Goal: Information Seeking & Learning: Get advice/opinions

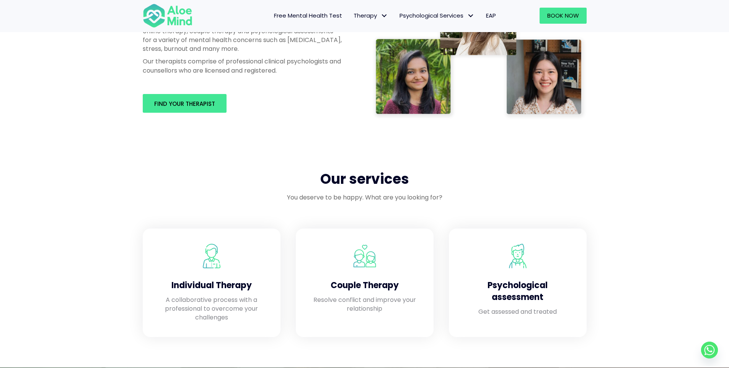
scroll to position [574, 0]
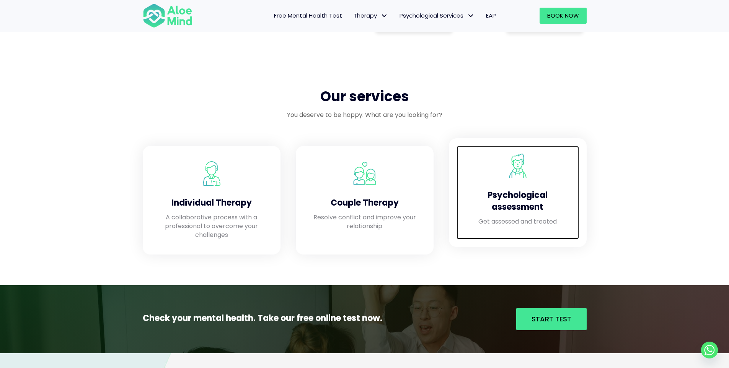
click at [547, 199] on h4 "Psychological assessment" at bounding box center [517, 202] width 107 height 24
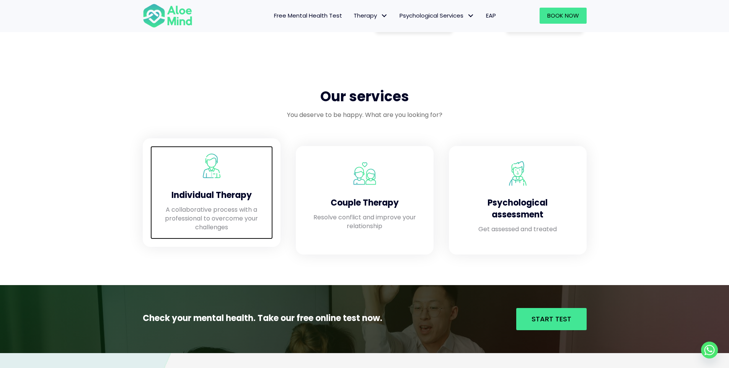
click at [247, 194] on div "Individual Therapy" at bounding box center [211, 193] width 107 height 23
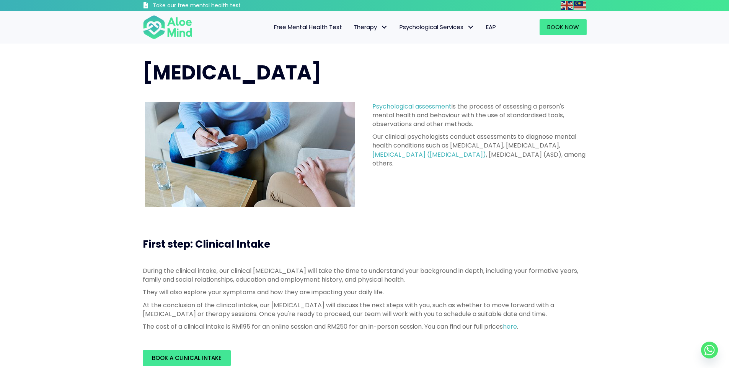
drag, startPoint x: 366, startPoint y: 134, endPoint x: 546, endPoint y: 172, distance: 183.7
click at [546, 172] on div "Psychological assessment is the process of assessing a person's mental health a…" at bounding box center [480, 136] width 230 height 85
click at [546, 172] on div "Psychological assessment is the process of assessing a person's mental health a…" at bounding box center [479, 137] width 214 height 70
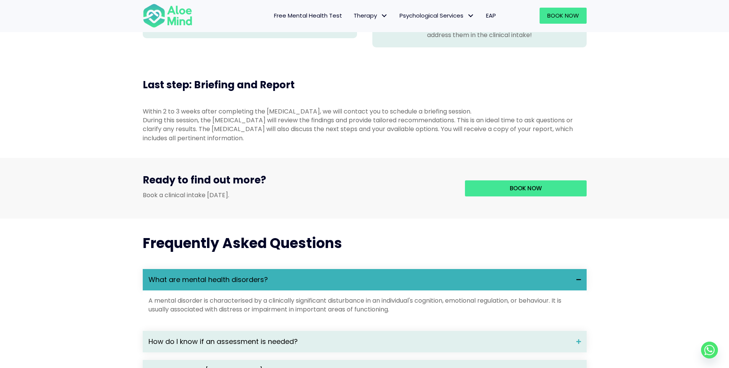
scroll to position [803, 0]
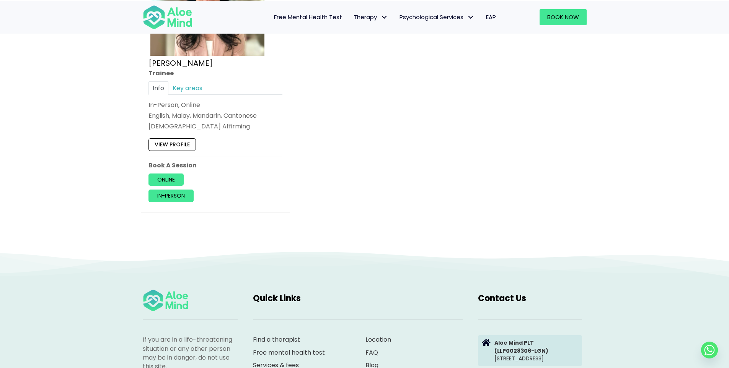
scroll to position [3137, 0]
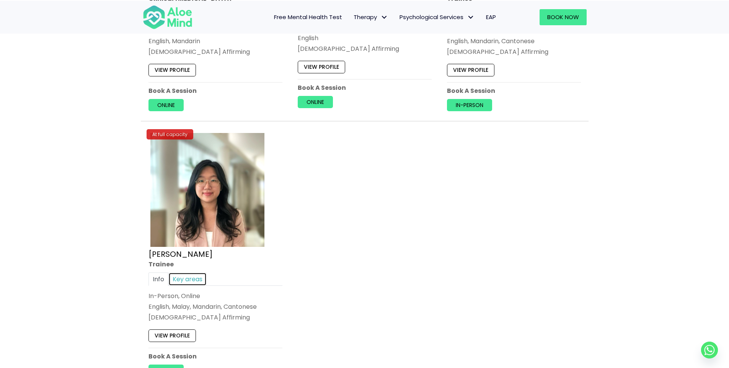
click at [187, 275] on link "Key areas" at bounding box center [187, 279] width 38 height 13
click at [160, 279] on link "Info" at bounding box center [158, 279] width 20 height 13
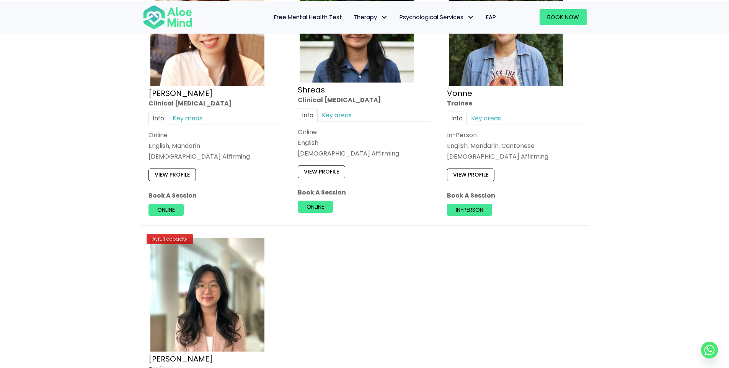
scroll to position [3022, 0]
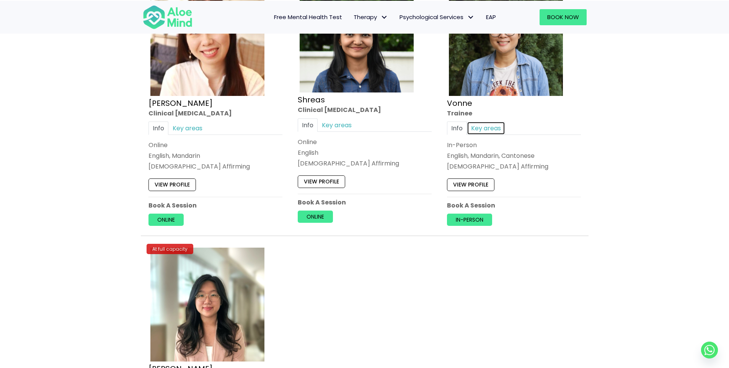
click at [477, 132] on link "Key areas" at bounding box center [486, 128] width 38 height 13
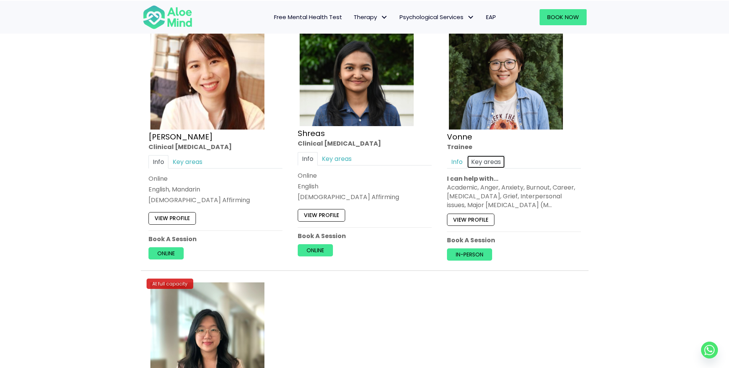
scroll to position [2984, 0]
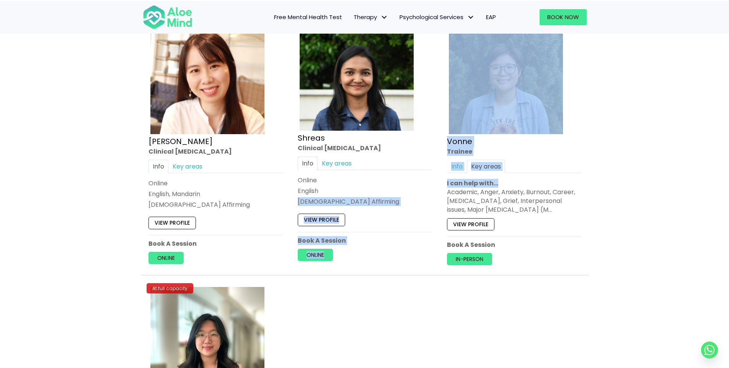
drag, startPoint x: 438, startPoint y: 189, endPoint x: 552, endPoint y: 184, distance: 113.7
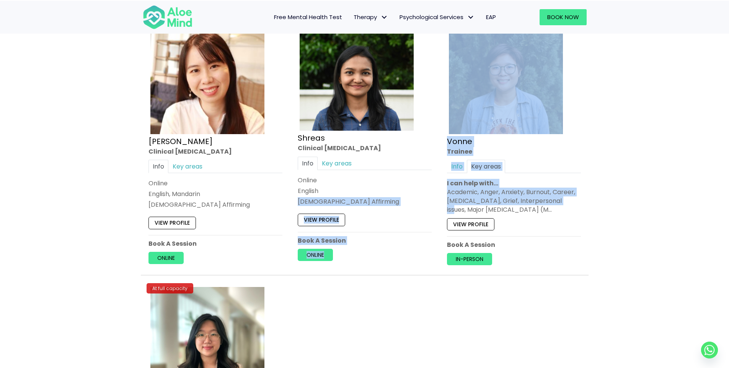
drag, startPoint x: 435, startPoint y: 189, endPoint x: 583, endPoint y: 202, distance: 148.6
click at [515, 199] on div "Academic, Anger, Anxiety, Burnout, Career, Depression, Grief, Interpersonal iss…" at bounding box center [514, 201] width 134 height 27
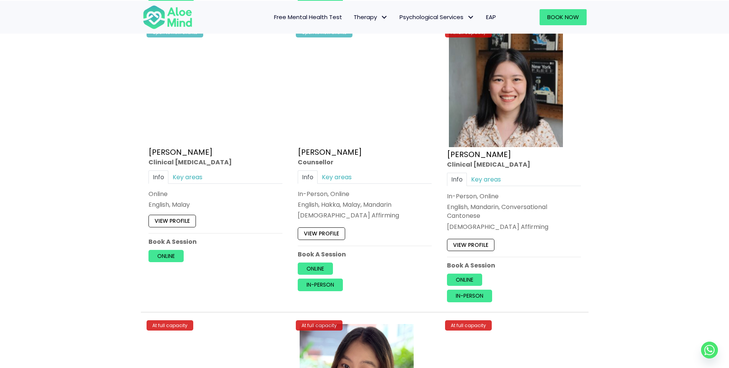
scroll to position [2334, 0]
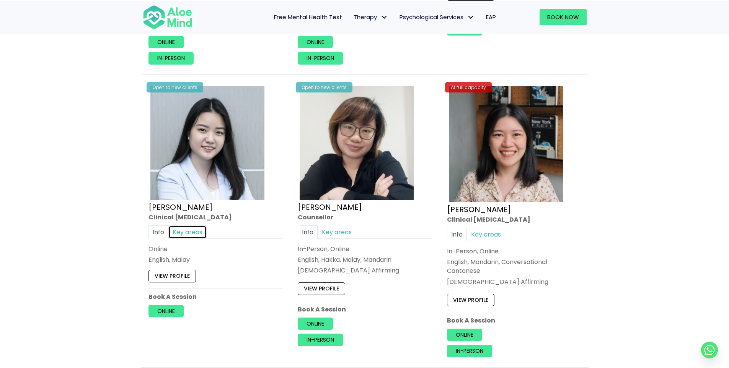
click at [177, 230] on link "Key areas" at bounding box center [187, 232] width 38 height 13
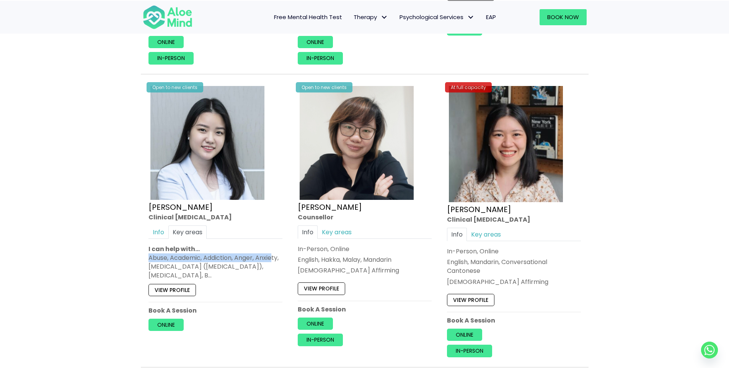
drag, startPoint x: 145, startPoint y: 261, endPoint x: 274, endPoint y: 258, distance: 128.9
click at [274, 258] on div "Open to new clients Yen Li Clinical psychologist Info Key areas Online English,…" at bounding box center [215, 207] width 145 height 259
click at [240, 267] on div "Abuse, Academic, Addiction, Anger, Anxiety, Attention Deficit Hyperactivity Dis…" at bounding box center [215, 267] width 134 height 27
click at [161, 231] on link "Info" at bounding box center [158, 232] width 20 height 13
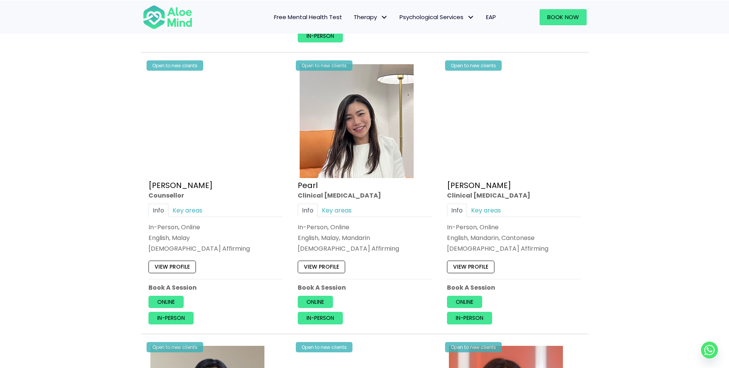
scroll to position [1454, 0]
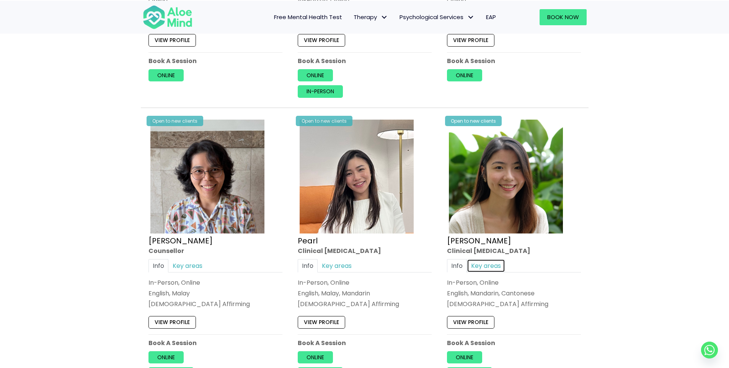
click at [485, 264] on link "Key areas" at bounding box center [486, 265] width 38 height 13
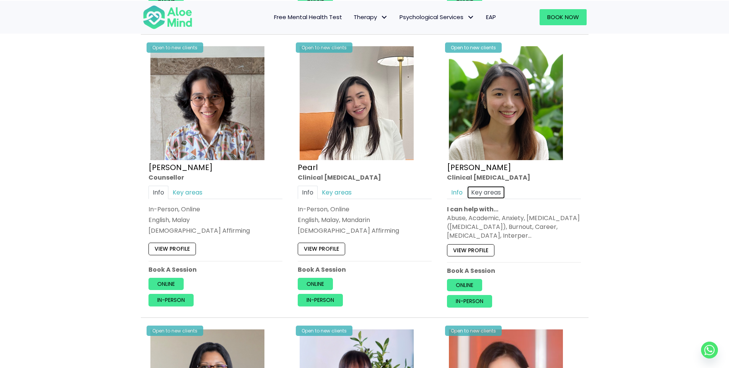
scroll to position [1530, 0]
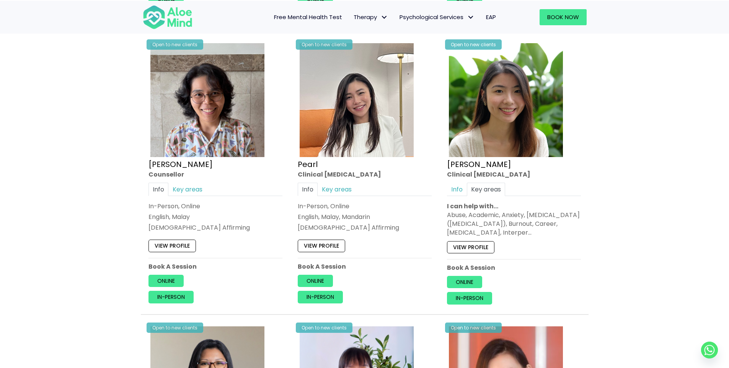
drag, startPoint x: 440, startPoint y: 217, endPoint x: 545, endPoint y: 230, distance: 105.7
click at [545, 230] on div "Open to new clients Peggy Clinical psychologist Info Key areas In-Person, Onlin…" at bounding box center [513, 176] width 149 height 280
click at [336, 187] on link "Key areas" at bounding box center [337, 189] width 38 height 13
drag, startPoint x: 298, startPoint y: 213, endPoint x: 313, endPoint y: 213, distance: 15.7
click at [313, 213] on div "Addiction, Anger, Anxiety, Attention Deficit Hyperactivity Disorder (ADHD), Dep…" at bounding box center [365, 224] width 134 height 27
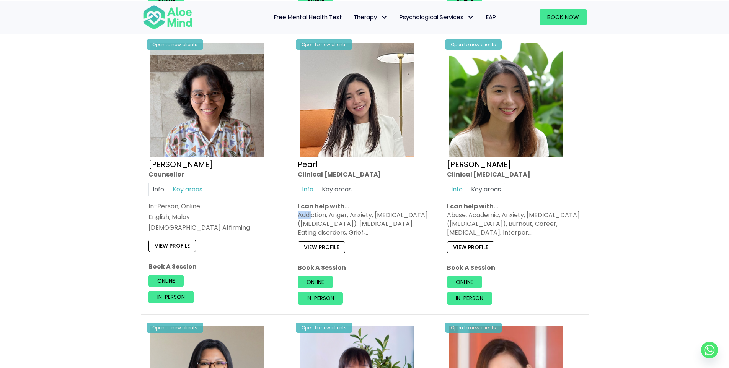
click at [313, 213] on div "Addiction, Anger, Anxiety, Attention Deficit Hyperactivity Disorder (ADHD), Dep…" at bounding box center [365, 224] width 134 height 27
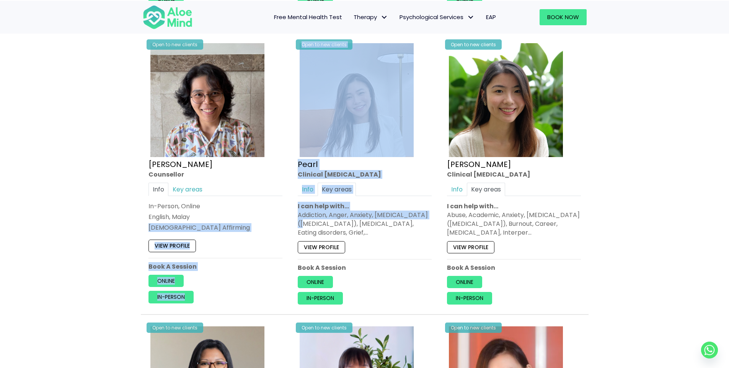
drag, startPoint x: 288, startPoint y: 210, endPoint x: 425, endPoint y: 213, distance: 137.7
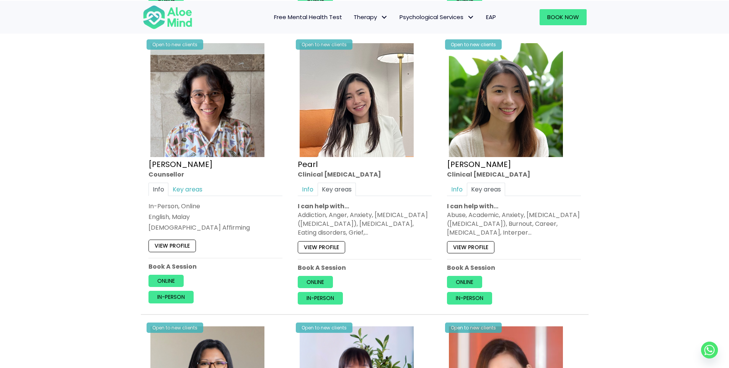
click at [381, 222] on div "Addiction, Anger, Anxiety, Attention Deficit Hyperactivity Disorder (ADHD), Dep…" at bounding box center [365, 224] width 134 height 27
drag, startPoint x: 357, startPoint y: 215, endPoint x: 344, endPoint y: 216, distance: 13.0
click at [358, 215] on div "Addiction, Anger, Anxiety, Attention Deficit Hyperactivity Disorder (ADHD), Dep…" at bounding box center [365, 224] width 134 height 27
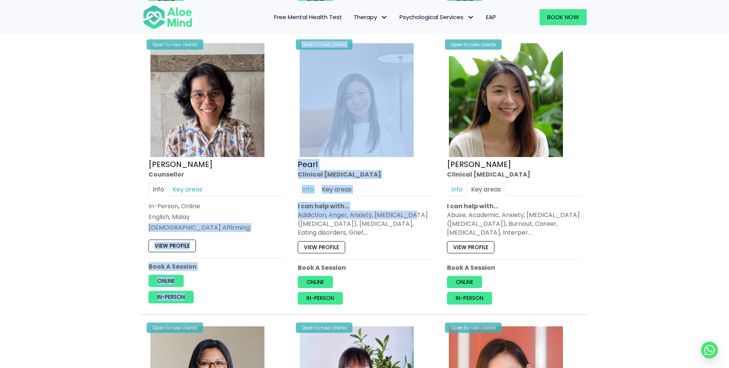
drag, startPoint x: 394, startPoint y: 216, endPoint x: 410, endPoint y: 216, distance: 16.1
click at [410, 216] on div "Addiction, Anger, Anxiety, Attention Deficit Hyperactivity Disorder (ADHD), Dep…" at bounding box center [365, 224] width 134 height 27
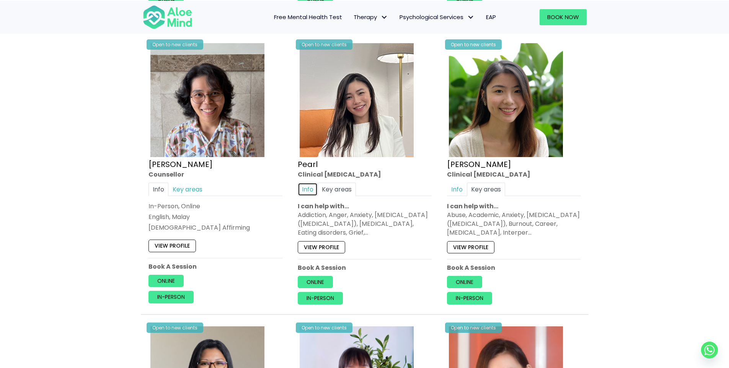
click at [301, 191] on link "Info" at bounding box center [308, 189] width 20 height 13
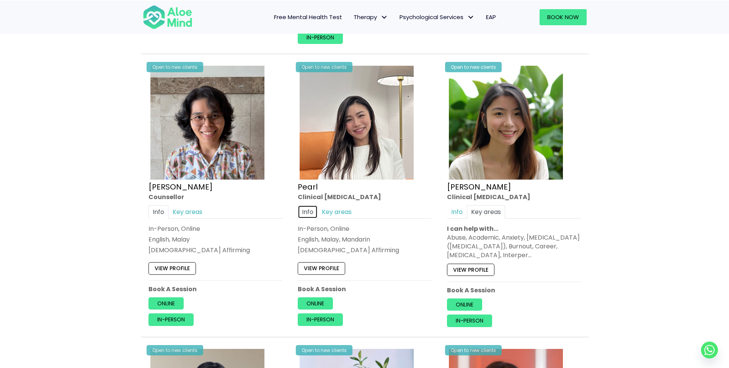
scroll to position [1454, 0]
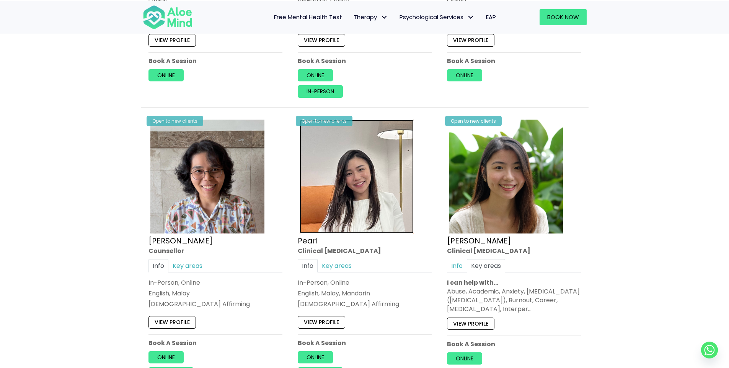
click at [341, 180] on img at bounding box center [357, 177] width 114 height 114
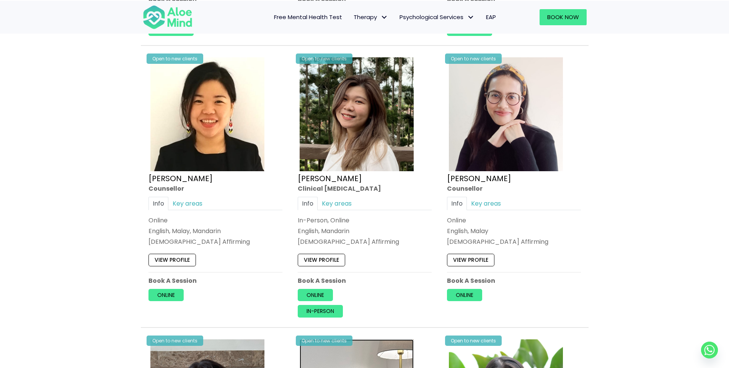
scroll to position [1224, 0]
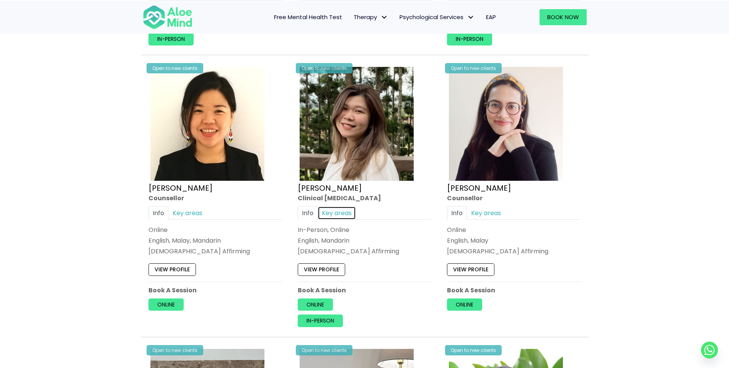
click at [337, 214] on link "Key areas" at bounding box center [337, 213] width 38 height 13
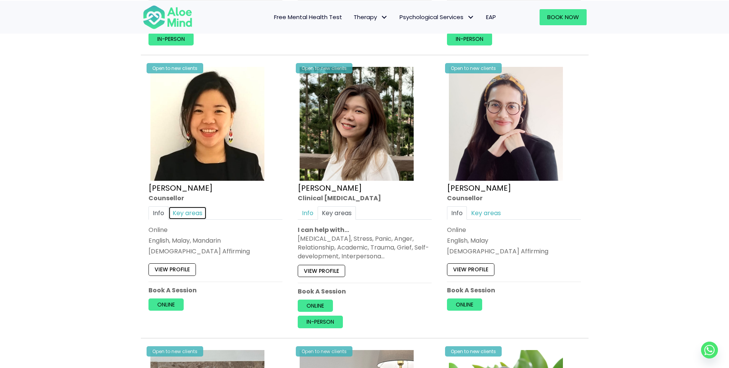
click at [183, 217] on link "Key areas" at bounding box center [187, 213] width 38 height 13
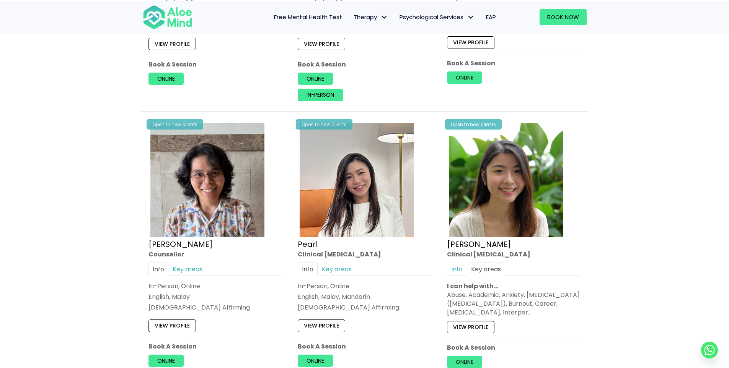
scroll to position [1454, 0]
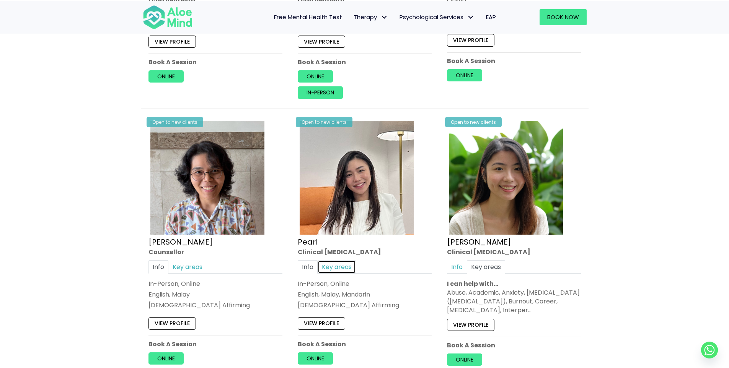
click at [329, 270] on link "Key areas" at bounding box center [337, 267] width 38 height 13
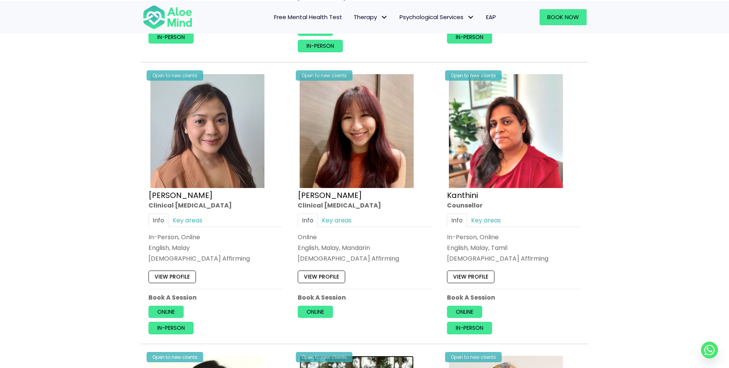
scroll to position [918, 0]
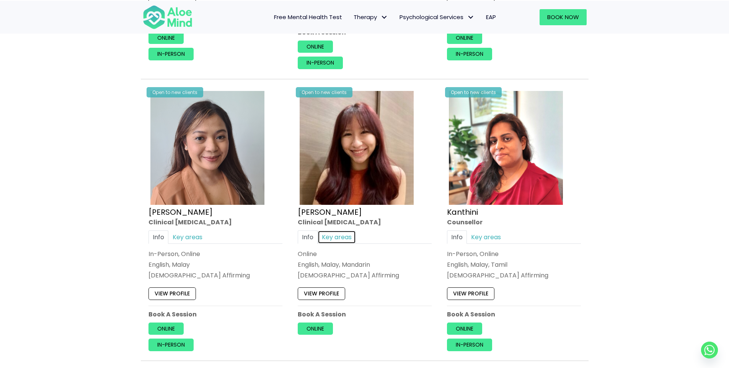
click at [333, 236] on link "Key areas" at bounding box center [337, 237] width 38 height 13
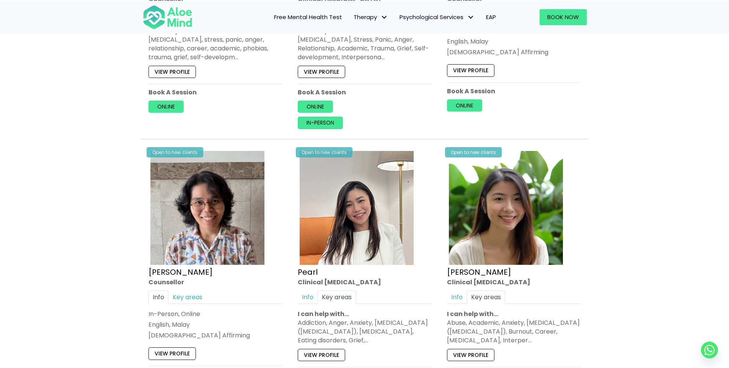
scroll to position [1454, 0]
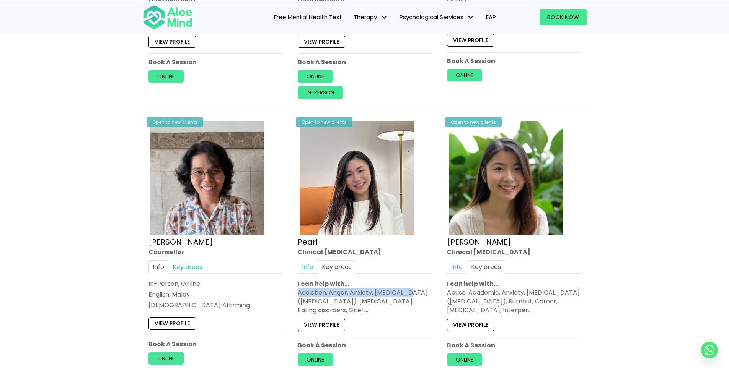
drag, startPoint x: 298, startPoint y: 294, endPoint x: 406, endPoint y: 294, distance: 107.9
click at [406, 294] on div "Open to new clients Pearl Clinical psychologist Info Key areas In-Person, Onlin…" at bounding box center [364, 250] width 145 height 275
click at [390, 294] on div "Addiction, Anger, Anxiety, Attention Deficit Hyperactivity Disorder (ADHD), Dep…" at bounding box center [365, 301] width 134 height 27
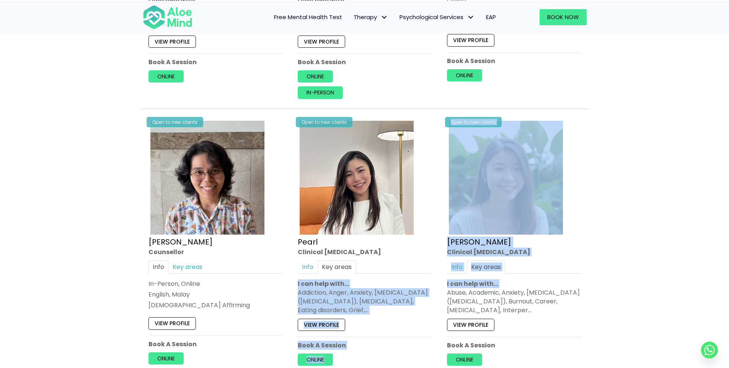
drag, startPoint x: 348, startPoint y: 288, endPoint x: 407, endPoint y: 292, distance: 59.8
click at [394, 293] on div "Addiction, Anger, Anxiety, Attention Deficit Hyperactivity Disorder (ADHD), Dep…" at bounding box center [365, 301] width 134 height 27
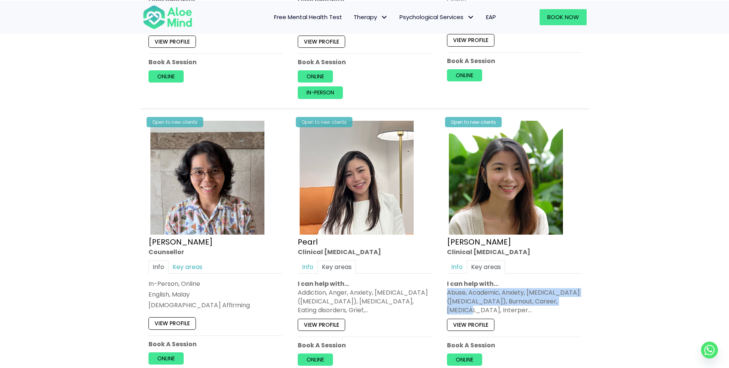
drag, startPoint x: 446, startPoint y: 291, endPoint x: 531, endPoint y: 307, distance: 86.8
click at [565, 302] on div "Open to new clients Peggy Clinical psychologist Info Key areas In-Person, Onlin…" at bounding box center [513, 250] width 145 height 275
click at [524, 308] on div "Abuse, Academic, Anxiety, Attention Deficit Hyperactivity Disorder (ADHD), Burn…" at bounding box center [514, 301] width 134 height 27
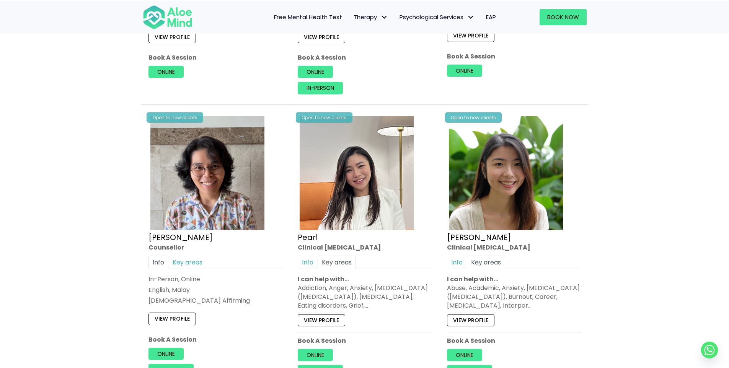
scroll to position [1530, 0]
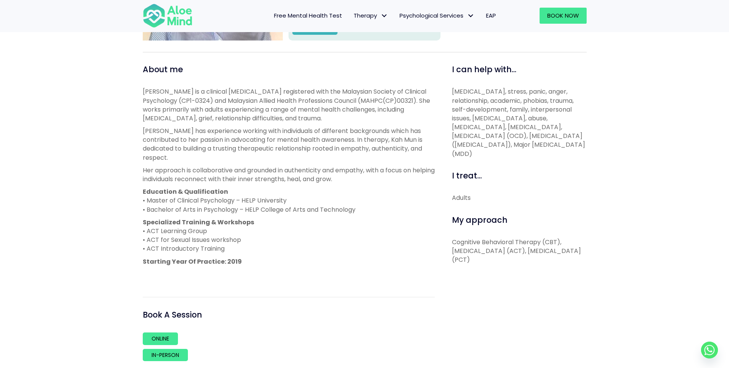
scroll to position [268, 0]
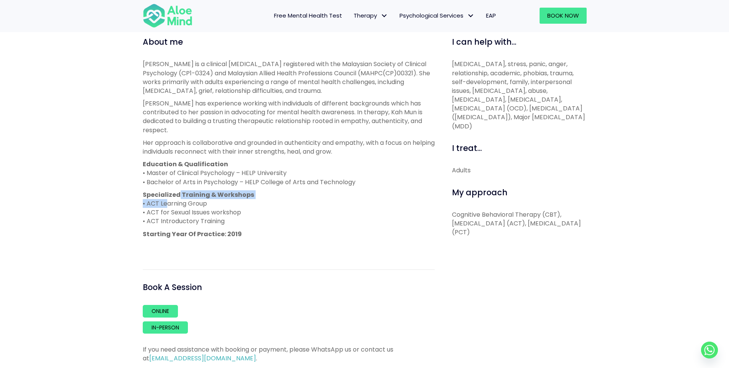
drag, startPoint x: 162, startPoint y: 201, endPoint x: 221, endPoint y: 196, distance: 59.9
click at [189, 196] on p "Specialized Training & Workshops • ACT Learning Group • ACT for Sexual Issues w…" at bounding box center [289, 209] width 292 height 36
click at [176, 207] on p "Specialized Training & Workshops • ACT Learning Group • ACT for Sexual Issues w…" at bounding box center [289, 209] width 292 height 36
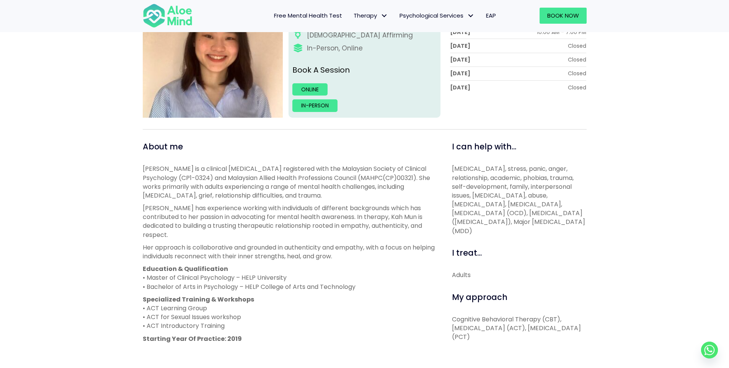
scroll to position [0, 0]
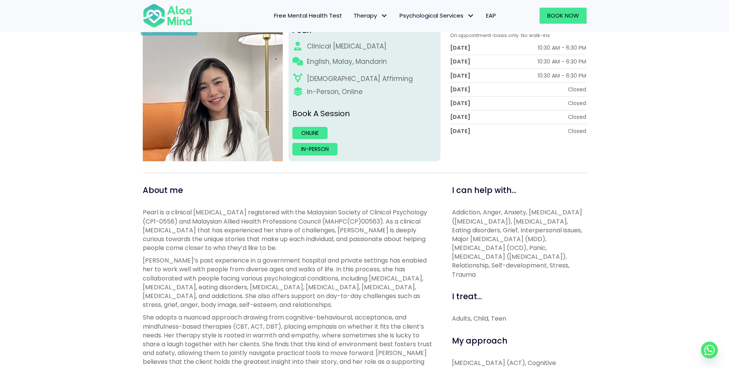
scroll to position [191, 0]
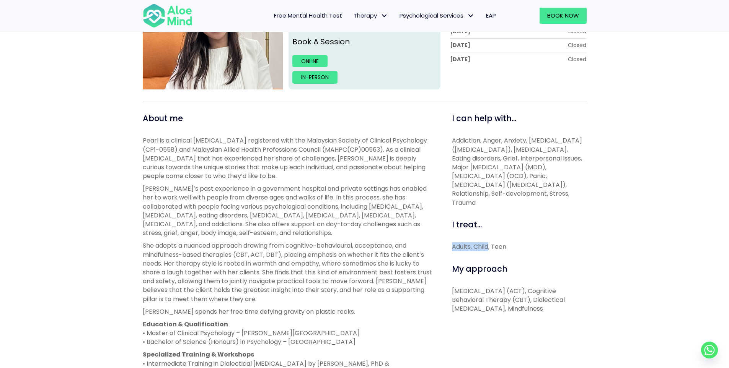
drag, startPoint x: 452, startPoint y: 246, endPoint x: 558, endPoint y: 245, distance: 106.4
click at [494, 246] on div "Adults, Child, Teen" at bounding box center [519, 247] width 135 height 9
click at [509, 247] on div "Adults, Child, Teen" at bounding box center [519, 247] width 135 height 9
drag, startPoint x: 458, startPoint y: 293, endPoint x: 586, endPoint y: 311, distance: 129.0
click at [586, 311] on p "[MEDICAL_DATA] (ACT), Cognitive Behavioral Therapy (CBT), Dialectical [MEDICAL_…" at bounding box center [519, 300] width 135 height 27
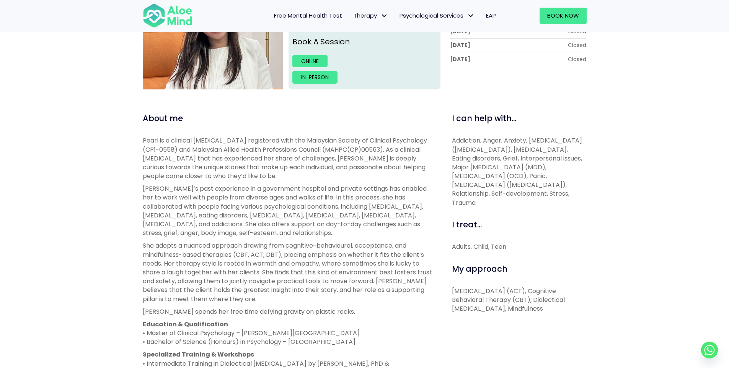
click at [550, 311] on p "[MEDICAL_DATA] (ACT), Cognitive Behavioral Therapy (CBT), Dialectical [MEDICAL_…" at bounding box center [519, 300] width 135 height 27
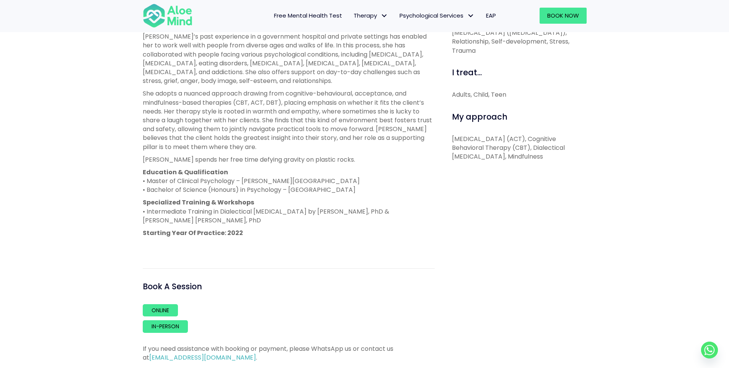
scroll to position [344, 0]
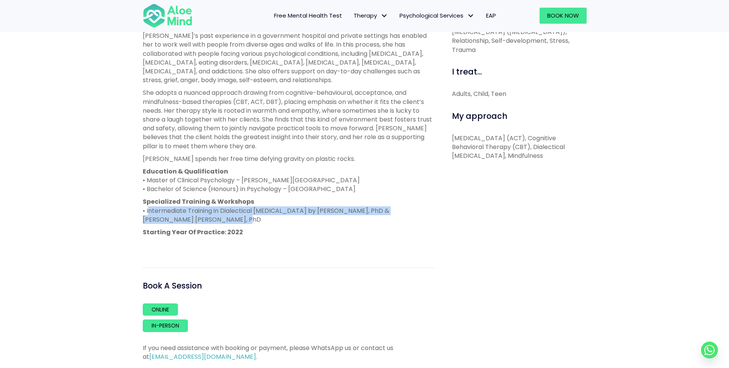
drag, startPoint x: 147, startPoint y: 208, endPoint x: 306, endPoint y: 218, distance: 159.5
click at [306, 218] on p "Specialized Training & Workshops • Intermediate Training in Dialectical [MEDICA…" at bounding box center [289, 210] width 292 height 27
click at [297, 213] on p "Specialized Training & Workshops • Intermediate Training in Dialectical [MEDICA…" at bounding box center [289, 210] width 292 height 27
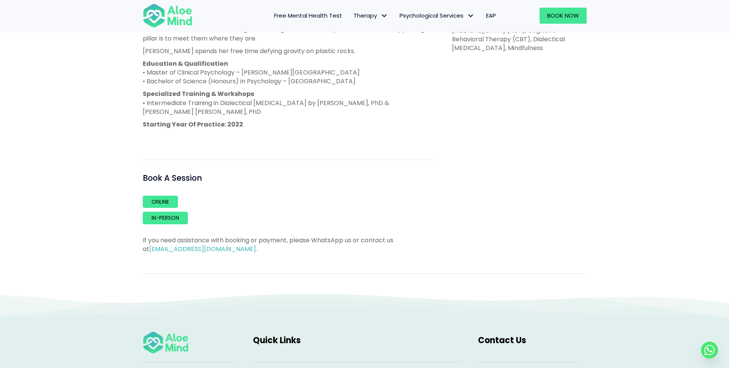
scroll to position [459, 0]
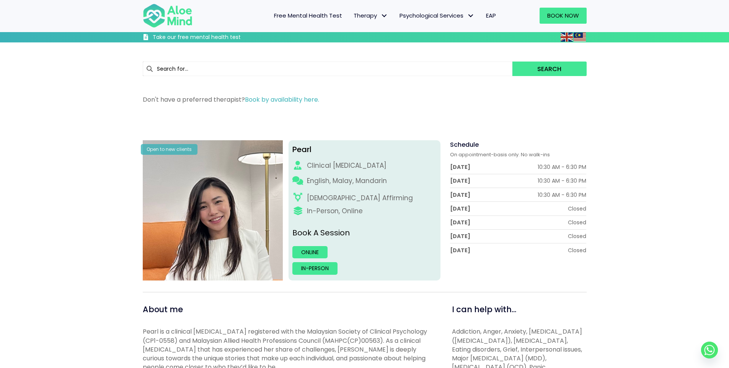
scroll to position [191, 0]
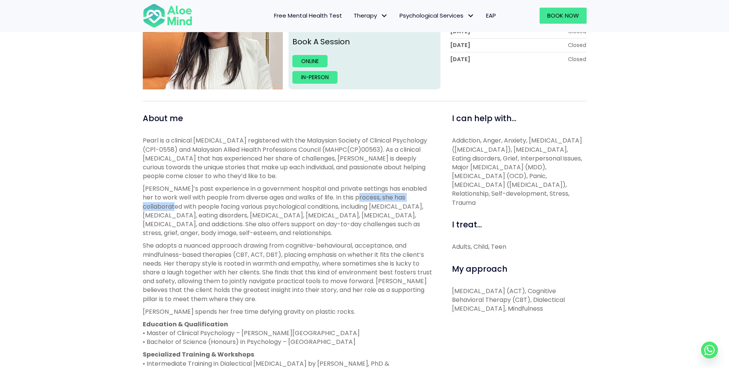
drag, startPoint x: 135, startPoint y: 204, endPoint x: 348, endPoint y: 197, distance: 212.4
click at [348, 197] on div "Pearl Open to new clients Pearl Clinical [MEDICAL_DATA] English, Malay, Mandari…" at bounding box center [364, 239] width 729 height 630
click at [348, 197] on p "[PERSON_NAME]’s past experience in a government hospital and private settings h…" at bounding box center [289, 210] width 292 height 53
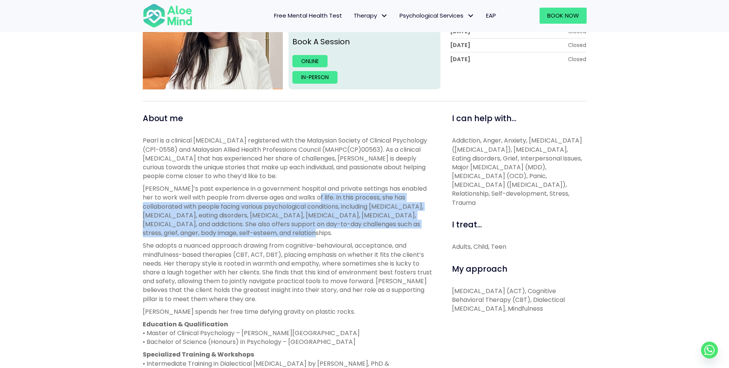
drag, startPoint x: 301, startPoint y: 199, endPoint x: 266, endPoint y: 233, distance: 49.0
click at [266, 233] on p "[PERSON_NAME]’s past experience in a government hospital and private settings h…" at bounding box center [289, 210] width 292 height 53
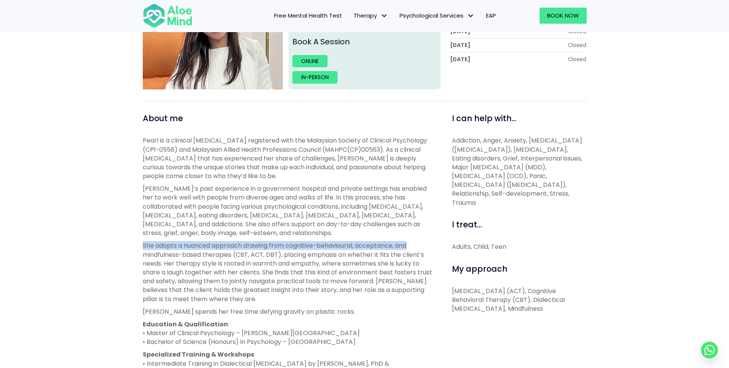
drag, startPoint x: 140, startPoint y: 249, endPoint x: 423, endPoint y: 250, distance: 283.1
click at [423, 250] on div "About me Pearl is a clinical [MEDICAL_DATA] registered with the Malaysian Socie…" at bounding box center [288, 314] width 303 height 402
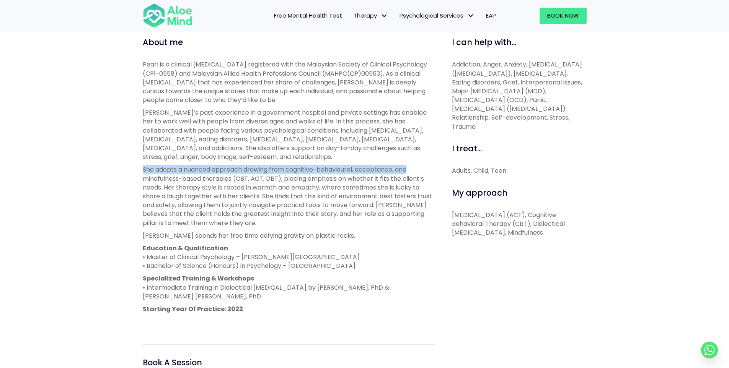
scroll to position [268, 0]
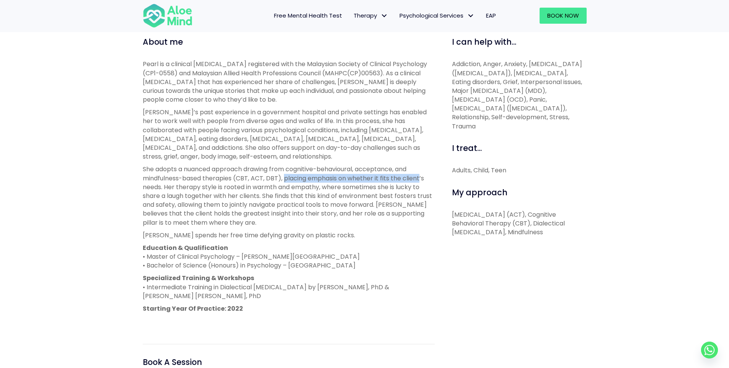
drag, startPoint x: 287, startPoint y: 184, endPoint x: 421, endPoint y: 176, distance: 134.1
click at [421, 176] on p "She adopts a nuanced approach drawing from cognitive-behavioural, acceptance, a…" at bounding box center [289, 196] width 292 height 62
click at [409, 182] on p "She adopts a nuanced approach drawing from cognitive-behavioural, acceptance, a…" at bounding box center [289, 196] width 292 height 62
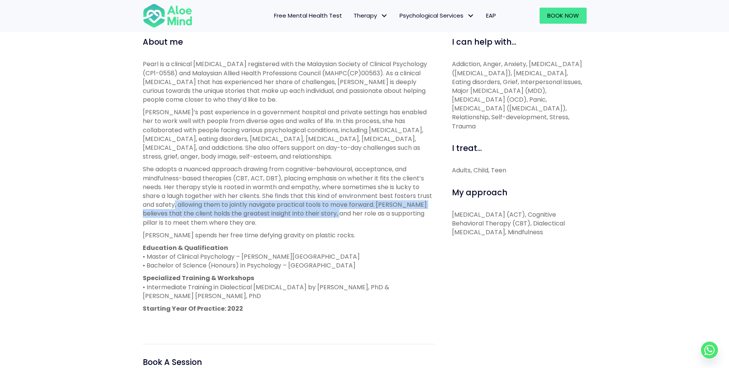
drag, startPoint x: 175, startPoint y: 206, endPoint x: 340, endPoint y: 218, distance: 165.3
click at [339, 218] on p "She adopts a nuanced approach drawing from cognitive-behavioural, acceptance, a…" at bounding box center [289, 196] width 292 height 62
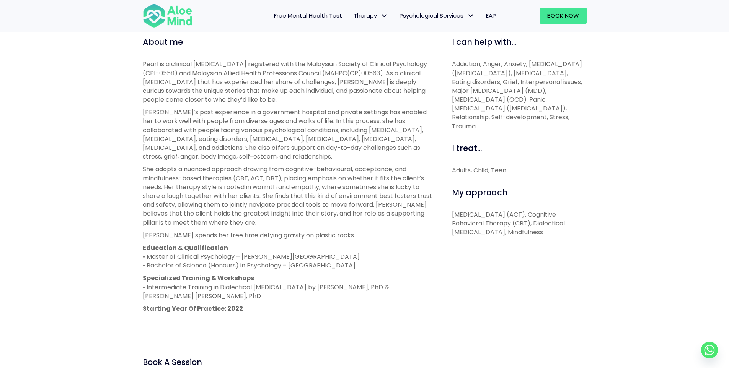
click at [371, 219] on p "She adopts a nuanced approach drawing from cognitive-behavioural, acceptance, a…" at bounding box center [289, 196] width 292 height 62
click at [314, 212] on p "She adopts a nuanced approach drawing from cognitive-behavioural, acceptance, a…" at bounding box center [289, 196] width 292 height 62
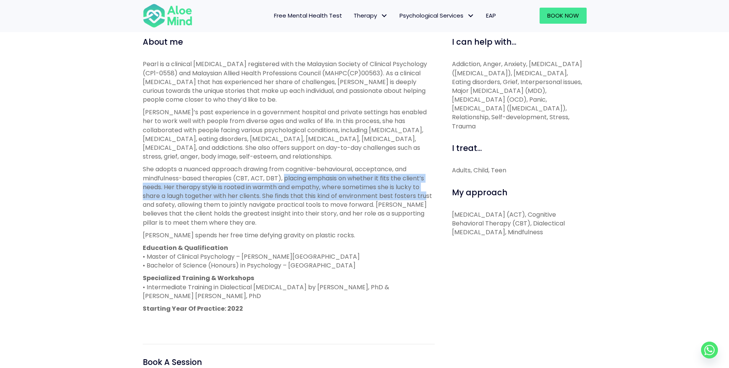
drag, startPoint x: 285, startPoint y: 180, endPoint x: 427, endPoint y: 196, distance: 143.2
click at [427, 196] on p "She adopts a nuanced approach drawing from cognitive-behavioural, acceptance, a…" at bounding box center [289, 196] width 292 height 62
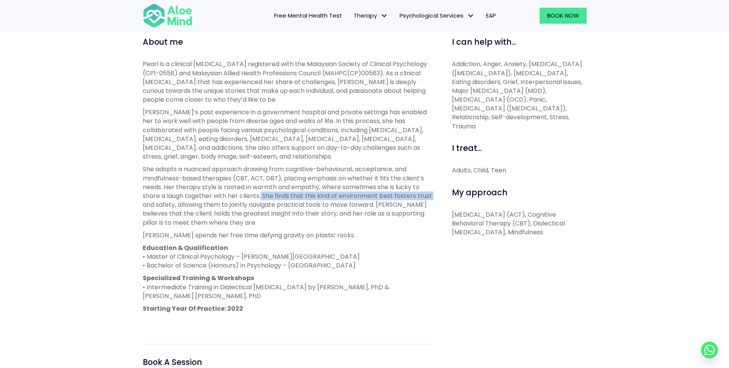
drag, startPoint x: 261, startPoint y: 196, endPoint x: 143, endPoint y: 202, distance: 118.0
click at [143, 202] on p "She adopts a nuanced approach drawing from cognitive-behavioural, acceptance, a…" at bounding box center [289, 196] width 292 height 62
click at [216, 206] on p "She adopts a nuanced approach drawing from cognitive-behavioural, acceptance, a…" at bounding box center [289, 196] width 292 height 62
drag, startPoint x: 260, startPoint y: 194, endPoint x: 180, endPoint y: 201, distance: 80.3
click at [180, 201] on p "She adopts a nuanced approach drawing from cognitive-behavioural, acceptance, a…" at bounding box center [289, 196] width 292 height 62
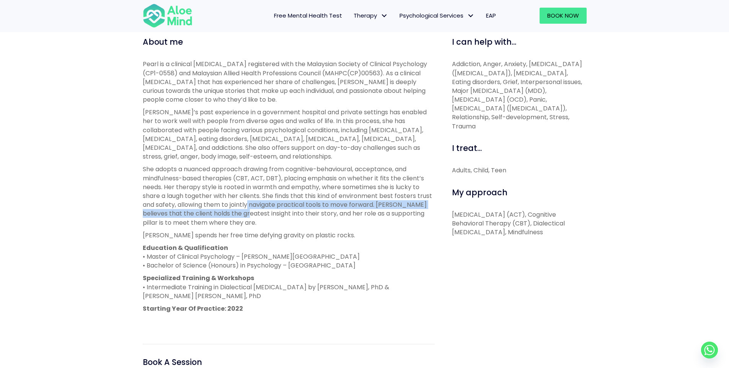
click at [246, 213] on p "She adopts a nuanced approach drawing from cognitive-behavioural, acceptance, a…" at bounding box center [289, 196] width 292 height 62
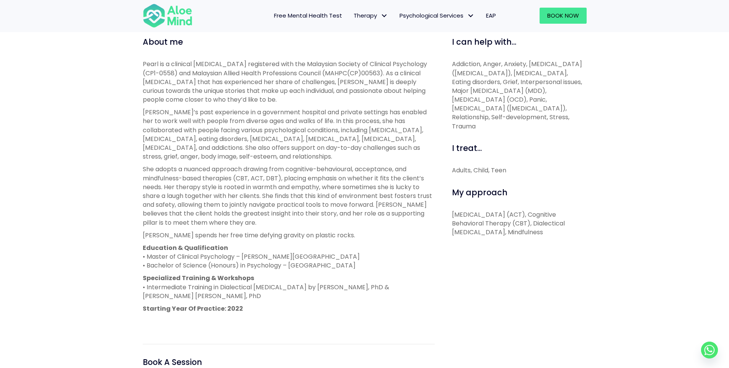
click at [247, 223] on p "She adopts a nuanced approach drawing from cognitive-behavioural, acceptance, a…" at bounding box center [289, 196] width 292 height 62
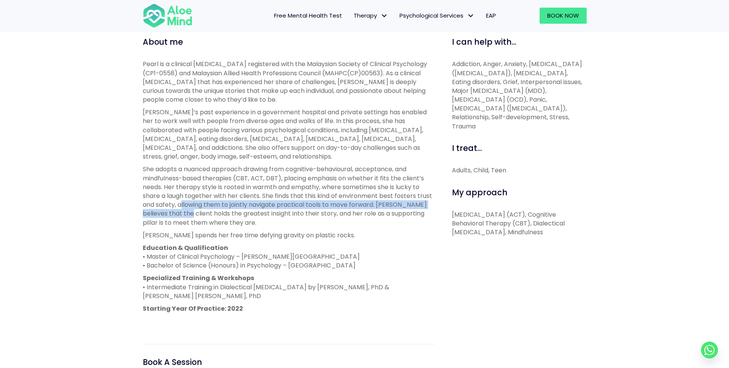
drag, startPoint x: 182, startPoint y: 205, endPoint x: 187, endPoint y: 213, distance: 9.6
click at [187, 213] on p "She adopts a nuanced approach drawing from cognitive-behavioural, acceptance, a…" at bounding box center [289, 196] width 292 height 62
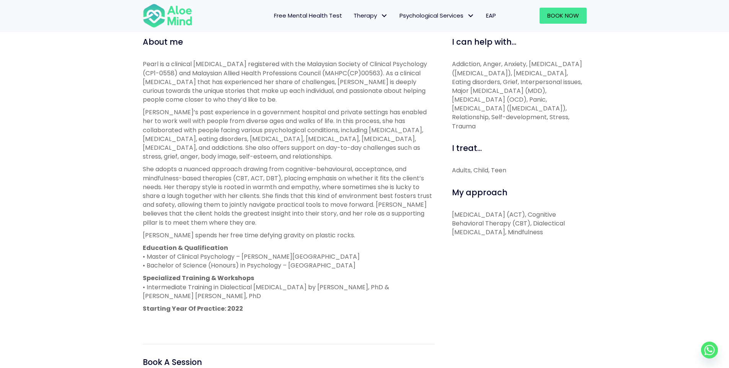
click at [221, 217] on p "She adopts a nuanced approach drawing from cognitive-behavioural, acceptance, a…" at bounding box center [289, 196] width 292 height 62
drag, startPoint x: 131, startPoint y: 234, endPoint x: 327, endPoint y: 234, distance: 196.3
click at [327, 234] on div "Pearl Open to new clients Pearl Clinical psychologist English, Malay, Mandarin …" at bounding box center [364, 163] width 729 height 630
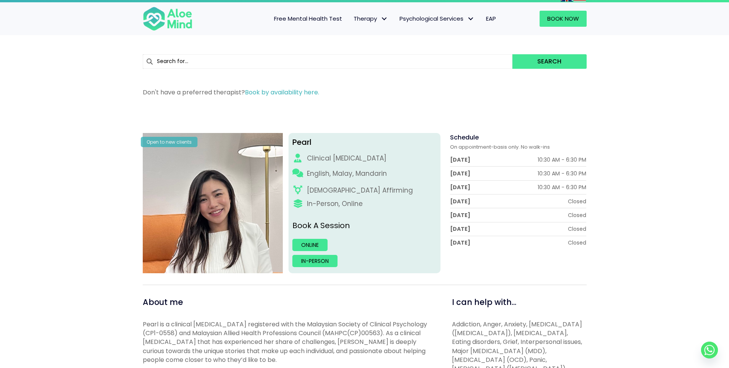
scroll to position [0, 0]
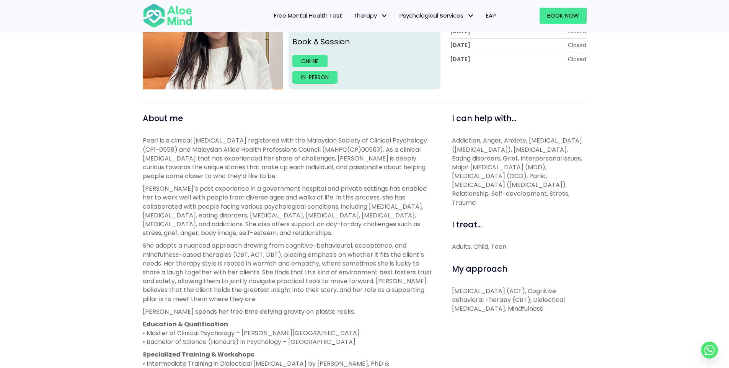
scroll to position [344, 0]
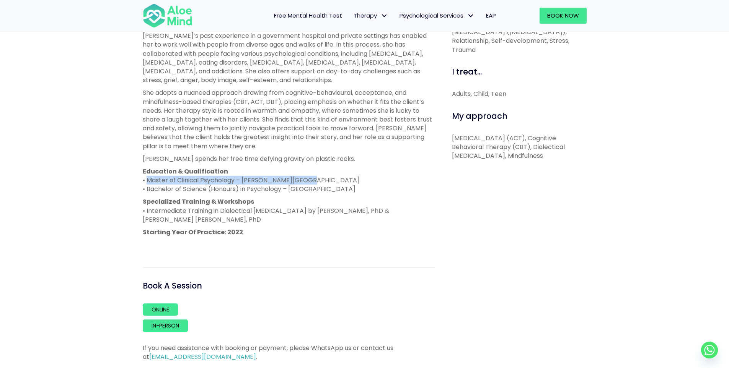
drag, startPoint x: 146, startPoint y: 181, endPoint x: 375, endPoint y: 183, distance: 228.8
click at [375, 183] on p "Education & Qualification • Master of Clinical Psychology – Taylor’s University…" at bounding box center [289, 180] width 292 height 27
click at [157, 211] on p "Specialized Training & Workshops • Intermediate Training in Dialectical Behavio…" at bounding box center [289, 210] width 292 height 27
drag, startPoint x: 149, startPoint y: 208, endPoint x: 226, endPoint y: 215, distance: 77.6
click at [226, 215] on p "Specialized Training & Workshops • Intermediate Training in Dialectical Behavio…" at bounding box center [289, 210] width 292 height 27
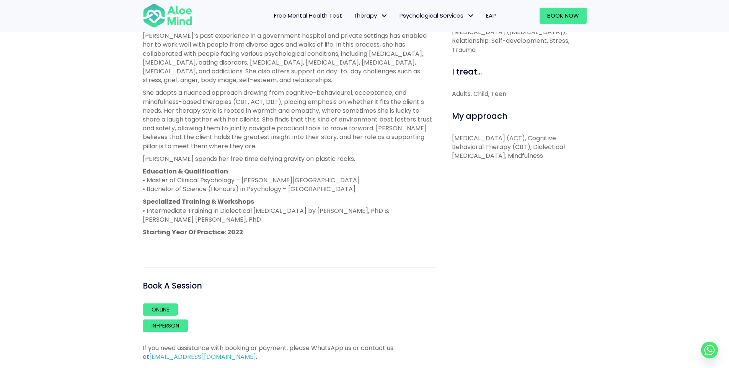
click at [210, 219] on p "Specialized Training & Workshops • Intermediate Training in Dialectical Behavio…" at bounding box center [289, 210] width 292 height 27
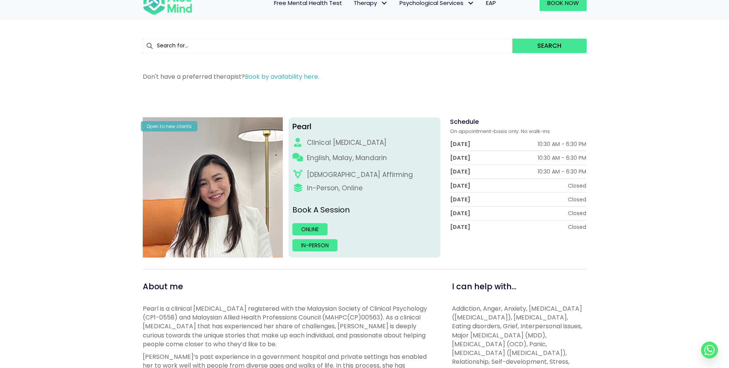
scroll to position [0, 0]
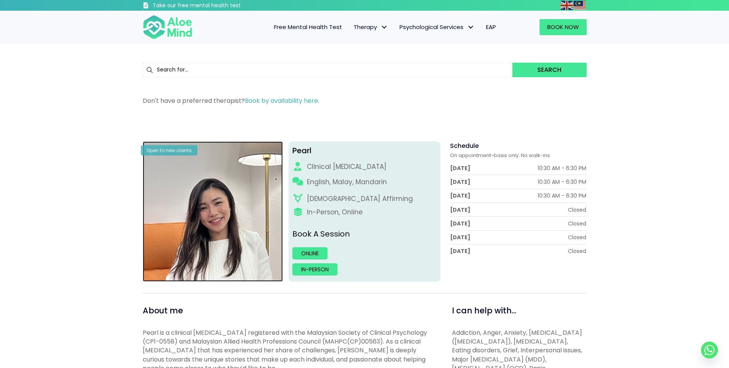
click at [169, 207] on img at bounding box center [213, 212] width 140 height 140
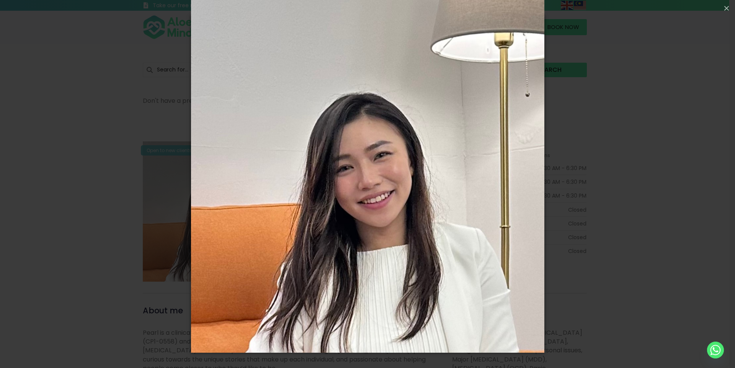
drag, startPoint x: 592, startPoint y: 103, endPoint x: 585, endPoint y: 98, distance: 8.5
click at [594, 107] on div "Loading..." at bounding box center [367, 184] width 735 height 368
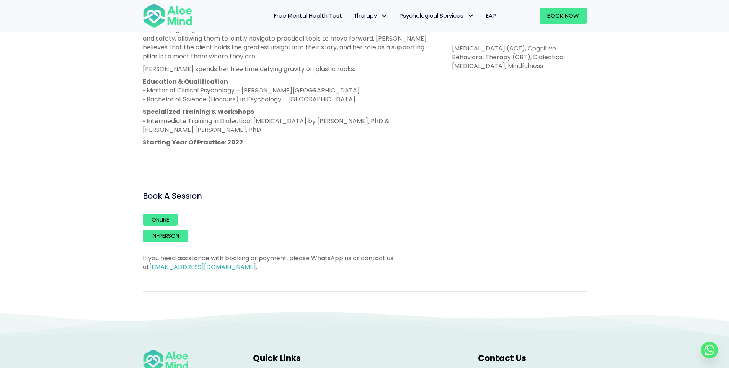
scroll to position [344, 0]
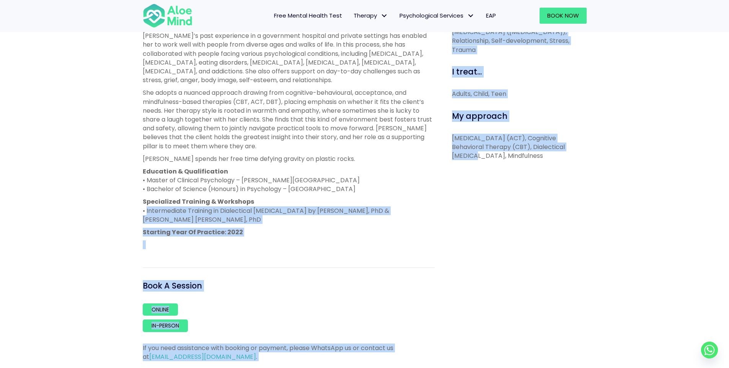
drag, startPoint x: 145, startPoint y: 211, endPoint x: 440, endPoint y: 213, distance: 295.0
click at [440, 213] on div "About me Pearl is a clinical psychologist registered with the Malaysian Society…" at bounding box center [364, 161] width 455 height 402
click at [440, 213] on div "I can help with... Addiction, Anger, Anxiety, Attention Deficit Hyperactivity D…" at bounding box center [516, 161] width 152 height 402
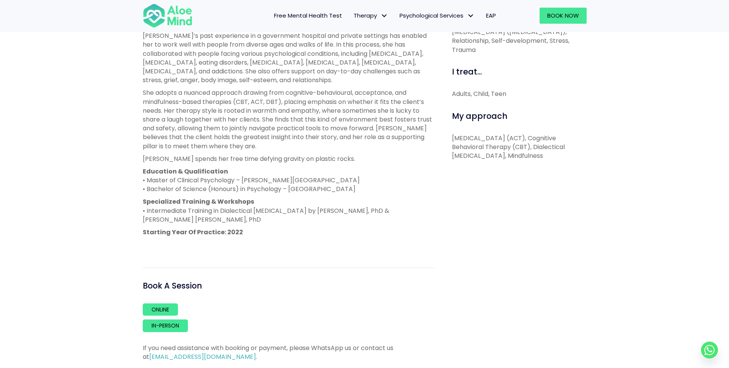
click at [457, 140] on p "Acceptance and Commitment Therapy (ACT), Cognitive Behavioral Therapy (CBT), Di…" at bounding box center [519, 147] width 135 height 27
drag, startPoint x: 451, startPoint y: 139, endPoint x: 574, endPoint y: 132, distance: 123.0
click at [574, 132] on div "I can help with... Addiction, Anger, Anxiety, Attention Deficit Hyperactivity D…" at bounding box center [516, 161] width 152 height 402
copy p "Acceptance and Commitment Therapy"
click at [485, 151] on p "Acceptance and Commitment Therapy (ACT), Cognitive Behavioral Therapy (CBT), Di…" at bounding box center [519, 147] width 135 height 27
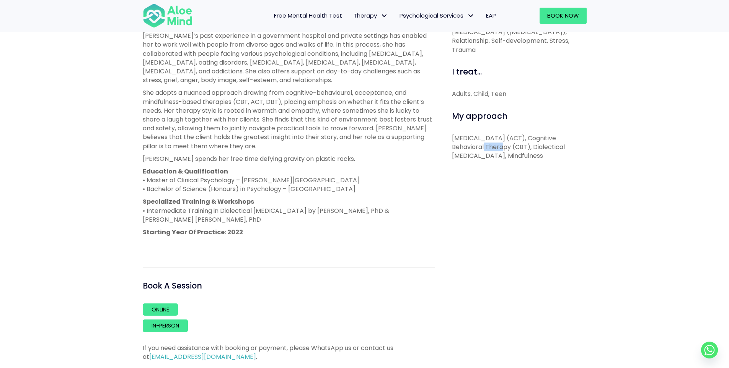
drag, startPoint x: 475, startPoint y: 148, endPoint x: 494, endPoint y: 146, distance: 19.6
click at [494, 146] on p "Acceptance and Commitment Therapy (ACT), Cognitive Behavioral Therapy (CBT), Di…" at bounding box center [519, 147] width 135 height 27
click at [495, 148] on p "Acceptance and Commitment Therapy (ACT), Cognitive Behavioral Therapy (CBT), Di…" at bounding box center [519, 147] width 135 height 27
drag, startPoint x: 471, startPoint y: 145, endPoint x: 559, endPoint y: 148, distance: 88.0
click at [559, 148] on p "Acceptance and Commitment Therapy (ACT), Cognitive Behavioral Therapy (CBT), Di…" at bounding box center [519, 147] width 135 height 27
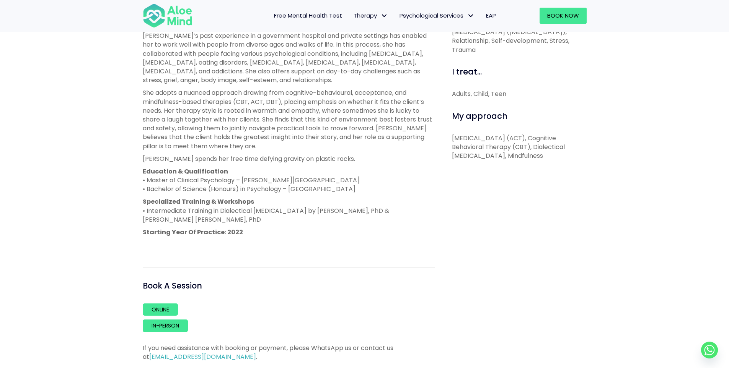
click at [561, 149] on p "Acceptance and Commitment Therapy (ACT), Cognitive Behavioral Therapy (CBT), Di…" at bounding box center [519, 147] width 135 height 27
drag, startPoint x: 561, startPoint y: 149, endPoint x: 475, endPoint y: 148, distance: 86.5
click at [475, 148] on p "Acceptance and Commitment Therapy (ACT), Cognitive Behavioral Therapy (CBT), Di…" at bounding box center [519, 147] width 135 height 27
copy p "Cognitive Behavioral Therapy"
drag, startPoint x: 477, startPoint y: 161, endPoint x: 479, endPoint y: 183, distance: 21.5
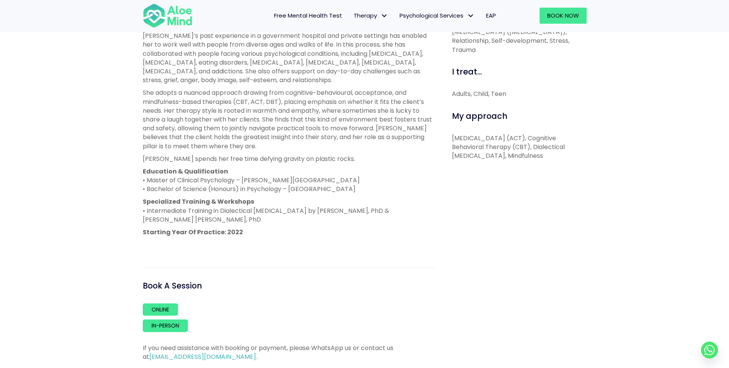
click at [477, 166] on div "I can help with... Addiction, Anger, Anxiety, Attention Deficit Hyperactivity D…" at bounding box center [516, 161] width 152 height 402
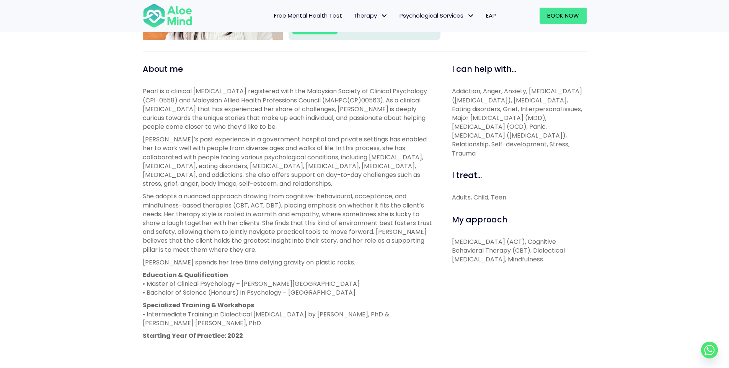
scroll to position [230, 0]
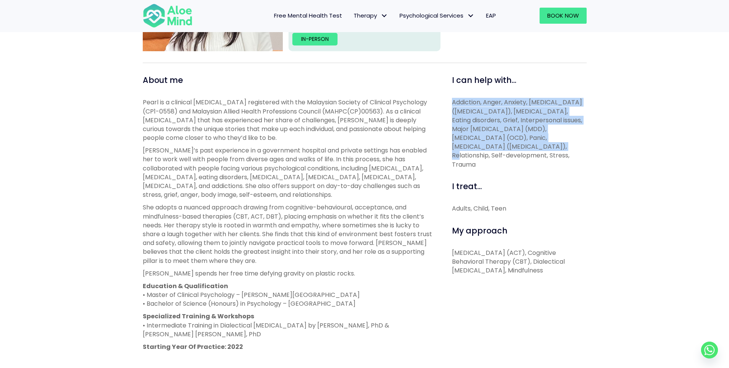
drag, startPoint x: 450, startPoint y: 100, endPoint x: 570, endPoint y: 140, distance: 126.8
click at [570, 140] on div "I can help with... Addiction, Anger, Anxiety, Attention Deficit Hyperactivity D…" at bounding box center [516, 276] width 152 height 402
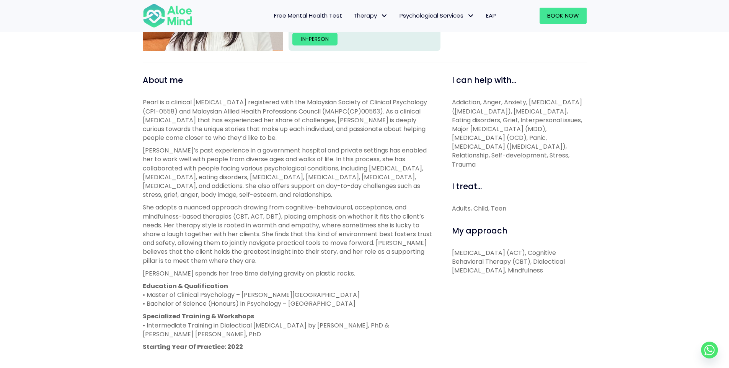
click at [500, 153] on span "Addiction, Anger, Anxiety, Attention Deficit Hyperactivity Disorder (ADHD), Dep…" at bounding box center [517, 133] width 130 height 71
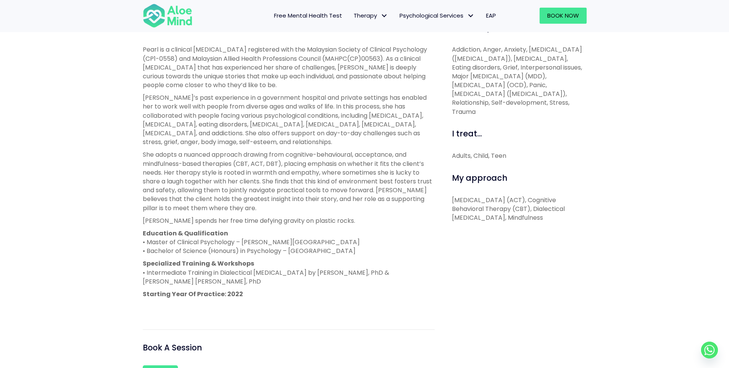
scroll to position [191, 0]
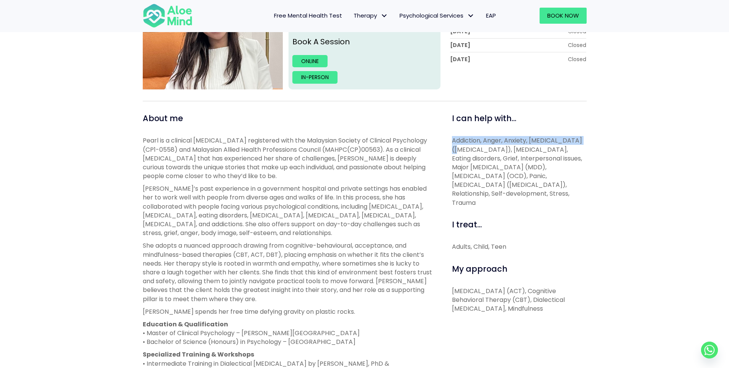
drag, startPoint x: 447, startPoint y: 133, endPoint x: 581, endPoint y: 137, distance: 133.9
click at [581, 137] on div "I can help with... Addiction, Anger, Anxiety, Attention Deficit Hyperactivity D…" at bounding box center [516, 314] width 152 height 402
drag, startPoint x: 548, startPoint y: 179, endPoint x: 539, endPoint y: 181, distance: 8.8
click at [540, 181] on span "Addiction, Anger, Anxiety, Attention Deficit Hyperactivity Disorder (ADHD), Dep…" at bounding box center [517, 171] width 130 height 71
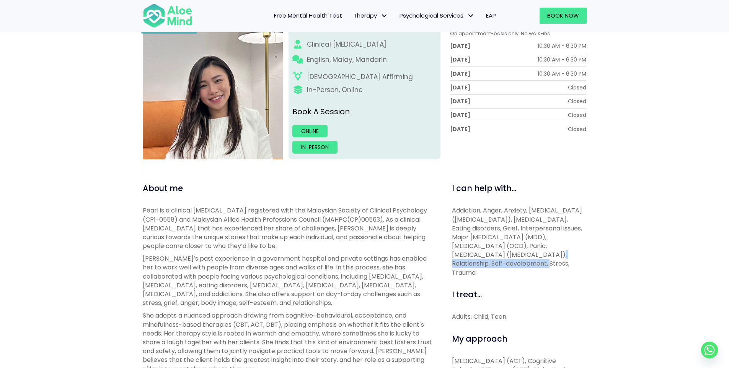
scroll to position [115, 0]
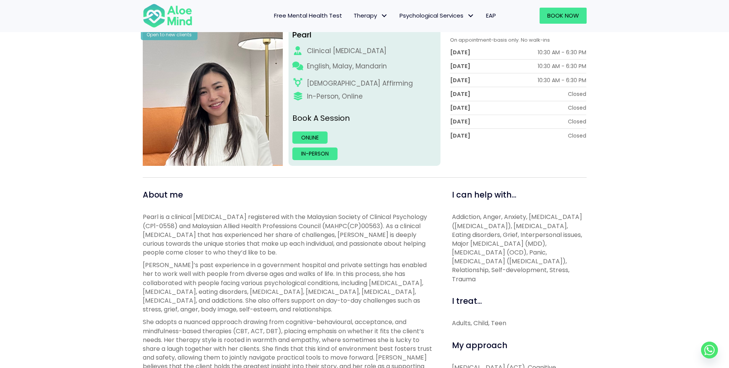
click at [598, 224] on div "Pearl Open to new clients Pearl Clinical psychologist English, Malay, Mandarin …" at bounding box center [364, 316] width 729 height 630
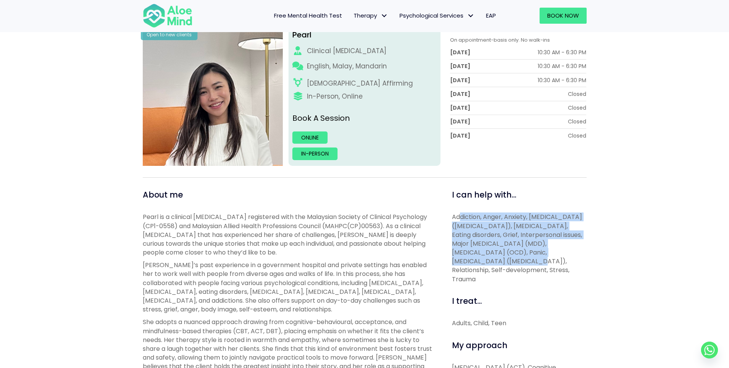
drag, startPoint x: 459, startPoint y: 215, endPoint x: 567, endPoint y: 261, distance: 117.7
click at [544, 257] on span "Addiction, Anger, Anxiety, Attention Deficit Hyperactivity Disorder (ADHD), Dep…" at bounding box center [517, 248] width 130 height 71
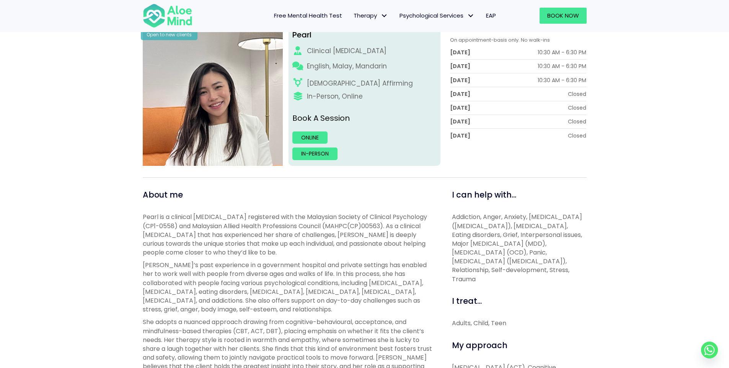
click at [568, 261] on p "Addiction, Anger, Anxiety, Attention Deficit Hyperactivity Disorder (ADHD), Dep…" at bounding box center [519, 248] width 135 height 71
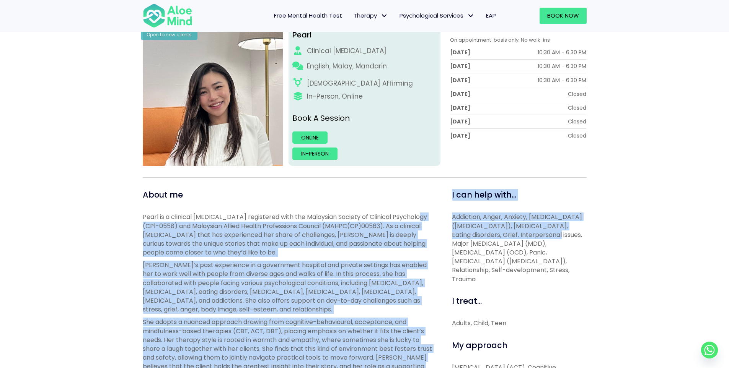
drag, startPoint x: 433, startPoint y: 215, endPoint x: 523, endPoint y: 233, distance: 91.6
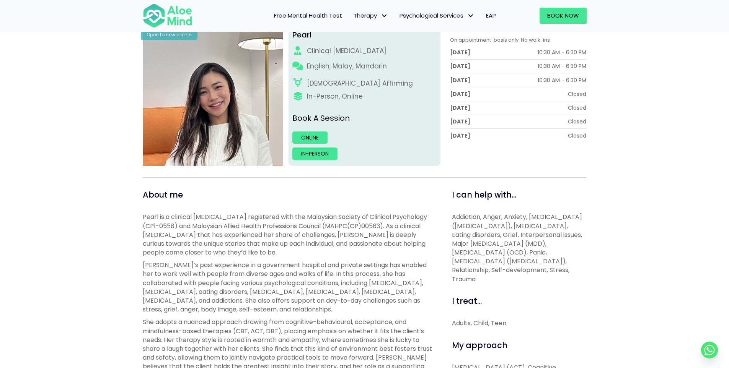
click at [569, 242] on span "Addiction, Anger, Anxiety, Attention Deficit Hyperactivity Disorder (ADHD), Dep…" at bounding box center [517, 248] width 130 height 71
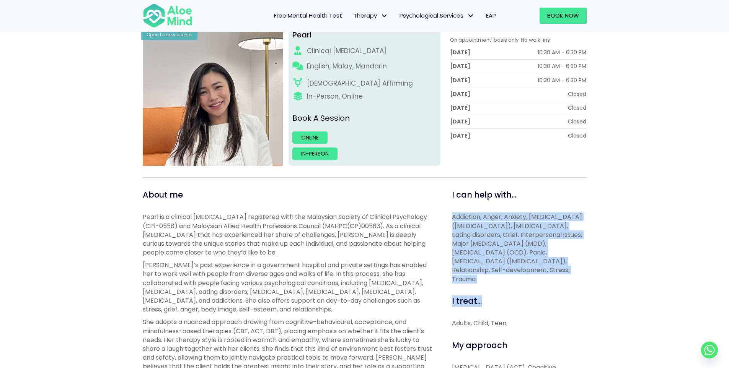
drag, startPoint x: 542, startPoint y: 222, endPoint x: 604, endPoint y: 285, distance: 87.4
click at [594, 284] on div "Pearl Open to new clients Pearl Clinical psychologist English, Malay, Mandarin …" at bounding box center [364, 316] width 729 height 630
click at [548, 271] on span "Addiction, Anger, Anxiety, Attention Deficit Hyperactivity Disorder (ADHD), Dep…" at bounding box center [517, 248] width 130 height 71
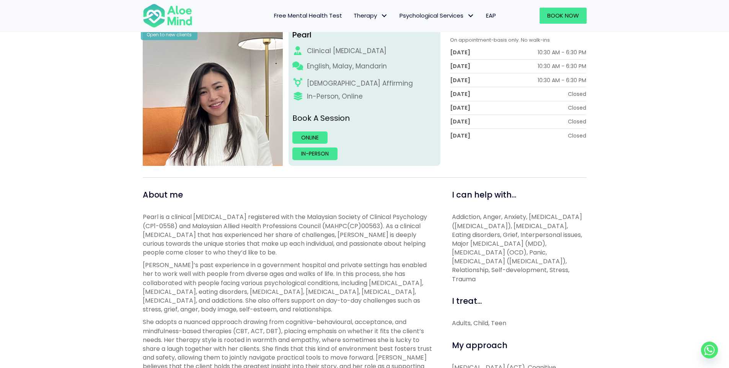
drag, startPoint x: 601, startPoint y: 231, endPoint x: 554, endPoint y: 280, distance: 68.2
click at [554, 280] on p "Addiction, Anger, Anxiety, Attention Deficit Hyperactivity Disorder (ADHD), Dep…" at bounding box center [519, 248] width 135 height 71
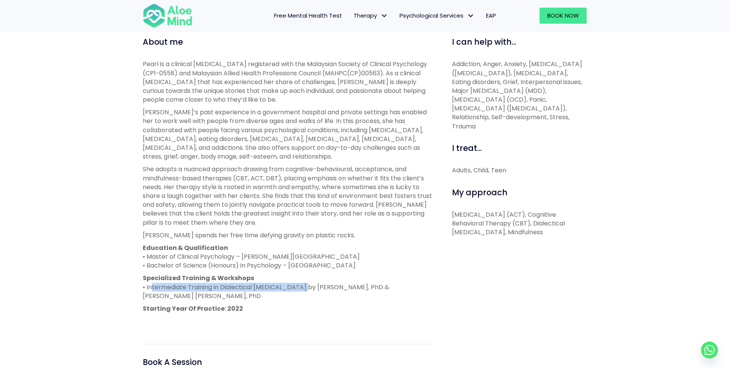
drag, startPoint x: 148, startPoint y: 289, endPoint x: 320, endPoint y: 284, distance: 172.2
click at [303, 290] on p "Specialized Training & Workshops • Intermediate Training in Dialectical Behavio…" at bounding box center [289, 287] width 292 height 27
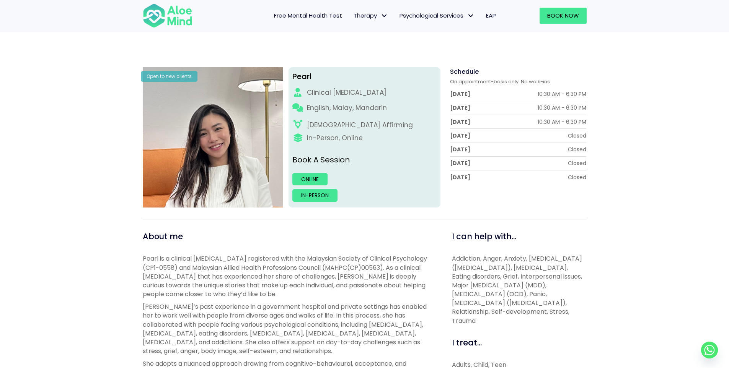
scroll to position [191, 0]
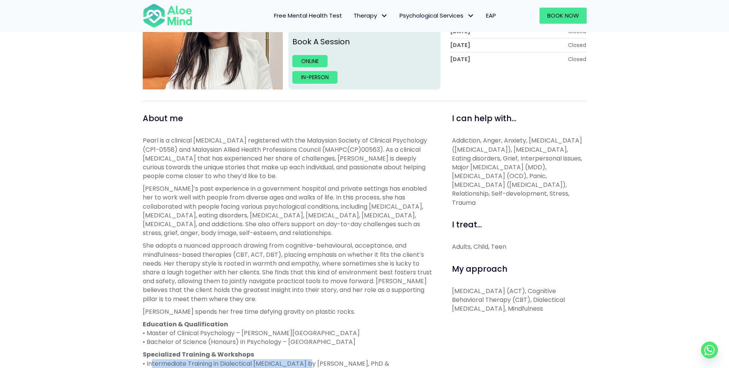
drag, startPoint x: 535, startPoint y: 142, endPoint x: 558, endPoint y: 202, distance: 64.5
click at [563, 202] on p "Addiction, Anger, Anxiety, Attention Deficit Hyperactivity Disorder (ADHD), Dep…" at bounding box center [519, 171] width 135 height 71
click at [554, 203] on p "Addiction, Anger, Anxiety, Attention Deficit Hyperactivity Disorder (ADHD), Dep…" at bounding box center [519, 171] width 135 height 71
drag, startPoint x: 454, startPoint y: 138, endPoint x: 564, endPoint y: 182, distance: 118.4
click at [567, 193] on span "Addiction, Anger, Anxiety, Attention Deficit Hyperactivity Disorder (ADHD), Dep…" at bounding box center [517, 171] width 130 height 71
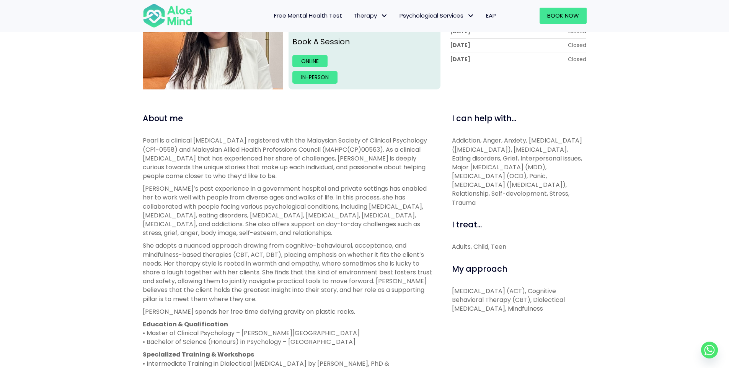
click at [533, 189] on span "Addiction, Anger, Anxiety, Attention Deficit Hyperactivity Disorder (ADHD), Dep…" at bounding box center [517, 171] width 130 height 71
drag, startPoint x: 455, startPoint y: 143, endPoint x: 593, endPoint y: 148, distance: 137.4
click at [593, 148] on div "Pearl Open to new clients Pearl Clinical psychologist English, Malay, Mandarin …" at bounding box center [364, 239] width 729 height 630
click at [566, 163] on span "Addiction, Anger, Anxiety, Attention Deficit Hyperactivity Disorder (ADHD), Dep…" at bounding box center [517, 171] width 130 height 71
drag, startPoint x: 440, startPoint y: 135, endPoint x: 576, endPoint y: 190, distance: 146.4
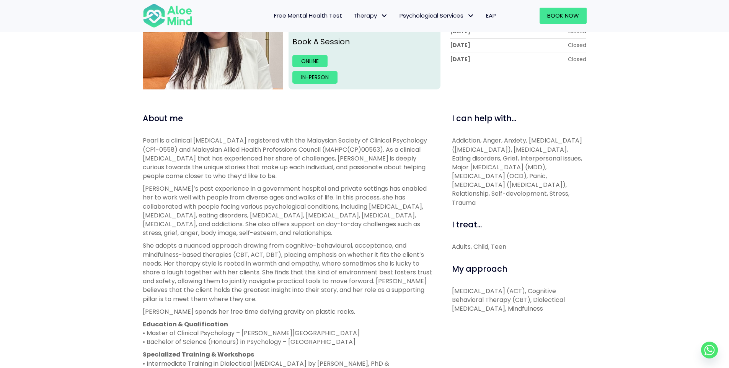
click at [576, 190] on div "I can help with... Addiction, Anger, Anxiety, Attention Deficit Hyperactivity D…" at bounding box center [516, 314] width 152 height 402
click at [576, 190] on p "Addiction, Anger, Anxiety, Attention Deficit Hyperactivity Disorder (ADHD), Dep…" at bounding box center [519, 171] width 135 height 71
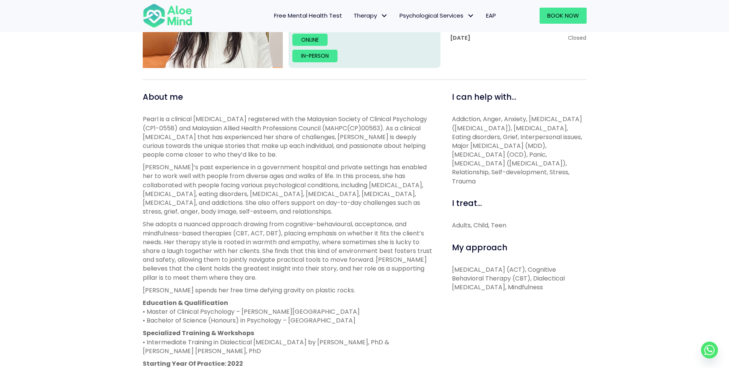
scroll to position [306, 0]
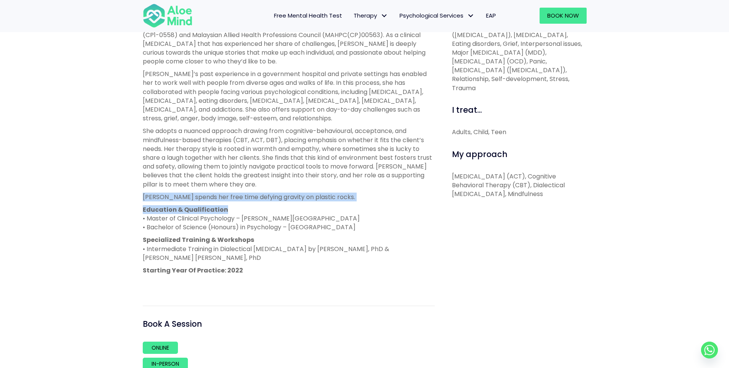
drag, startPoint x: 136, startPoint y: 195, endPoint x: 340, endPoint y: 202, distance: 204.0
click at [339, 202] on div "Pearl Open to new clients Pearl Clinical psychologist English, Malay, Mandarin …" at bounding box center [364, 124] width 729 height 630
click at [342, 195] on p "Pearl spends her free time defying gravity on plastic rocks." at bounding box center [289, 197] width 292 height 9
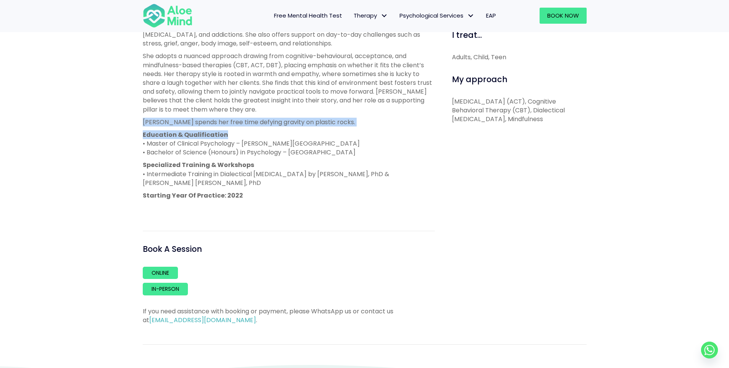
scroll to position [536, 0]
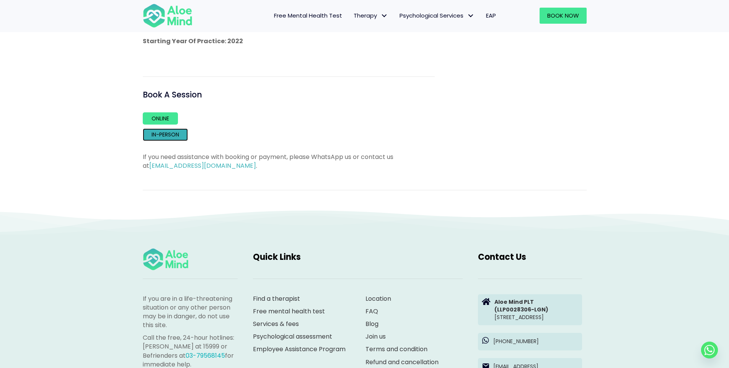
click at [168, 135] on link "In-person" at bounding box center [165, 135] width 45 height 12
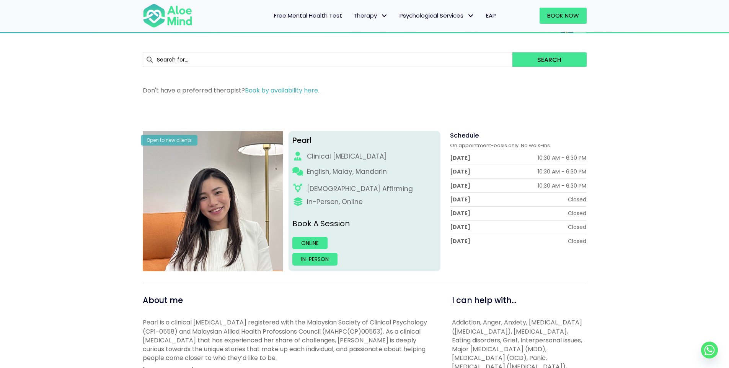
scroll to position [0, 0]
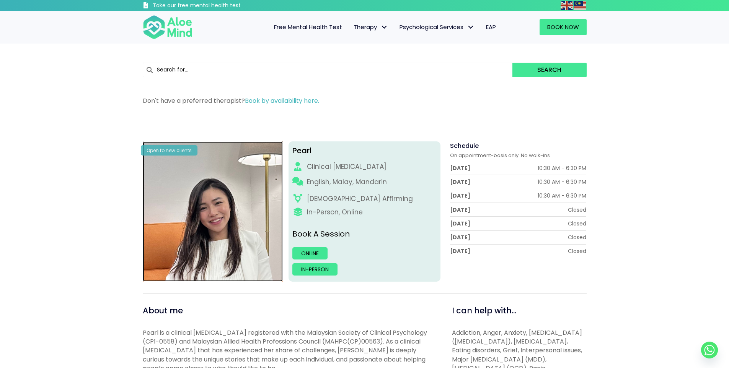
click at [210, 183] on img at bounding box center [213, 212] width 140 height 140
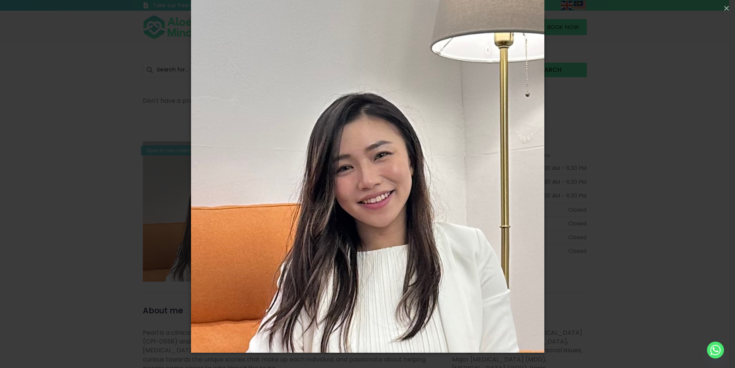
click at [652, 168] on div "Loading..." at bounding box center [367, 184] width 735 height 368
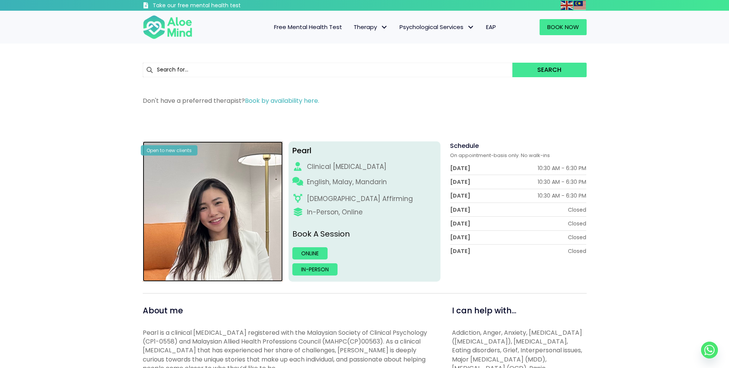
click at [248, 218] on img at bounding box center [213, 212] width 140 height 140
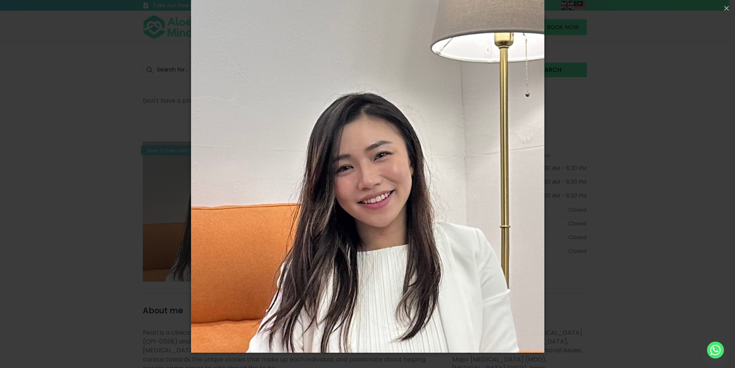
click at [612, 93] on div "Loading..." at bounding box center [367, 184] width 735 height 368
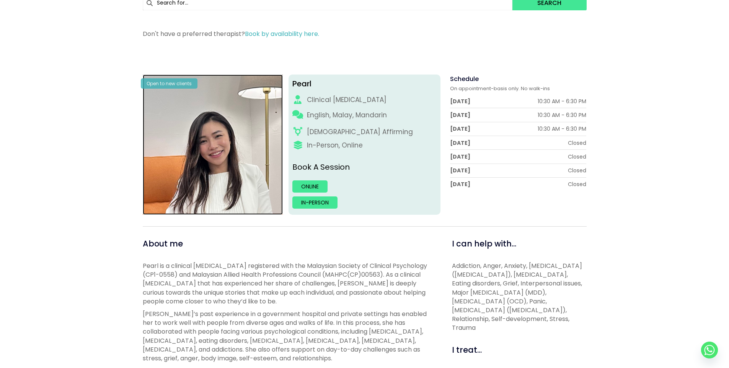
scroll to position [153, 0]
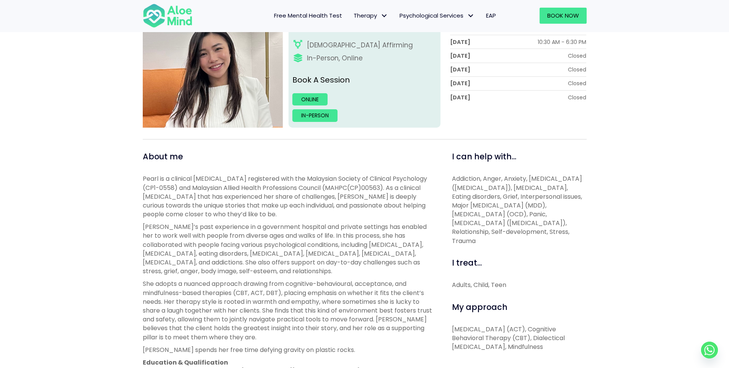
drag, startPoint x: 449, startPoint y: 176, endPoint x: 565, endPoint y: 241, distance: 133.6
click at [567, 241] on div "I can help with... Addiction, Anger, Anxiety, Attention Deficit Hyperactivity D…" at bounding box center [516, 352] width 152 height 402
click at [564, 242] on p "Addiction, Anger, Anxiety, Attention Deficit Hyperactivity Disorder (ADHD), Dep…" at bounding box center [519, 209] width 135 height 71
drag, startPoint x: 485, startPoint y: 232, endPoint x: 566, endPoint y: 238, distance: 81.7
click at [566, 238] on p "Addiction, Anger, Anxiety, Attention Deficit Hyperactivity Disorder (ADHD), Dep…" at bounding box center [519, 209] width 135 height 71
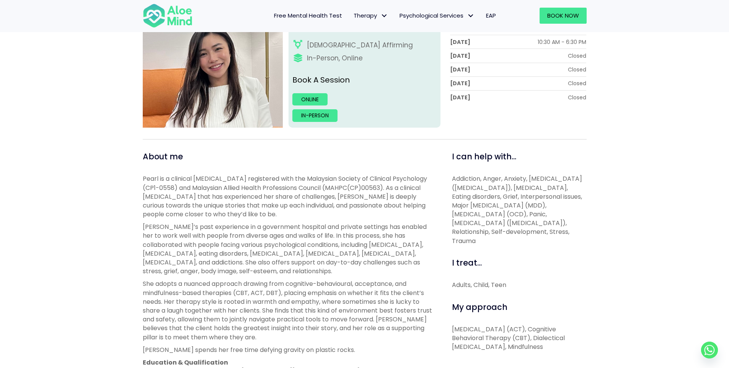
click at [566, 238] on p "Addiction, Anger, Anxiety, Attention Deficit Hyperactivity Disorder (ADHD), Dep…" at bounding box center [519, 209] width 135 height 71
drag, startPoint x: 559, startPoint y: 217, endPoint x: 581, endPoint y: 232, distance: 26.6
click at [581, 232] on p "Addiction, Anger, Anxiety, Attention Deficit Hyperactivity Disorder (ADHD), Dep…" at bounding box center [519, 209] width 135 height 71
click at [580, 233] on p "Addiction, Anger, Anxiety, Attention Deficit Hyperactivity Disorder (ADHD), Dep…" at bounding box center [519, 209] width 135 height 71
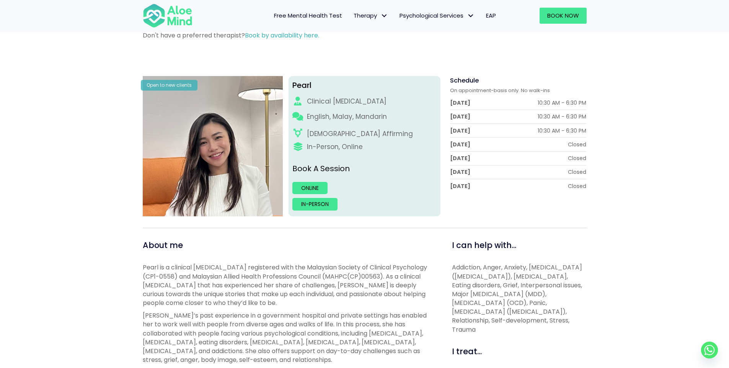
scroll to position [38, 0]
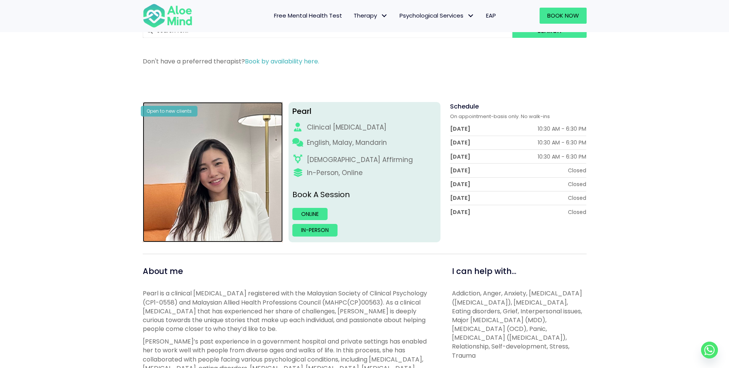
click at [234, 143] on img at bounding box center [213, 172] width 140 height 140
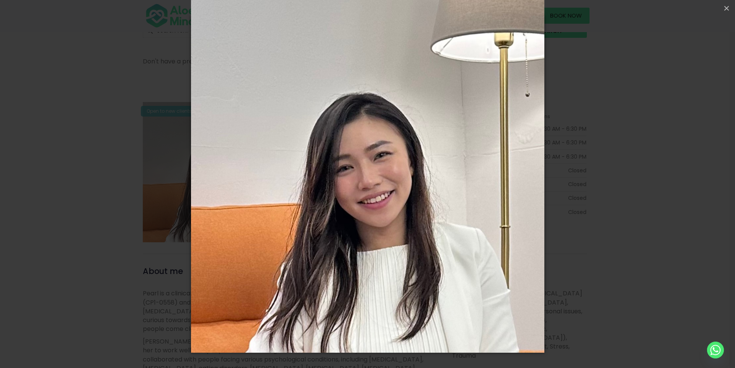
click at [696, 140] on div "Loading..." at bounding box center [367, 184] width 735 height 368
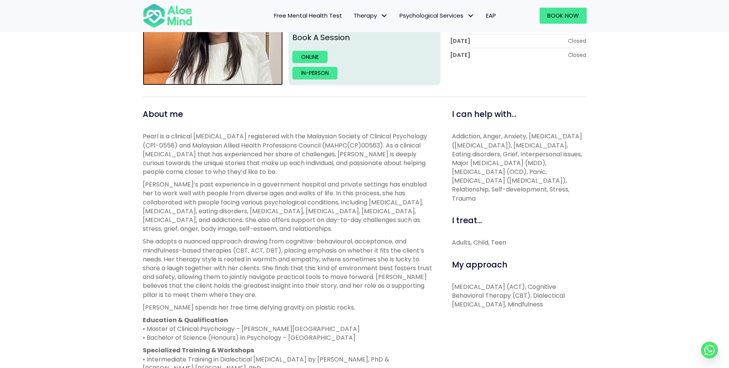
scroll to position [268, 0]
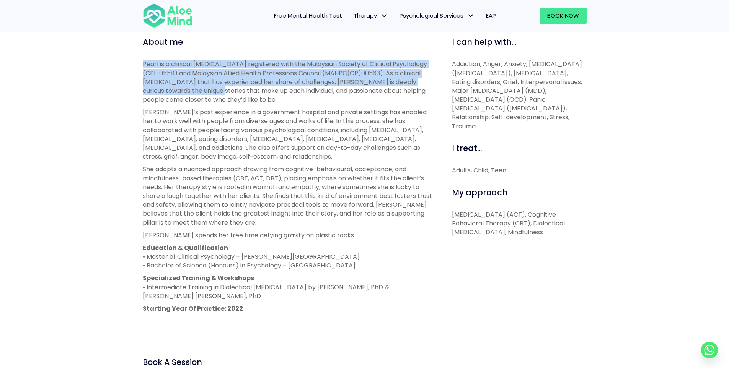
drag, startPoint x: 127, startPoint y: 60, endPoint x: 231, endPoint y: 104, distance: 112.6
click at [202, 96] on div "Pearl Open to new clients Pearl Clinical psychologist English, Malay, Mandarin …" at bounding box center [364, 163] width 729 height 630
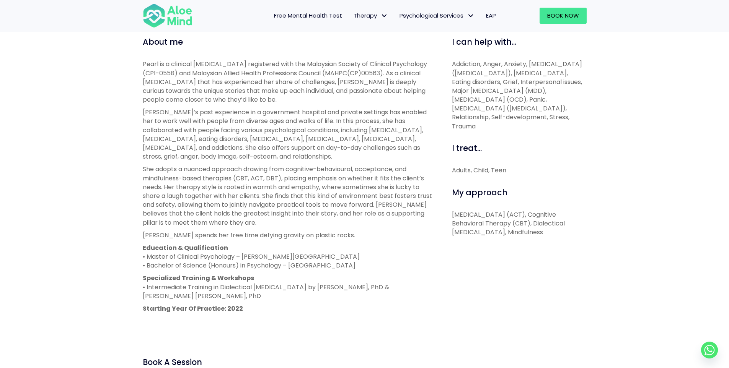
click at [179, 105] on div "Pearl is a clinical psychologist registered with the Malaysian Society of Clini…" at bounding box center [289, 193] width 292 height 266
drag, startPoint x: 146, startPoint y: 85, endPoint x: 116, endPoint y: 98, distance: 32.4
click at [141, 88] on div "About me Pearl is a clinical psychologist registered with the Malaysian Society…" at bounding box center [288, 237] width 303 height 402
click at [165, 104] on span "Pearl is a clinical psychologist registered with the Malaysian Society of Clini…" at bounding box center [285, 82] width 284 height 44
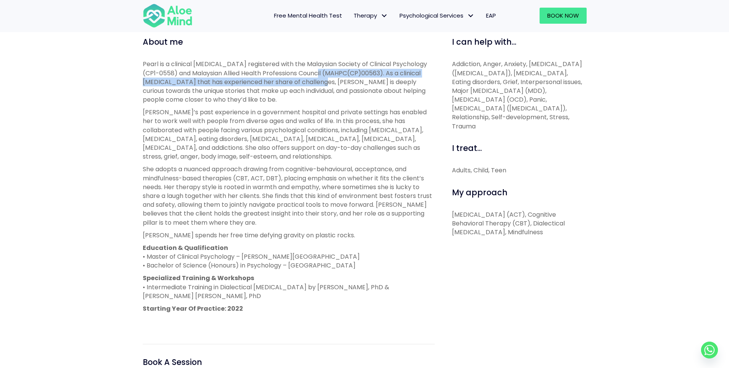
click at [325, 79] on span "Pearl is a clinical psychologist registered with the Malaysian Society of Clini…" at bounding box center [285, 82] width 284 height 44
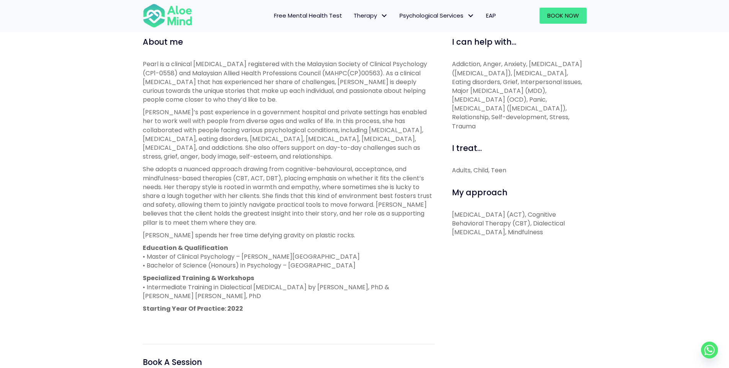
click at [337, 91] on span "Pearl is a clinical psychologist registered with the Malaysian Society of Clini…" at bounding box center [285, 82] width 284 height 44
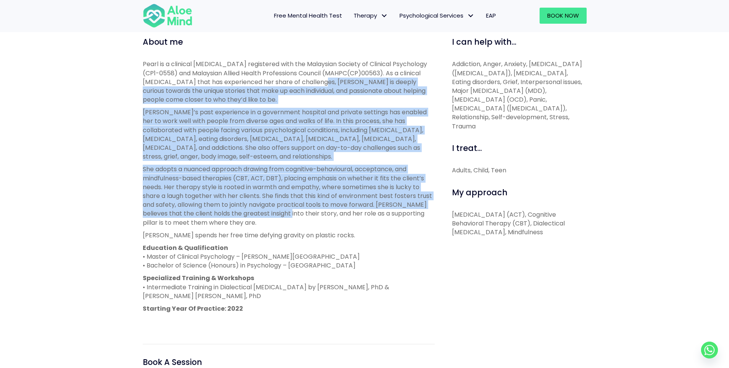
drag, startPoint x: 324, startPoint y: 81, endPoint x: 290, endPoint y: 213, distance: 136.7
click at [290, 213] on div "Pearl is a clinical psychologist registered with the Malaysian Society of Clini…" at bounding box center [289, 193] width 292 height 266
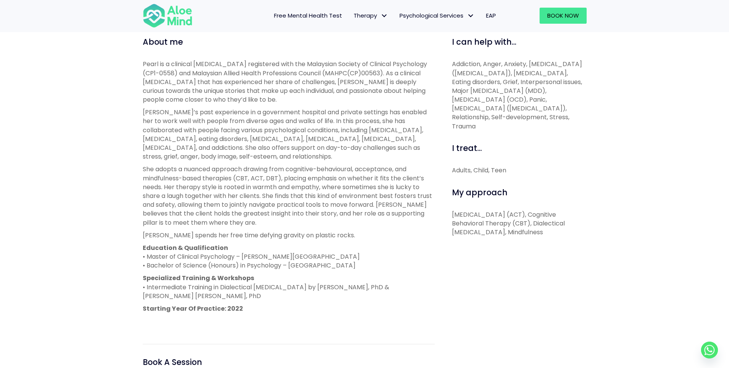
click at [344, 249] on p "Education & Qualification • Master of Clinical Psychology – Taylor’s University…" at bounding box center [289, 257] width 292 height 27
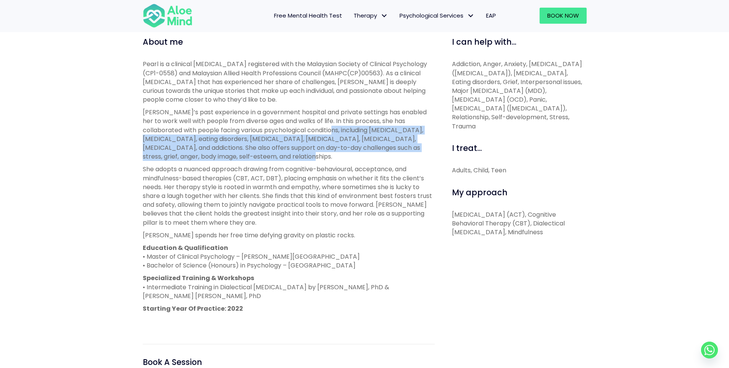
drag, startPoint x: 327, startPoint y: 128, endPoint x: 285, endPoint y: 157, distance: 51.6
click at [282, 157] on p "Pearl’s past experience in a government hospital and private settings has enabl…" at bounding box center [289, 134] width 292 height 53
click at [295, 146] on p "Pearl’s past experience in a government hospital and private settings has enabl…" at bounding box center [289, 134] width 292 height 53
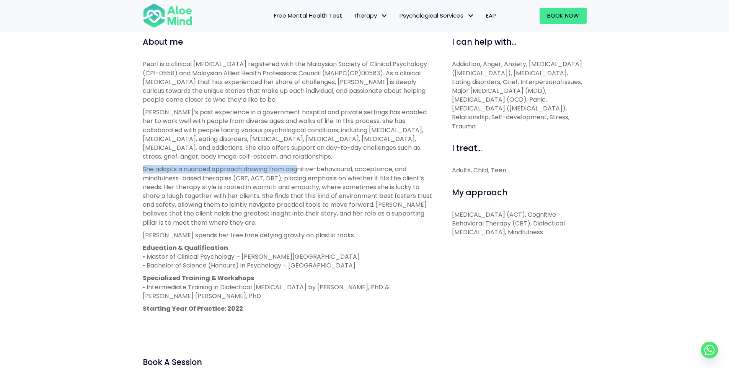
drag, startPoint x: 135, startPoint y: 172, endPoint x: 378, endPoint y: 132, distance: 246.7
click at [305, 168] on div "Pearl Open to new clients Pearl Clinical psychologist English, Malay, Mandarin …" at bounding box center [364, 163] width 729 height 630
click at [336, 168] on p "She adopts a nuanced approach drawing from cognitive-behavioural, acceptance, a…" at bounding box center [289, 196] width 292 height 62
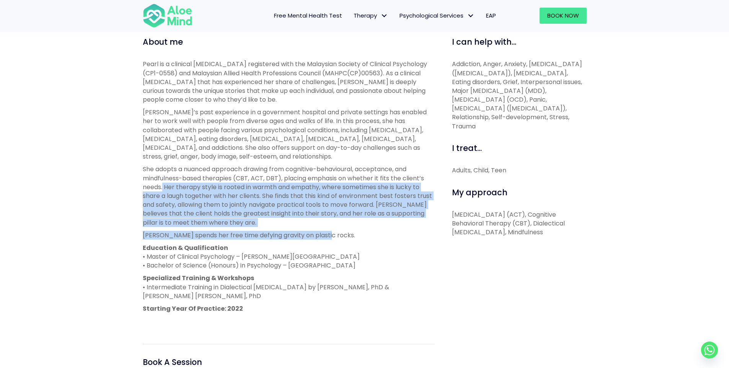
drag, startPoint x: 162, startPoint y: 187, endPoint x: 335, endPoint y: 237, distance: 180.0
click at [335, 237] on div "Pearl is a clinical psychologist registered with the Malaysian Society of Clini…" at bounding box center [289, 193] width 292 height 266
click at [269, 239] on p "Pearl spends her free time defying gravity on plastic rocks." at bounding box center [289, 235] width 292 height 9
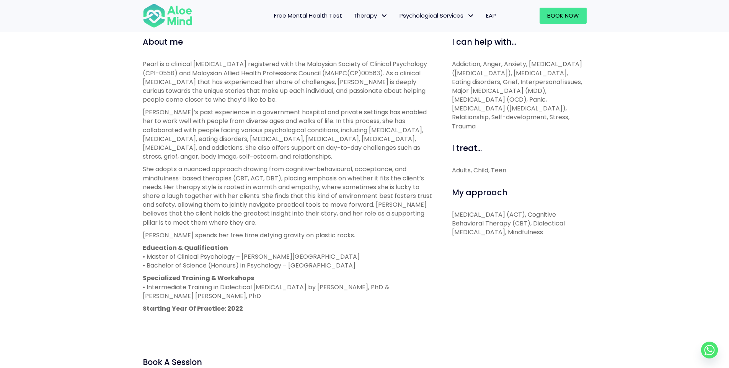
drag, startPoint x: 159, startPoint y: 256, endPoint x: 390, endPoint y: 270, distance: 231.5
click at [399, 270] on div "About me Pearl is a clinical psychologist registered with the Malaysian Society…" at bounding box center [288, 237] width 303 height 402
click at [317, 267] on p "Education & Qualification • Master of Clinical Psychology – Taylor’s University…" at bounding box center [289, 257] width 292 height 27
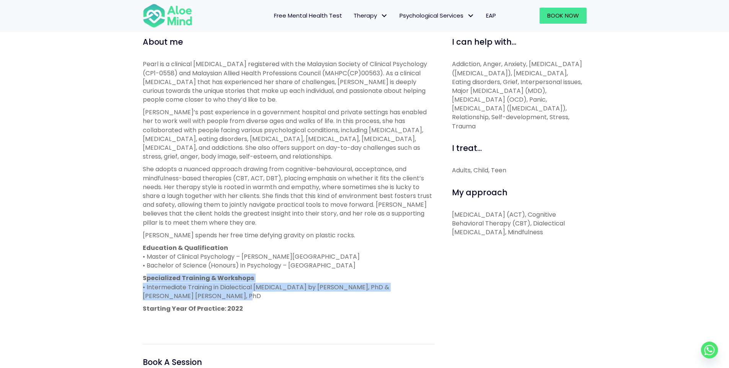
drag, startPoint x: 147, startPoint y: 283, endPoint x: 428, endPoint y: 292, distance: 280.6
click at [427, 292] on p "Specialized Training & Workshops • Intermediate Training in Dialectical Behavio…" at bounding box center [289, 287] width 292 height 27
click at [365, 293] on p "Specialized Training & Workshops • Intermediate Training in Dialectical Behavio…" at bounding box center [289, 287] width 292 height 27
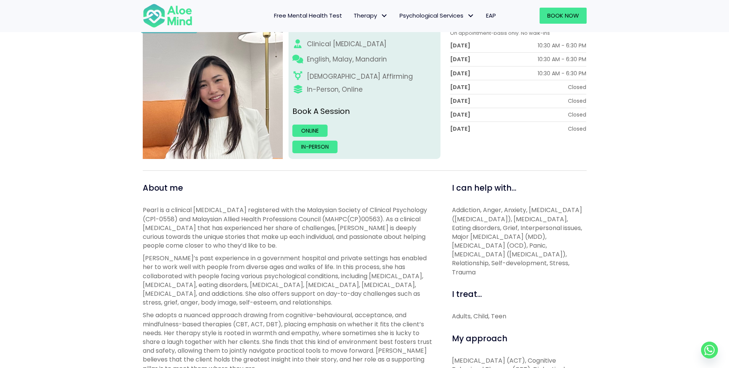
scroll to position [38, 0]
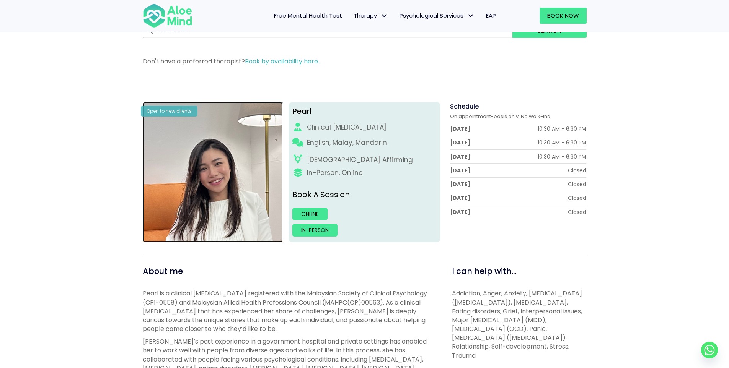
click at [244, 158] on img at bounding box center [213, 172] width 140 height 140
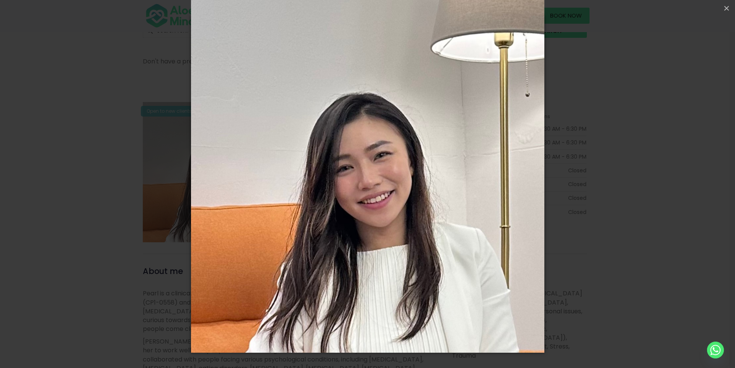
click at [655, 172] on div "Loading..." at bounding box center [367, 184] width 735 height 368
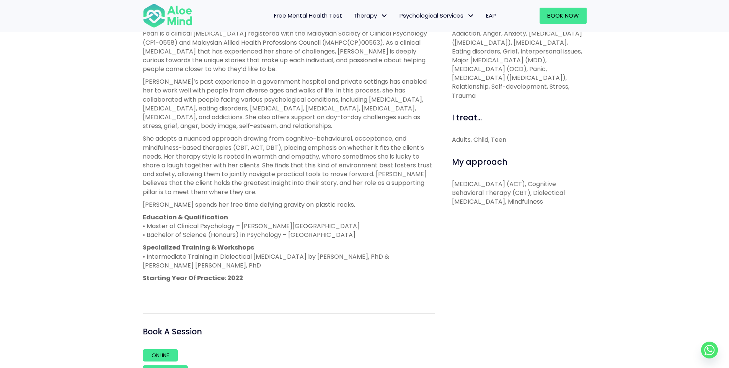
scroll to position [306, 0]
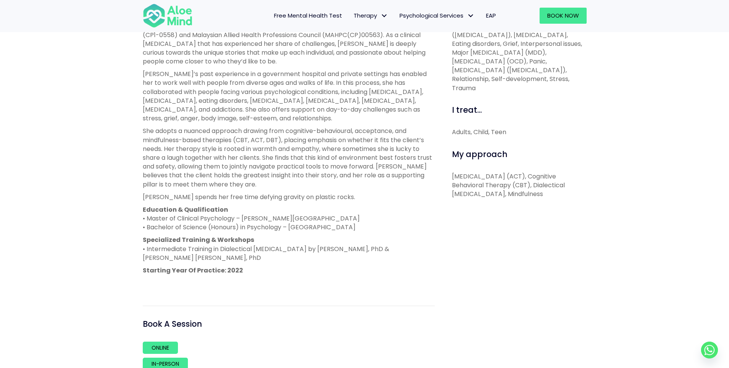
drag, startPoint x: 148, startPoint y: 216, endPoint x: 370, endPoint y: 232, distance: 222.1
click at [370, 232] on p "Education & Qualification • Master of Clinical Psychology – Taylor’s University…" at bounding box center [289, 218] width 292 height 27
click at [246, 216] on p "Education & Qualification • Master of Clinical Psychology – Taylor’s University…" at bounding box center [289, 218] width 292 height 27
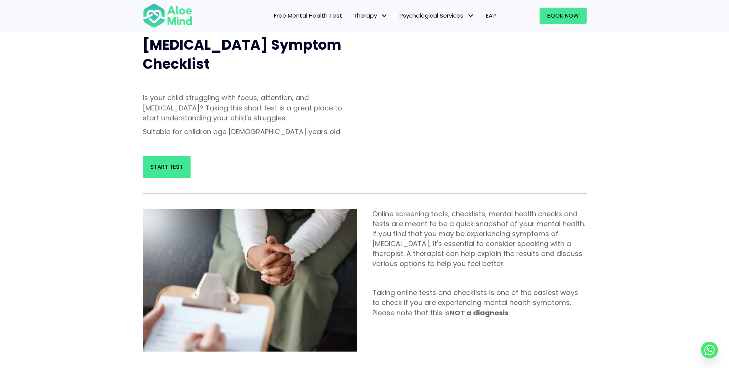
scroll to position [306, 0]
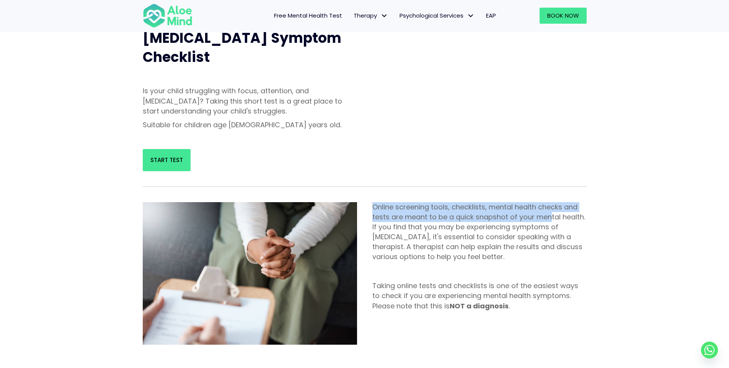
drag, startPoint x: 409, startPoint y: 168, endPoint x: 439, endPoint y: 172, distance: 30.1
click at [548, 195] on div "Online screening tools, checklists, mental health checks and tests are meant to…" at bounding box center [480, 234] width 230 height 79
click at [399, 202] on p "Online screening tools, checklists, mental health checks and tests are meant to…" at bounding box center [479, 232] width 214 height 60
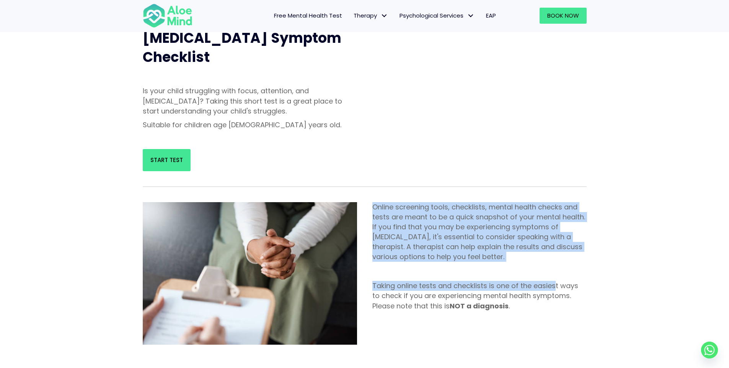
drag, startPoint x: 365, startPoint y: 168, endPoint x: 476, endPoint y: 259, distance: 143.4
click at [551, 249] on div "Online screening tools, checklists, mental health checks and tests are meant to…" at bounding box center [480, 259] width 230 height 128
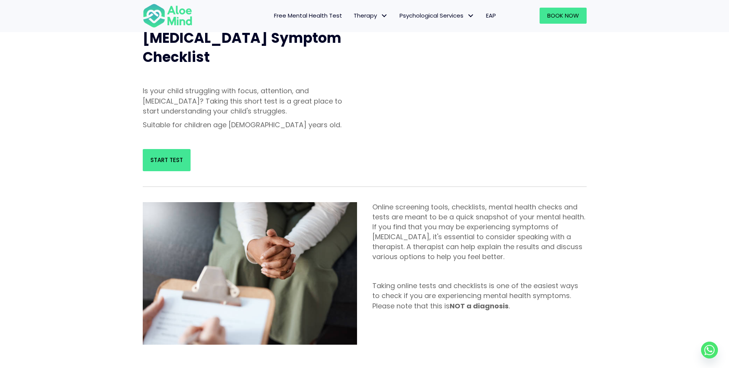
click at [476, 281] on p "Taking online tests and checklists is one of the easiest ways to check if you a…" at bounding box center [479, 296] width 214 height 30
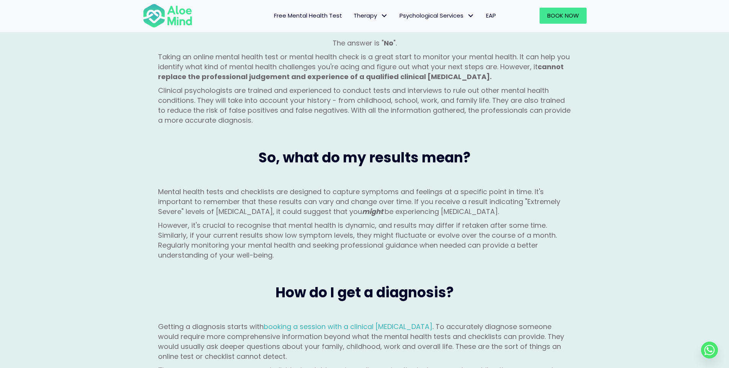
scroll to position [727, 0]
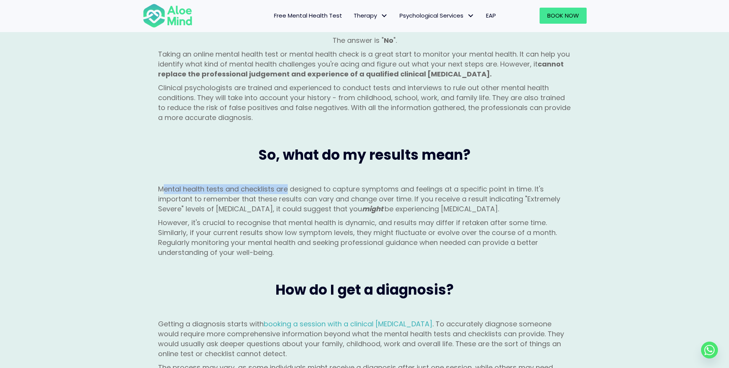
drag, startPoint x: 162, startPoint y: 152, endPoint x: 286, endPoint y: 152, distance: 123.6
click at [286, 184] on p "Mental health tests and checklists are designed to capture symptoms and feeling…" at bounding box center [364, 199] width 413 height 30
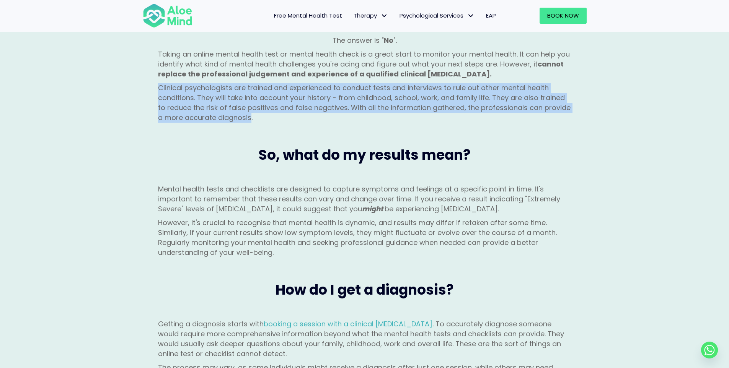
drag, startPoint x: 153, startPoint y: 46, endPoint x: 249, endPoint y: 76, distance: 100.6
click at [249, 76] on div "The answer is " No ". Taking an online mental health test or mental health chec…" at bounding box center [364, 81] width 459 height 107
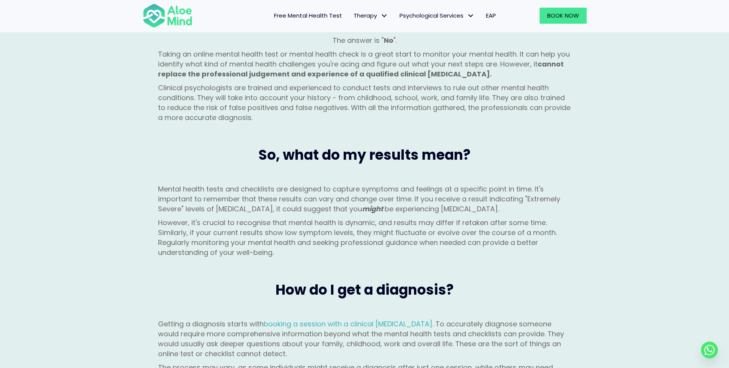
click at [228, 146] on h2 "So, what do my results mean?" at bounding box center [365, 155] width 444 height 19
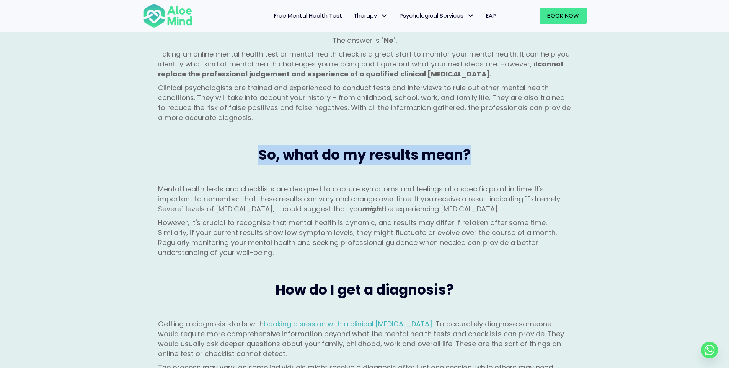
drag, startPoint x: 246, startPoint y: 125, endPoint x: 518, endPoint y: 118, distance: 272.1
click at [593, 134] on div "So, what do my results mean?" at bounding box center [364, 155] width 459 height 42
click at [375, 145] on span "So, what do my results mean?" at bounding box center [364, 155] width 212 height 20
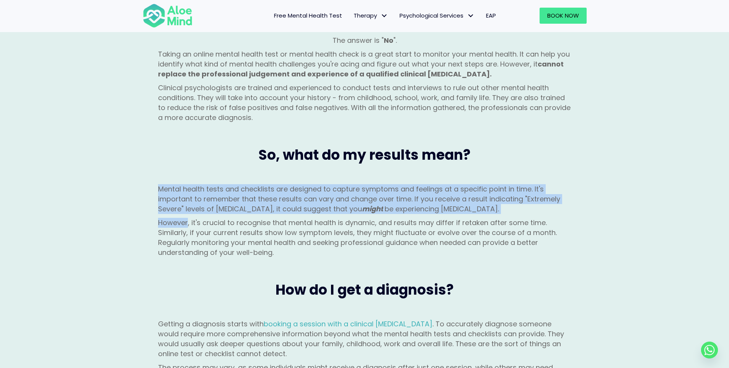
drag, startPoint x: 146, startPoint y: 148, endPoint x: 185, endPoint y: 181, distance: 51.3
click at [187, 181] on div "Mental health tests and checklists are designed to capture symptoms and feeling…" at bounding box center [364, 223] width 459 height 93
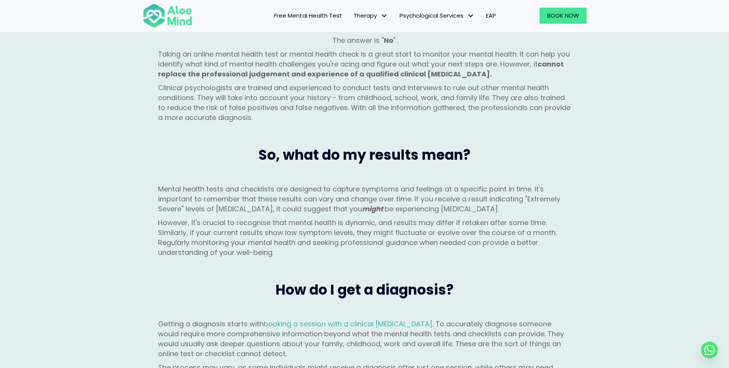
click at [186, 218] on p "However, it's crucial to recognise that mental health is dynamic, and results m…" at bounding box center [364, 238] width 413 height 40
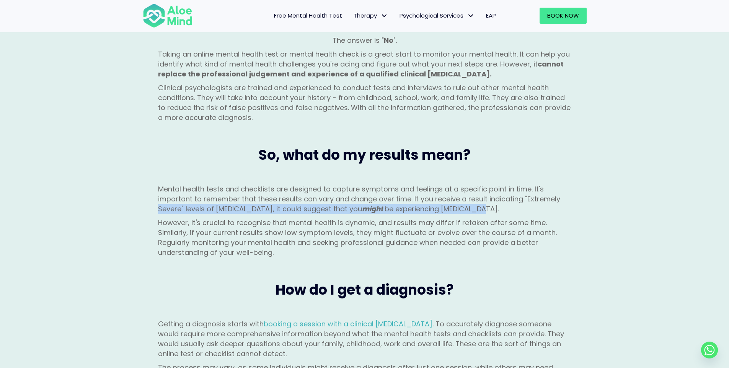
drag, startPoint x: 157, startPoint y: 168, endPoint x: 480, endPoint y: 174, distance: 322.9
click at [480, 177] on div "Mental health tests and checklists are designed to capture symptoms and feeling…" at bounding box center [364, 223] width 459 height 93
click at [415, 184] on p "Mental health tests and checklists are designed to capture symptoms and feeling…" at bounding box center [364, 199] width 413 height 30
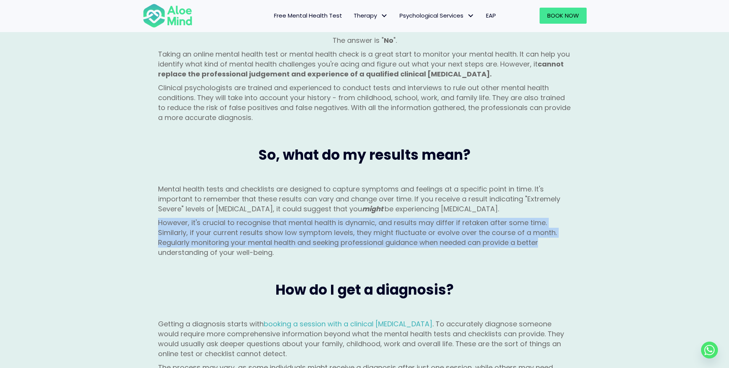
drag, startPoint x: 153, startPoint y: 184, endPoint x: 568, endPoint y: 200, distance: 415.4
click at [568, 200] on div "Mental health tests and checklists are designed to capture symptoms and feeling…" at bounding box center [364, 223] width 459 height 93
click at [568, 218] on p "However, it's crucial to recognise that mental health is dynamic, and results m…" at bounding box center [364, 238] width 413 height 40
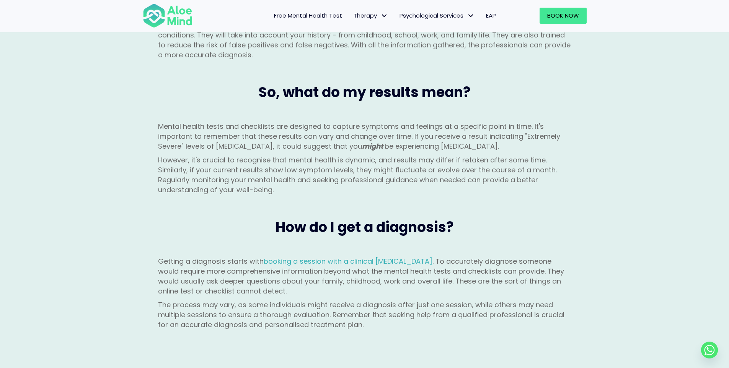
scroll to position [880, 0]
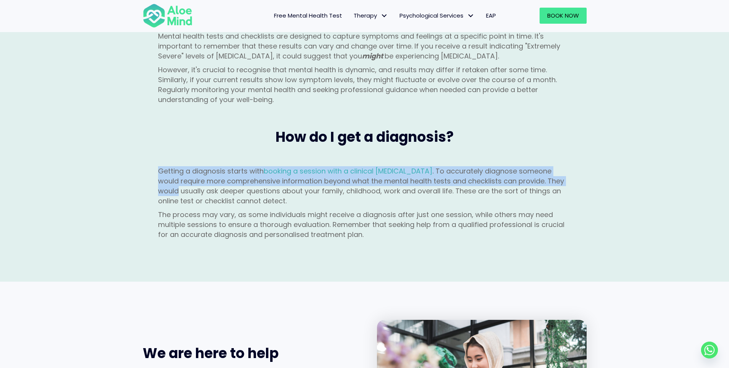
drag, startPoint x: 142, startPoint y: 131, endPoint x: 611, endPoint y: 140, distance: 468.3
click at [611, 140] on div "Can online tests and checklists diagnose me? The answer is " No ". Taking an on…" at bounding box center [364, 45] width 729 height 472
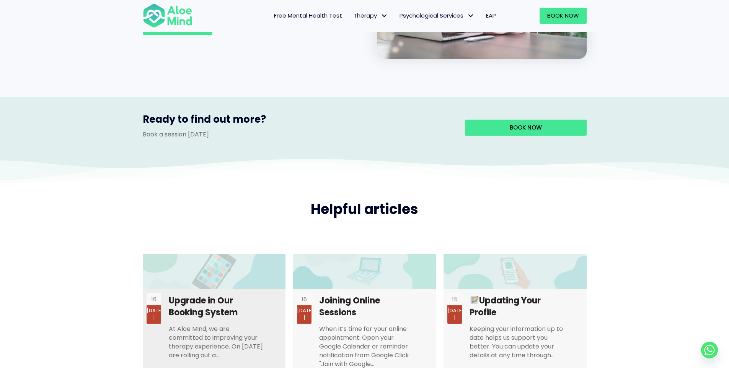
scroll to position [1377, 0]
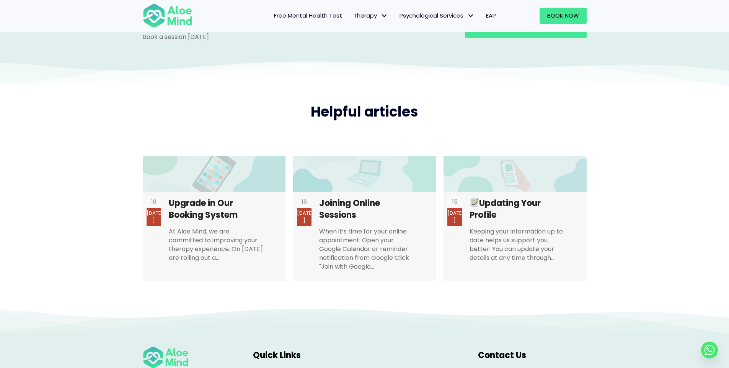
drag, startPoint x: 194, startPoint y: 184, endPoint x: 121, endPoint y: 217, distance: 80.5
click at [121, 217] on div "Helpful articles 16 Jul Upgrade in Our Booking System At Aloe Mind, we are comm…" at bounding box center [364, 183] width 729 height 247
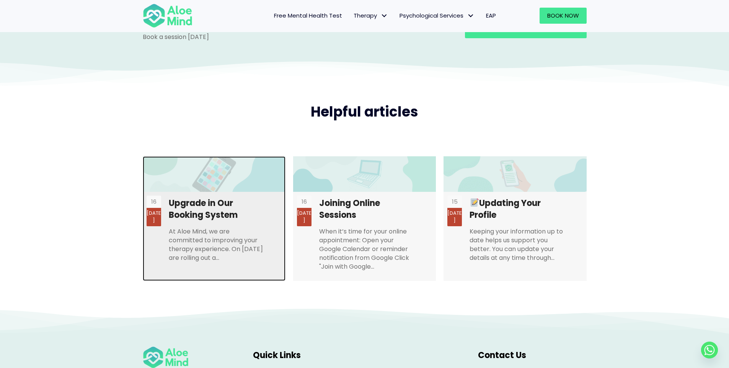
click at [231, 161] on link at bounding box center [214, 218] width 143 height 125
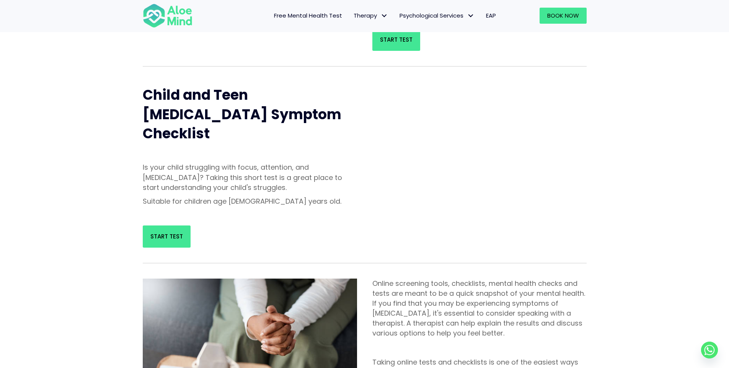
scroll to position [38, 0]
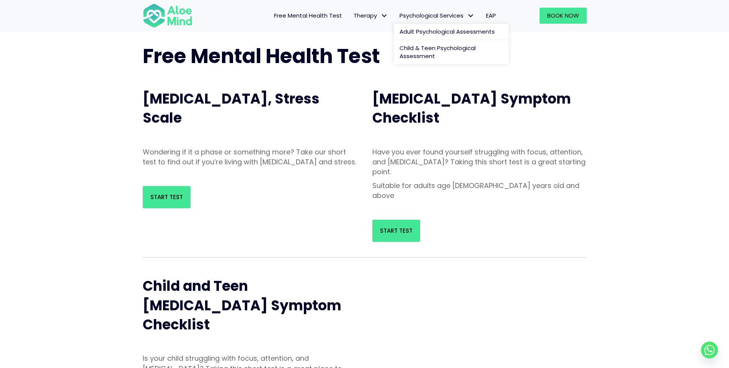
click at [433, 15] on span "Psychological Services" at bounding box center [436, 15] width 75 height 8
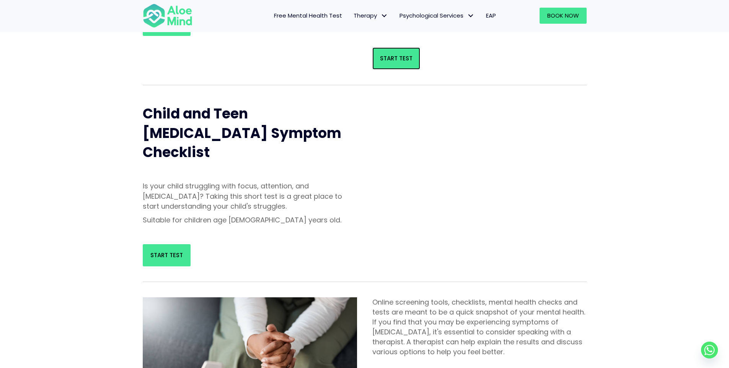
scroll to position [306, 0]
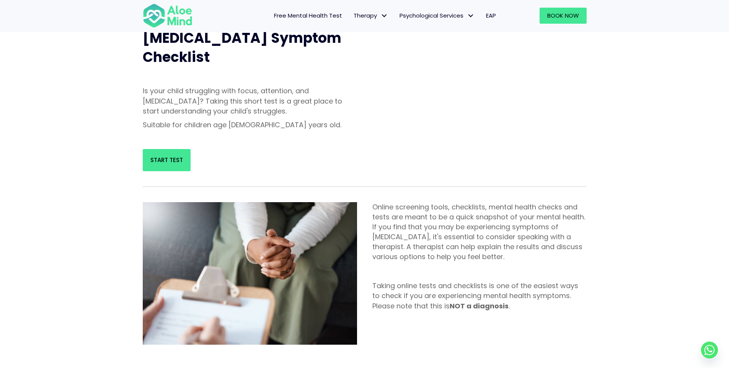
drag, startPoint x: 163, startPoint y: 124, endPoint x: 378, endPoint y: 125, distance: 215.0
click at [378, 125] on div "Child and Teen ADHD Symptom Checklist Is your child struggling with focus, atte…" at bounding box center [364, 88] width 459 height 181
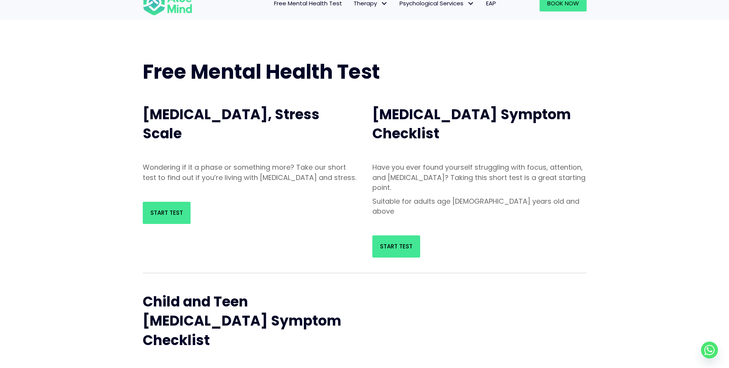
scroll to position [0, 0]
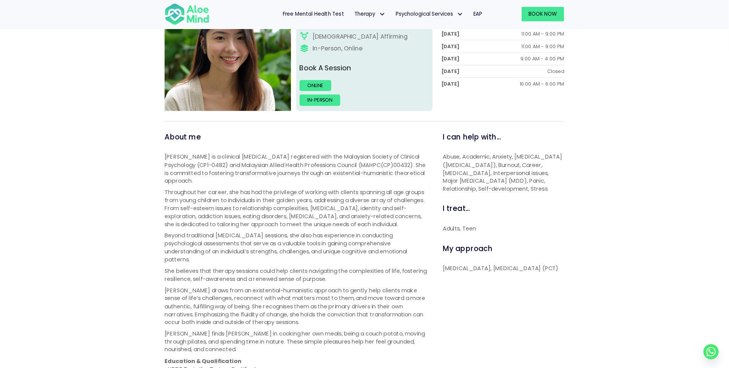
scroll to position [157, 0]
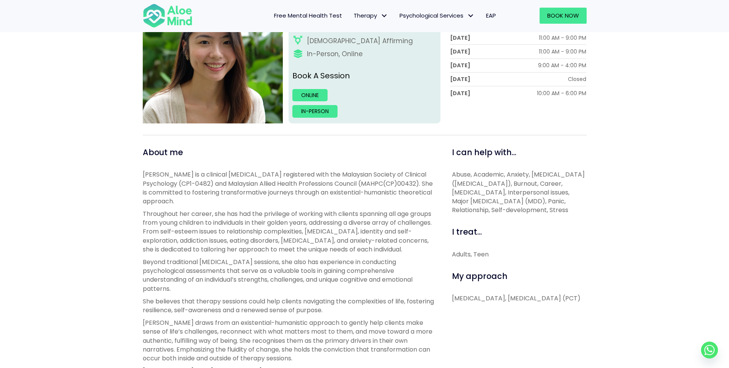
click at [108, 171] on div "[PERSON_NAME] Open to new clients [PERSON_NAME] Clinical [MEDICAL_DATA] English…" at bounding box center [364, 312] width 729 height 708
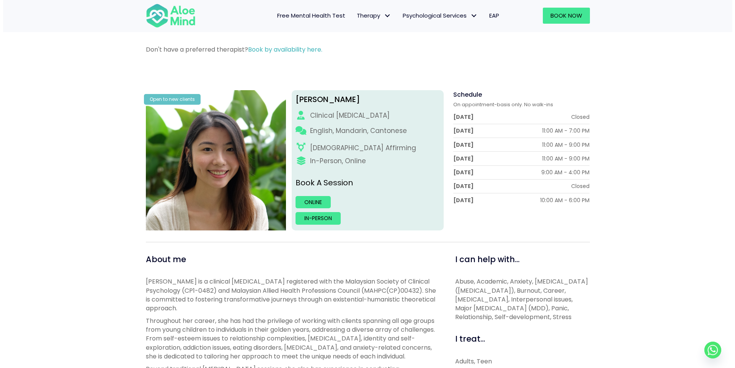
scroll to position [42, 0]
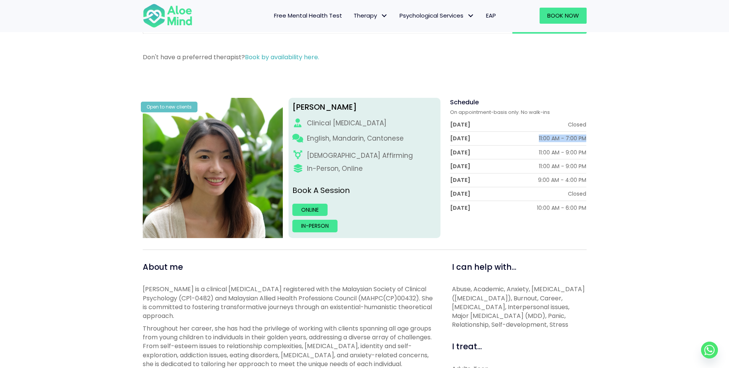
drag, startPoint x: 596, startPoint y: 143, endPoint x: 614, endPoint y: 143, distance: 18.0
click at [592, 154] on div "Schedule On appointment-basis only. No walk-ins [DATE] Closed [DATE] 11:00 AM -…" at bounding box center [516, 168] width 152 height 140
drag, startPoint x: 544, startPoint y: 165, endPoint x: 589, endPoint y: 172, distance: 46.0
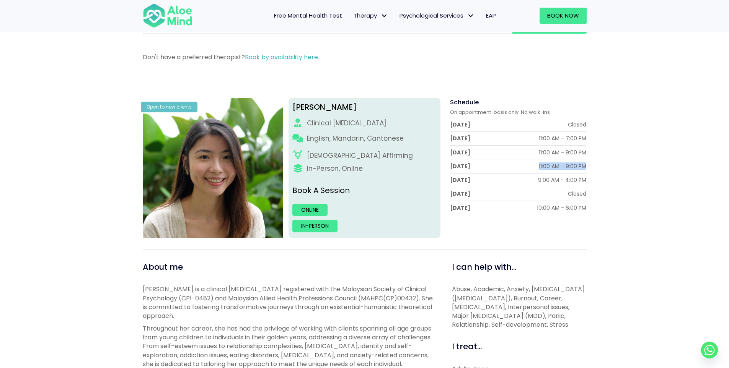
click at [591, 164] on div "Schedule On appointment-basis only. No walk-ins [DATE] Closed [DATE] 11:00 AM -…" at bounding box center [516, 168] width 152 height 140
drag, startPoint x: 540, startPoint y: 179, endPoint x: 583, endPoint y: 181, distance: 42.5
click at [568, 180] on div "9:00 AM - 4:00 PM" at bounding box center [562, 180] width 48 height 8
drag, startPoint x: 594, startPoint y: 172, endPoint x: 625, endPoint y: 172, distance: 31.0
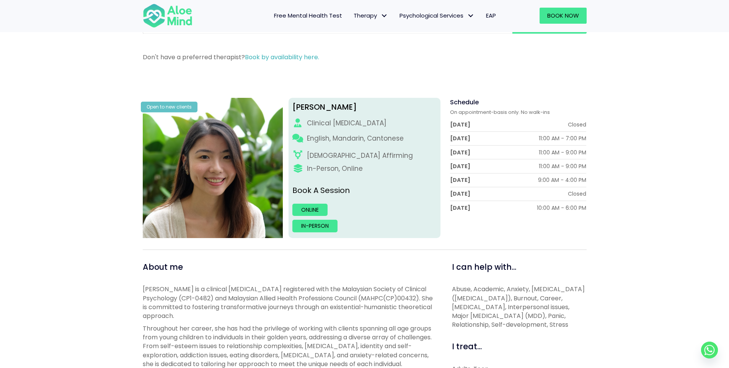
click at [583, 182] on div "9:00 AM - 4:00 PM" at bounding box center [562, 180] width 48 height 8
drag, startPoint x: 536, startPoint y: 180, endPoint x: 607, endPoint y: 178, distance: 70.8
drag, startPoint x: 535, startPoint y: 136, endPoint x: 599, endPoint y: 141, distance: 64.5
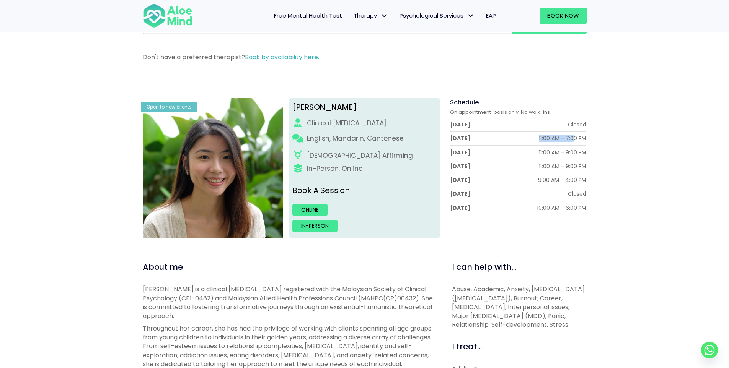
click at [588, 138] on div "Schedule On appointment-basis only. No walk-ins Monday Closed Tuesday 11:00 AM …" at bounding box center [516, 168] width 152 height 140
click at [543, 150] on div "11:00 AM - 9:00 PM" at bounding box center [562, 153] width 47 height 8
click at [558, 174] on div "Friday 9:00 AM - 4:00 PM" at bounding box center [518, 181] width 137 height 14
click at [200, 184] on img at bounding box center [213, 168] width 140 height 140
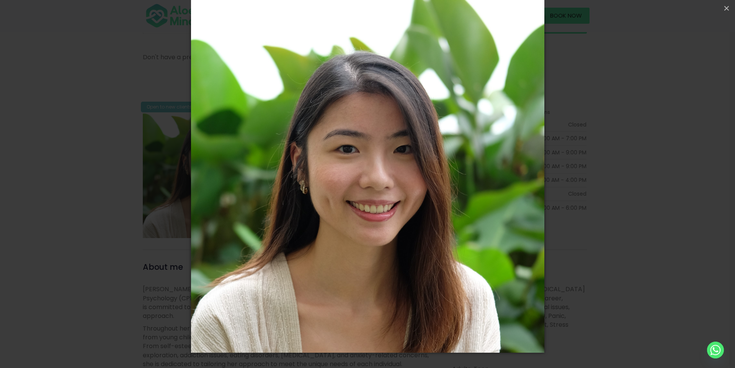
click at [613, 122] on div "Loading..." at bounding box center [367, 184] width 735 height 368
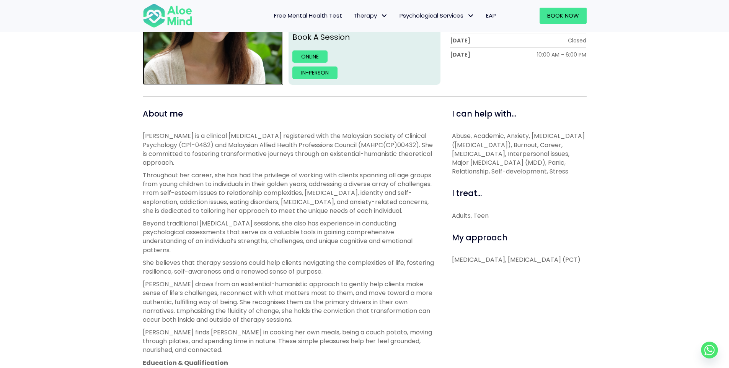
scroll to position [81, 0]
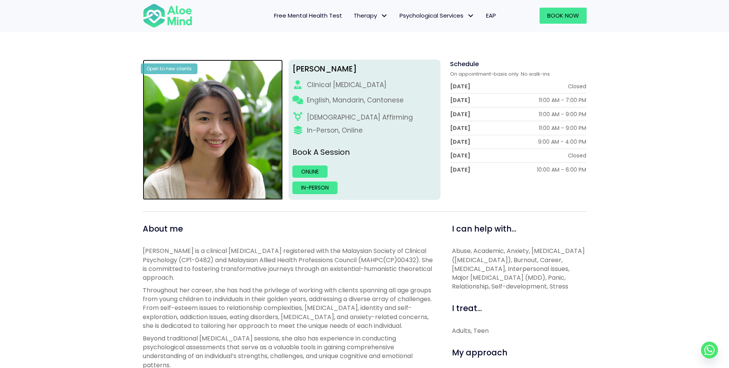
click at [229, 122] on img at bounding box center [213, 130] width 140 height 140
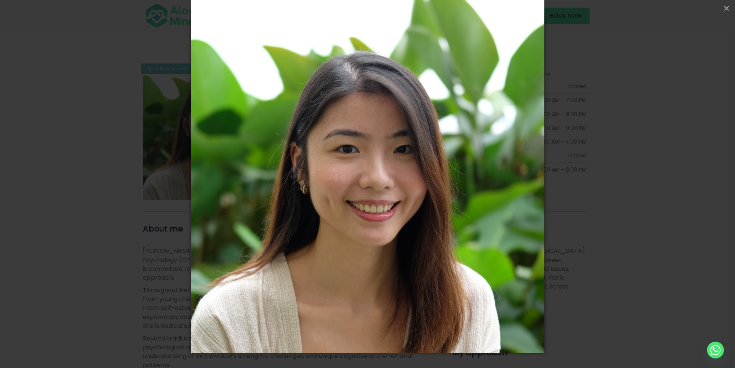
click at [597, 163] on div "Loading..." at bounding box center [367, 184] width 735 height 368
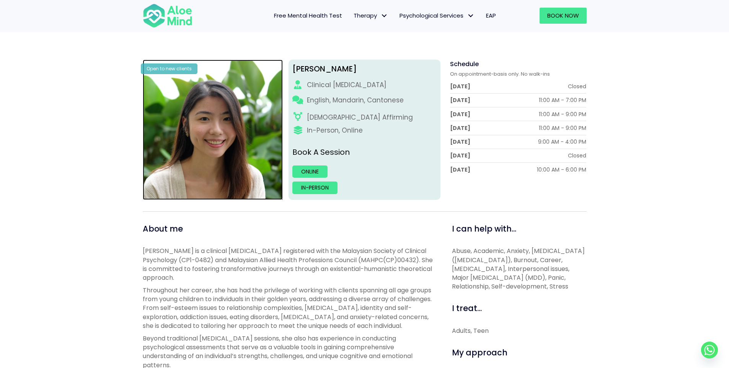
click at [206, 156] on img at bounding box center [213, 130] width 140 height 140
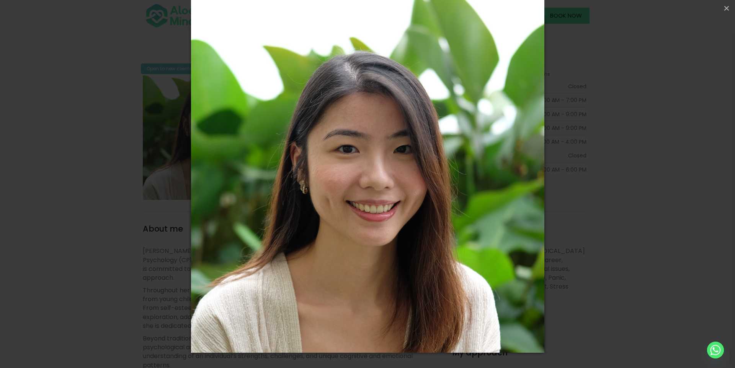
click at [630, 165] on div "Loading..." at bounding box center [367, 184] width 735 height 368
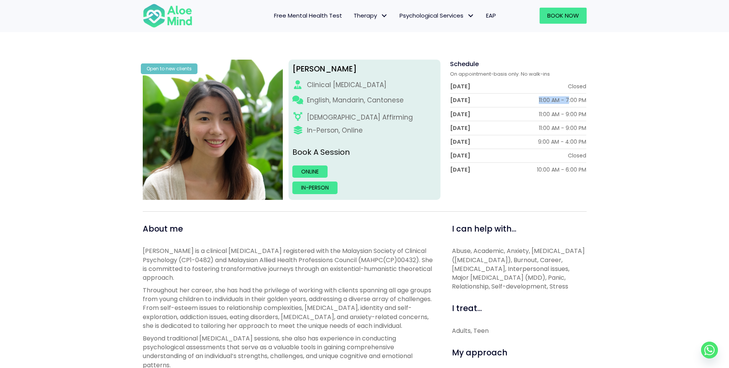
click at [571, 106] on div "Tuesday 11:00 AM - 7:00 PM" at bounding box center [518, 101] width 137 height 14
drag, startPoint x: 583, startPoint y: 120, endPoint x: 602, endPoint y: 120, distance: 18.7
click at [587, 120] on div "Schedule On appointment-basis only. No walk-ins Monday Closed Tuesday 11:00 AM …" at bounding box center [516, 130] width 152 height 140
drag, startPoint x: 570, startPoint y: 131, endPoint x: 591, endPoint y: 132, distance: 21.0
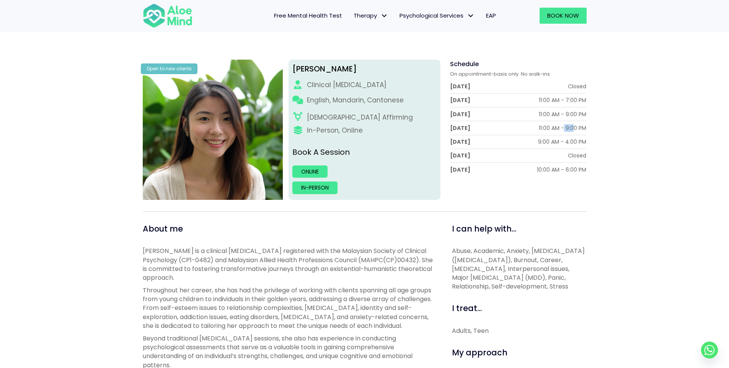
click at [585, 131] on div "Thursday 11:00 AM - 9:00 PM" at bounding box center [518, 128] width 137 height 14
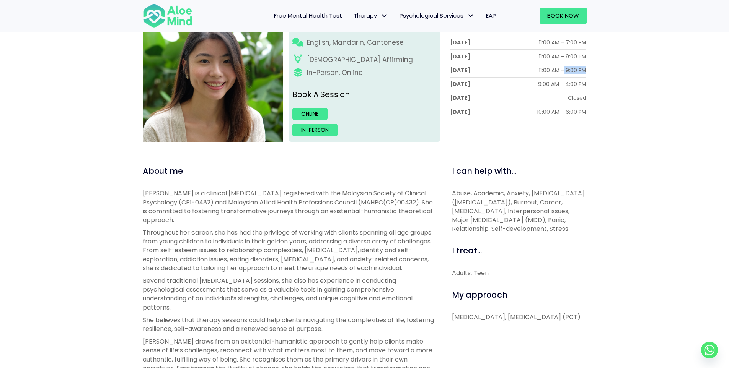
scroll to position [234, 0]
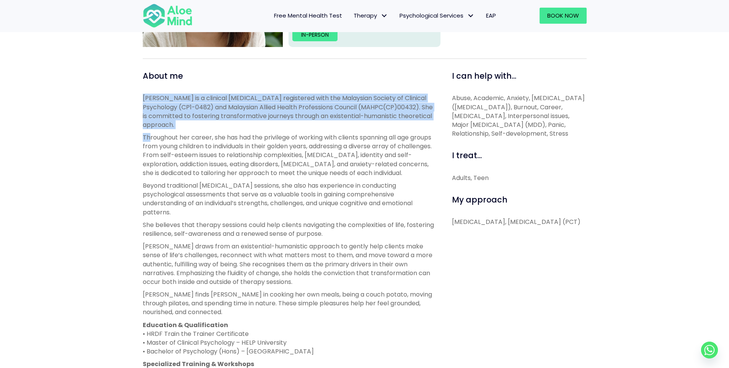
drag, startPoint x: 137, startPoint y: 99, endPoint x: 150, endPoint y: 136, distance: 39.1
click at [150, 136] on div "About me Peggy is a clinical psychologist registered with the Malaysian Society…" at bounding box center [288, 310] width 303 height 480
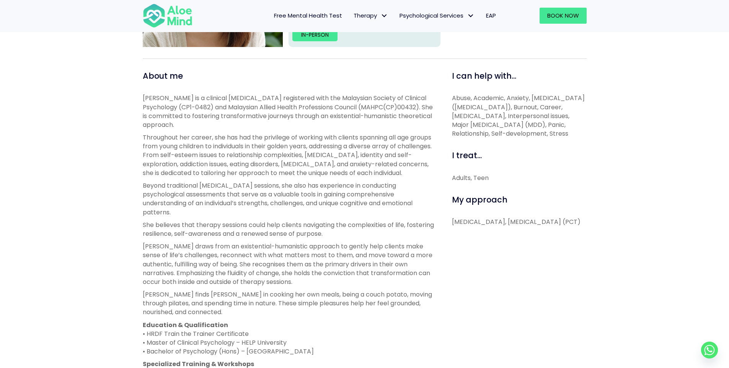
click at [214, 143] on p "Throughout her career, she has had the privilege of working with clients spanni…" at bounding box center [289, 155] width 292 height 44
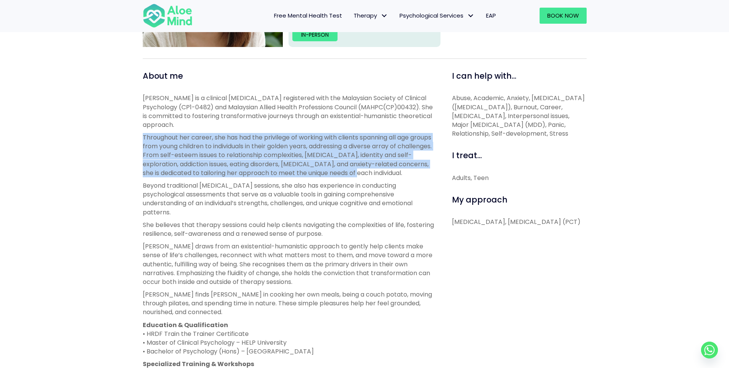
drag, startPoint x: 200, startPoint y: 138, endPoint x: 384, endPoint y: 174, distance: 186.8
click at [384, 174] on p "Throughout her career, she has had the privilege of working with clients spanni…" at bounding box center [289, 155] width 292 height 44
click at [265, 173] on p "Throughout her career, she has had the privilege of working with clients spanni…" at bounding box center [289, 155] width 292 height 44
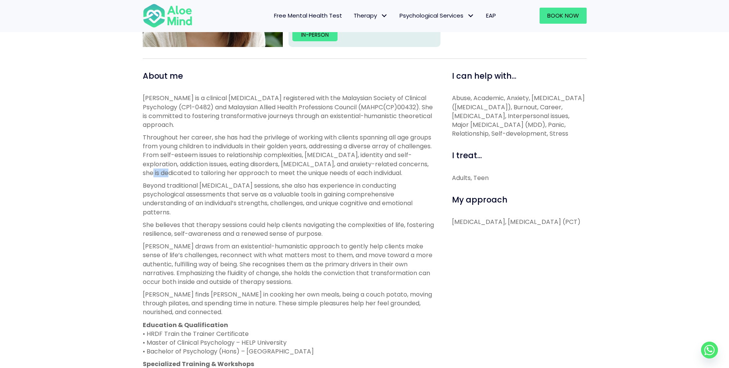
drag, startPoint x: 173, startPoint y: 175, endPoint x: 192, endPoint y: 166, distance: 20.9
click at [192, 169] on p "Throughout her career, she has had the privilege of working with clients spanni…" at bounding box center [289, 155] width 292 height 44
click at [208, 175] on p "Throughout her career, she has had the privilege of working with clients spanni…" at bounding box center [289, 155] width 292 height 44
click at [172, 171] on p "Throughout her career, she has had the privilege of working with clients spanni…" at bounding box center [289, 155] width 292 height 44
drag, startPoint x: 174, startPoint y: 174, endPoint x: 186, endPoint y: 184, distance: 16.0
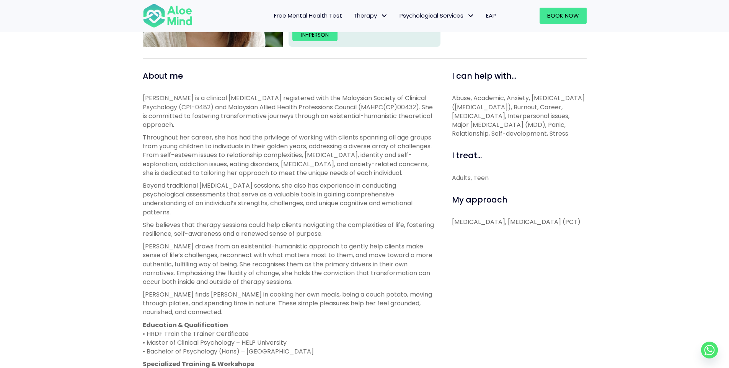
click at [184, 178] on p "Throughout her career, she has had the privilege of working with clients spanni…" at bounding box center [289, 155] width 292 height 44
click at [186, 178] on p "Throughout her career, she has had the privilege of working with clients spanni…" at bounding box center [289, 155] width 292 height 44
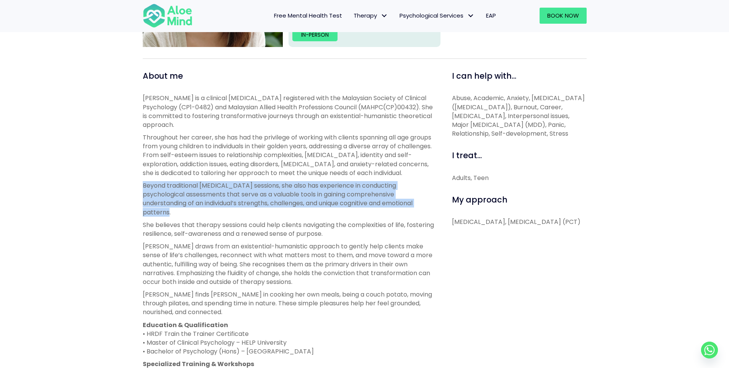
drag, startPoint x: 138, startPoint y: 196, endPoint x: 174, endPoint y: 218, distance: 42.5
click at [174, 218] on div "About me Peggy is a clinical psychologist registered with the Malaysian Society…" at bounding box center [288, 310] width 303 height 480
click at [231, 217] on p "Beyond traditional psychotherapy sessions, she also has experience in conductin…" at bounding box center [289, 199] width 292 height 36
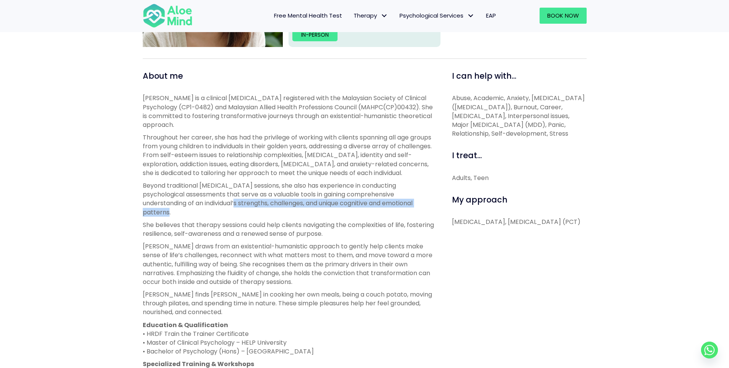
drag, startPoint x: 254, startPoint y: 213, endPoint x: 253, endPoint y: 219, distance: 6.5
click at [253, 217] on p "Beyond traditional psychotherapy sessions, she also has experience in conductin…" at bounding box center [289, 199] width 292 height 36
click at [256, 217] on p "Beyond traditional psychotherapy sessions, she also has experience in conductin…" at bounding box center [289, 199] width 292 height 36
drag, startPoint x: 135, startPoint y: 231, endPoint x: 153, endPoint y: 233, distance: 17.4
click at [153, 233] on div "Peggy Open to new clients Peggy Clinical psychologist English, Mandarin, Canton…" at bounding box center [364, 236] width 729 height 708
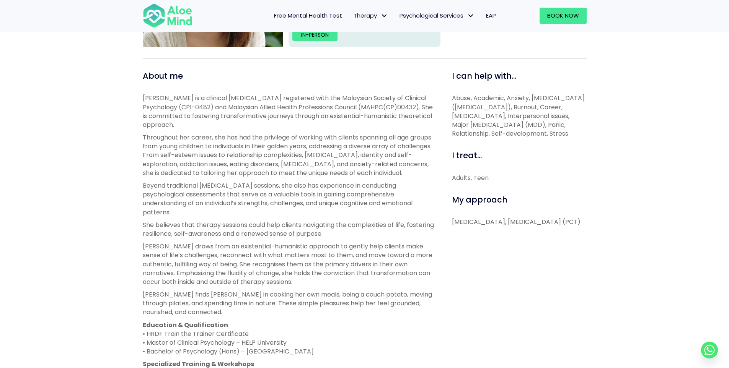
click at [188, 217] on p "Beyond traditional psychotherapy sessions, she also has experience in conductin…" at bounding box center [289, 199] width 292 height 36
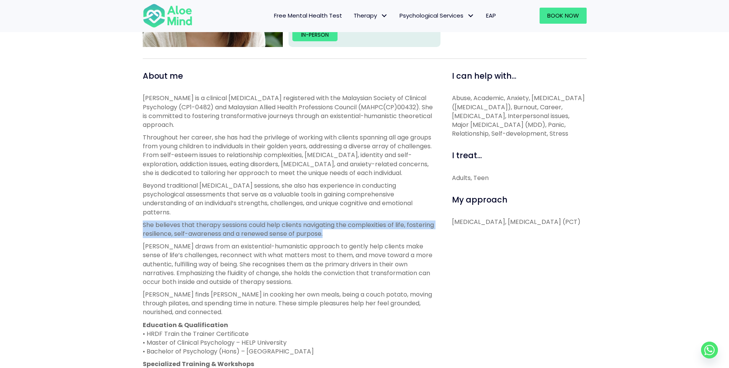
drag, startPoint x: 140, startPoint y: 236, endPoint x: 328, endPoint y: 245, distance: 188.1
click at [359, 246] on div "About me Peggy is a clinical psychologist registered with the Malaysian Society…" at bounding box center [288, 310] width 303 height 480
click at [327, 238] on p "She believes that therapy sessions could help clients navigating the complexiti…" at bounding box center [289, 230] width 292 height 18
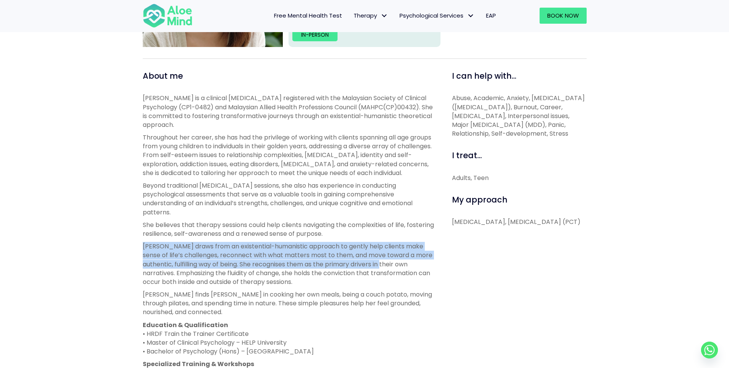
drag, startPoint x: 138, startPoint y: 256, endPoint x: 446, endPoint y: 235, distance: 308.3
click at [409, 273] on div "About me Peggy is a clinical psychologist registered with the Malaysian Society…" at bounding box center [288, 310] width 303 height 480
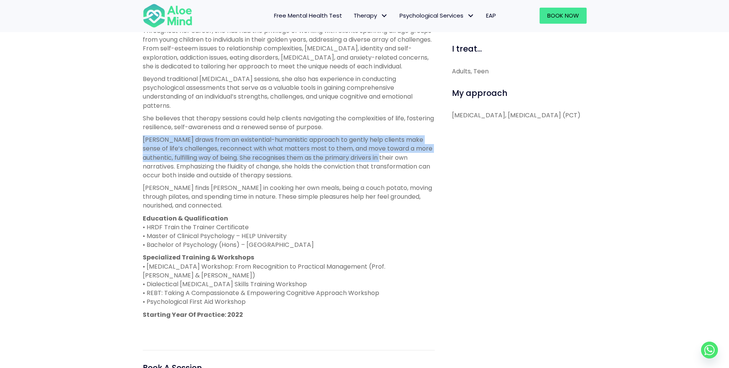
scroll to position [349, 0]
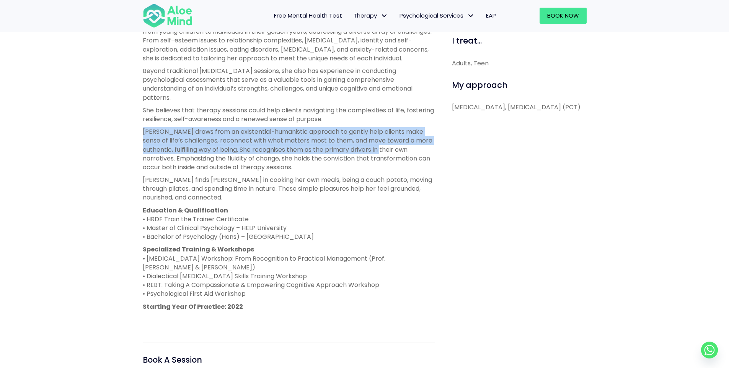
click at [168, 157] on p "Peggy draws from an existential-humanistic approach to gently help clients make…" at bounding box center [289, 149] width 292 height 44
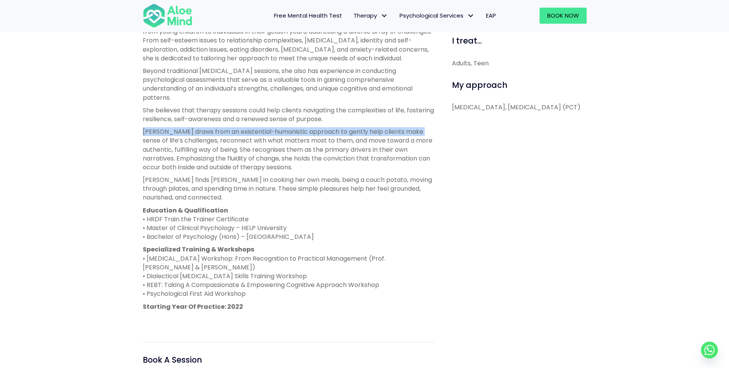
drag, startPoint x: 135, startPoint y: 142, endPoint x: 420, endPoint y: 145, distance: 284.6
click at [420, 145] on div "Peggy Open to new clients Peggy Clinical psychologist English, Mandarin, Canton…" at bounding box center [364, 121] width 729 height 708
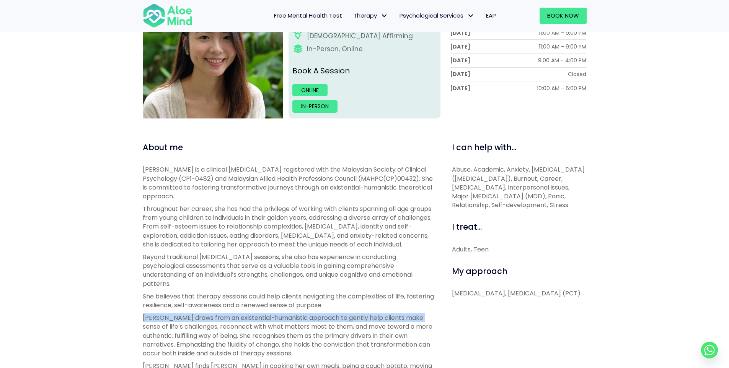
scroll to position [157, 0]
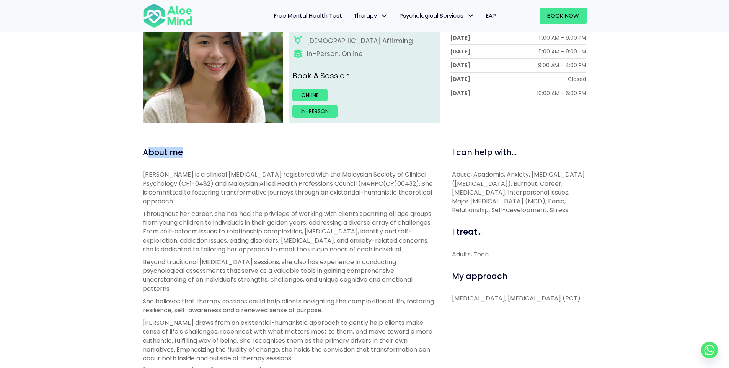
drag, startPoint x: 213, startPoint y: 157, endPoint x: 237, endPoint y: 160, distance: 24.2
click at [225, 158] on div "About me" at bounding box center [289, 152] width 292 height 11
drag, startPoint x: 237, startPoint y: 160, endPoint x: 161, endPoint y: 155, distance: 76.3
click at [161, 155] on span "About me" at bounding box center [163, 152] width 40 height 11
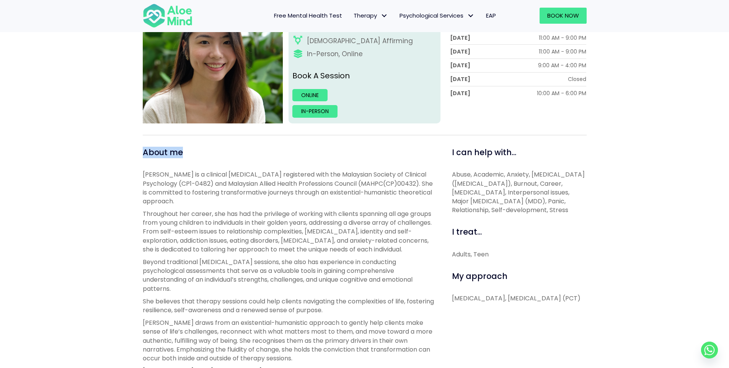
drag, startPoint x: 133, startPoint y: 154, endPoint x: 225, endPoint y: 151, distance: 91.9
click at [225, 151] on div "Peggy Open to new clients Peggy Clinical psychologist English, Mandarin, Canton…" at bounding box center [364, 312] width 729 height 708
click at [131, 155] on div "Peggy Open to new clients Peggy Clinical psychologist English, Mandarin, Canton…" at bounding box center [364, 312] width 729 height 708
drag, startPoint x: 132, startPoint y: 156, endPoint x: 229, endPoint y: 158, distance: 97.6
click at [208, 155] on div "Peggy Open to new clients Peggy Clinical psychologist English, Mandarin, Canton…" at bounding box center [364, 312] width 729 height 708
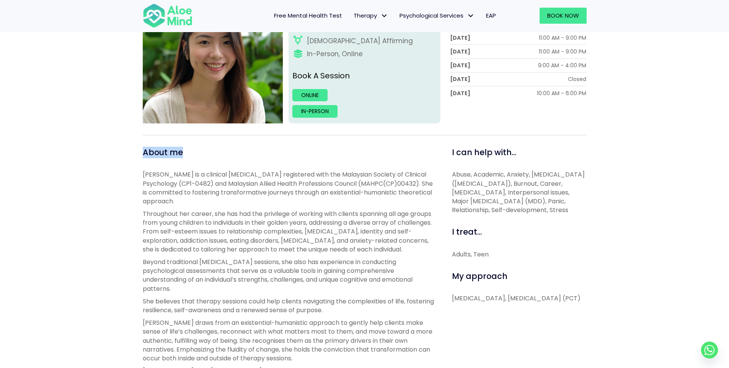
click at [228, 158] on div "About me" at bounding box center [289, 152] width 292 height 11
click at [180, 152] on span "About me" at bounding box center [163, 152] width 40 height 11
drag, startPoint x: 139, startPoint y: 153, endPoint x: 257, endPoint y: 163, distance: 119.0
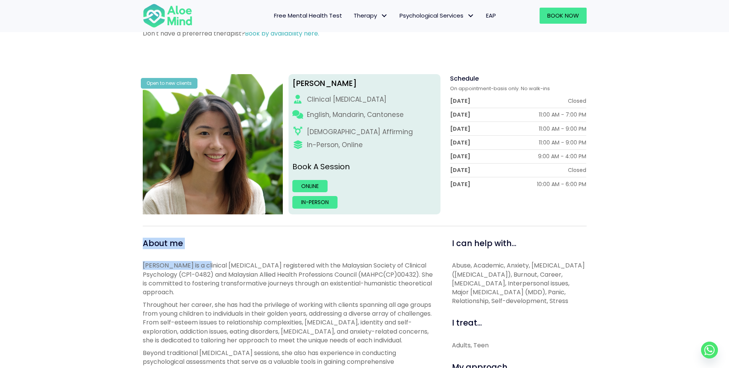
scroll to position [42, 0]
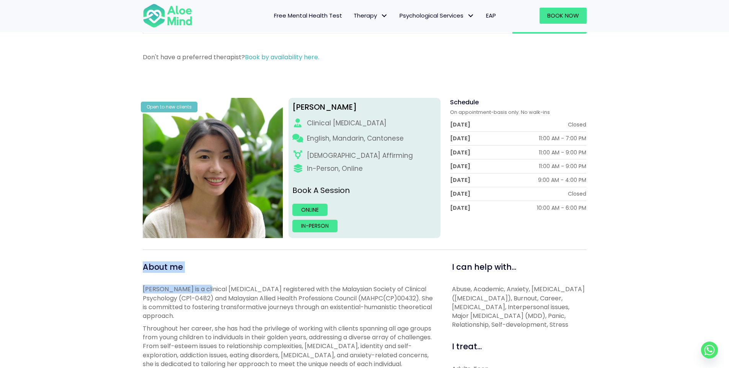
click at [218, 268] on div "About me" at bounding box center [289, 267] width 292 height 11
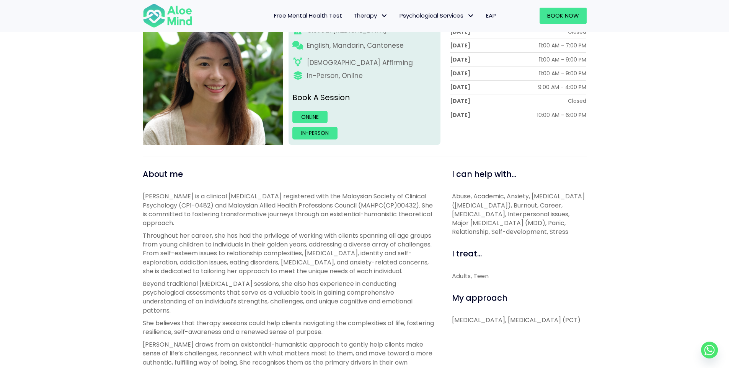
scroll to position [157, 0]
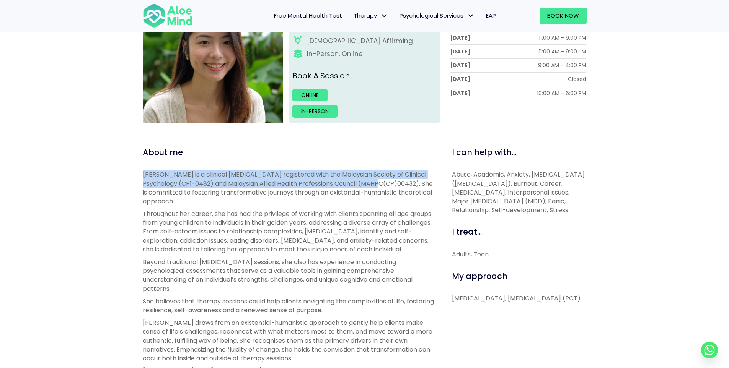
drag, startPoint x: 135, startPoint y: 172, endPoint x: 384, endPoint y: 188, distance: 249.9
click at [384, 188] on div "Peggy Open to new clients Peggy Clinical psychologist English, Mandarin, Canton…" at bounding box center [364, 312] width 729 height 708
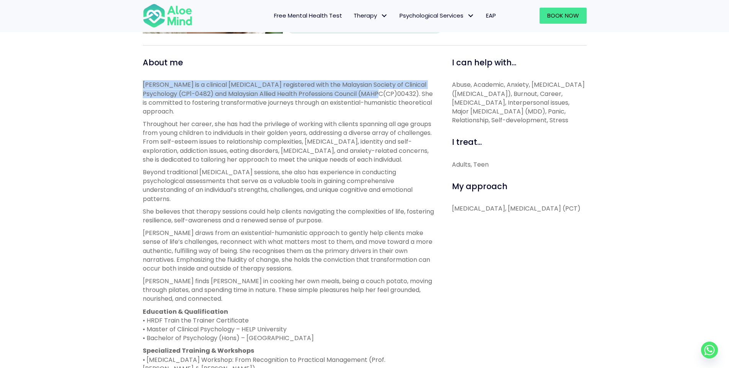
scroll to position [234, 0]
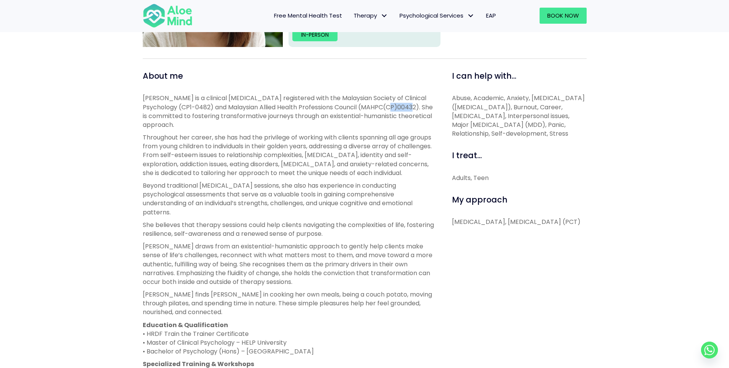
drag, startPoint x: 389, startPoint y: 108, endPoint x: 413, endPoint y: 109, distance: 23.7
click at [413, 109] on p "Peggy is a clinical psychologist registered with the Malaysian Society of Clini…" at bounding box center [289, 112] width 292 height 36
click at [384, 119] on p "Peggy is a clinical psychologist registered with the Malaysian Society of Clini…" at bounding box center [289, 112] width 292 height 36
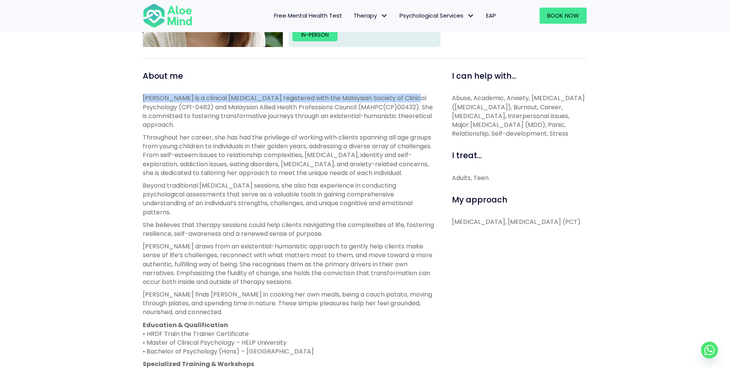
drag, startPoint x: 119, startPoint y: 97, endPoint x: 410, endPoint y: 100, distance: 291.1
click at [410, 100] on div "Peggy Open to new clients Peggy Clinical psychologist English, Mandarin, Canton…" at bounding box center [364, 236] width 729 height 708
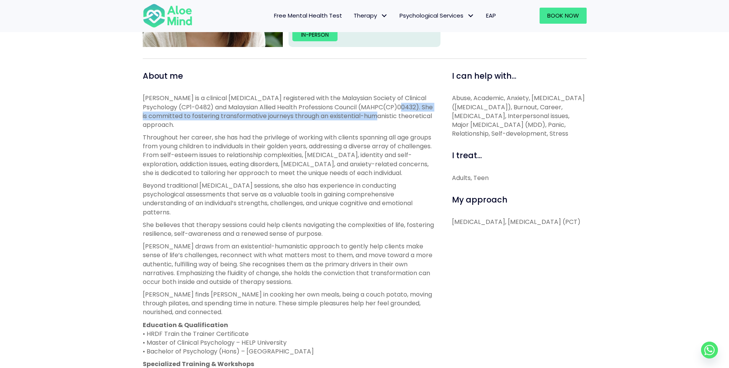
click at [399, 112] on p "Peggy is a clinical psychologist registered with the Malaysian Society of Clini…" at bounding box center [289, 112] width 292 height 36
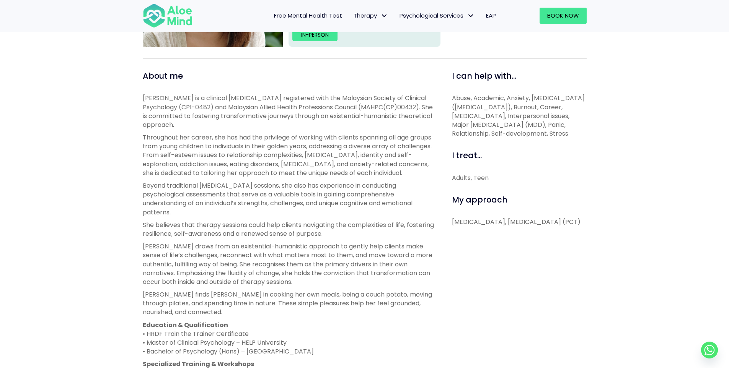
click at [393, 109] on p "Peggy is a clinical psychologist registered with the Malaysian Society of Clini…" at bounding box center [289, 112] width 292 height 36
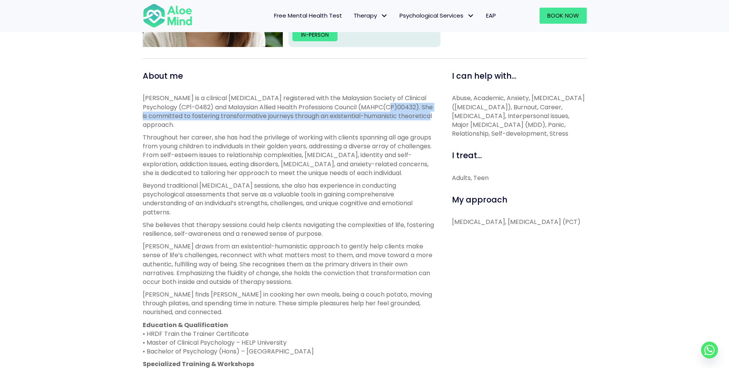
drag, startPoint x: 389, startPoint y: 109, endPoint x: 172, endPoint y: 123, distance: 217.3
click at [172, 123] on p "Peggy is a clinical psychologist registered with the Malaysian Society of Clini…" at bounding box center [289, 112] width 292 height 36
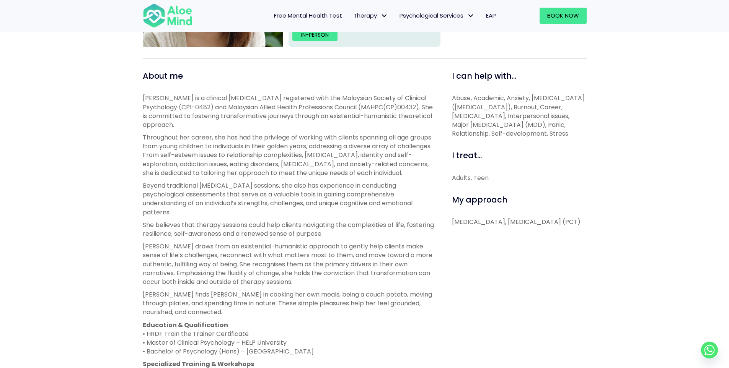
click at [181, 139] on p "Throughout her career, she has had the privilege of working with clients spanni…" at bounding box center [289, 155] width 292 height 44
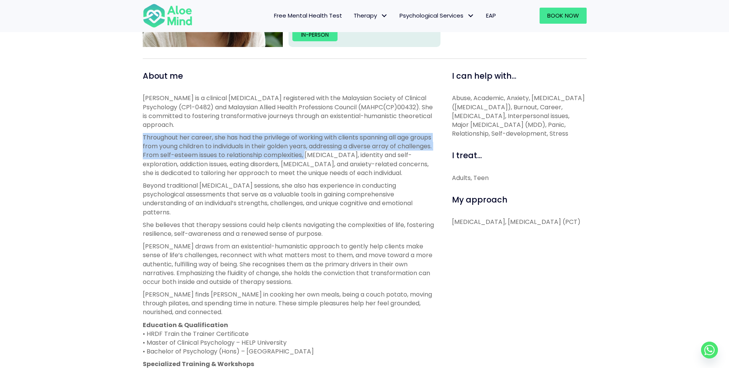
drag, startPoint x: 133, startPoint y: 138, endPoint x: 295, endPoint y: 155, distance: 163.5
click at [321, 153] on div "Peggy Open to new clients Peggy Clinical psychologist English, Mandarin, Canton…" at bounding box center [364, 236] width 729 height 708
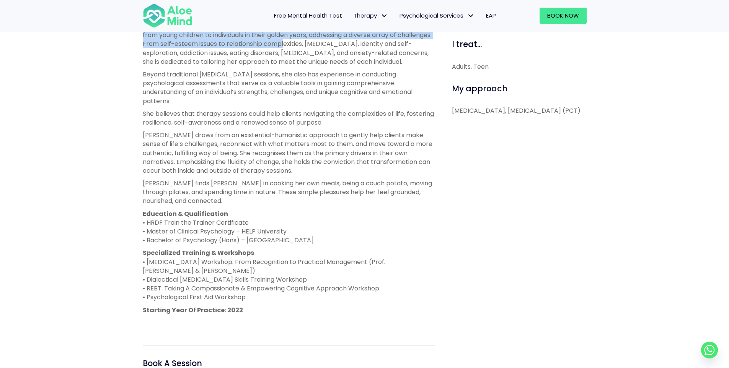
scroll to position [349, 0]
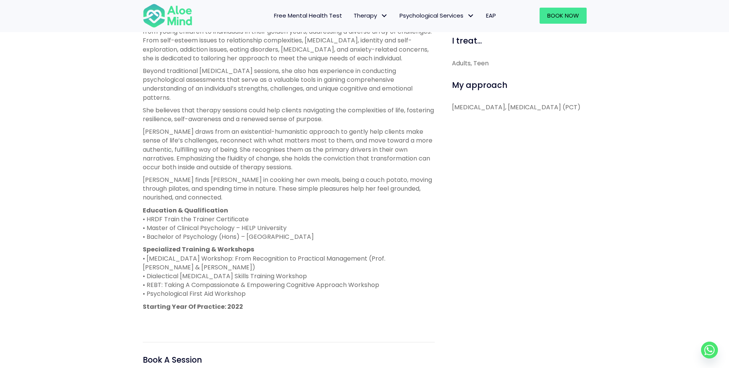
click at [163, 144] on p "Peggy draws from an existential-humanistic approach to gently help clients make…" at bounding box center [289, 149] width 292 height 44
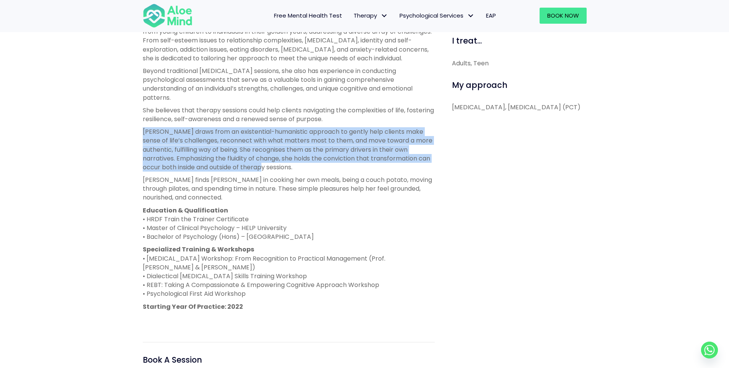
drag, startPoint x: 145, startPoint y: 141, endPoint x: 209, endPoint y: 179, distance: 74.3
click at [282, 178] on div "Peggy Open to new clients Peggy Clinical psychologist English, Mandarin, Canton…" at bounding box center [364, 121] width 729 height 708
click at [209, 172] on p "Peggy draws from an existential-humanistic approach to gently help clients make…" at bounding box center [289, 149] width 292 height 44
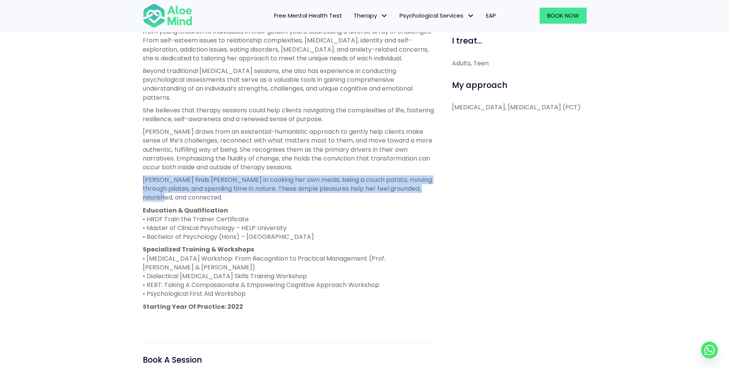
drag, startPoint x: 145, startPoint y: 189, endPoint x: 209, endPoint y: 204, distance: 65.3
click at [209, 204] on div "About me Peggy is a clinical psychologist registered with the Malaysian Society…" at bounding box center [288, 196] width 303 height 480
click at [209, 202] on p "Peggy finds joy in cooking her own meals, being a couch potato, moving through …" at bounding box center [289, 189] width 292 height 27
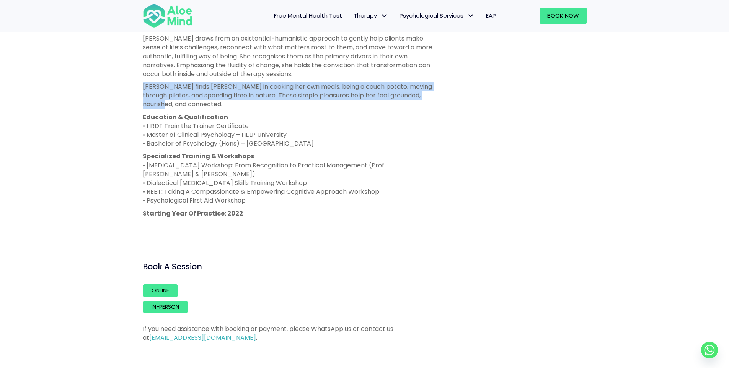
scroll to position [463, 0]
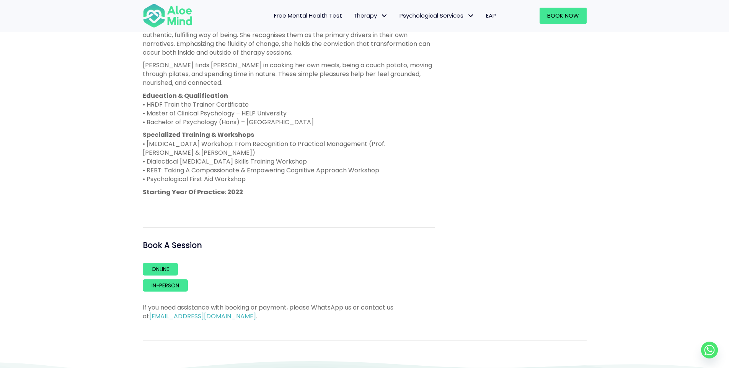
click at [144, 110] on p "Education & Qualification • HRDF Train the Trainer Certificate • Master of Clin…" at bounding box center [289, 109] width 292 height 36
drag, startPoint x: 204, startPoint y: 113, endPoint x: 227, endPoint y: 114, distance: 23.4
click at [227, 114] on div "About me Peggy is a clinical psychologist registered with the Malaysian Society…" at bounding box center [288, 81] width 303 height 480
click at [225, 126] on p "Education & Qualification • HRDF Train the Trainer Certificate • Master of Clin…" at bounding box center [289, 109] width 292 height 36
drag, startPoint x: 174, startPoint y: 117, endPoint x: 262, endPoint y: 118, distance: 87.6
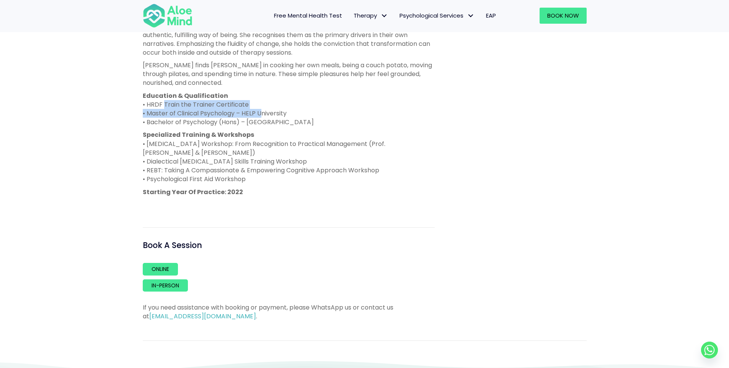
click at [262, 118] on p "Education & Qualification • HRDF Train the Trainer Certificate • Master of Clin…" at bounding box center [289, 109] width 292 height 36
click at [215, 113] on p "Education & Qualification • HRDF Train the Trainer Certificate • Master of Clin…" at bounding box center [289, 109] width 292 height 36
drag, startPoint x: 151, startPoint y: 124, endPoint x: 285, endPoint y: 119, distance: 134.4
click at [287, 119] on p "Education & Qualification • HRDF Train the Trainer Certificate • Master of Clin…" at bounding box center [289, 109] width 292 height 36
click at [184, 127] on p "Education & Qualification • HRDF Train the Trainer Certificate • Master of Clin…" at bounding box center [289, 109] width 292 height 36
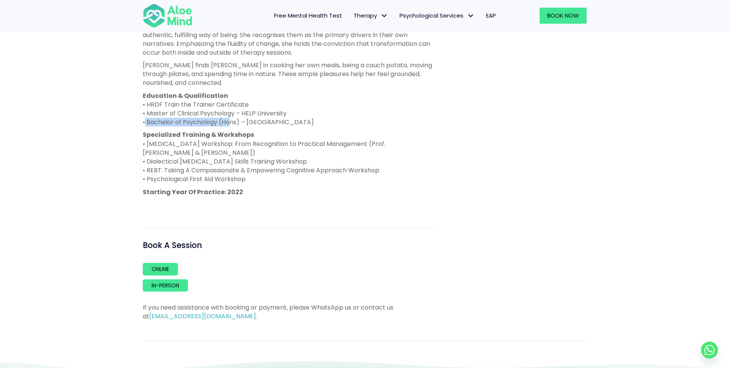
drag, startPoint x: 139, startPoint y: 129, endPoint x: 228, endPoint y: 130, distance: 88.8
click at [228, 130] on div "About me Peggy is a clinical psychologist registered with the Malaysian Society…" at bounding box center [288, 81] width 303 height 480
click at [203, 139] on strong "Specialized Training & Workshops" at bounding box center [198, 134] width 111 height 9
drag, startPoint x: 143, startPoint y: 131, endPoint x: 287, endPoint y: 138, distance: 144.4
click at [287, 138] on div "About me Peggy is a clinical psychologist registered with the Malaysian Society…" at bounding box center [288, 81] width 303 height 480
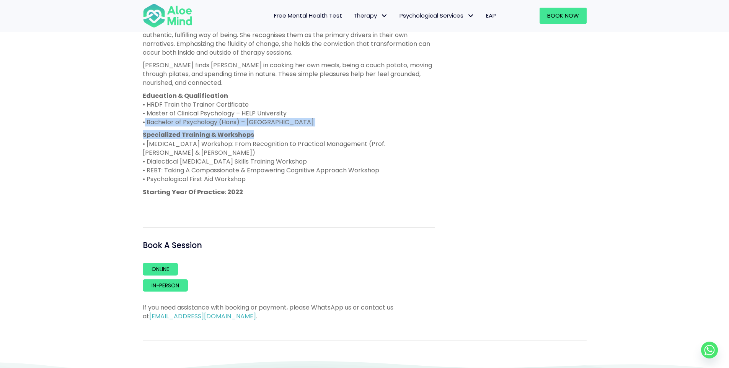
click at [279, 127] on p "Education & Qualification • HRDF Train the Trainer Certificate • Master of Clin…" at bounding box center [289, 109] width 292 height 36
drag, startPoint x: 226, startPoint y: 129, endPoint x: 321, endPoint y: 131, distance: 94.9
click at [321, 127] on p "Education & Qualification • HRDF Train the Trainer Certificate • Master of Clin…" at bounding box center [289, 109] width 292 height 36
click at [268, 127] on p "Education & Qualification • HRDF Train the Trainer Certificate • Master of Clin…" at bounding box center [289, 109] width 292 height 36
drag, startPoint x: 130, startPoint y: 121, endPoint x: 295, endPoint y: 128, distance: 165.4
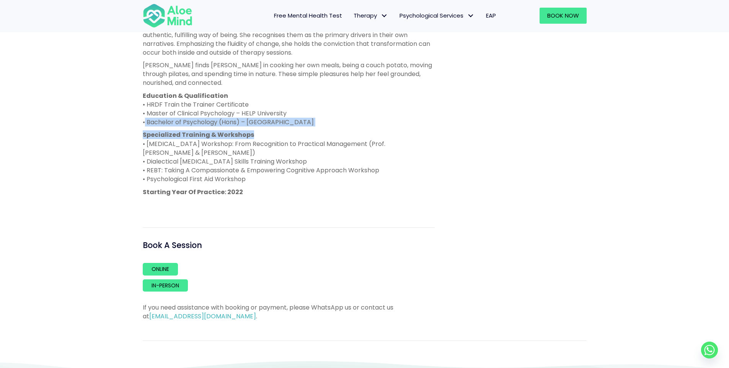
click at [295, 128] on div "Peggy Open to new clients Peggy Clinical psychologist English, Mandarin, Canton…" at bounding box center [364, 6] width 729 height 708
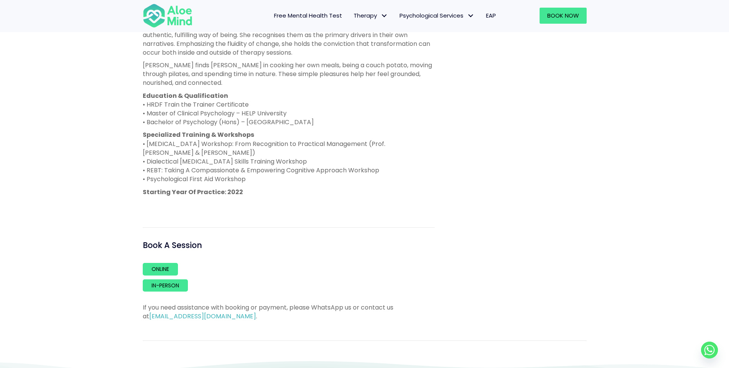
click at [329, 127] on p "Education & Qualification • HRDF Train the Trainer Certificate • Master of Clin…" at bounding box center [289, 109] width 292 height 36
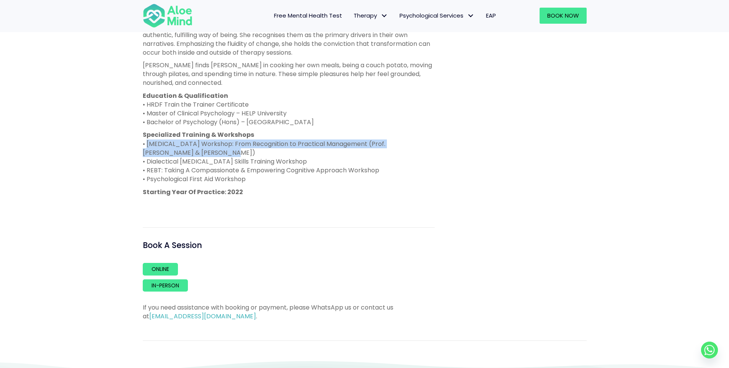
drag, startPoint x: 145, startPoint y: 153, endPoint x: 423, endPoint y: 163, distance: 278.3
click at [423, 163] on p "Specialized Training & Workshops • ADHD Workshop: From Recognition to Practical…" at bounding box center [289, 156] width 292 height 53
drag, startPoint x: 331, startPoint y: 151, endPoint x: 206, endPoint y: 160, distance: 124.7
click at [206, 160] on p "Specialized Training & Workshops • ADHD Workshop: From Recognition to Practical…" at bounding box center [289, 156] width 292 height 53
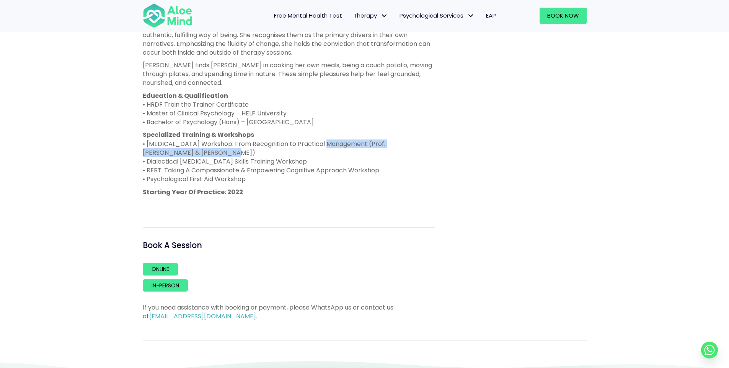
click at [206, 160] on p "Specialized Training & Workshops • ADHD Workshop: From Recognition to Practical…" at bounding box center [289, 156] width 292 height 53
drag, startPoint x: 148, startPoint y: 171, endPoint x: 213, endPoint y: 174, distance: 64.7
click at [213, 174] on p "Specialized Training & Workshops • ADHD Workshop: From Recognition to Practical…" at bounding box center [289, 156] width 292 height 53
copy p "Dialectical Behaviour"
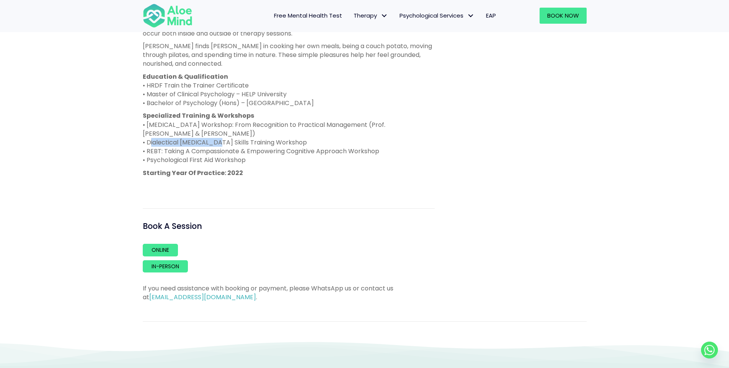
scroll to position [540, 0]
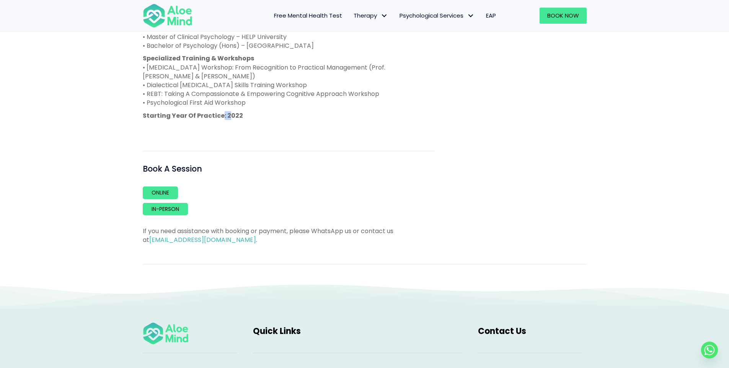
drag, startPoint x: 219, startPoint y: 125, endPoint x: 225, endPoint y: 123, distance: 6.8
click at [225, 120] on strong "Starting Year Of Practice: 2022" at bounding box center [193, 115] width 100 height 9
click at [260, 133] on p at bounding box center [289, 128] width 292 height 9
drag, startPoint x: 223, startPoint y: 124, endPoint x: 267, endPoint y: 130, distance: 44.5
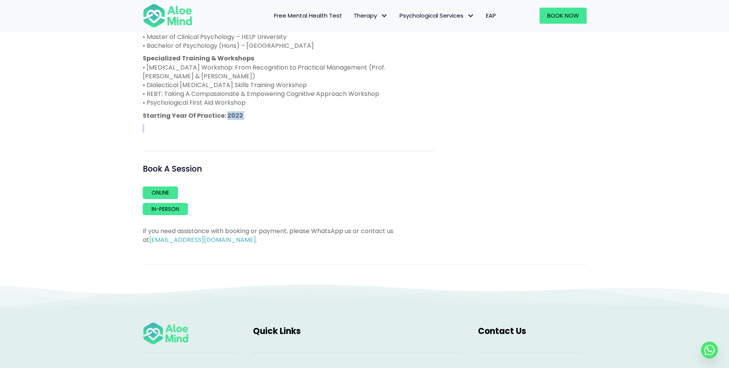
click at [271, 133] on p at bounding box center [289, 128] width 292 height 9
drag, startPoint x: 221, startPoint y: 122, endPoint x: 251, endPoint y: 125, distance: 29.2
click at [248, 120] on p "Starting Year Of Practice: 2022" at bounding box center [289, 115] width 292 height 9
click at [251, 120] on p "Starting Year Of Practice: 2022" at bounding box center [289, 115] width 292 height 9
drag, startPoint x: 225, startPoint y: 122, endPoint x: 264, endPoint y: 125, distance: 39.9
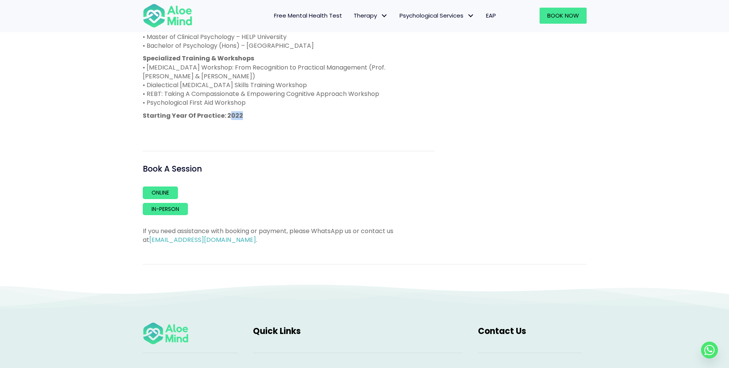
click at [247, 120] on p "Starting Year Of Practice: 2022" at bounding box center [289, 115] width 292 height 9
drag, startPoint x: 223, startPoint y: 124, endPoint x: 280, endPoint y: 125, distance: 56.6
click at [263, 120] on p "Starting Year Of Practice: 2022" at bounding box center [289, 115] width 292 height 9
click at [234, 120] on strong "Starting Year Of Practice: 2022" at bounding box center [193, 115] width 100 height 9
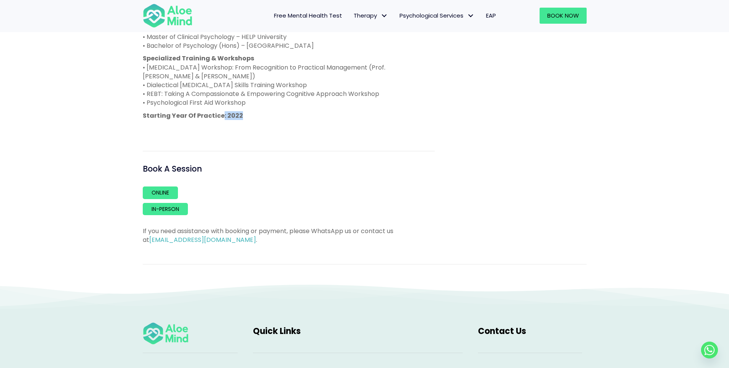
click at [251, 120] on p "Starting Year Of Practice: 2022" at bounding box center [289, 115] width 292 height 9
click at [263, 120] on p "Starting Year Of Practice: 2022" at bounding box center [289, 115] width 292 height 9
click at [242, 120] on p "Starting Year Of Practice: 2022" at bounding box center [289, 115] width 292 height 9
drag, startPoint x: 263, startPoint y: 125, endPoint x: 258, endPoint y: 125, distance: 5.4
click at [263, 120] on p "Starting Year Of Practice: 2022" at bounding box center [289, 115] width 292 height 9
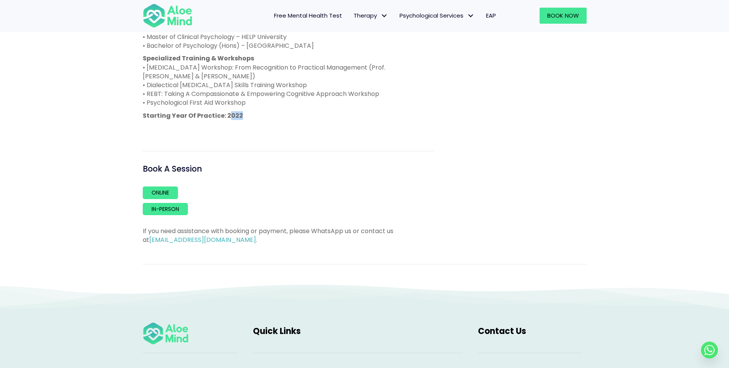
click at [225, 120] on strong "Starting Year Of Practice: 2022" at bounding box center [193, 115] width 100 height 9
drag, startPoint x: 224, startPoint y: 122, endPoint x: 282, endPoint y: 128, distance: 58.5
click at [256, 120] on p "Starting Year Of Practice: 2022" at bounding box center [289, 115] width 292 height 9
click at [248, 120] on p "Starting Year Of Practice: 2022" at bounding box center [289, 115] width 292 height 9
drag, startPoint x: 228, startPoint y: 125, endPoint x: 246, endPoint y: 127, distance: 17.6
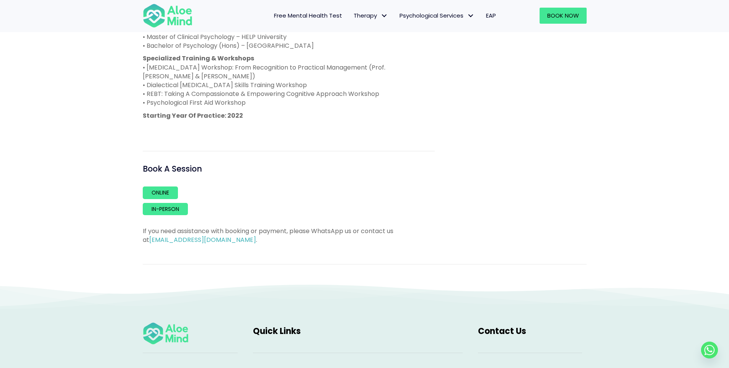
click at [230, 120] on strong "Starting Year Of Practice: 2022" at bounding box center [193, 115] width 100 height 9
click at [246, 120] on p "Starting Year Of Practice: 2022" at bounding box center [289, 115] width 292 height 9
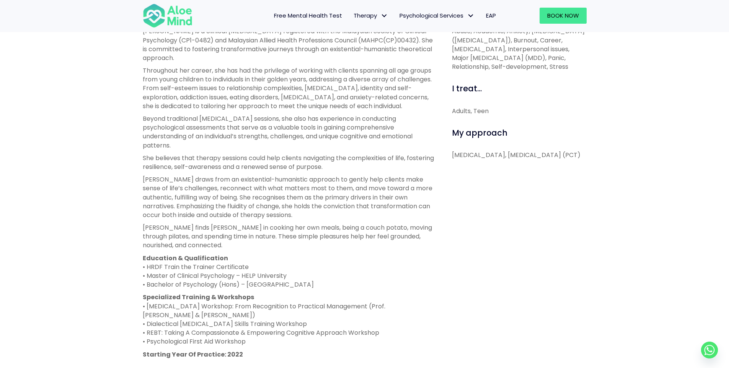
scroll to position [306, 0]
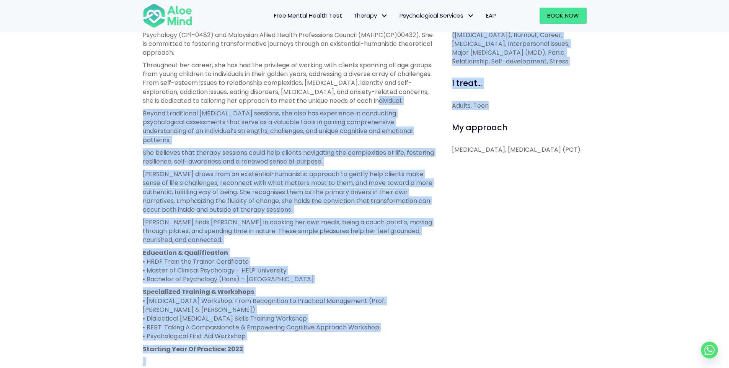
drag, startPoint x: 439, startPoint y: 96, endPoint x: 567, endPoint y: 111, distance: 129.0
click at [565, 111] on div "About me Peggy is a clinical psychologist registered with the Malaysian Society…" at bounding box center [364, 238] width 455 height 480
click at [528, 104] on div "Adults, Teen" at bounding box center [519, 105] width 135 height 9
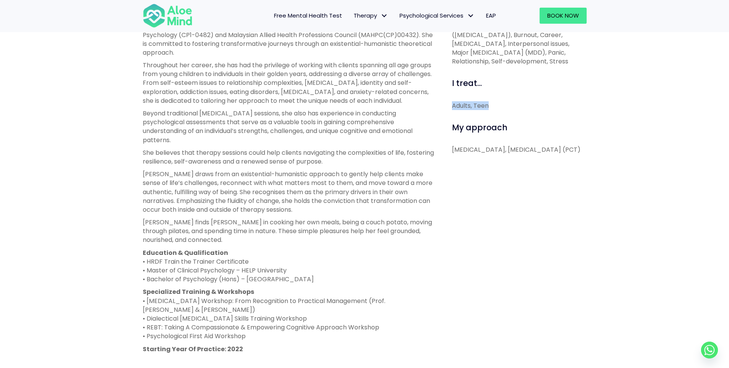
drag, startPoint x: 451, startPoint y: 106, endPoint x: 568, endPoint y: 106, distance: 117.4
click at [508, 106] on div "I can help with... Abuse, Academic, Anxiety, Attention Deficit Hyperactivity Di…" at bounding box center [516, 238] width 152 height 480
click at [543, 107] on div "Adults, Teen" at bounding box center [519, 105] width 135 height 9
drag, startPoint x: 595, startPoint y: 155, endPoint x: 576, endPoint y: 167, distance: 22.7
click at [576, 167] on div "I can help with... Abuse, Academic, Anxiety, Attention Deficit Hyperactivity Di…" at bounding box center [516, 238] width 152 height 480
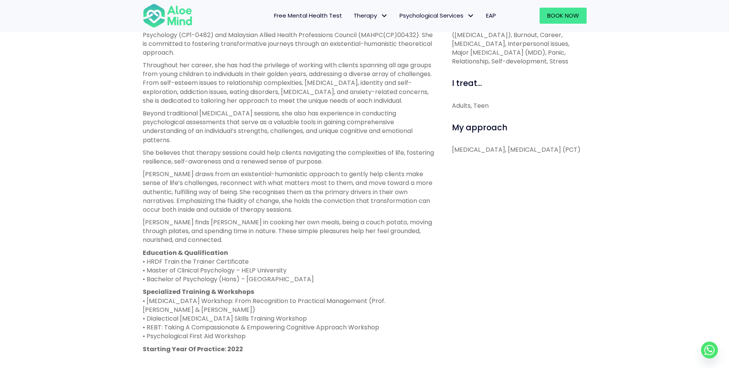
click at [576, 167] on div "I can help with... Abuse, Academic, Anxiety, Attention Deficit Hyperactivity Di…" at bounding box center [516, 238] width 152 height 480
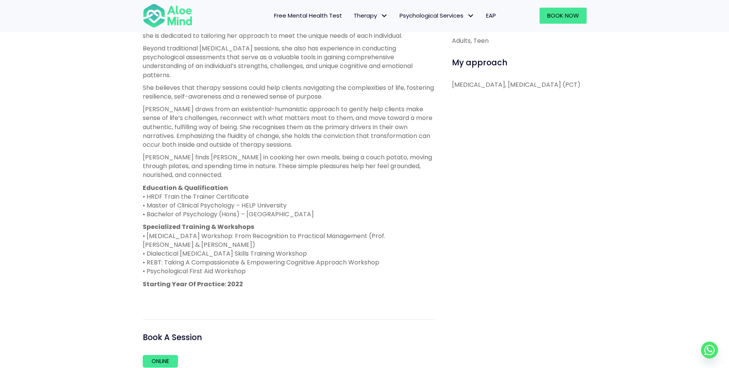
scroll to position [383, 0]
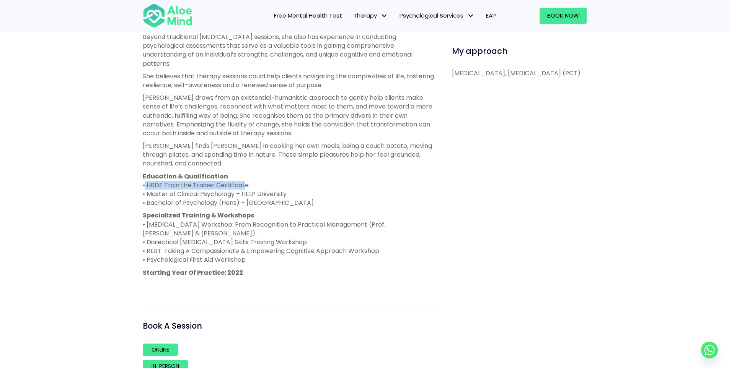
click at [245, 195] on div "About me Peggy is a clinical psychologist registered with the Malaysian Society…" at bounding box center [288, 162] width 303 height 480
drag, startPoint x: 221, startPoint y: 202, endPoint x: 327, endPoint y: 207, distance: 106.8
click at [324, 206] on p "Education & Qualification • HRDF Train the Trainer Certificate • Master of Clin…" at bounding box center [289, 190] width 292 height 36
drag, startPoint x: 189, startPoint y: 217, endPoint x: 318, endPoint y: 228, distance: 129.7
click at [351, 224] on div "Peggy is a clinical psychologist registered with the Malaysian Society of Clini…" at bounding box center [289, 117] width 292 height 345
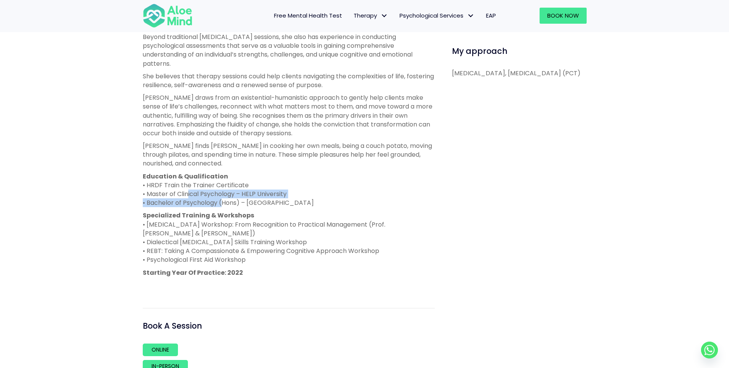
drag, startPoint x: 205, startPoint y: 209, endPoint x: 244, endPoint y: 214, distance: 38.5
click at [221, 208] on p "Education & Qualification • HRDF Train the Trainer Certificate • Master of Clin…" at bounding box center [289, 190] width 292 height 36
click at [231, 201] on p "Education & Qualification • HRDF Train the Trainer Certificate • Master of Clin…" at bounding box center [289, 190] width 292 height 36
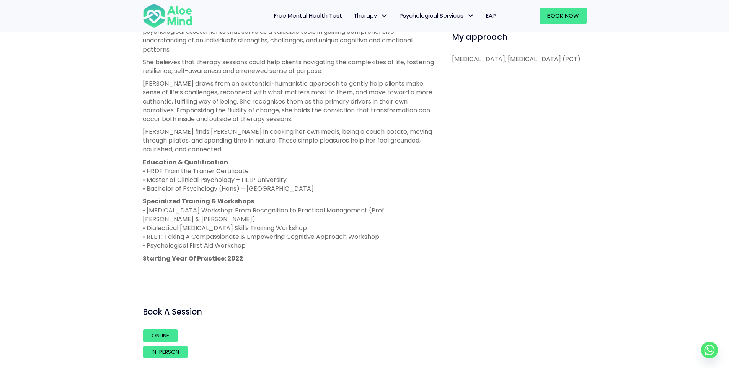
scroll to position [421, 0]
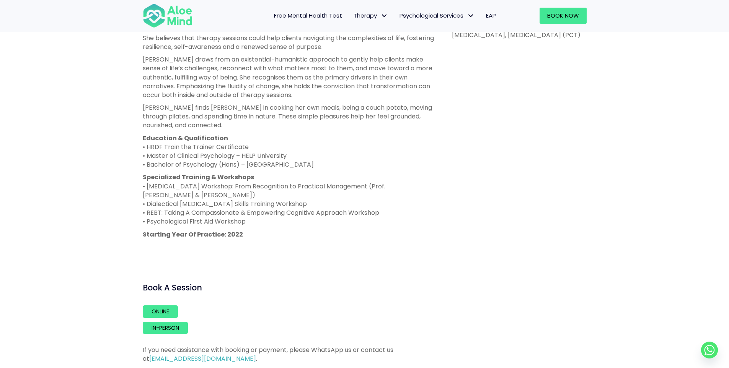
click at [147, 196] on p "Specialized Training & Workshops • ADHD Workshop: From Recognition to Practical…" at bounding box center [289, 199] width 292 height 53
drag, startPoint x: 144, startPoint y: 216, endPoint x: 324, endPoint y: 217, distance: 180.6
click at [324, 217] on p "Specialized Training & Workshops • ADHD Workshop: From Recognition to Practical…" at bounding box center [289, 199] width 292 height 53
click at [150, 225] on p "Specialized Training & Workshops • ADHD Workshop: From Recognition to Practical…" at bounding box center [289, 199] width 292 height 53
drag, startPoint x: 165, startPoint y: 221, endPoint x: 409, endPoint y: 218, distance: 244.5
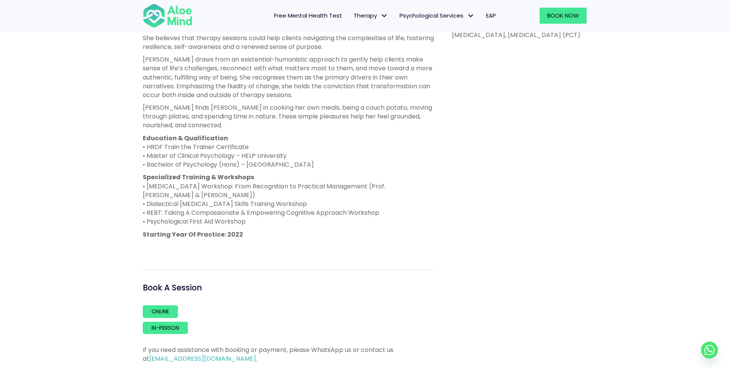
click at [409, 218] on p "Specialized Training & Workshops • ADHD Workshop: From Recognition to Practical…" at bounding box center [289, 199] width 292 height 53
drag, startPoint x: 150, startPoint y: 230, endPoint x: 256, endPoint y: 231, distance: 106.4
click at [256, 226] on p "Specialized Training & Workshops • ADHD Workshop: From Recognition to Practical…" at bounding box center [289, 199] width 292 height 53
click at [213, 226] on p "Specialized Training & Workshops • ADHD Workshop: From Recognition to Practical…" at bounding box center [289, 199] width 292 height 53
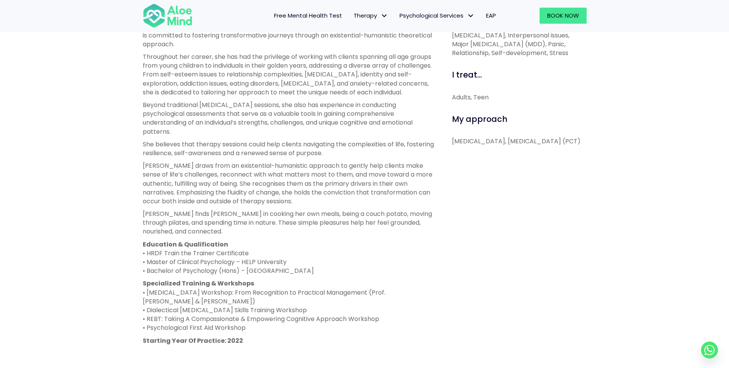
scroll to position [306, 0]
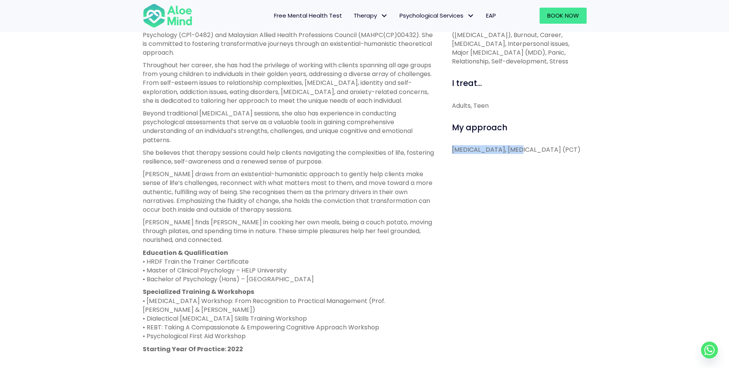
drag, startPoint x: 448, startPoint y: 151, endPoint x: 510, endPoint y: 150, distance: 61.2
click at [510, 150] on div "I can help with... Abuse, Academic, Anxiety, Attention Deficit Hyperactivity Di…" at bounding box center [516, 238] width 152 height 480
copy p "Existential Therapy,"
click at [513, 152] on p "Existential Therapy, Person-Centered Therapy (PCT)" at bounding box center [519, 149] width 135 height 9
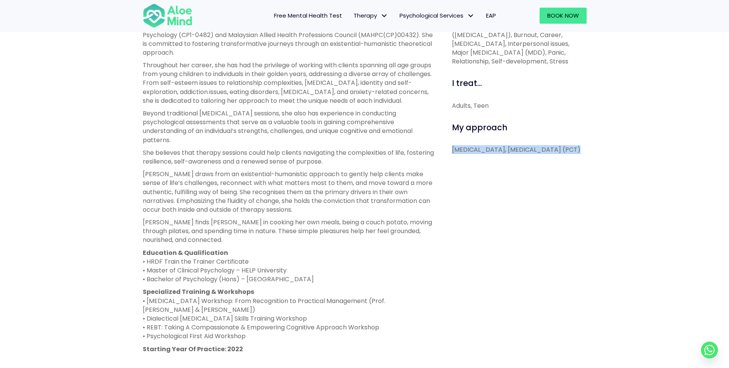
click at [513, 152] on p "Existential Therapy, Person-Centered Therapy (PCT)" at bounding box center [519, 149] width 135 height 9
click at [472, 165] on div "I can help with... Abuse, Academic, Anxiety, Attention Deficit Hyperactivity Di…" at bounding box center [516, 238] width 152 height 480
drag, startPoint x: 511, startPoint y: 148, endPoint x: 476, endPoint y: 162, distance: 37.6
click at [476, 154] on p "Existential Therapy, Person-Centered Therapy (PCT)" at bounding box center [519, 149] width 135 height 9
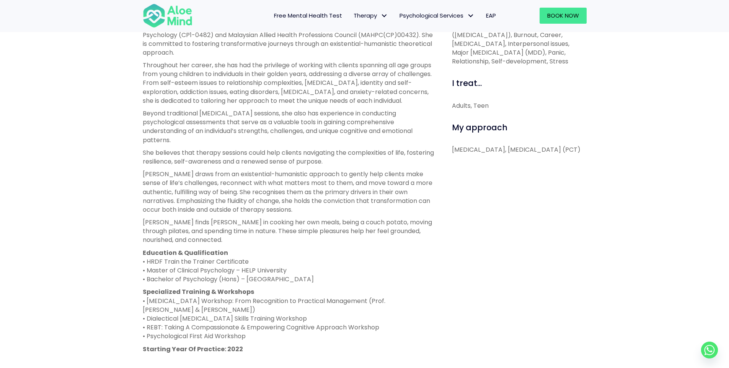
copy p "Person-Centered Therapy"
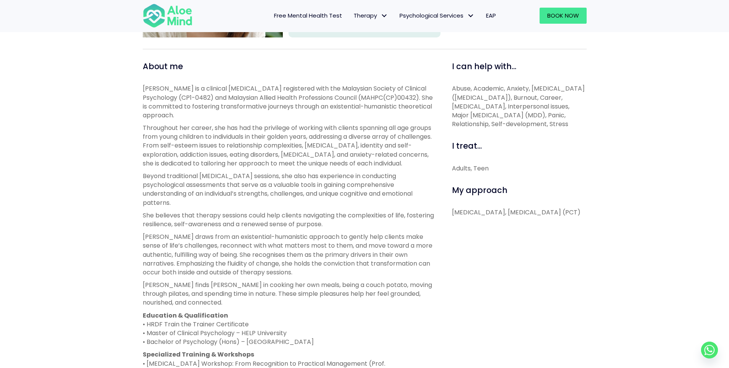
scroll to position [230, 0]
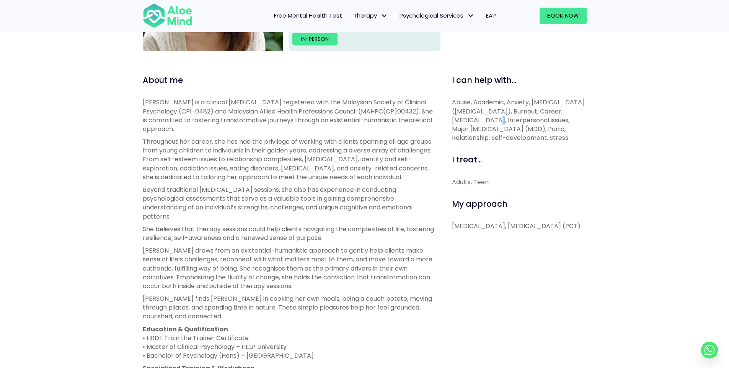
drag, startPoint x: 472, startPoint y: 119, endPoint x: 466, endPoint y: 117, distance: 5.5
click at [471, 119] on span "Abuse, Academic, Anxiety, Attention Deficit Hyperactivity Disorder (ADHD), Burn…" at bounding box center [518, 120] width 133 height 44
click at [456, 101] on span "Abuse, Academic, Anxiety, Attention Deficit Hyperactivity Disorder (ADHD), Burn…" at bounding box center [518, 120] width 133 height 44
drag, startPoint x: 451, startPoint y: 104, endPoint x: 574, endPoint y: 139, distance: 128.6
click at [574, 139] on div "I can help with... Abuse, Academic, Anxiety, Attention Deficit Hyperactivity Di…" at bounding box center [516, 315] width 152 height 480
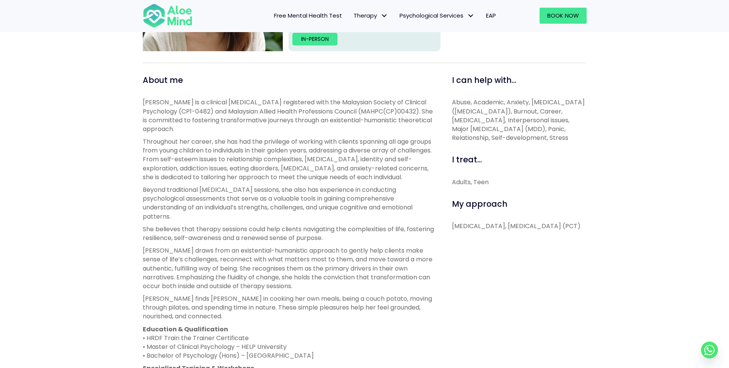
click at [568, 139] on span "Abuse, Academic, Anxiety, Attention Deficit Hyperactivity Disorder (ADHD), Burn…" at bounding box center [518, 120] width 133 height 44
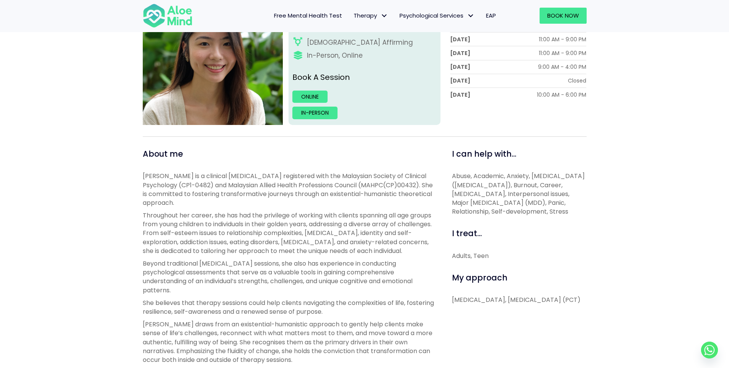
scroll to position [153, 0]
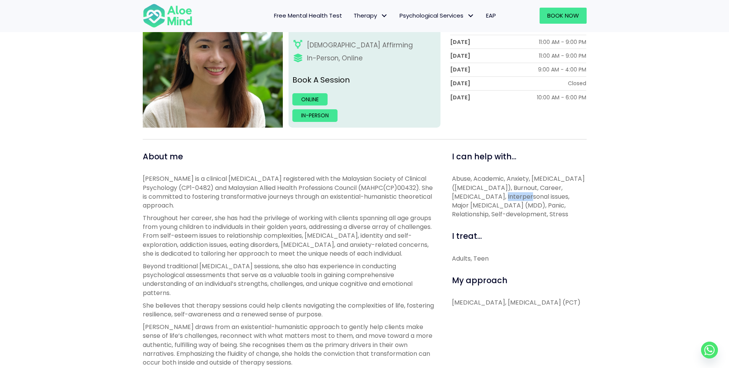
drag, startPoint x: 476, startPoint y: 196, endPoint x: 519, endPoint y: 201, distance: 43.1
click at [504, 197] on span "Abuse, Academic, Anxiety, Attention Deficit Hyperactivity Disorder (ADHD), Burn…" at bounding box center [518, 196] width 133 height 44
click at [503, 215] on span "Abuse, Academic, Anxiety, Attention Deficit Hyperactivity Disorder (ADHD), Burn…" at bounding box center [518, 196] width 133 height 44
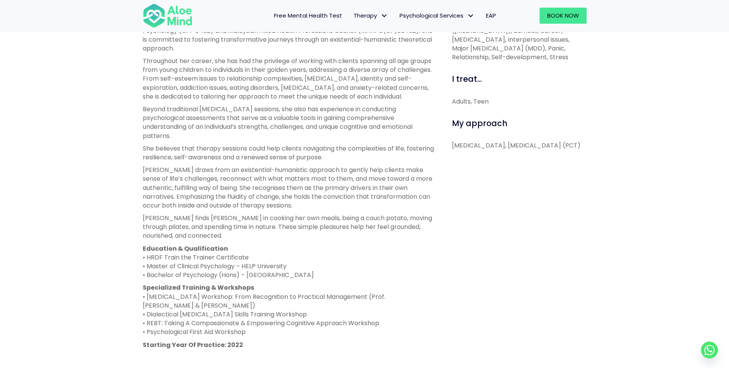
scroll to position [230, 0]
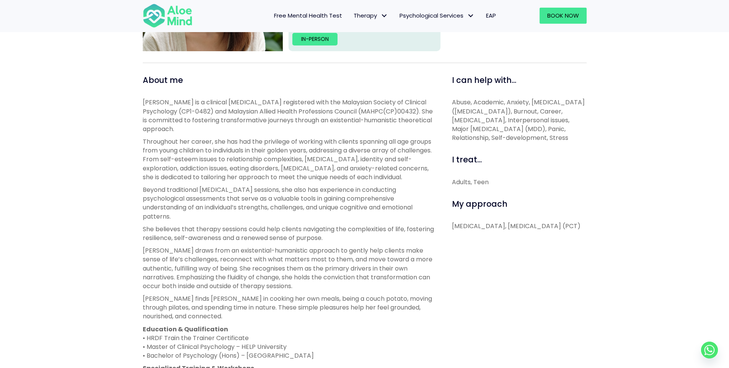
drag, startPoint x: 450, startPoint y: 101, endPoint x: 564, endPoint y: 140, distance: 120.0
click at [564, 140] on div "I can help with... Abuse, Academic, Anxiety, Attention Deficit Hyperactivity Di…" at bounding box center [516, 315] width 152 height 480
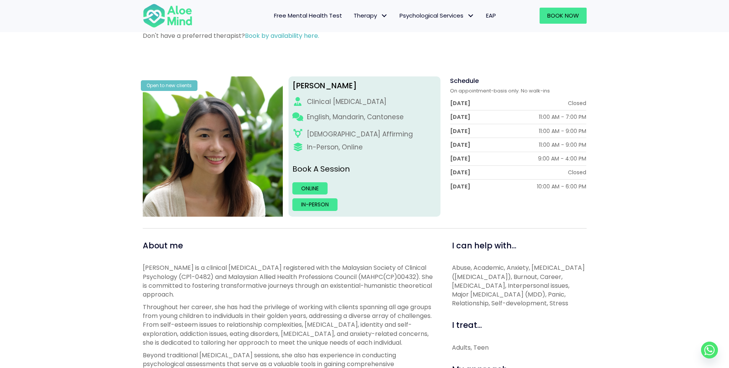
scroll to position [115, 0]
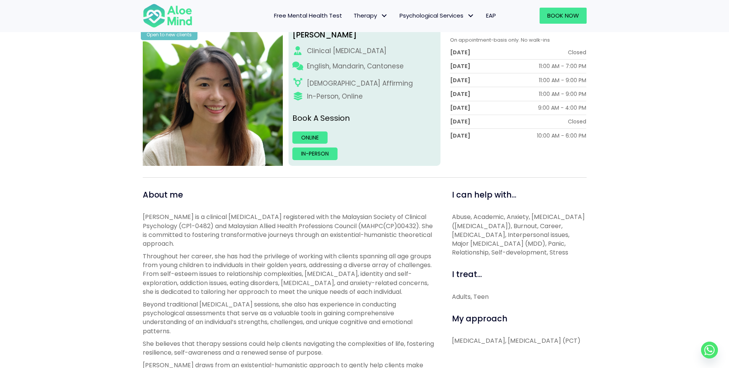
click at [483, 223] on span "Abuse, Academic, Anxiety, Attention Deficit Hyperactivity Disorder (ADHD), Burn…" at bounding box center [518, 235] width 133 height 44
click at [453, 225] on span "Abuse, Academic, Anxiety, Attention Deficit Hyperactivity Disorder (ADHD), Burn…" at bounding box center [518, 235] width 133 height 44
drag, startPoint x: 452, startPoint y: 217, endPoint x: 579, endPoint y: 253, distance: 132.2
click at [579, 253] on p "Abuse, Academic, Anxiety, Attention Deficit Hyperactivity Disorder (ADHD), Burn…" at bounding box center [519, 235] width 135 height 44
click at [576, 238] on p "Abuse, Academic, Anxiety, Attention Deficit Hyperactivity Disorder (ADHD), Burn…" at bounding box center [519, 235] width 135 height 44
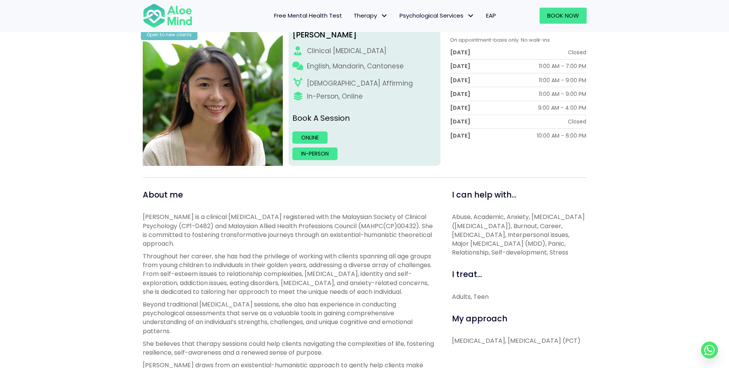
click at [522, 238] on span "Abuse, Academic, Anxiety, Attention Deficit Hyperactivity Disorder (ADHD), Burn…" at bounding box center [518, 235] width 133 height 44
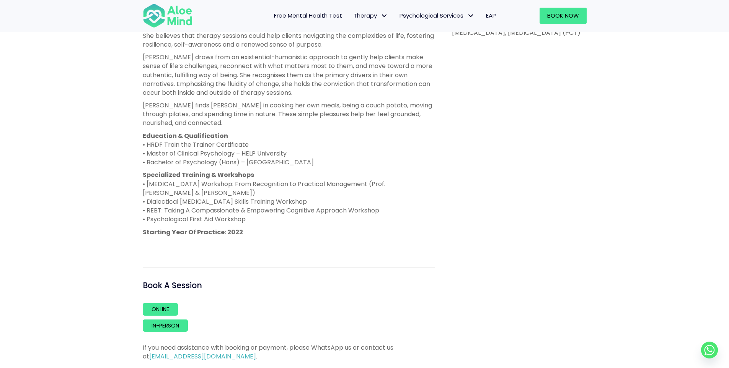
scroll to position [421, 0]
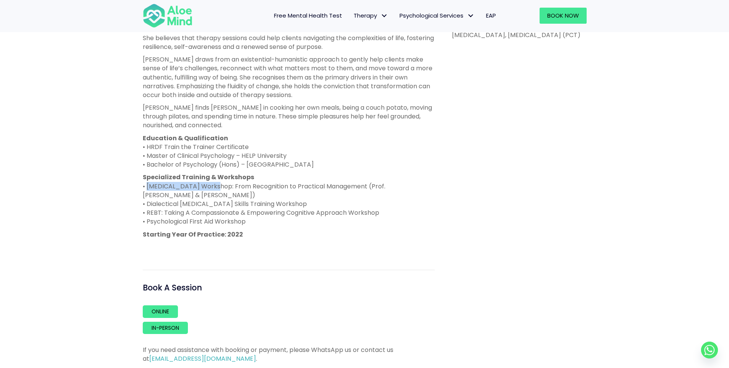
drag, startPoint x: 145, startPoint y: 195, endPoint x: 167, endPoint y: 209, distance: 26.5
click at [205, 200] on p "Specialized Training & Workshops • ADHD Workshop: From Recognition to Practical…" at bounding box center [289, 199] width 292 height 53
drag, startPoint x: 146, startPoint y: 215, endPoint x: 316, endPoint y: 213, distance: 170.6
click at [316, 213] on p "Specialized Training & Workshops • ADHD Workshop: From Recognition to Practical…" at bounding box center [289, 199] width 292 height 53
drag, startPoint x: 169, startPoint y: 217, endPoint x: 282, endPoint y: 229, distance: 113.9
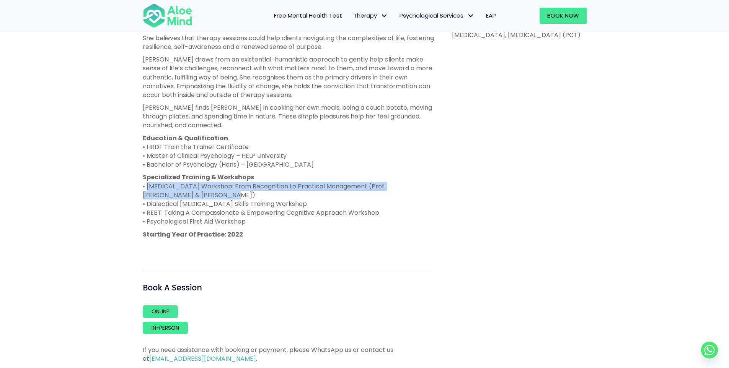
click at [282, 226] on p "Specialized Training & Workshops • ADHD Workshop: From Recognition to Practical…" at bounding box center [289, 199] width 292 height 53
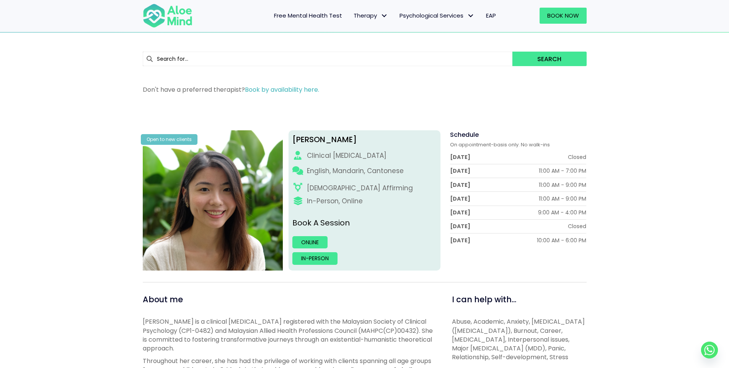
scroll to position [0, 0]
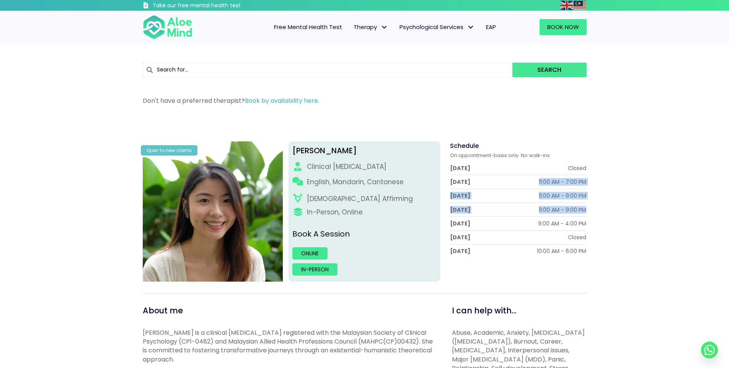
drag, startPoint x: 537, startPoint y: 186, endPoint x: 593, endPoint y: 229, distance: 70.9
click at [588, 215] on div "Schedule On appointment-basis only. No walk-ins Monday Closed Tuesday 11:00 AM …" at bounding box center [516, 212] width 152 height 140
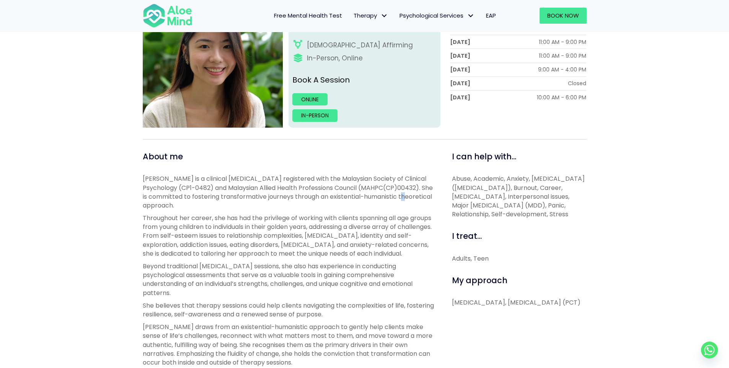
drag, startPoint x: 184, startPoint y: 200, endPoint x: 429, endPoint y: 200, distance: 245.2
click at [429, 200] on div "Peggy Open to new clients Peggy Clinical psychologist English, Mandarin, Canton…" at bounding box center [364, 317] width 729 height 708
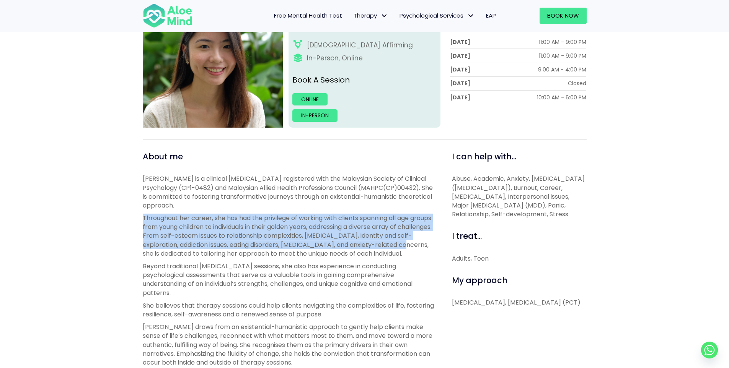
drag, startPoint x: 126, startPoint y: 221, endPoint x: 293, endPoint y: 247, distance: 168.8
click at [433, 246] on div "Peggy Open to new clients Peggy Clinical psychologist English, Mandarin, Canton…" at bounding box center [364, 317] width 729 height 708
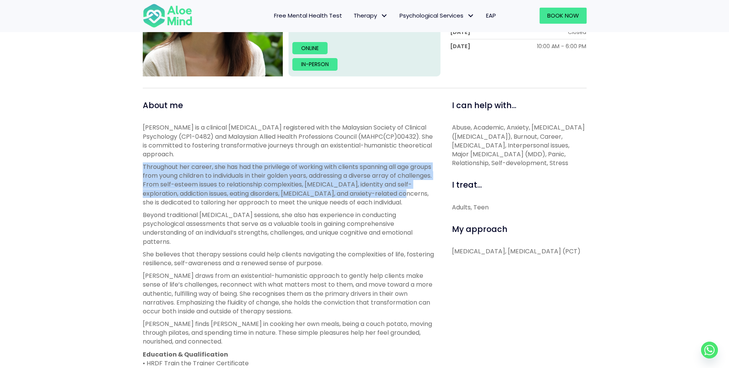
scroll to position [344, 0]
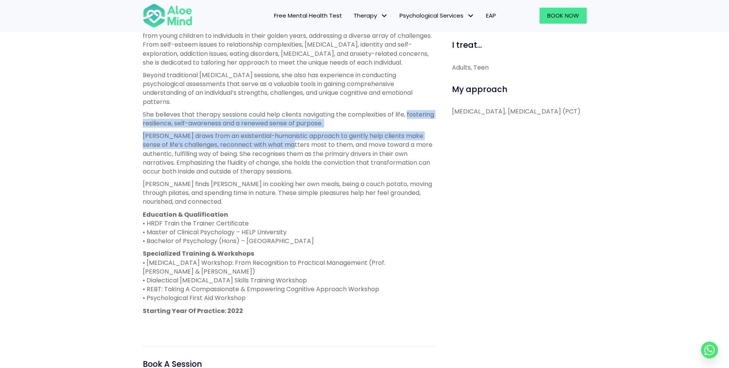
drag, startPoint x: 155, startPoint y: 134, endPoint x: 292, endPoint y: 152, distance: 138.9
click at [292, 152] on div "Peggy Open to new clients Peggy Clinical psychologist English, Mandarin, Canton…" at bounding box center [364, 125] width 729 height 708
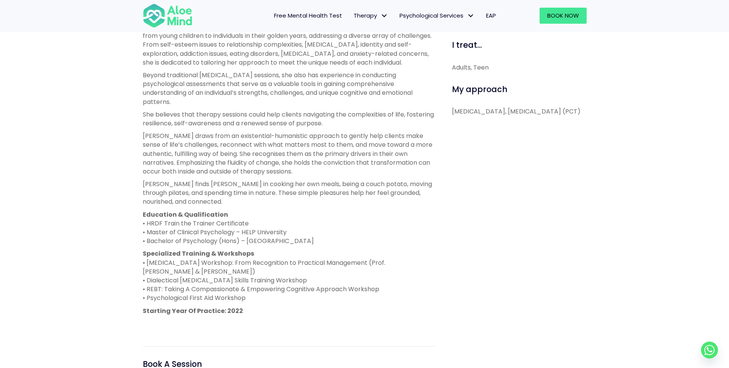
click at [292, 207] on p "Peggy finds joy in cooking her own meals, being a couch potato, moving through …" at bounding box center [289, 193] width 292 height 27
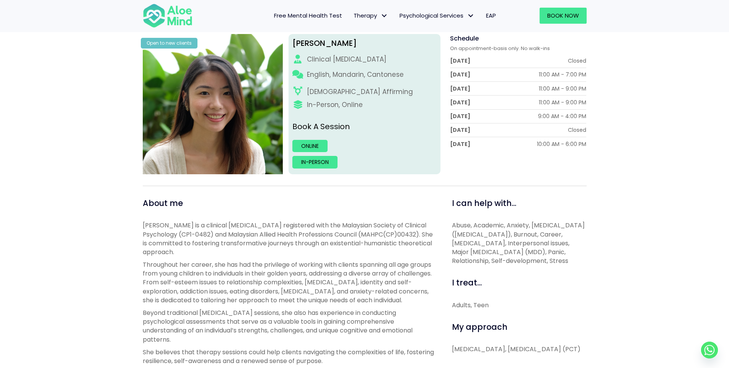
scroll to position [115, 0]
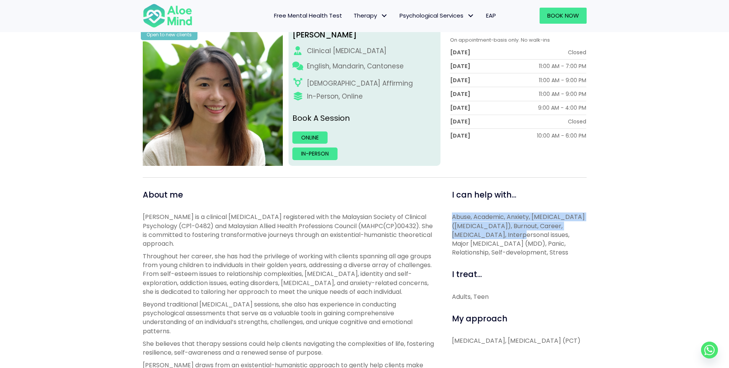
drag, startPoint x: 447, startPoint y: 213, endPoint x: 498, endPoint y: 236, distance: 55.3
click at [611, 199] on div "Peggy Open to new clients Peggy Clinical psychologist English, Mandarin, Canton…" at bounding box center [364, 355] width 729 height 708
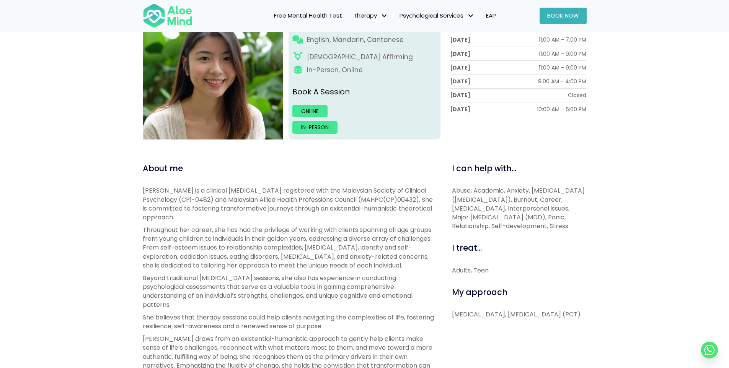
scroll to position [230, 0]
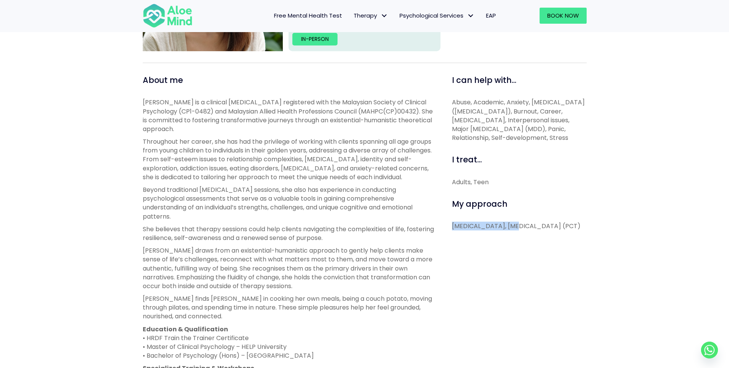
drag, startPoint x: 445, startPoint y: 225, endPoint x: 509, endPoint y: 228, distance: 63.6
click at [509, 228] on div "I can help with... Abuse, Academic, Anxiety, Attention Deficit Hyperactivity Di…" at bounding box center [516, 315] width 152 height 480
click at [534, 231] on p "Existential Therapy, Person-Centered Therapy (PCT)" at bounding box center [519, 226] width 135 height 9
drag, startPoint x: 508, startPoint y: 220, endPoint x: 548, endPoint y: 240, distance: 45.3
click at [548, 240] on div "I can help with... Abuse, Academic, Anxiety, Attention Deficit Hyperactivity Di…" at bounding box center [516, 315] width 152 height 480
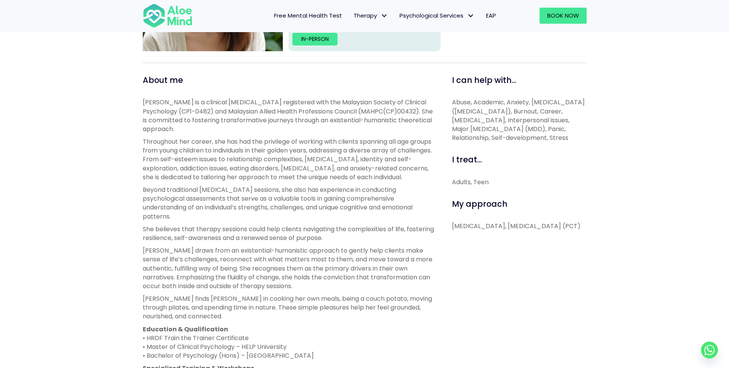
click at [548, 240] on div "I can help with... Abuse, Academic, Anxiety, Attention Deficit Hyperactivity Di…" at bounding box center [516, 315] width 152 height 480
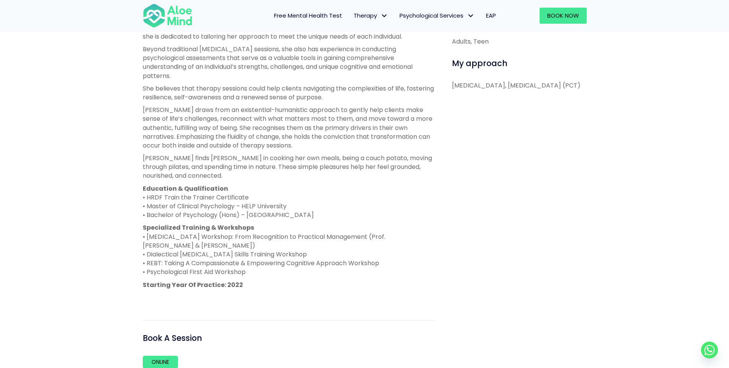
scroll to position [459, 0]
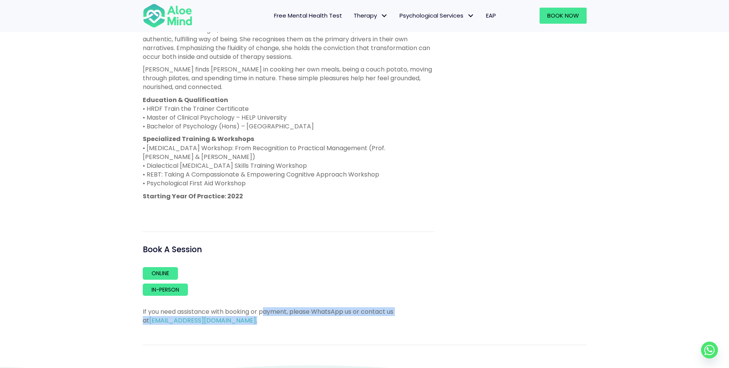
drag, startPoint x: 266, startPoint y: 315, endPoint x: 389, endPoint y: 332, distance: 123.6
click at [389, 325] on div "If you need assistance with booking or payment, please WhatsApp us or contact u…" at bounding box center [289, 310] width 292 height 29
click at [178, 296] on link "In-person" at bounding box center [165, 290] width 45 height 12
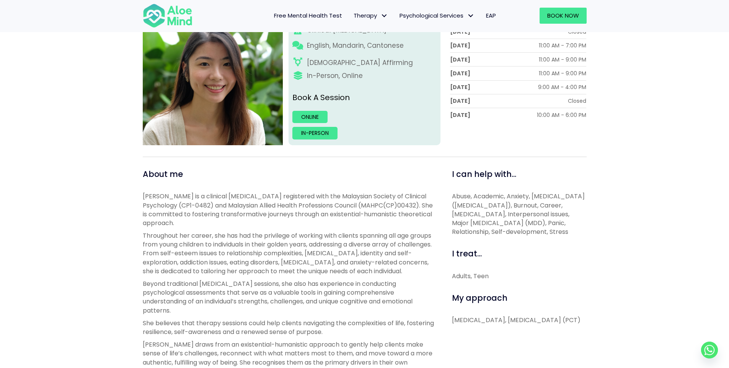
scroll to position [191, 0]
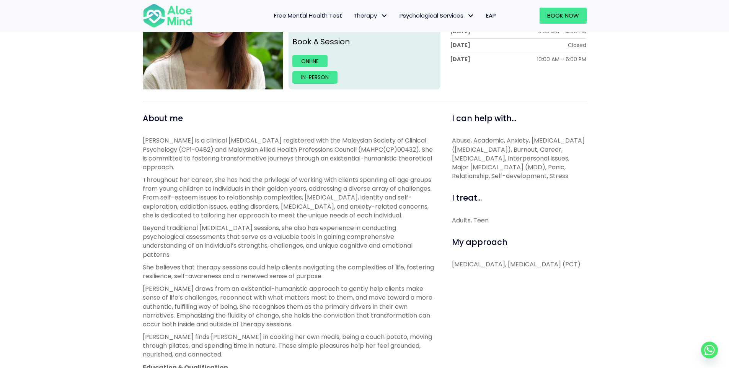
drag, startPoint x: 452, startPoint y: 137, endPoint x: 536, endPoint y: 173, distance: 91.4
click at [536, 173] on span "Abuse, Academic, Anxiety, Attention Deficit Hyperactivity Disorder (ADHD), Burn…" at bounding box center [518, 158] width 133 height 44
click at [582, 176] on p "Abuse, Academic, Anxiety, Attention Deficit Hyperactivity Disorder (ADHD), Burn…" at bounding box center [519, 158] width 135 height 44
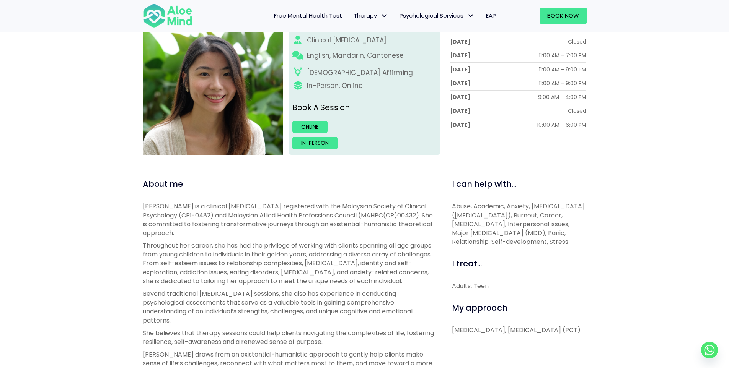
scroll to position [0, 0]
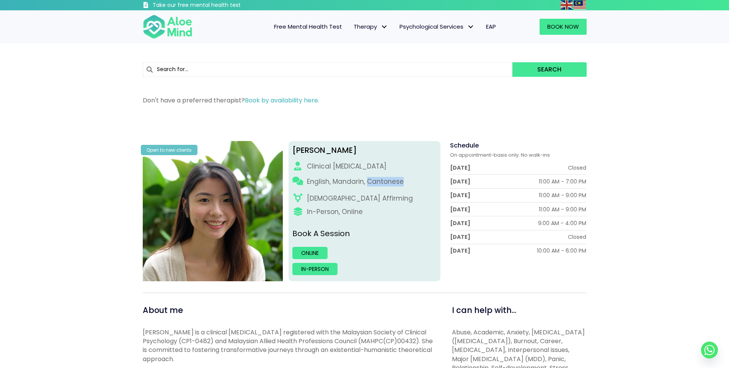
drag, startPoint x: 367, startPoint y: 181, endPoint x: 418, endPoint y: 186, distance: 51.2
click at [418, 186] on div "English, Mandarin, Cantonese" at bounding box center [364, 183] width 144 height 13
click at [390, 186] on p "English, Mandarin, Cantonese" at bounding box center [355, 182] width 97 height 10
drag, startPoint x: 307, startPoint y: 185, endPoint x: 409, endPoint y: 176, distance: 101.8
click at [409, 176] on div "Peggy Clinical psychologist English, Mandarin, Cantonese LGBTQ Affirming In-Per…" at bounding box center [364, 211] width 152 height 140
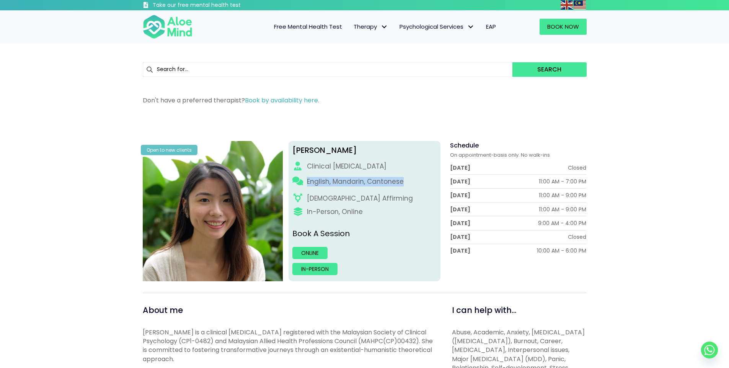
click at [384, 182] on p "English, Mandarin, Cantonese" at bounding box center [355, 182] width 97 height 10
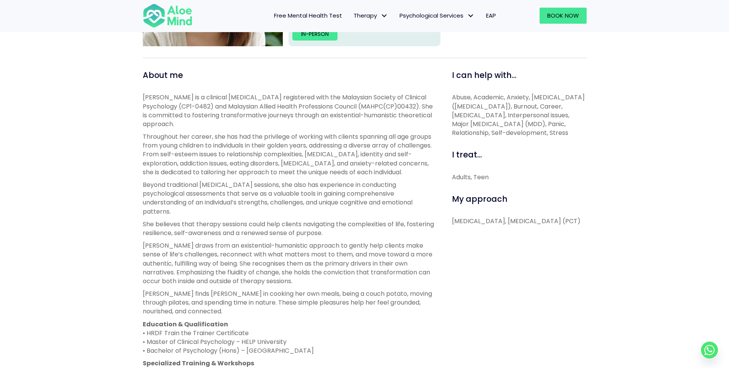
scroll to position [230, 0]
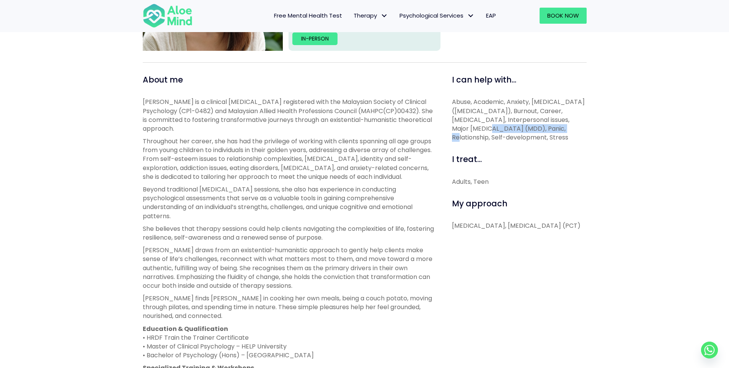
drag, startPoint x: 530, startPoint y: 129, endPoint x: 448, endPoint y: 128, distance: 82.3
click at [448, 128] on div "I can help with... Abuse, Academic, Anxiety, Attention Deficit Hyperactivity Di…" at bounding box center [516, 314] width 152 height 480
copy span "Major Depressive Disorder"
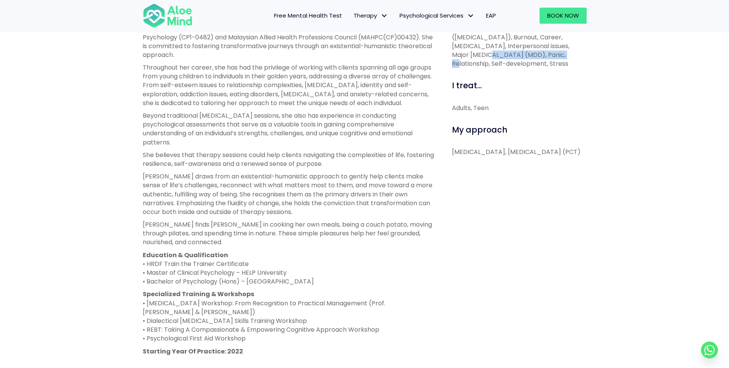
scroll to position [306, 0]
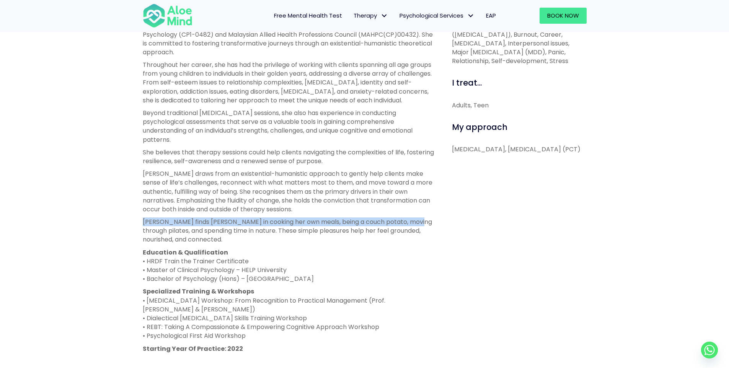
drag, startPoint x: 132, startPoint y: 231, endPoint x: 412, endPoint y: 233, distance: 280.4
click at [412, 233] on div "Peggy Open to new clients Peggy Clinical psychologist English, Mandarin, Canton…" at bounding box center [364, 163] width 729 height 708
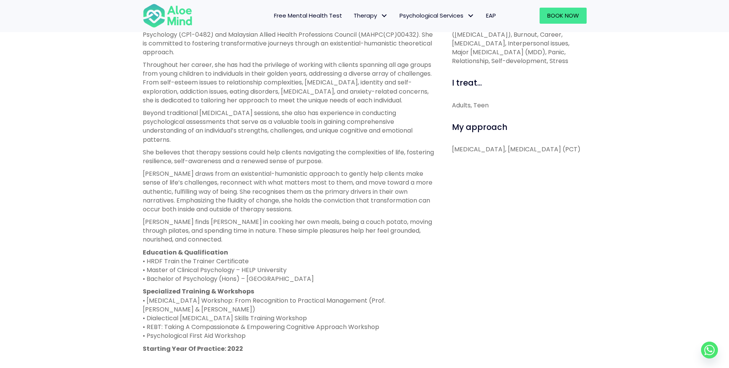
click at [417, 231] on p "Peggy finds joy in cooking her own meals, being a couch potato, moving through …" at bounding box center [289, 231] width 292 height 27
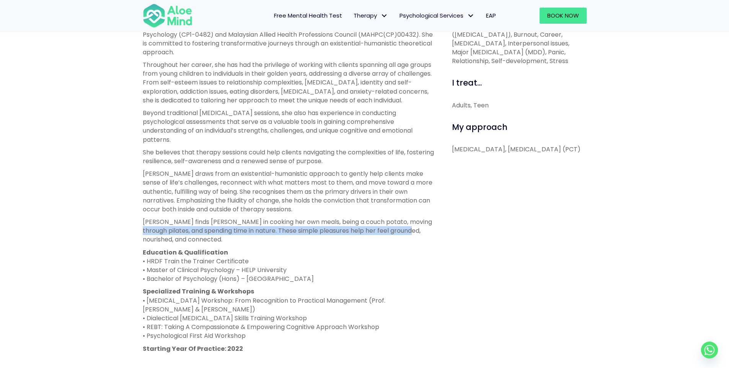
drag, startPoint x: 415, startPoint y: 232, endPoint x: 433, endPoint y: 239, distance: 18.9
click at [433, 239] on p "Peggy finds joy in cooking her own meals, being a couch potato, moving through …" at bounding box center [289, 231] width 292 height 27
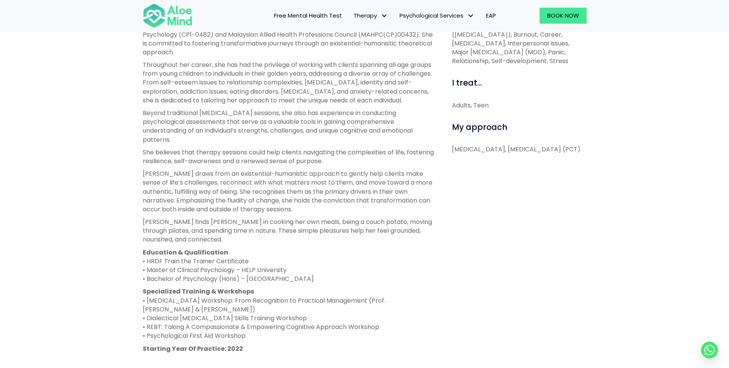
click at [506, 228] on div "I can help with... Abuse, Academic, Anxiety, Attention Deficit Hyperactivity Di…" at bounding box center [516, 238] width 152 height 480
drag, startPoint x: 208, startPoint y: 270, endPoint x: 191, endPoint y: 283, distance: 21.6
click at [246, 280] on p "Education & Qualification • HRDF Train the Trainer Certificate • Master of Clin…" at bounding box center [289, 266] width 292 height 36
click at [191, 284] on p "Education & Qualification • HRDF Train the Trainer Certificate • Master of Clin…" at bounding box center [289, 266] width 292 height 36
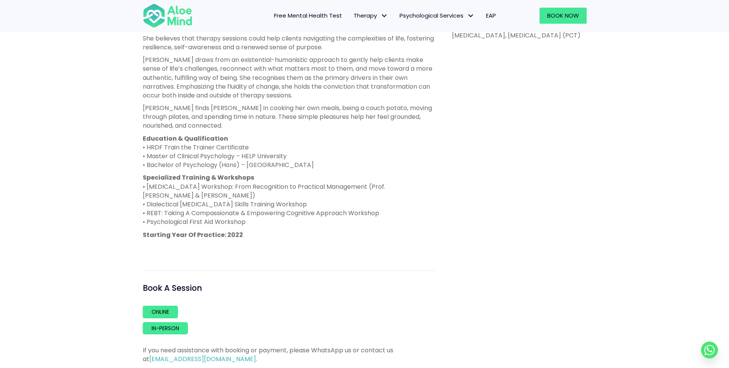
scroll to position [421, 0]
drag, startPoint x: 141, startPoint y: 153, endPoint x: 358, endPoint y: 174, distance: 217.9
click at [358, 174] on div "About me Peggy is a clinical psychologist registered with the Malaysian Society…" at bounding box center [288, 123] width 303 height 480
click at [280, 169] on p "Education & Qualification • HRDF Train the Trainer Certificate • Master of Clin…" at bounding box center [289, 152] width 292 height 36
drag, startPoint x: 164, startPoint y: 160, endPoint x: 315, endPoint y: 171, distance: 151.2
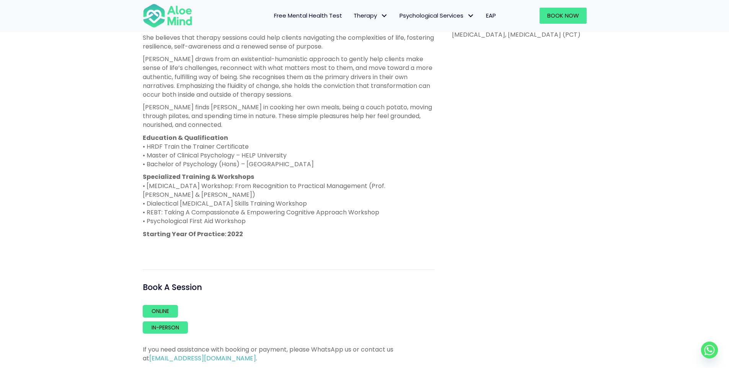
click at [317, 171] on div "Peggy Open to new clients Peggy Clinical psychologist English, Mandarin, Canton…" at bounding box center [364, 48] width 729 height 708
click at [301, 169] on p "Education & Qualification • HRDF Train the Trainer Certificate • Master of Clin…" at bounding box center [289, 152] width 292 height 36
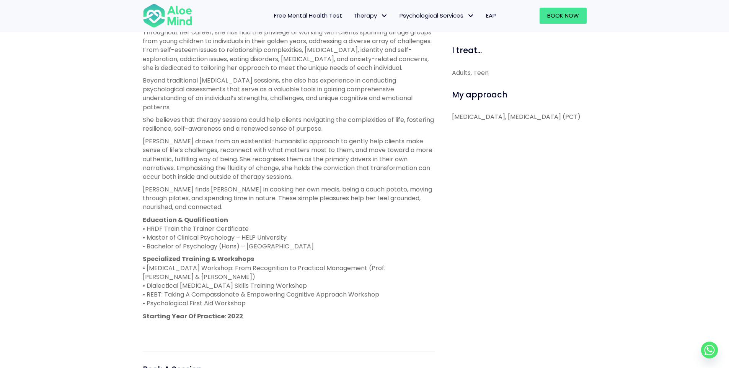
scroll to position [351, 0]
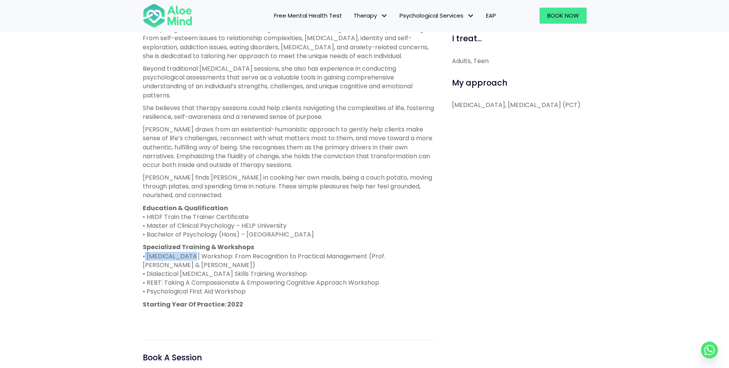
drag, startPoint x: 138, startPoint y: 267, endPoint x: 193, endPoint y: 266, distance: 54.7
click at [191, 266] on div "About me Peggy is a clinical psychologist registered with the Malaysian Society…" at bounding box center [288, 193] width 303 height 480
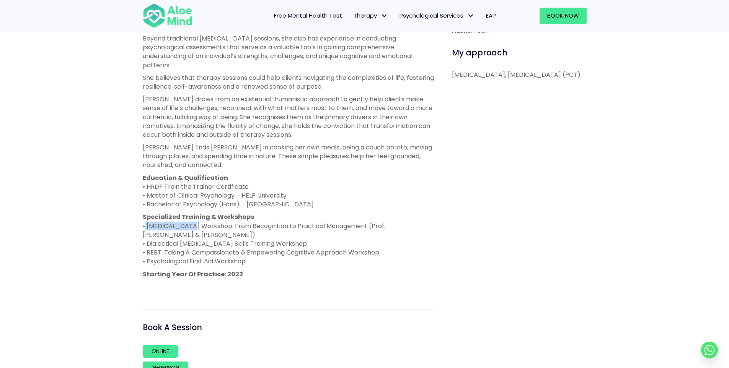
scroll to position [389, 0]
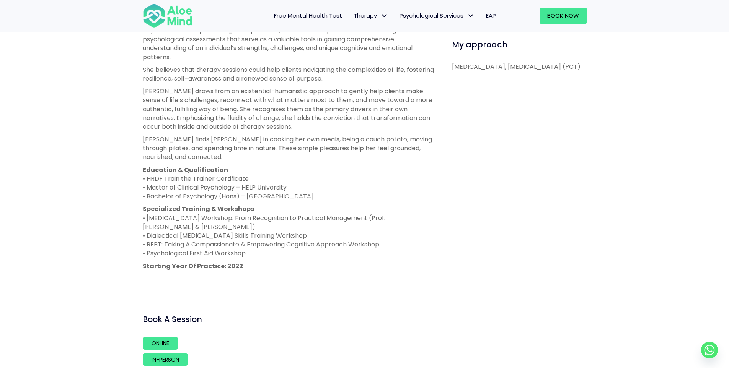
click at [189, 242] on p "Specialized Training & Workshops • ADHD Workshop: From Recognition to Practical…" at bounding box center [289, 231] width 292 height 53
drag, startPoint x: 141, startPoint y: 244, endPoint x: 236, endPoint y: 246, distance: 95.3
click at [236, 246] on div "About me Peggy is a clinical psychologist registered with the Malaysian Society…" at bounding box center [288, 155] width 303 height 480
click at [158, 252] on p "Specialized Training & Workshops • ADHD Workshop: From Recognition to Practical…" at bounding box center [289, 231] width 292 height 53
drag, startPoint x: 185, startPoint y: 253, endPoint x: 205, endPoint y: 262, distance: 22.1
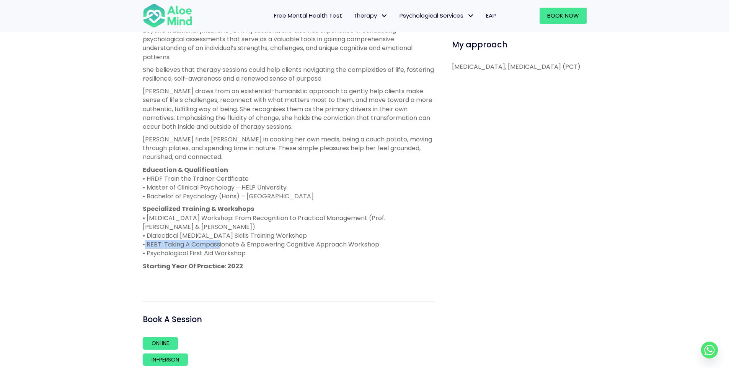
click at [227, 256] on div "About me Peggy is a clinical psychologist registered with the Malaysian Society…" at bounding box center [288, 155] width 303 height 480
click at [200, 258] on p "Specialized Training & Workshops • ADHD Workshop: From Recognition to Practical…" at bounding box center [289, 231] width 292 height 53
drag, startPoint x: 132, startPoint y: 264, endPoint x: 212, endPoint y: 270, distance: 79.8
click at [221, 269] on div "Peggy Open to new clients Peggy Clinical psychologist English, Mandarin, Canton…" at bounding box center [364, 80] width 729 height 708
click at [206, 270] on div "Peggy is a clinical psychologist registered with the Malaysian Society of Clini…" at bounding box center [289, 110] width 292 height 345
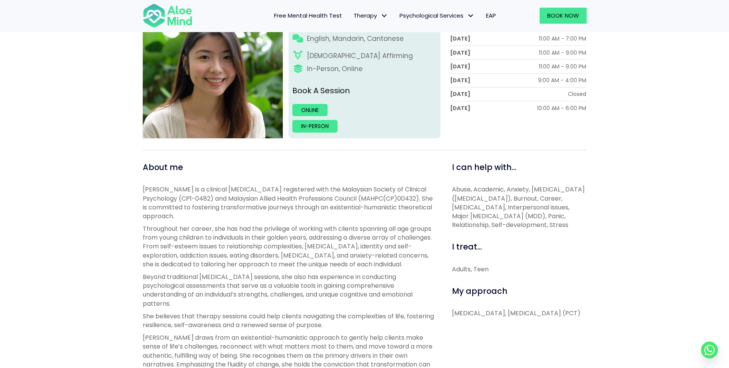
scroll to position [121, 0]
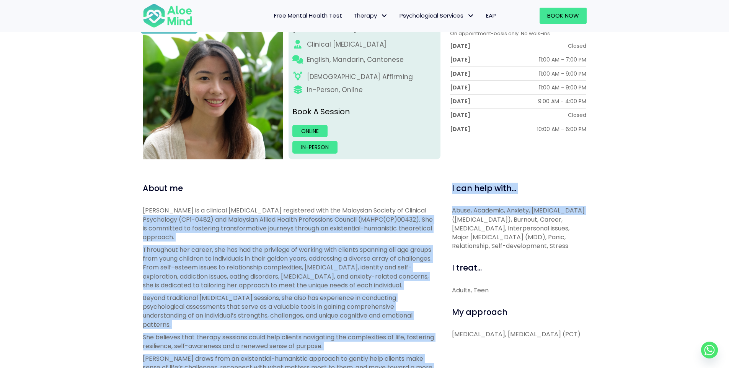
drag, startPoint x: 439, startPoint y: 213, endPoint x: 592, endPoint y: 210, distance: 153.1
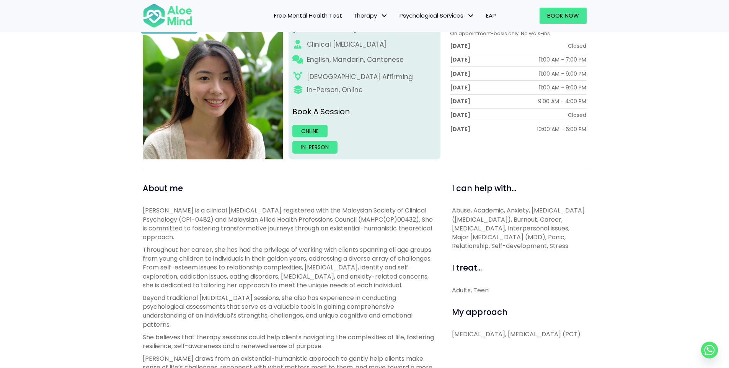
drag, startPoint x: 542, startPoint y: 217, endPoint x: 445, endPoint y: 232, distance: 97.9
click at [594, 220] on div "Peggy Open to new clients Peggy Clinical psychologist English, Mandarin, Canton…" at bounding box center [364, 348] width 729 height 708
click at [521, 237] on span "Abuse, Academic, Anxiety, Attention Deficit Hyperactivity Disorder (ADHD), Burn…" at bounding box center [518, 228] width 133 height 44
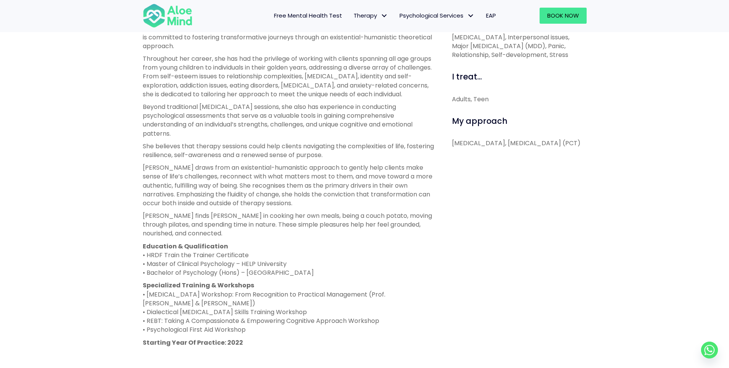
scroll to position [466, 0]
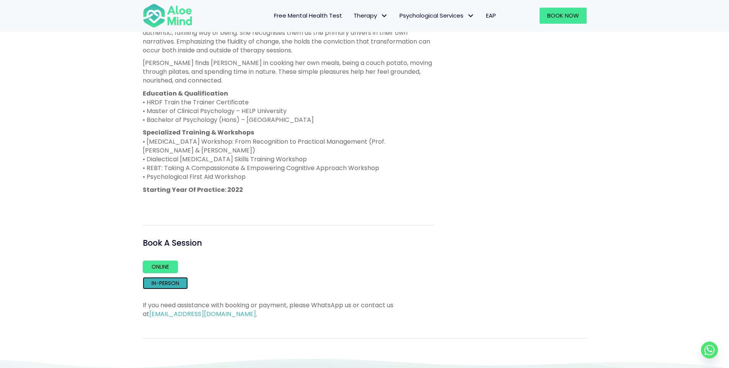
click at [174, 290] on link "In-person" at bounding box center [165, 283] width 45 height 12
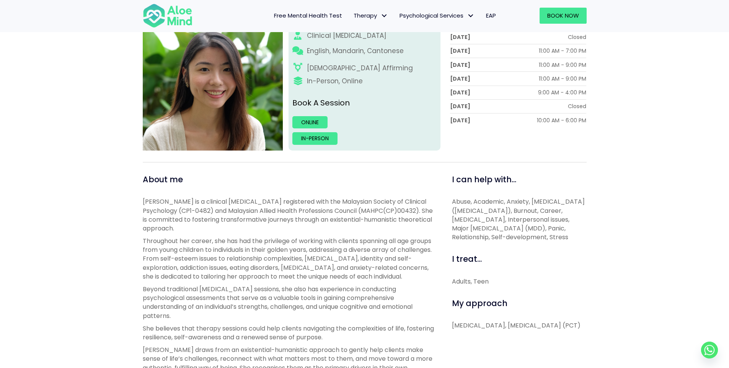
scroll to position [121, 0]
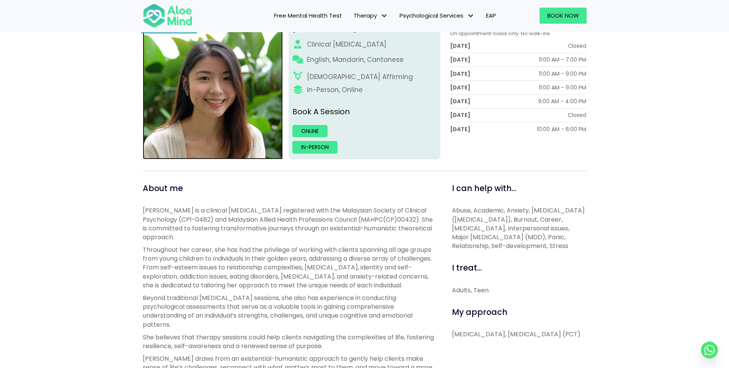
click at [203, 100] on img at bounding box center [213, 89] width 140 height 140
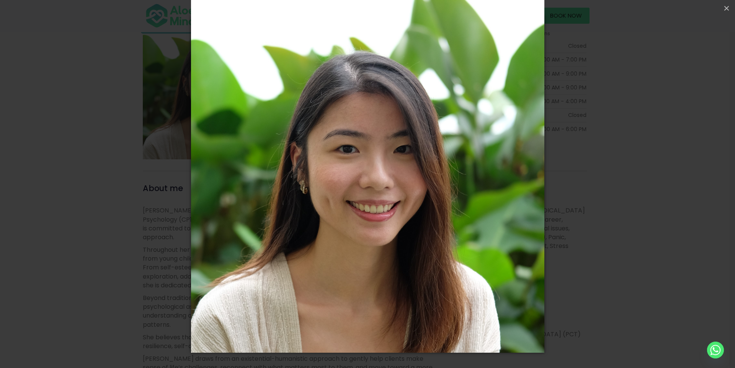
click at [611, 142] on div "Loading..." at bounding box center [367, 184] width 735 height 368
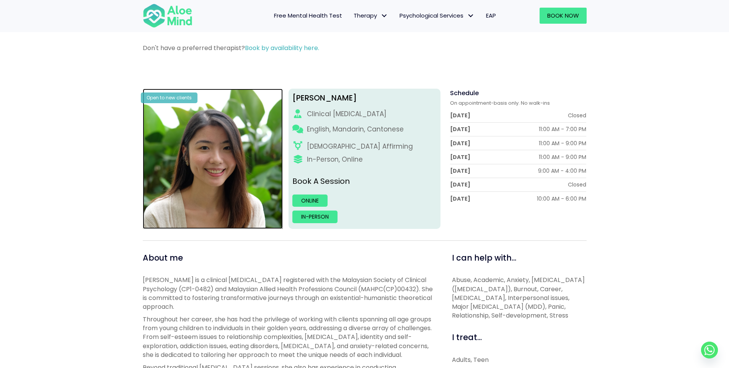
scroll to position [0, 0]
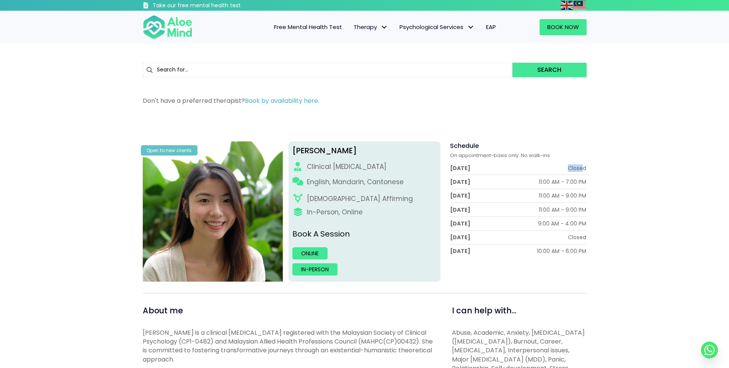
click at [590, 169] on div "Schedule On appointment-basis only. No walk-ins Monday Closed Tuesday 11:00 AM …" at bounding box center [516, 212] width 152 height 140
drag, startPoint x: 582, startPoint y: 179, endPoint x: 623, endPoint y: 184, distance: 41.2
click at [549, 193] on div "11:00 AM - 9:00 PM" at bounding box center [562, 196] width 47 height 8
click at [582, 184] on div "Tuesday 11:00 AM - 7:00 PM" at bounding box center [518, 182] width 137 height 8
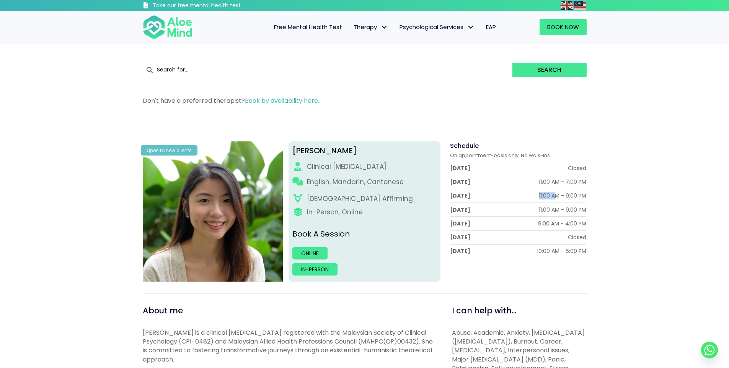
click at [575, 201] on div "Wednesday 11:00 AM - 9:00 PM" at bounding box center [518, 196] width 137 height 14
drag, startPoint x: 578, startPoint y: 226, endPoint x: 550, endPoint y: 235, distance: 29.4
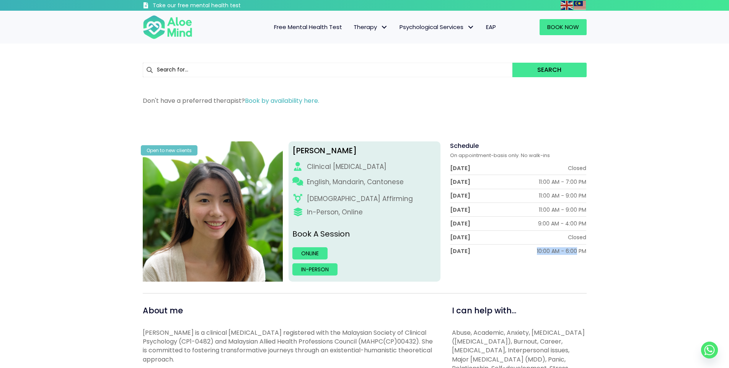
click at [581, 257] on div "Sunday 10:00 AM - 6:00 PM" at bounding box center [518, 251] width 137 height 13
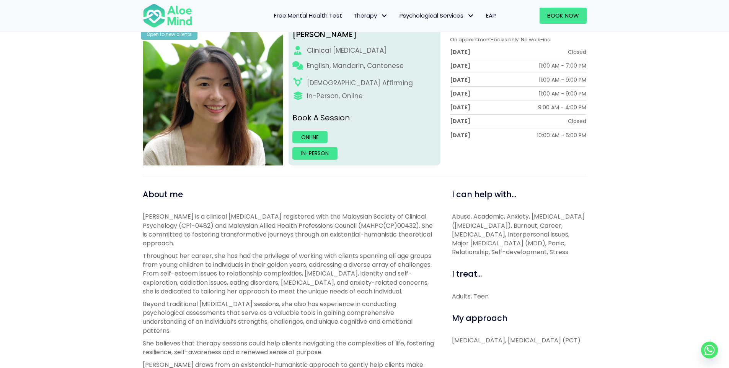
scroll to position [115, 0]
drag, startPoint x: 450, startPoint y: 216, endPoint x: 505, endPoint y: 226, distance: 55.9
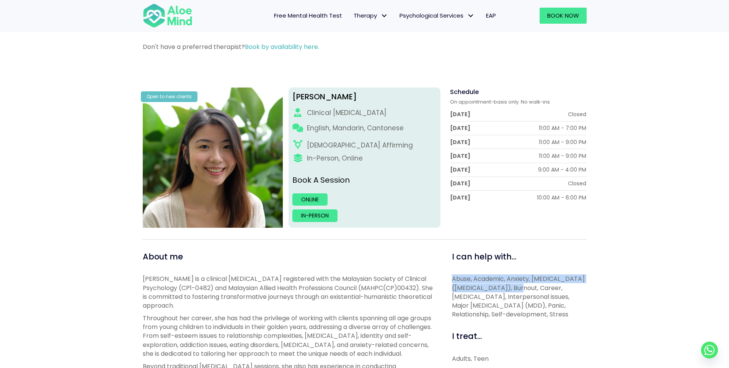
scroll to position [153, 0]
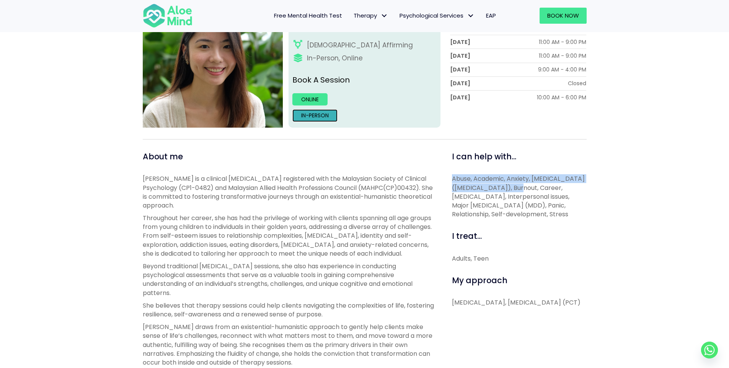
click at [322, 114] on link "In-person" at bounding box center [314, 115] width 45 height 12
click at [309, 92] on div "Peggy Clinical psychologist English, Mandarin, Cantonese LGBTQ Affirming In-Per…" at bounding box center [364, 57] width 152 height 140
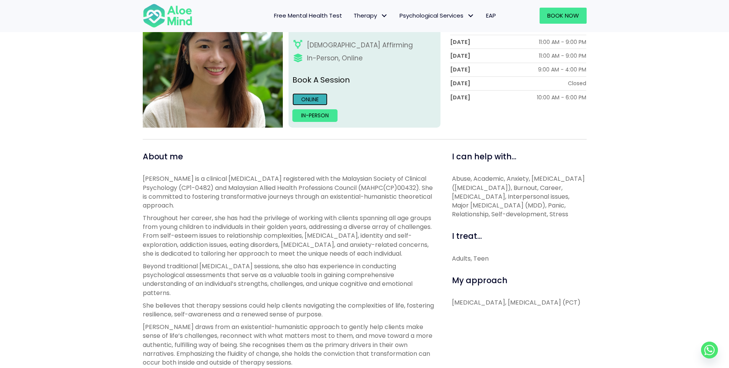
click at [308, 95] on link "Online" at bounding box center [309, 99] width 35 height 12
click at [328, 112] on link "In-person" at bounding box center [314, 115] width 45 height 12
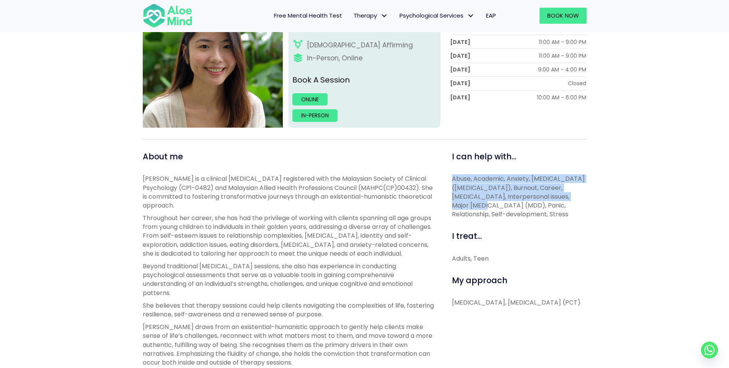
drag, startPoint x: 448, startPoint y: 176, endPoint x: 586, endPoint y: 201, distance: 140.3
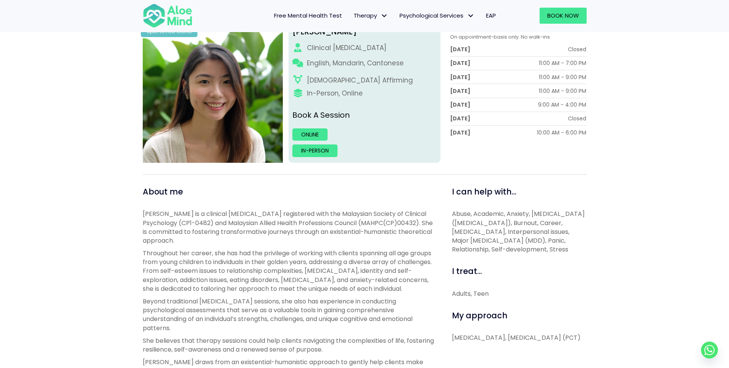
scroll to position [0, 0]
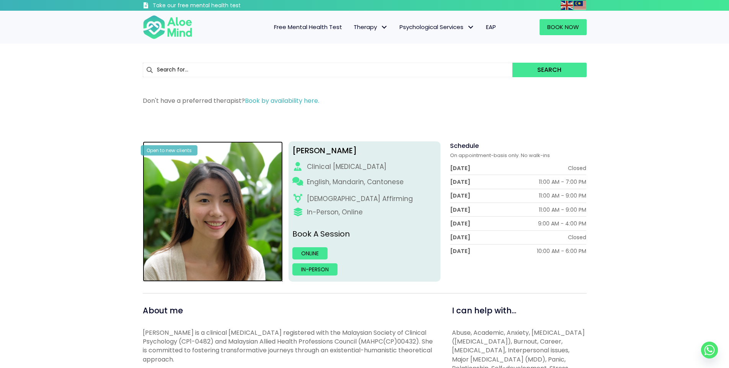
click at [232, 186] on img at bounding box center [213, 212] width 140 height 140
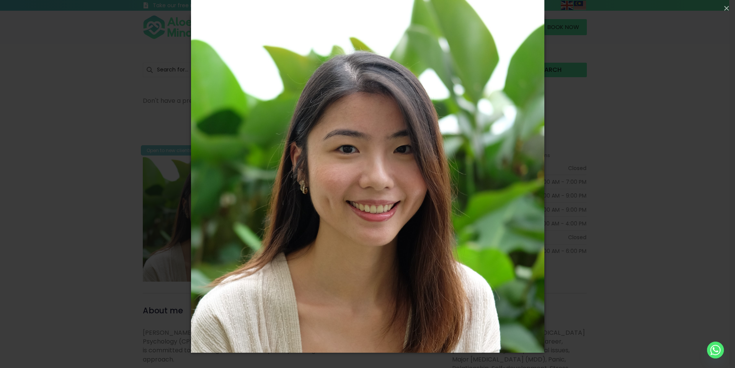
click at [637, 145] on div "Loading..." at bounding box center [367, 184] width 735 height 368
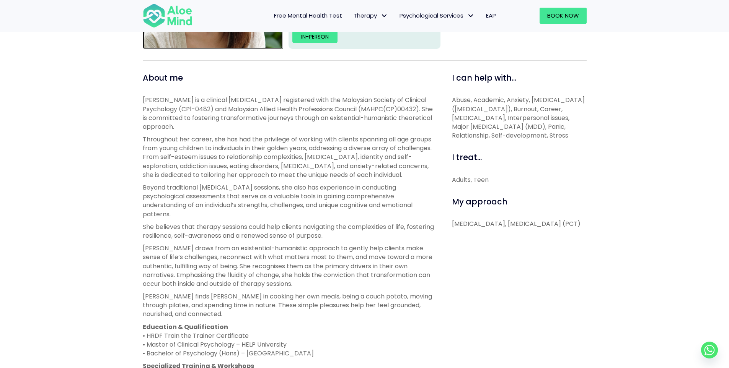
scroll to position [306, 0]
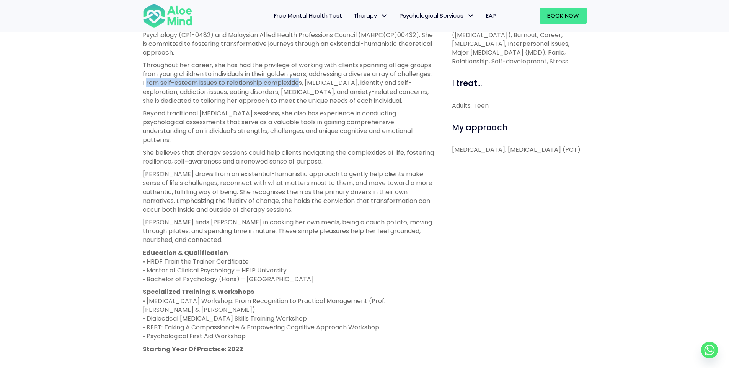
drag, startPoint x: 181, startPoint y: 81, endPoint x: 343, endPoint y: 87, distance: 161.9
click at [339, 87] on p "Throughout her career, she has had the privilege of working with clients spanni…" at bounding box center [289, 83] width 292 height 44
click at [374, 87] on p "Throughout her career, she has had the privilege of working with clients spanni…" at bounding box center [289, 83] width 292 height 44
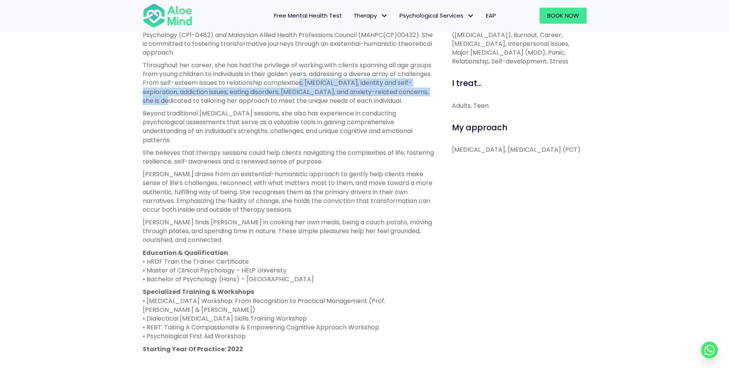
drag, startPoint x: 336, startPoint y: 83, endPoint x: 192, endPoint y: 97, distance: 144.8
click at [192, 97] on p "Throughout her career, she has had the privilege of working with clients spanni…" at bounding box center [289, 83] width 292 height 44
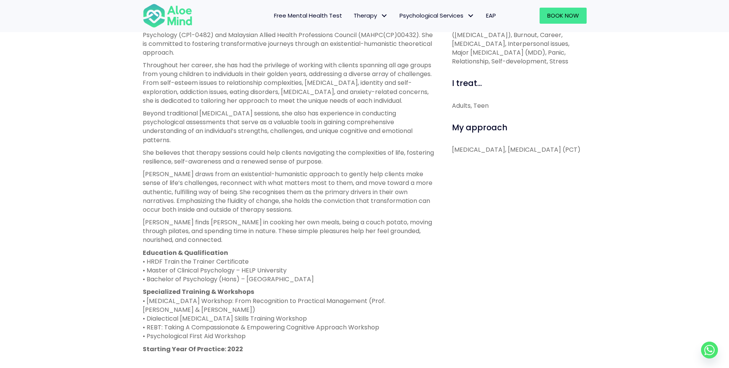
click at [273, 116] on div "Peggy is a clinical psychologist registered with the Malaysian Society of Clini…" at bounding box center [289, 193] width 292 height 345
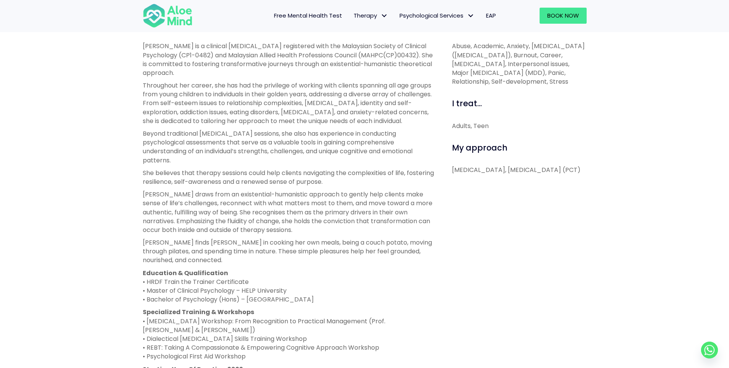
scroll to position [191, 0]
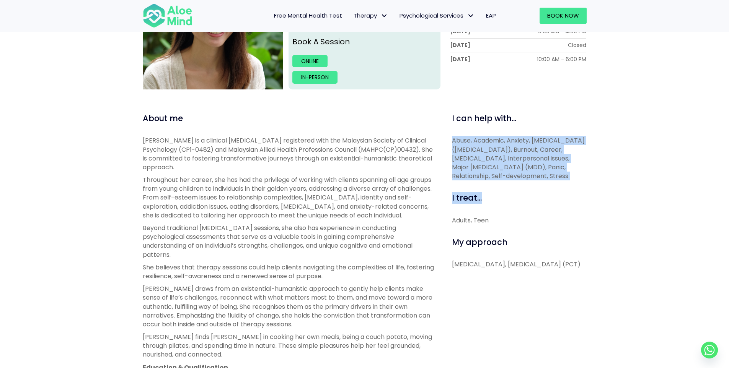
drag, startPoint x: 448, startPoint y: 136, endPoint x: 579, endPoint y: 181, distance: 139.1
click at [579, 181] on div "I can help with... Abuse, Academic, Anxiety, Attention Deficit Hyperactivity Di…" at bounding box center [516, 353] width 152 height 480
click at [528, 178] on span "Abuse, Academic, Anxiety, Attention Deficit Hyperactivity Disorder (ADHD), Burn…" at bounding box center [518, 158] width 133 height 44
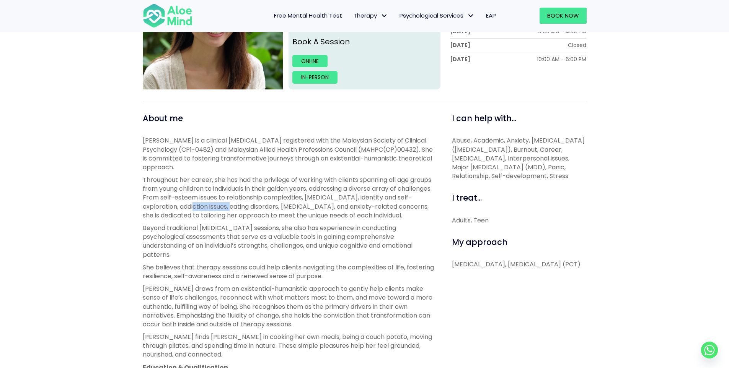
drag, startPoint x: 211, startPoint y: 207, endPoint x: 253, endPoint y: 209, distance: 42.5
click at [253, 209] on p "Throughout her career, she has had the privilege of working with clients spanni…" at bounding box center [289, 198] width 292 height 44
click at [297, 213] on p "Throughout her career, she has had the privilege of working with clients spanni…" at bounding box center [289, 198] width 292 height 44
drag, startPoint x: 382, startPoint y: 204, endPoint x: 191, endPoint y: 217, distance: 191.8
click at [183, 220] on p "Throughout her career, she has had the privilege of working with clients spanni…" at bounding box center [289, 198] width 292 height 44
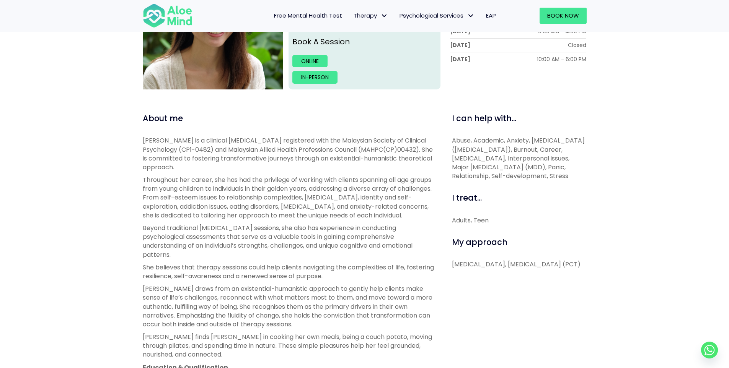
click at [191, 217] on p "Throughout her career, she has had the privilege of working with clients spanni…" at bounding box center [289, 198] width 292 height 44
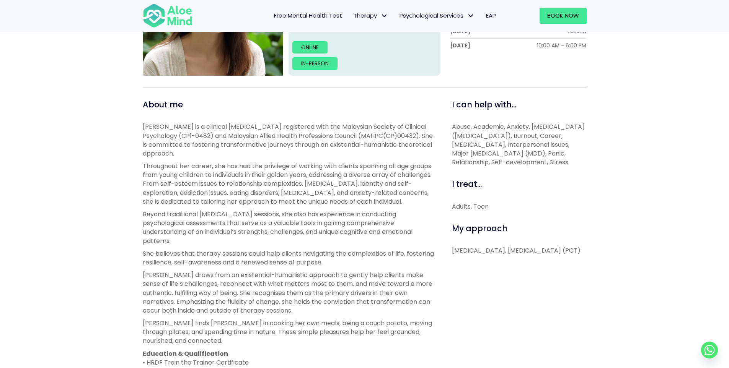
scroll to position [268, 0]
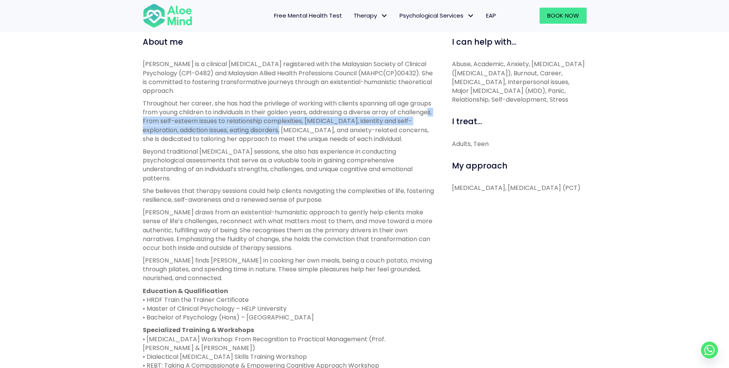
drag, startPoint x: 174, startPoint y: 120, endPoint x: 329, endPoint y: 128, distance: 155.1
click at [306, 132] on p "Throughout her career, she has had the privilege of working with clients spanni…" at bounding box center [289, 121] width 292 height 44
click at [342, 126] on p "Throughout her career, she has had the privilege of working with clients spanni…" at bounding box center [289, 121] width 292 height 44
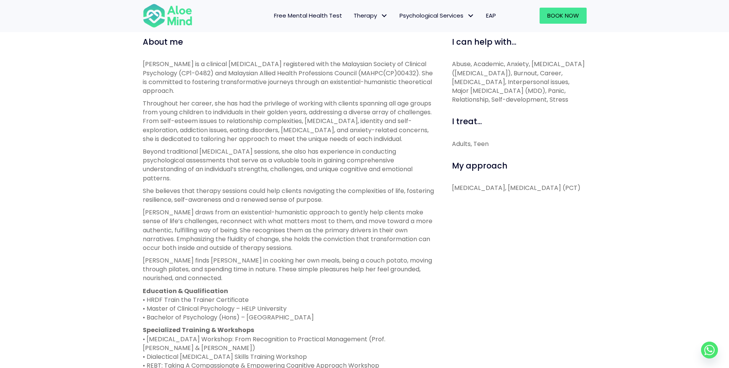
drag, startPoint x: 181, startPoint y: 119, endPoint x: 215, endPoint y: 147, distance: 44.6
click at [215, 143] on p "Throughout her career, she has had the privilege of working with clients spanni…" at bounding box center [289, 121] width 292 height 44
drag, startPoint x: 171, startPoint y: 139, endPoint x: 238, endPoint y: 146, distance: 67.3
click at [238, 143] on p "Throughout her career, she has had the privilege of working with clients spanni…" at bounding box center [289, 121] width 292 height 44
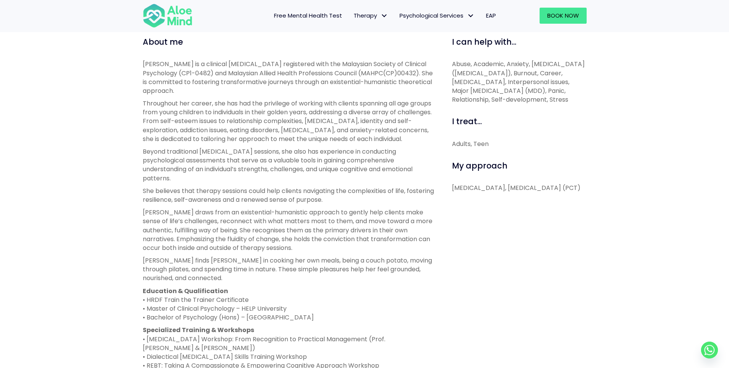
click at [238, 143] on p "Throughout her career, she has had the privilege of working with clients spanni…" at bounding box center [289, 121] width 292 height 44
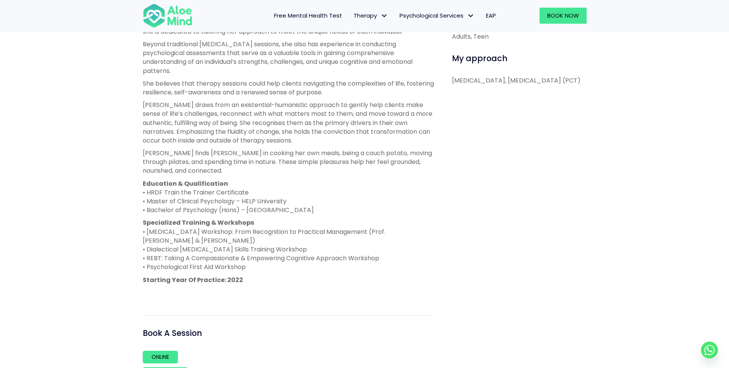
scroll to position [383, 0]
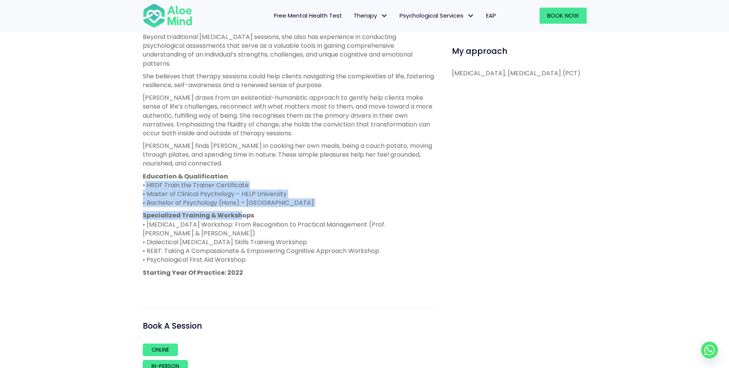
drag, startPoint x: 137, startPoint y: 194, endPoint x: 236, endPoint y: 217, distance: 102.4
click at [236, 217] on div "About me Peggy is a clinical psychologist registered with the Malaysian Society…" at bounding box center [288, 162] width 303 height 480
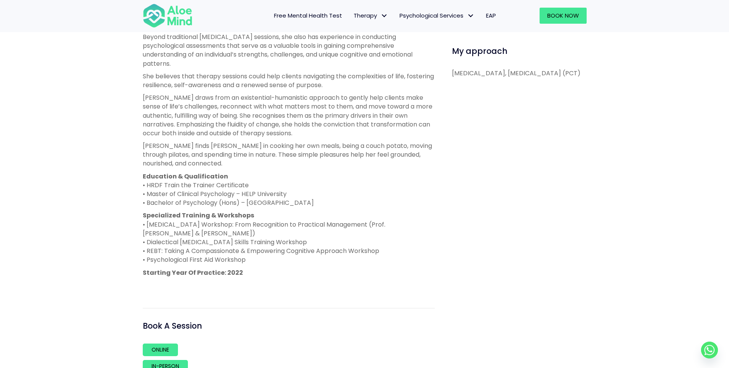
click at [159, 239] on p "Specialized Training & Workshops • ADHD Workshop: From Recognition to Practical…" at bounding box center [289, 237] width 292 height 53
drag, startPoint x: 147, startPoint y: 231, endPoint x: 401, endPoint y: 264, distance: 256.2
click at [401, 264] on p "Specialized Training & Workshops • ADHD Workshop: From Recognition to Practical…" at bounding box center [289, 237] width 292 height 53
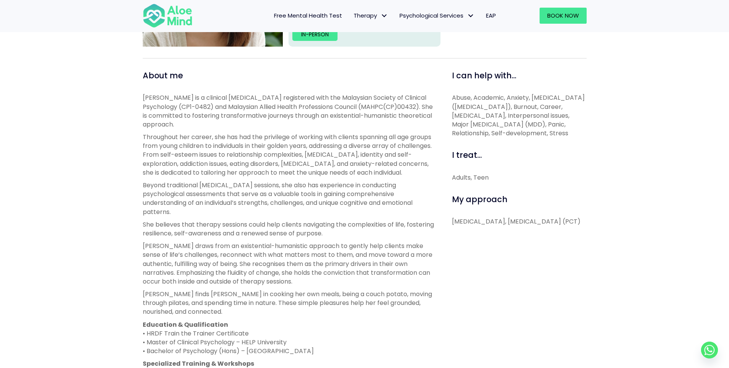
scroll to position [230, 0]
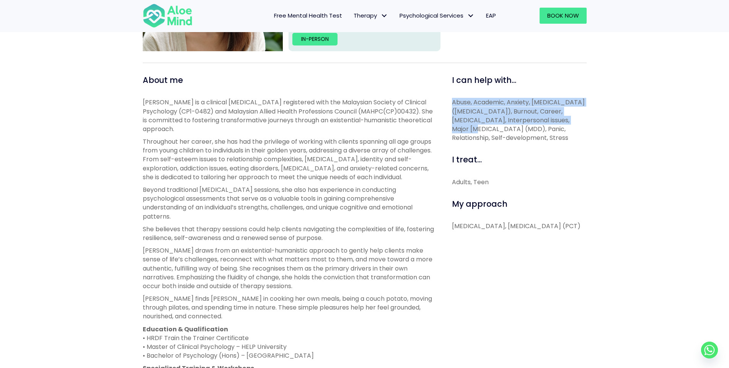
drag, startPoint x: 450, startPoint y: 106, endPoint x: 567, endPoint y: 124, distance: 118.4
click at [567, 124] on div "I can help with... Abuse, Academic, Anxiety, Attention Deficit Hyperactivity Di…" at bounding box center [516, 315] width 152 height 480
click at [567, 124] on span "Abuse, Academic, Anxiety, Attention Deficit Hyperactivity Disorder (ADHD), Burn…" at bounding box center [518, 120] width 133 height 44
drag, startPoint x: 512, startPoint y: 117, endPoint x: 572, endPoint y: 118, distance: 60.4
click at [572, 118] on span "Abuse, Academic, Anxiety, Attention Deficit Hyperactivity Disorder (ADHD), Burn…" at bounding box center [518, 120] width 133 height 44
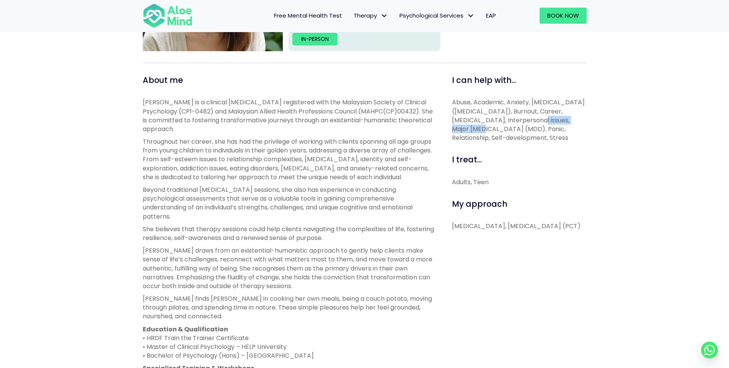
copy span "Interpersonal issues"
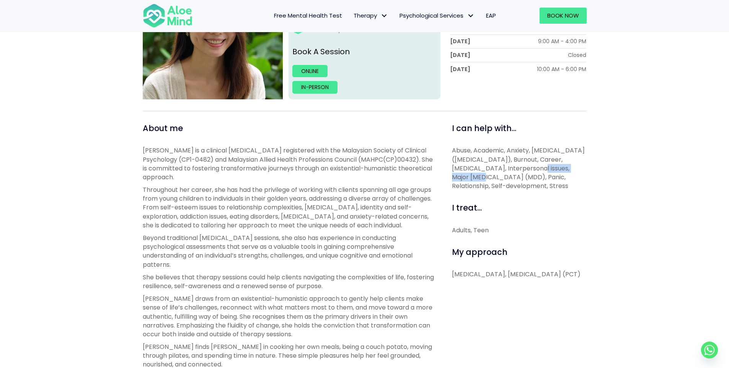
scroll to position [191, 0]
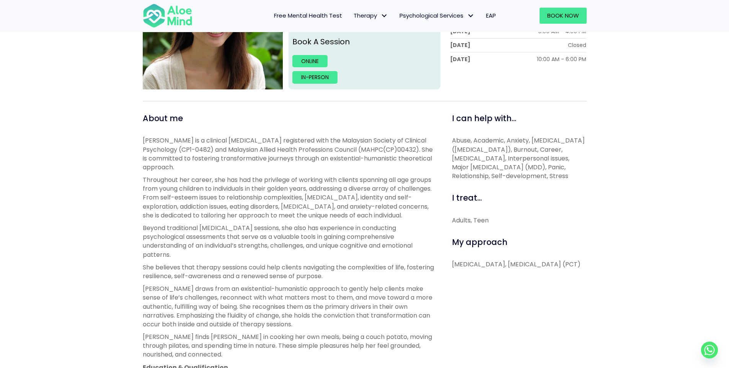
click at [420, 165] on p "Peggy is a clinical psychologist registered with the Malaysian Society of Clini…" at bounding box center [289, 154] width 292 height 36
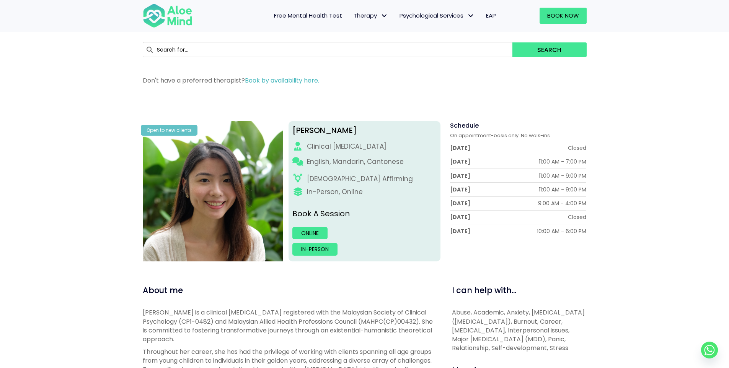
scroll to position [0, 0]
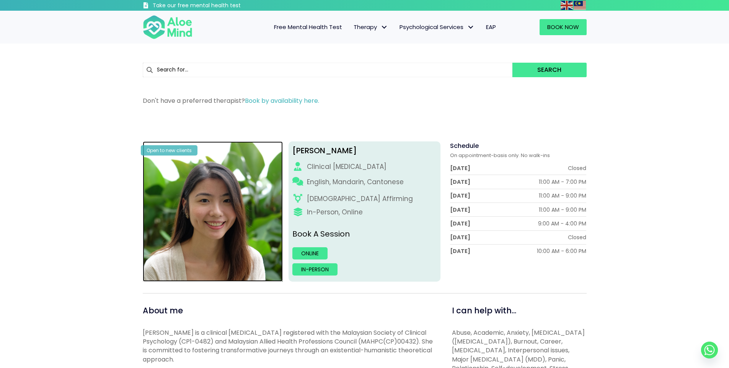
click at [198, 215] on img at bounding box center [213, 212] width 140 height 140
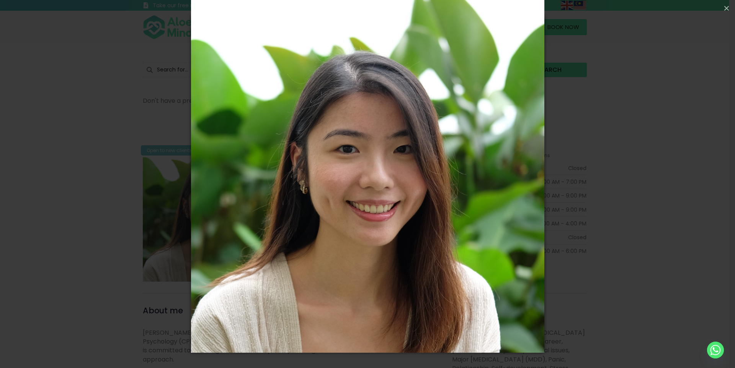
click at [612, 138] on div "Loading..." at bounding box center [367, 184] width 735 height 368
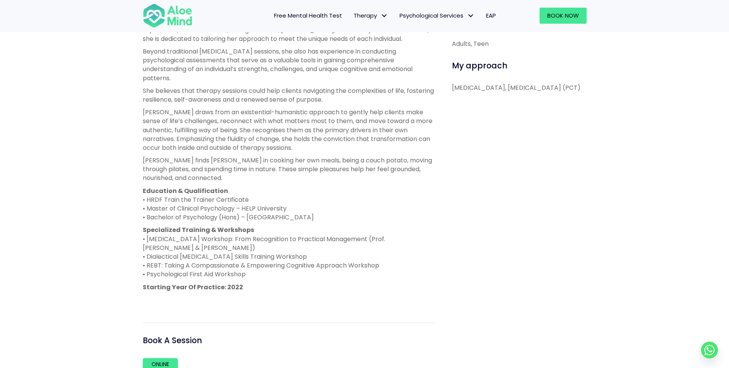
scroll to position [383, 0]
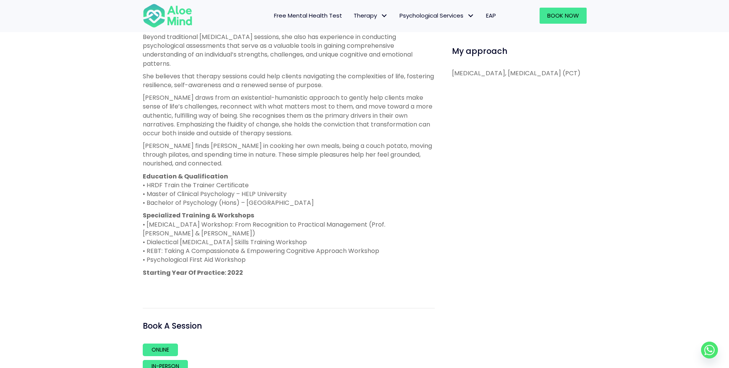
click at [149, 231] on p "Specialized Training & Workshops • ADHD Workshop: From Recognition to Practical…" at bounding box center [289, 237] width 292 height 53
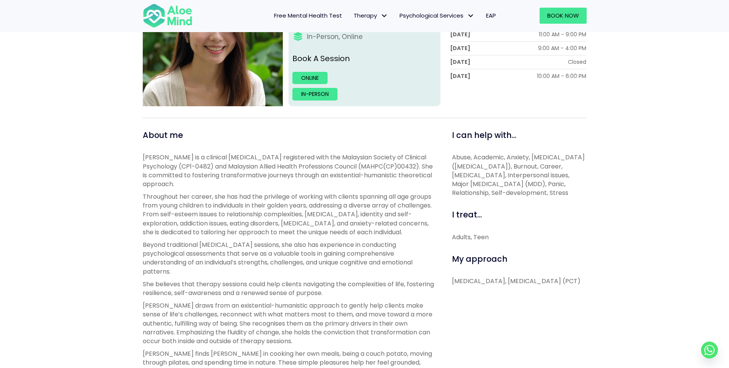
scroll to position [77, 0]
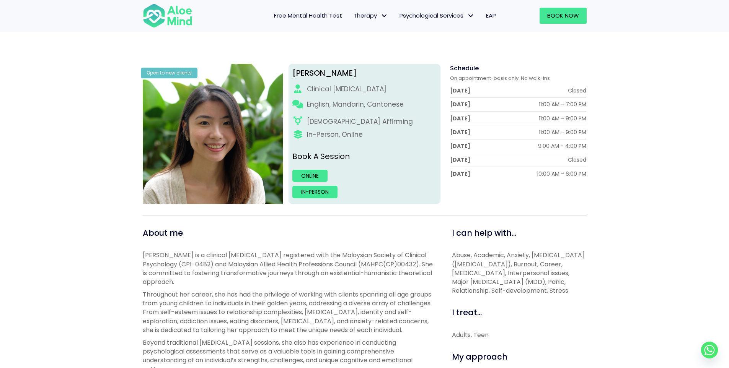
click at [354, 283] on p "Peggy is a clinical psychologist registered with the Malaysian Society of Clini…" at bounding box center [289, 269] width 292 height 36
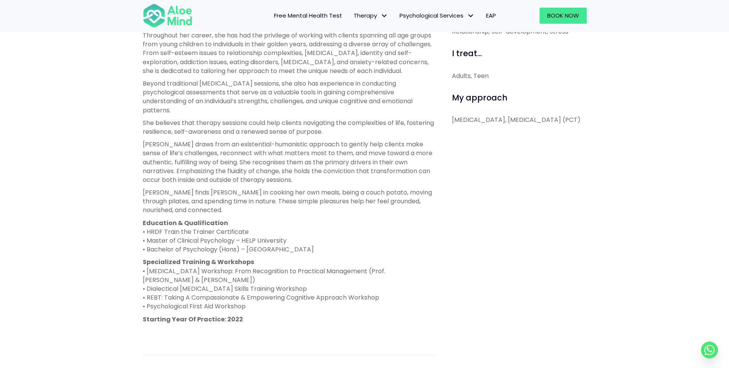
scroll to position [344, 0]
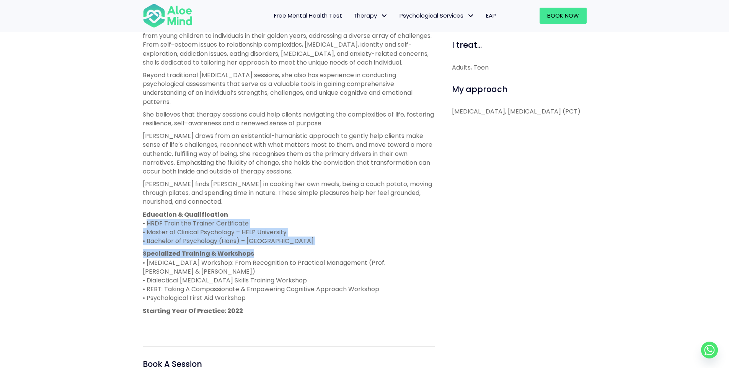
drag, startPoint x: 145, startPoint y: 234, endPoint x: 326, endPoint y: 261, distance: 183.4
click at [326, 261] on div "Peggy is a clinical psychologist registered with the Malaysian Society of Clini…" at bounding box center [289, 155] width 292 height 345
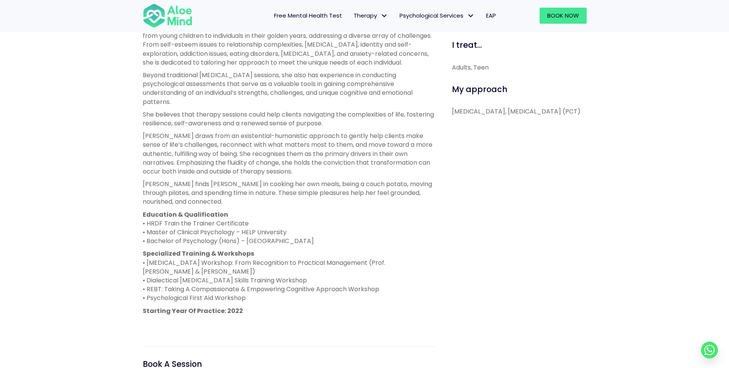
click at [315, 303] on p "Specialized Training & Workshops • ADHD Workshop: From Recognition to Practical…" at bounding box center [289, 275] width 292 height 53
drag, startPoint x: 147, startPoint y: 270, endPoint x: 392, endPoint y: 272, distance: 244.8
click at [392, 272] on p "Specialized Training & Workshops • ADHD Workshop: From Recognition to Practical…" at bounding box center [289, 275] width 292 height 53
click at [382, 276] on p "Specialized Training & Workshops • ADHD Workshop: From Recognition to Practical…" at bounding box center [289, 275] width 292 height 53
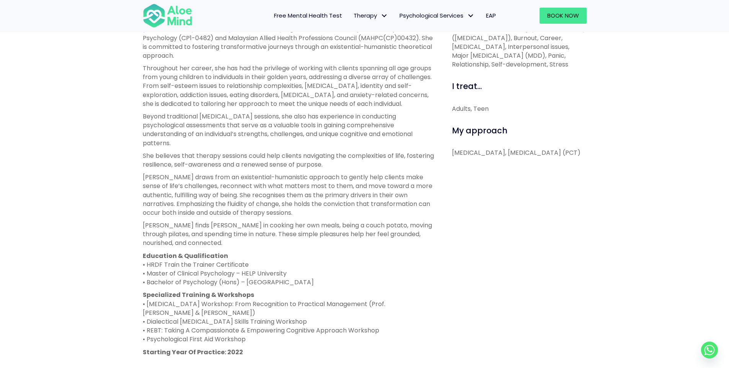
scroll to position [268, 0]
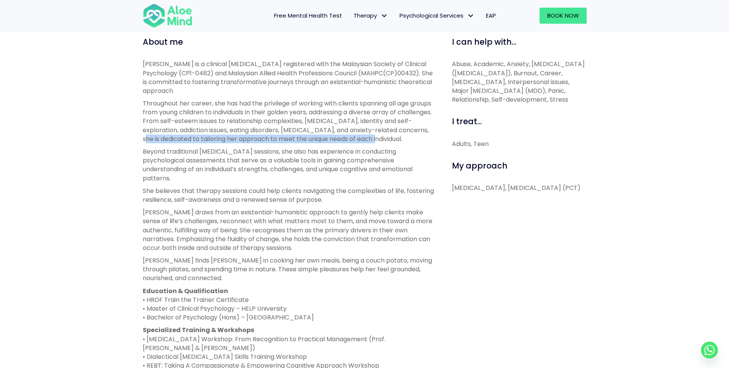
drag, startPoint x: 171, startPoint y: 140, endPoint x: 404, endPoint y: 141, distance: 233.7
click at [404, 141] on p "Throughout her career, she has had the privilege of working with clients spanni…" at bounding box center [289, 121] width 292 height 44
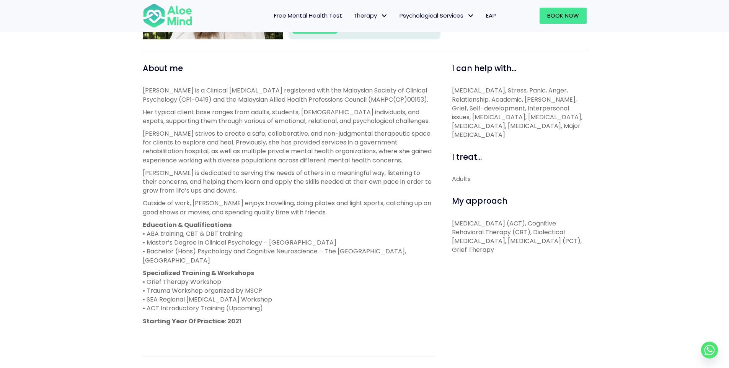
scroll to position [344, 0]
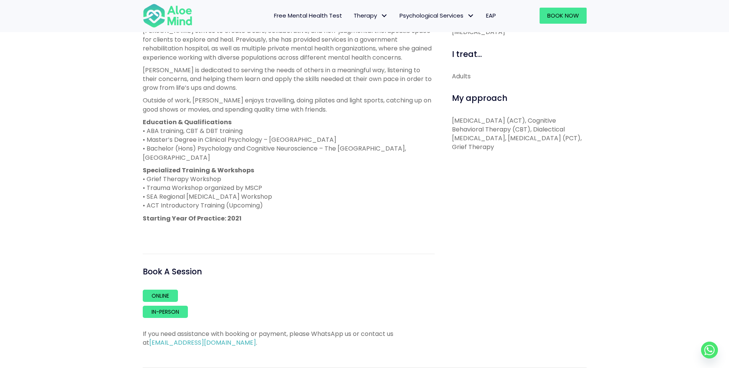
drag, startPoint x: 146, startPoint y: 179, endPoint x: 223, endPoint y: 181, distance: 77.3
click at [223, 181] on p "Specialized Training & Workshops • Grief Therapy Workshop • Trauma Workshop org…" at bounding box center [289, 188] width 292 height 44
click at [195, 191] on p "Specialized Training & Workshops • Grief Therapy Workshop • Trauma Workshop org…" at bounding box center [289, 188] width 292 height 44
drag, startPoint x: 147, startPoint y: 189, endPoint x: 231, endPoint y: 193, distance: 84.7
click at [282, 186] on p "Specialized Training & Workshops • Grief Therapy Workshop • Trauma Workshop org…" at bounding box center [289, 188] width 292 height 44
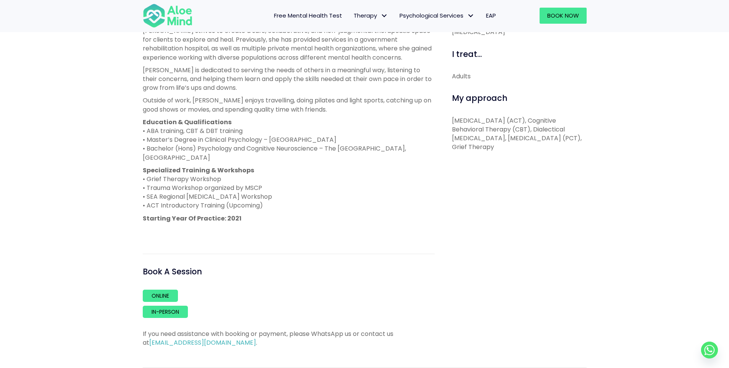
drag, startPoint x: 143, startPoint y: 194, endPoint x: 352, endPoint y: 203, distance: 209.4
click at [352, 203] on div "About me [PERSON_NAME] is a Clinical [MEDICAL_DATA] registered with the Malaysi…" at bounding box center [288, 154] width 303 height 388
click at [187, 210] on p "Specialized Training & Workshops • Grief Therapy Workshop • Trauma Workshop org…" at bounding box center [289, 188] width 292 height 44
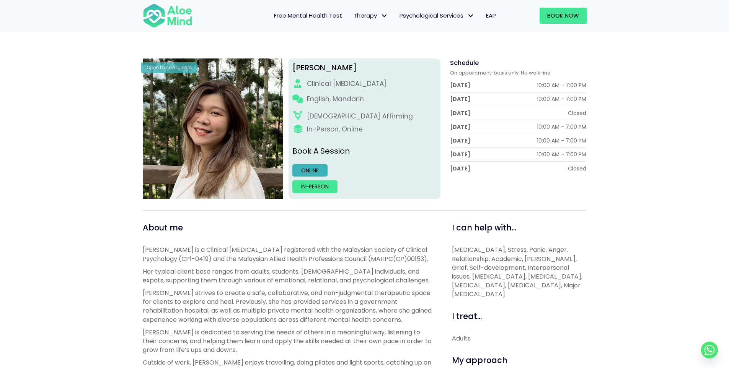
scroll to position [77, 0]
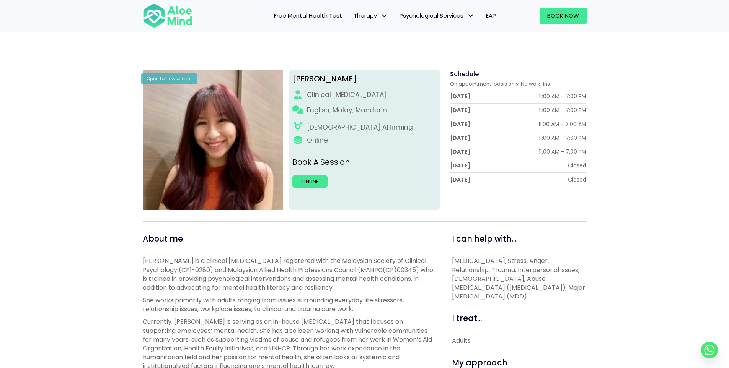
scroll to position [153, 0]
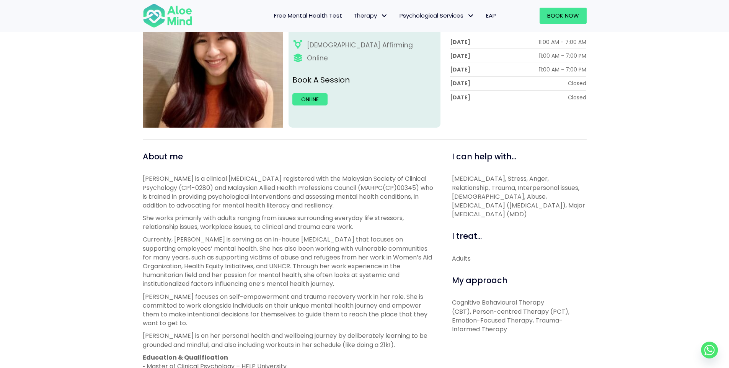
drag, startPoint x: 461, startPoint y: 181, endPoint x: 502, endPoint y: 213, distance: 52.3
click at [502, 213] on p "Depression, Anxiety, Stress, Anger, Relationship, Trauma, Interpersonal issues,…" at bounding box center [519, 196] width 135 height 44
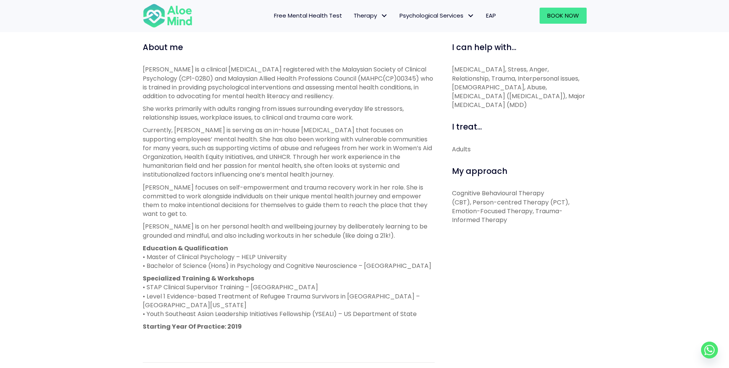
scroll to position [268, 0]
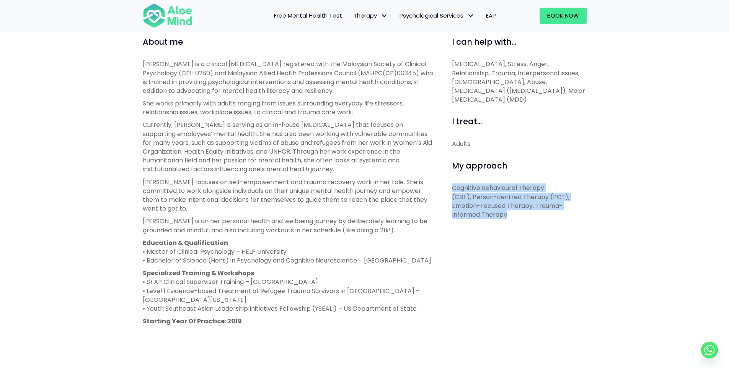
drag, startPoint x: 453, startPoint y: 192, endPoint x: 526, endPoint y: 213, distance: 75.8
click at [526, 213] on p "Cognitive Behavioural Therapy (CBT), Person-centred Therapy (PCT), Emotion-Focu…" at bounding box center [519, 202] width 135 height 36
click at [515, 217] on p "Cognitive Behavioural Therapy (CBT), Person-centred Therapy (PCT), Emotion-Focu…" at bounding box center [519, 202] width 135 height 36
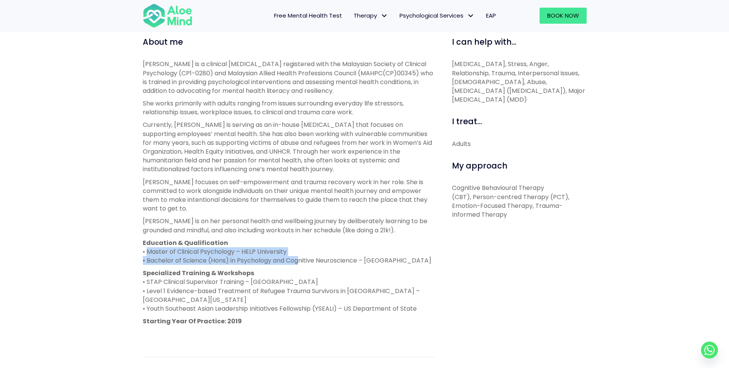
drag, startPoint x: 166, startPoint y: 244, endPoint x: 295, endPoint y: 248, distance: 129.0
click at [297, 248] on p "Education & Qualification • Master of Clinical Psychology – HELP University • B…" at bounding box center [289, 252] width 292 height 27
click at [246, 244] on p "Education & Qualification • Master of Clinical Psychology – HELP University • B…" at bounding box center [289, 252] width 292 height 27
drag, startPoint x: 146, startPoint y: 241, endPoint x: 293, endPoint y: 243, distance: 147.3
click at [293, 243] on p "Education & Qualification • Master of Clinical Psychology – HELP University • B…" at bounding box center [289, 252] width 292 height 27
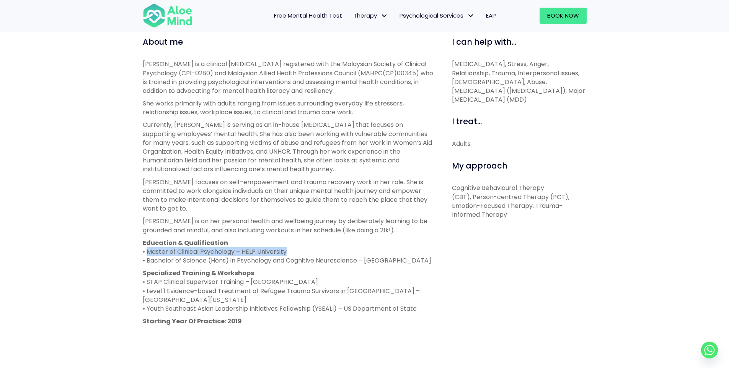
click at [232, 246] on p "Education & Qualification • Master of Clinical Psychology – HELP University • B…" at bounding box center [289, 252] width 292 height 27
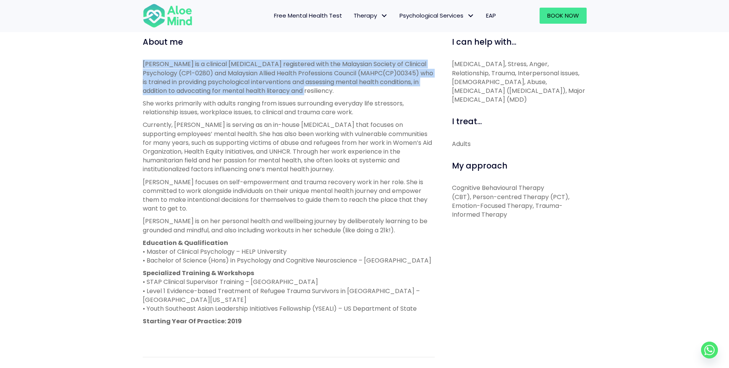
drag, startPoint x: 143, startPoint y: 66, endPoint x: 200, endPoint y: 108, distance: 71.2
click at [284, 98] on div "Jean is a clinical psychologist registered with the Malaysian Society of Clinic…" at bounding box center [289, 199] width 292 height 279
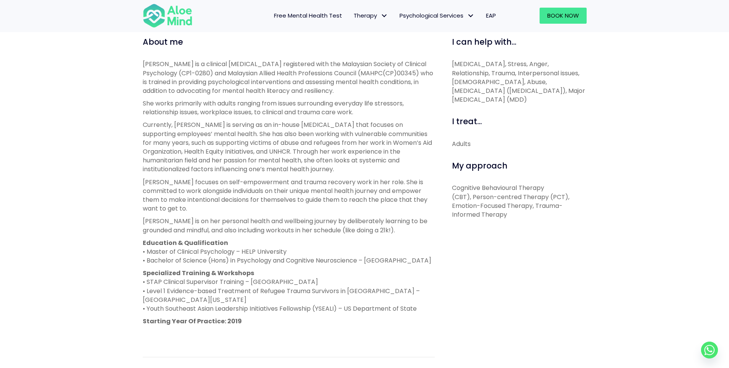
click at [182, 239] on strong "Education & Qualification" at bounding box center [185, 243] width 85 height 9
drag, startPoint x: 149, startPoint y: 252, endPoint x: 221, endPoint y: 259, distance: 72.6
click at [221, 259] on p "Education & Qualification • Master of Clinical Psychology – HELP University • B…" at bounding box center [289, 252] width 292 height 27
click at [219, 260] on p "Education & Qualification • Master of Clinical Psychology – HELP University • B…" at bounding box center [289, 252] width 292 height 27
drag, startPoint x: 145, startPoint y: 282, endPoint x: 309, endPoint y: 283, distance: 163.7
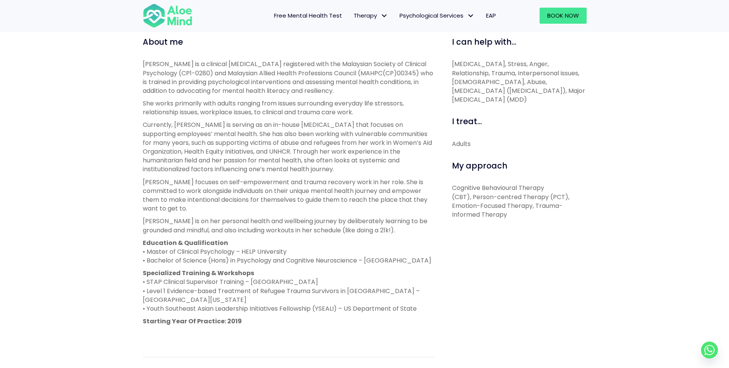
click at [309, 283] on p "Specialized Training & Workshops • STAP Clinical Supervisor Training – Monash U…" at bounding box center [289, 291] width 292 height 44
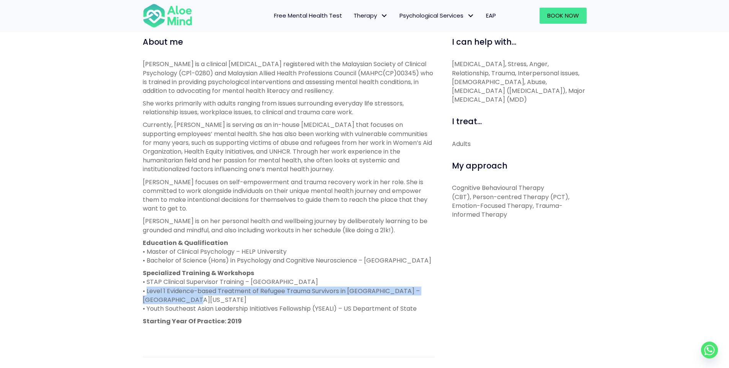
drag, startPoint x: 146, startPoint y: 290, endPoint x: 196, endPoint y: 298, distance: 50.8
click at [196, 298] on p "Specialized Training & Workshops • STAP Clinical Supervisor Training – Monash U…" at bounding box center [289, 291] width 292 height 44
click at [189, 302] on p "Specialized Training & Workshops • STAP Clinical Supervisor Training – Monash U…" at bounding box center [289, 291] width 292 height 44
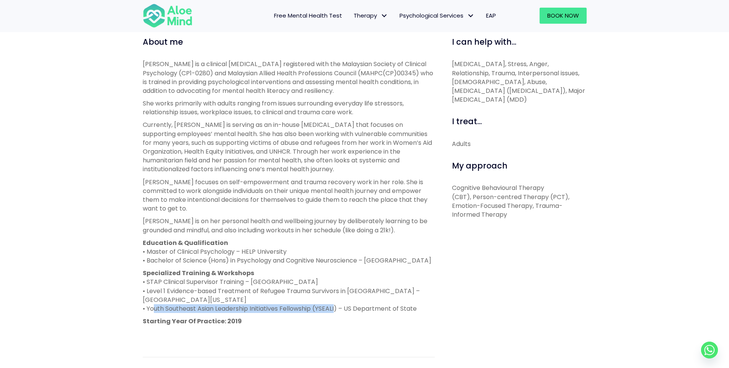
drag, startPoint x: 150, startPoint y: 308, endPoint x: 336, endPoint y: 311, distance: 186.0
click at [336, 311] on p "Specialized Training & Workshops • STAP Clinical Supervisor Training – Monash U…" at bounding box center [289, 291] width 292 height 44
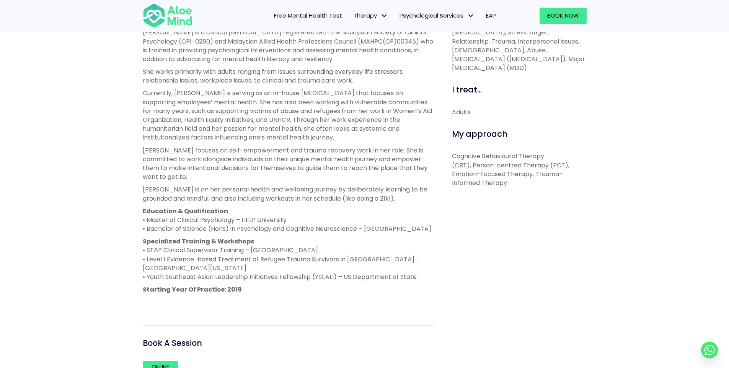
scroll to position [383, 0]
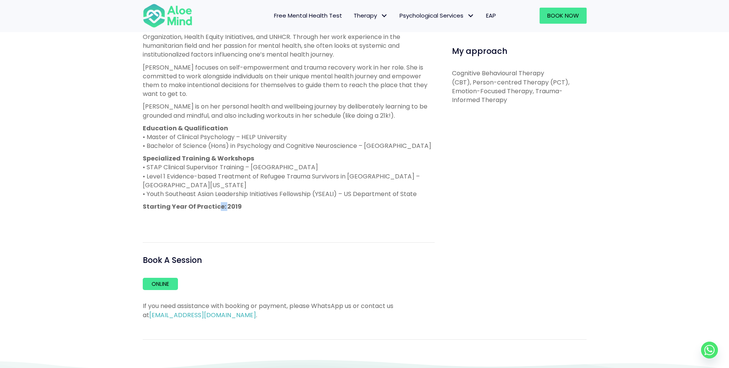
drag, startPoint x: 215, startPoint y: 200, endPoint x: 233, endPoint y: 201, distance: 17.6
click at [229, 201] on div "Jean is a clinical psychologist registered with the Malaysian Society of Clinic…" at bounding box center [289, 84] width 292 height 279
click at [260, 205] on p "Starting Year Of Practice: 2019" at bounding box center [289, 206] width 292 height 9
drag, startPoint x: 223, startPoint y: 208, endPoint x: 277, endPoint y: 206, distance: 54.4
click at [243, 207] on p "Starting Year Of Practice: 2019" at bounding box center [289, 206] width 292 height 9
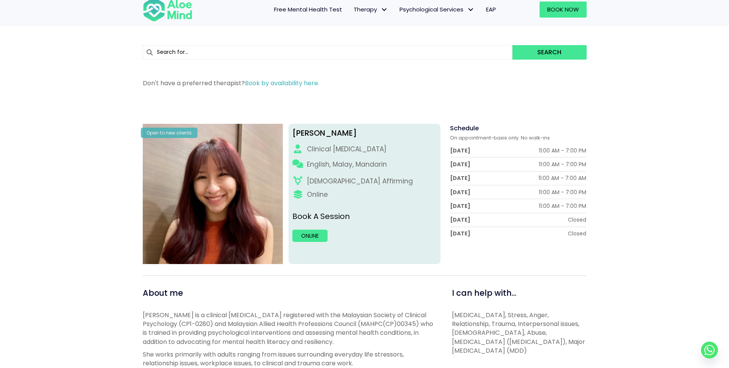
scroll to position [0, 0]
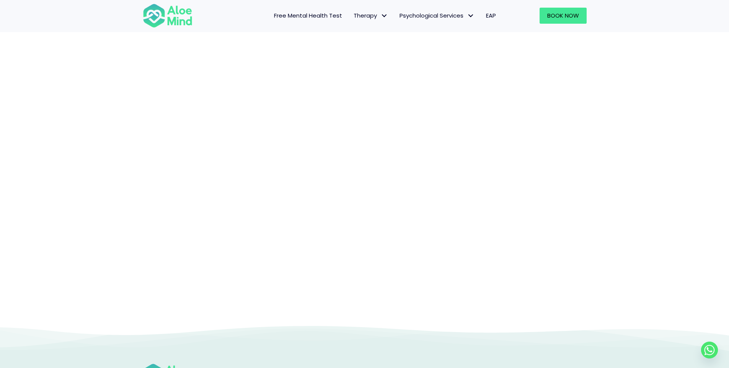
scroll to position [65, 0]
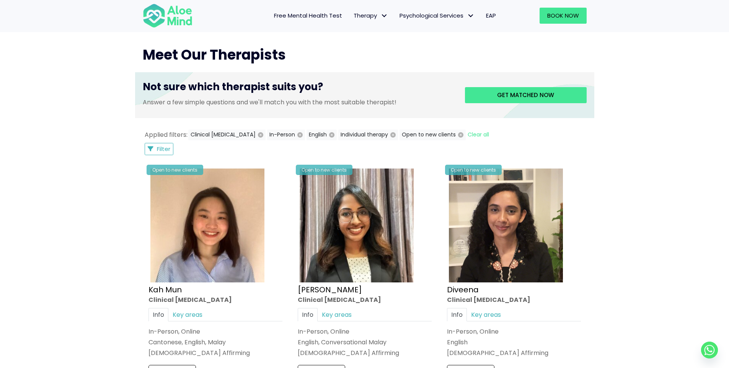
scroll to position [268, 0]
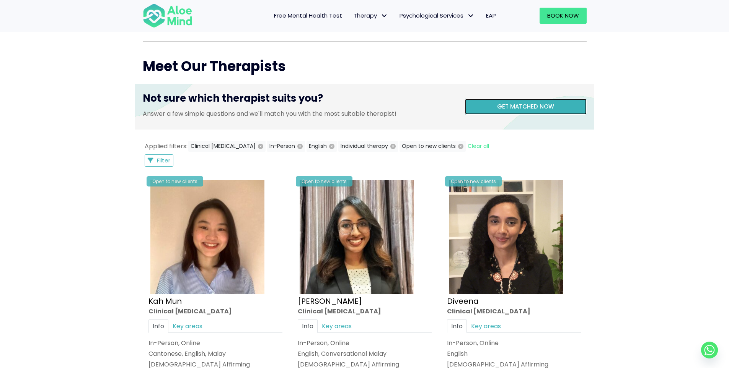
click at [510, 104] on span "Get matched now" at bounding box center [525, 107] width 57 height 8
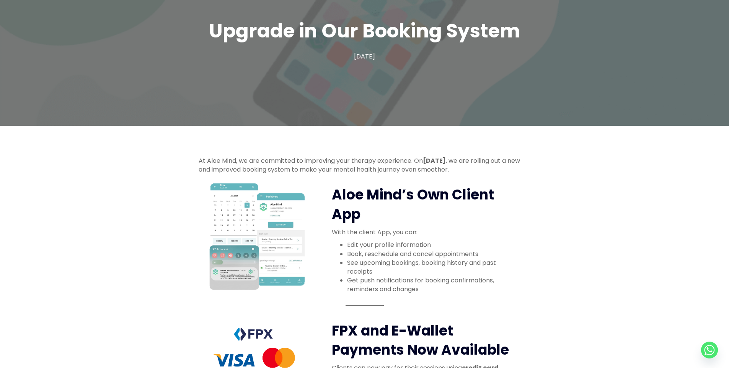
scroll to position [191, 0]
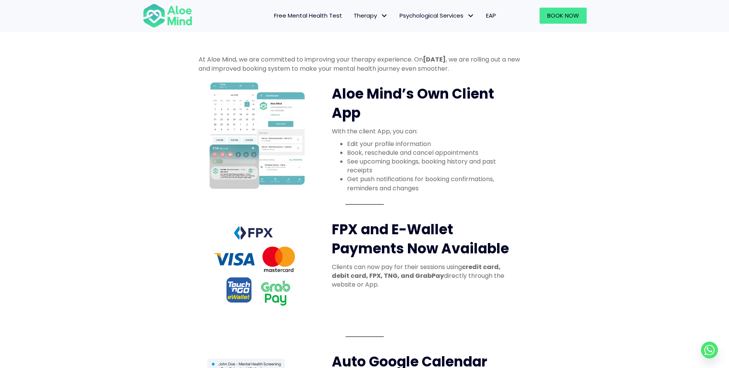
drag, startPoint x: 474, startPoint y: 100, endPoint x: 382, endPoint y: 91, distance: 91.9
click at [467, 99] on h2 "Aloe Mind’s Own Client App" at bounding box center [422, 104] width 181 height 39
drag, startPoint x: 339, startPoint y: 88, endPoint x: 528, endPoint y: 90, distance: 189.0
click at [547, 88] on div "At Aloe Mind, we are committed to improving your therapy experience. On [DATE] …" at bounding box center [364, 338] width 729 height 629
click at [421, 107] on h2 "Aloe Mind’s Own Client App" at bounding box center [422, 104] width 181 height 39
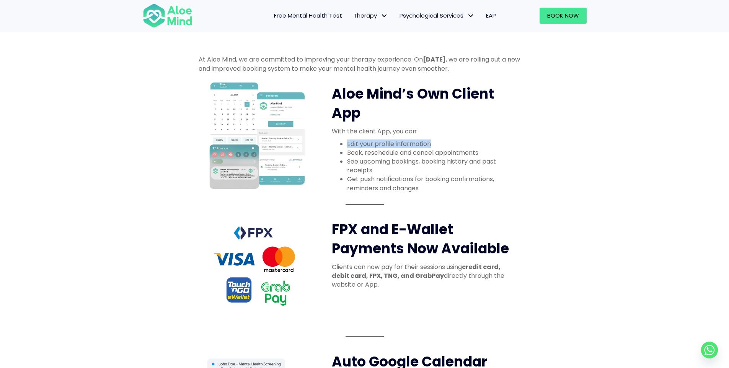
drag, startPoint x: 381, startPoint y: 144, endPoint x: 455, endPoint y: 142, distance: 74.6
click at [485, 138] on div "Aloe Mind’s Own Client App With the client App, you can: Edit your profile info…" at bounding box center [422, 137] width 216 height 120
drag, startPoint x: 410, startPoint y: 148, endPoint x: 358, endPoint y: 154, distance: 51.6
click at [409, 148] on li "Book, reschedule and cancel appointments" at bounding box center [430, 152] width 166 height 9
drag, startPoint x: 352, startPoint y: 154, endPoint x: 493, endPoint y: 146, distance: 142.2
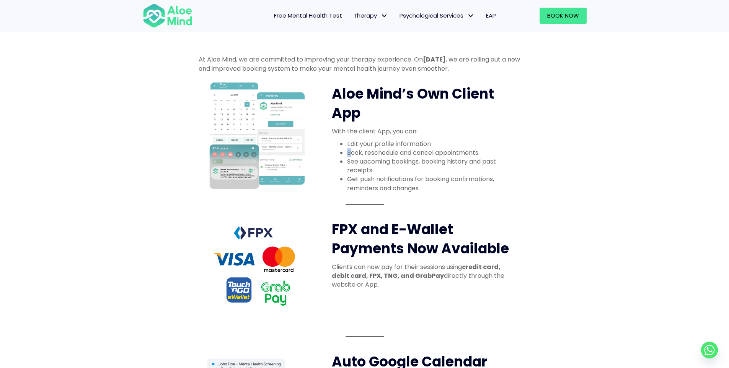
click at [493, 146] on ul "Edit your profile information Book, reschedule and cancel appointments See upco…" at bounding box center [422, 166] width 181 height 53
drag, startPoint x: 413, startPoint y: 162, endPoint x: 328, endPoint y: 163, distance: 84.9
click at [411, 163] on li "See upcoming bookings, booking history and past receipts" at bounding box center [430, 166] width 166 height 18
drag, startPoint x: 416, startPoint y: 159, endPoint x: 505, endPoint y: 159, distance: 89.1
click at [505, 159] on li "See upcoming bookings, booking history and past receipts" at bounding box center [430, 166] width 166 height 18
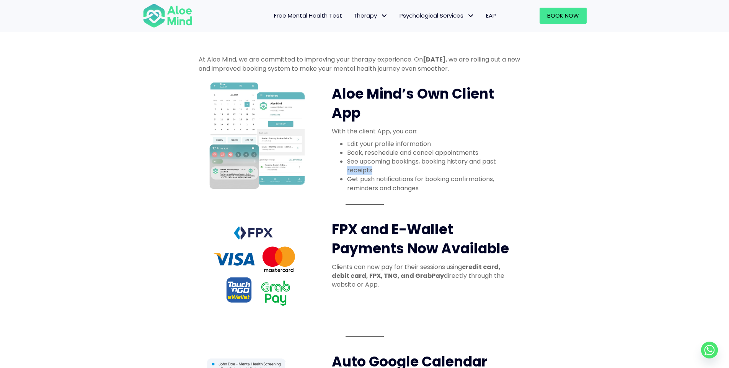
click at [414, 169] on div "Aloe Mind’s Own Client App With the client App, you can: Edit your profile info…" at bounding box center [422, 137] width 216 height 120
drag, startPoint x: 340, startPoint y: 176, endPoint x: 414, endPoint y: 182, distance: 73.3
click at [531, 176] on div "At Aloe Mind, we are committed to improving your therapy experience. On [DATE] …" at bounding box center [364, 302] width 347 height 511
drag, startPoint x: 381, startPoint y: 182, endPoint x: 436, endPoint y: 181, distance: 55.1
click at [435, 181] on ul "Edit your profile information Book, reschedule and cancel appointments See upco…" at bounding box center [422, 166] width 181 height 53
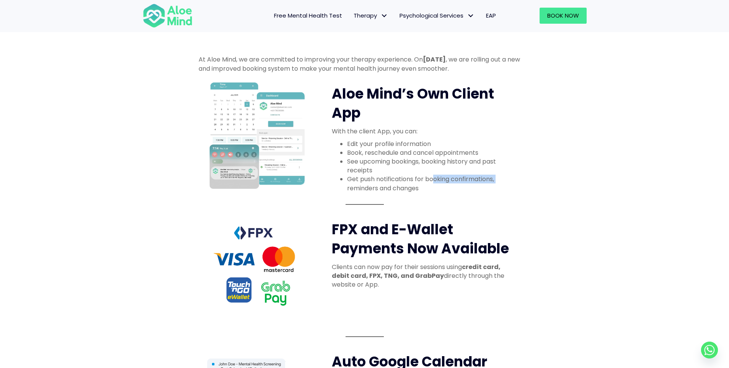
click at [436, 181] on li "Get push notifications for booking confirmations, reminders and changes" at bounding box center [430, 184] width 166 height 18
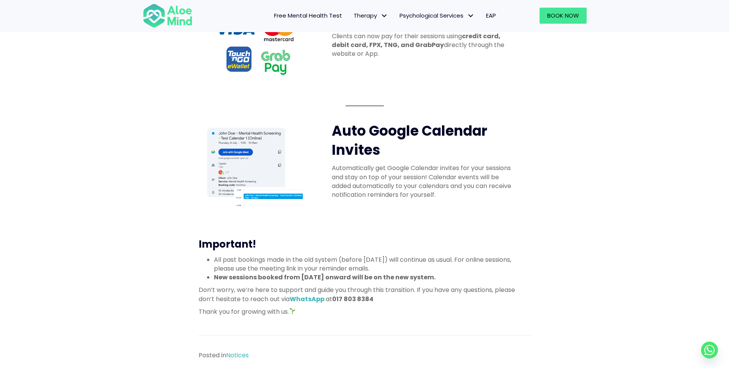
scroll to position [421, 0]
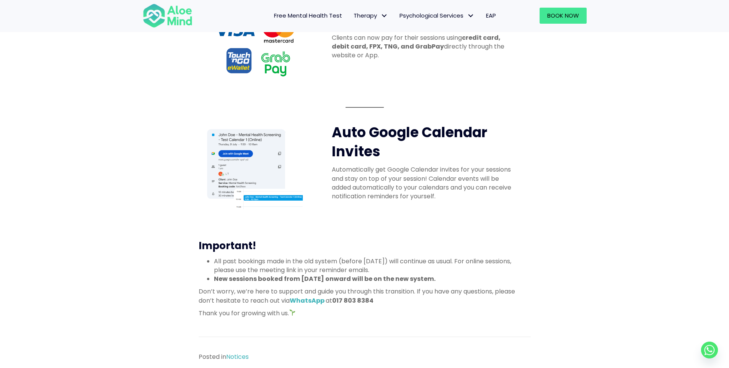
drag, startPoint x: 333, startPoint y: 176, endPoint x: 330, endPoint y: 162, distance: 14.0
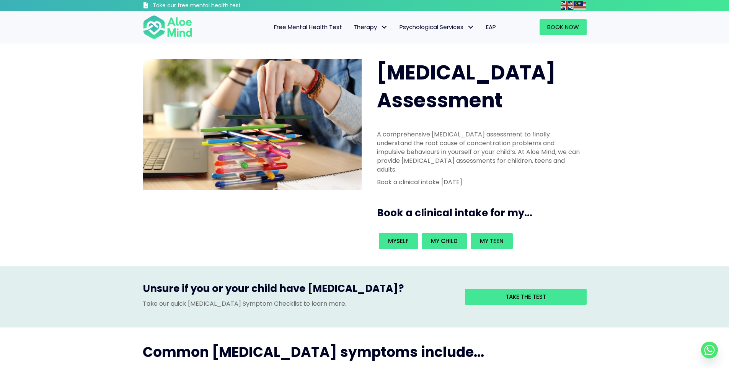
scroll to position [153, 0]
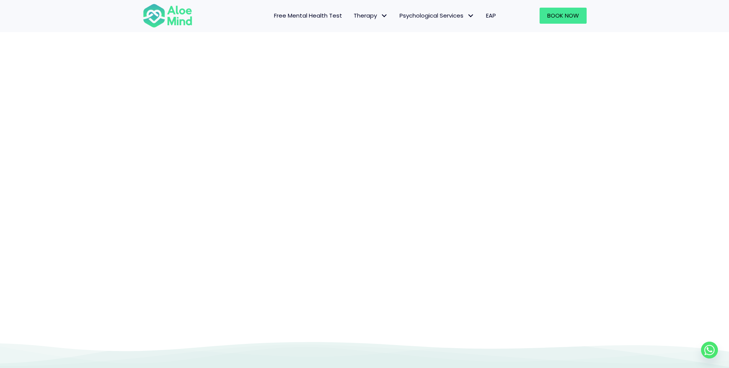
scroll to position [41, 0]
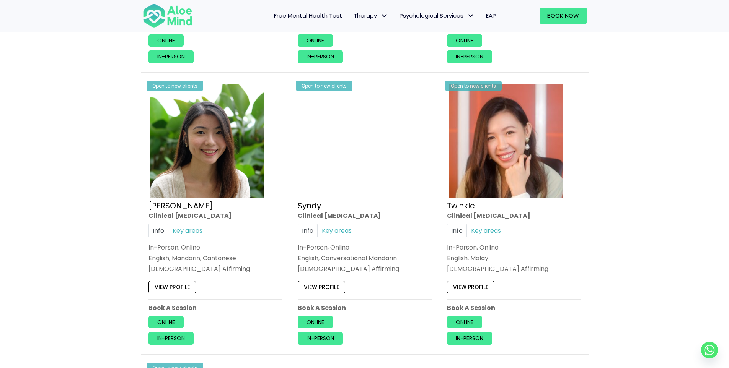
scroll to position [918, 0]
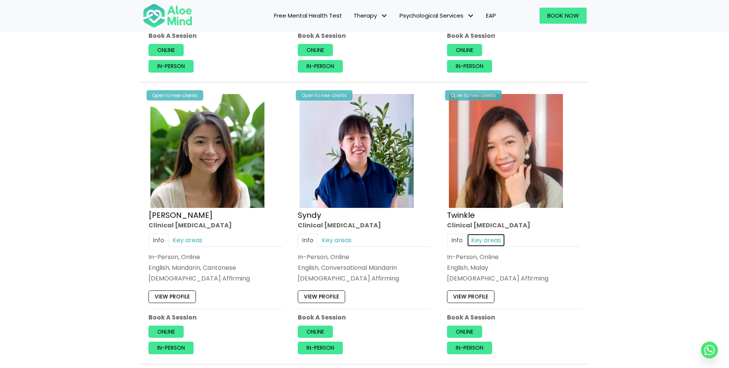
click at [484, 235] on link "Key areas" at bounding box center [486, 240] width 38 height 13
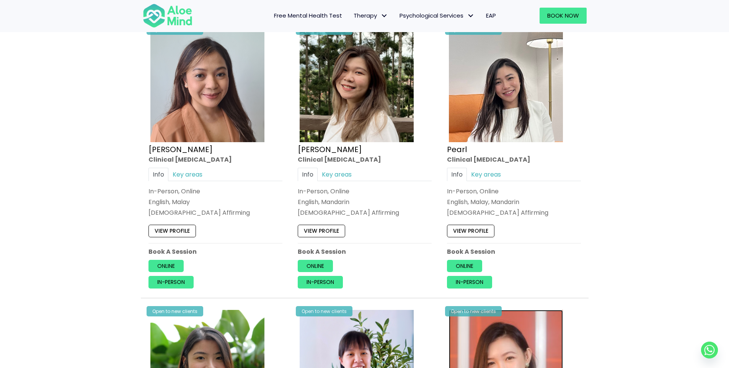
scroll to position [712, 0]
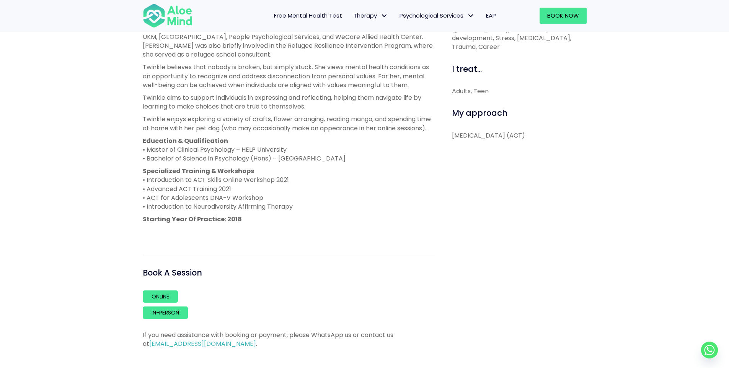
scroll to position [383, 0]
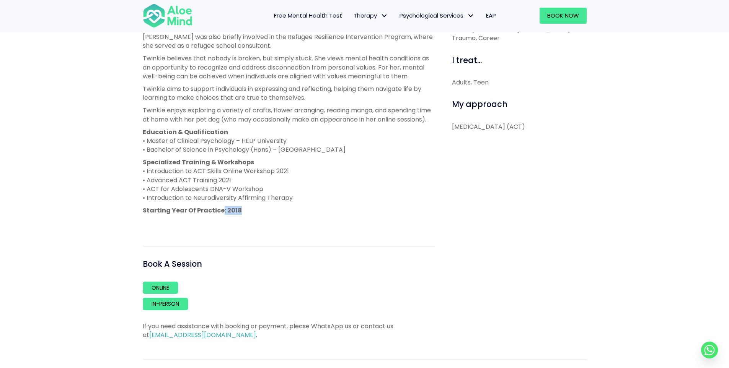
click at [247, 215] on p "Starting Year Of Practice: 2018" at bounding box center [289, 210] width 292 height 9
click at [256, 228] on p at bounding box center [289, 223] width 292 height 9
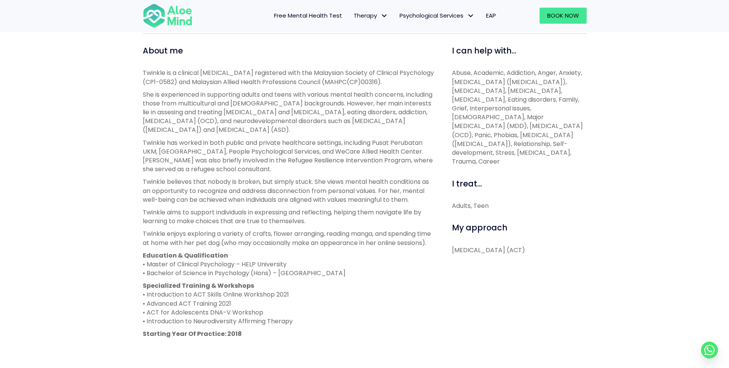
scroll to position [230, 0]
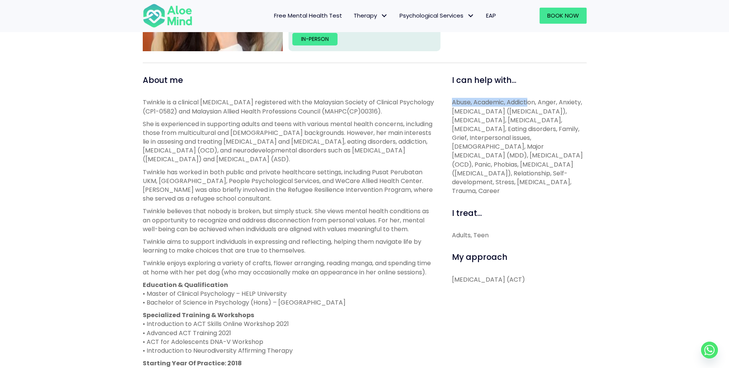
drag, startPoint x: 449, startPoint y: 103, endPoint x: 340, endPoint y: 17, distance: 138.7
click at [529, 92] on div "I can help with... Abuse, Academic, Addiction, Anger, Anxiety, Attention Defici…" at bounding box center [516, 284] width 152 height 418
click at [505, 122] on p "Abuse, Academic, Addiction, Anger, Anxiety, Attention Deficit Hyperactivity Dis…" at bounding box center [519, 147] width 135 height 98
drag, startPoint x: 452, startPoint y: 103, endPoint x: 512, endPoint y: 190, distance: 105.9
click at [512, 190] on div "I can help with... Abuse, Academic, Addiction, Anger, Anxiety, Attention Defici…" at bounding box center [516, 284] width 152 height 418
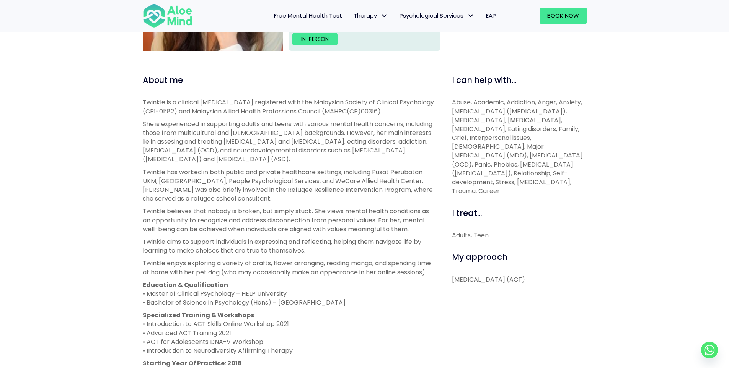
click at [512, 190] on p "Abuse, Academic, Addiction, Anger, Anxiety, Attention Deficit Hyperactivity Dis…" at bounding box center [519, 147] width 135 height 98
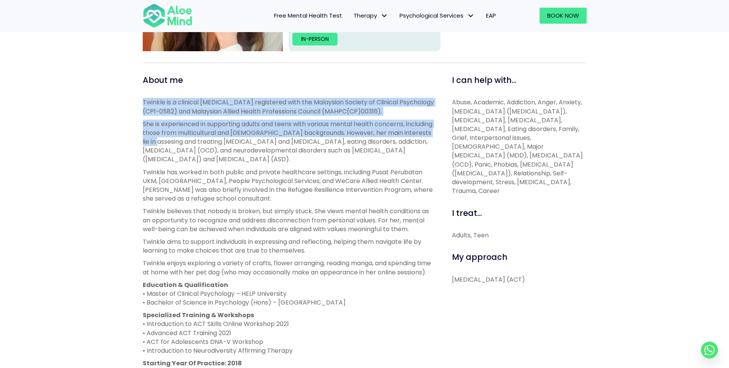
drag, startPoint x: 125, startPoint y: 103, endPoint x: 174, endPoint y: 144, distance: 64.1
click at [186, 141] on div "Twinkle Open to new clients Twinkle Clinical psychologist English, Malay LGBTQ …" at bounding box center [364, 209] width 729 height 646
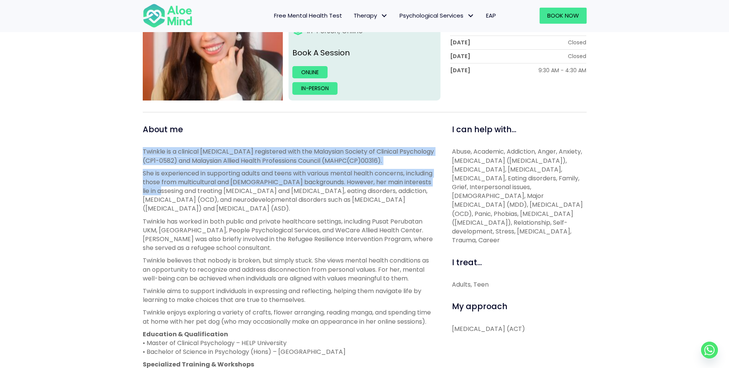
scroll to position [38, 0]
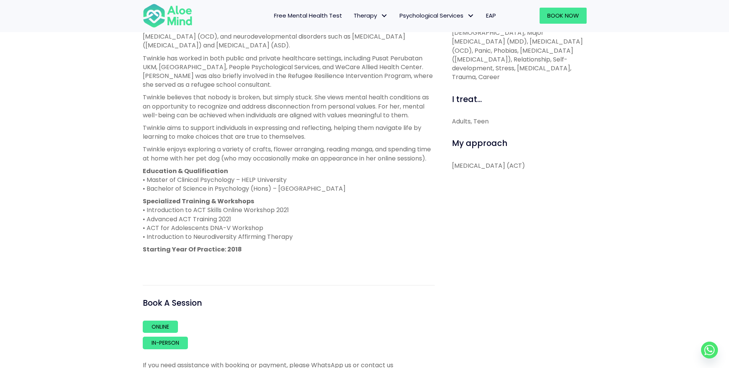
scroll to position [344, 0]
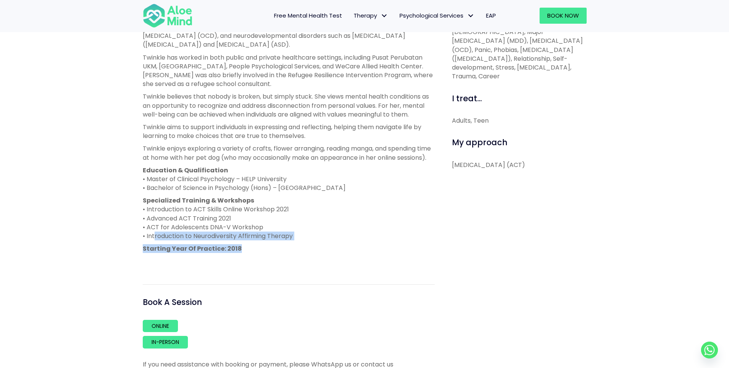
drag, startPoint x: 152, startPoint y: 246, endPoint x: 330, endPoint y: 257, distance: 178.6
click at [312, 255] on div "Twinkle is a clinical psychologist registered with the Malaysian Society of Cli…" at bounding box center [289, 124] width 292 height 283
click at [215, 253] on strong "Starting Year Of Practice: 2018" at bounding box center [192, 248] width 99 height 9
click at [164, 220] on p "Specialized Training & Workshops • Introduction to ACT Skills Online Workshop 2…" at bounding box center [289, 218] width 292 height 44
drag, startPoint x: 139, startPoint y: 225, endPoint x: 319, endPoint y: 230, distance: 180.3
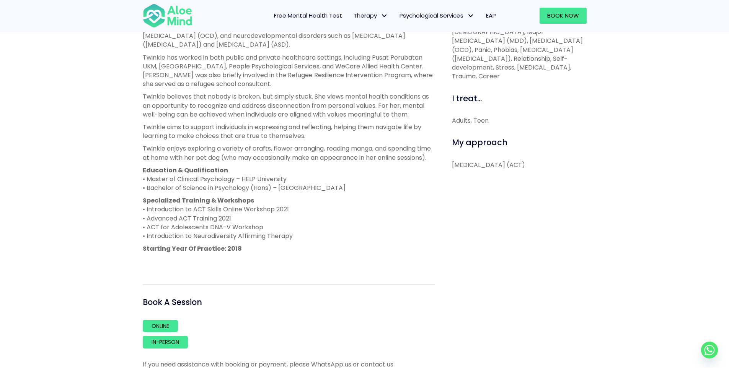
click at [319, 230] on div "About me Twinkle is a clinical psychologist registered with the Malaysian Socie…" at bounding box center [288, 169] width 303 height 418
click at [244, 239] on div "Twinkle Open to new clients Twinkle Clinical psychologist English, Malay LGBTQ …" at bounding box center [364, 94] width 729 height 646
drag, startPoint x: 136, startPoint y: 242, endPoint x: 266, endPoint y: 251, distance: 130.4
click at [230, 246] on div "Twinkle Open to new clients Twinkle Clinical psychologist English, Malay LGBTQ …" at bounding box center [364, 94] width 729 height 646
click at [387, 253] on p "Starting Year Of Practice: 2018" at bounding box center [289, 248] width 292 height 9
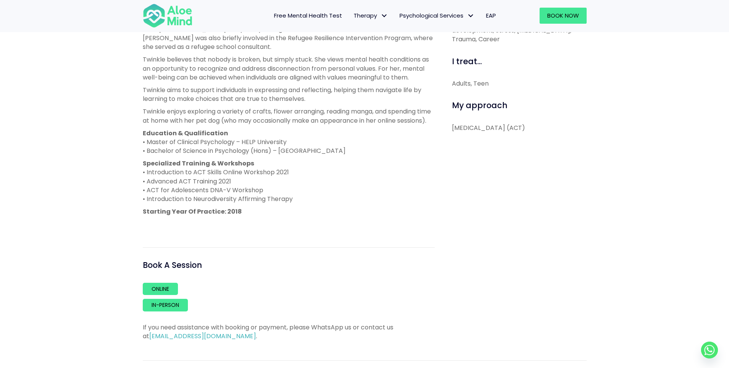
scroll to position [383, 0]
click at [160, 319] on div "If you need assistance with booking or payment, please WhatsApp us or contact u…" at bounding box center [289, 325] width 292 height 29
click at [161, 310] on link "In-person" at bounding box center [165, 304] width 45 height 12
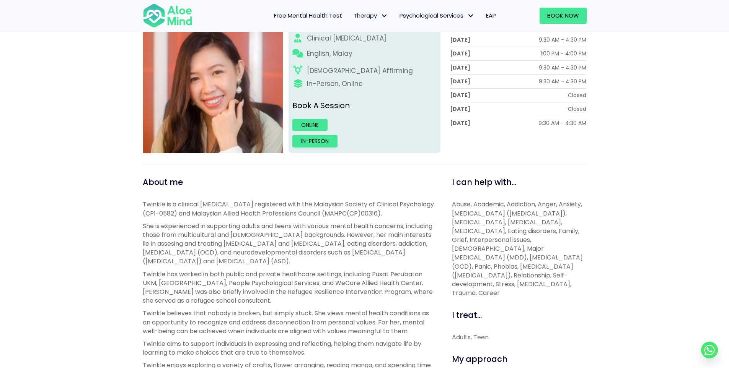
scroll to position [0, 0]
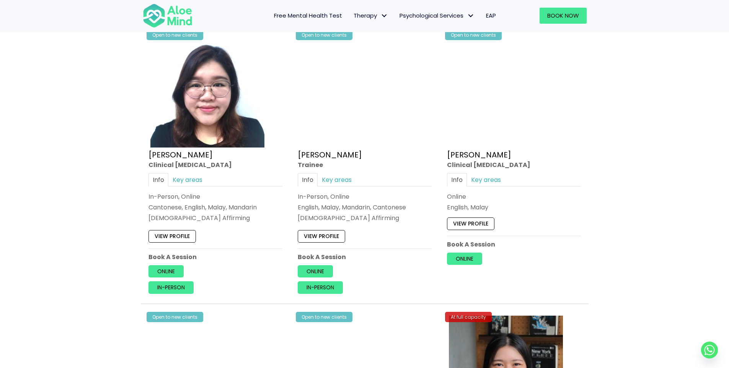
scroll to position [1989, 0]
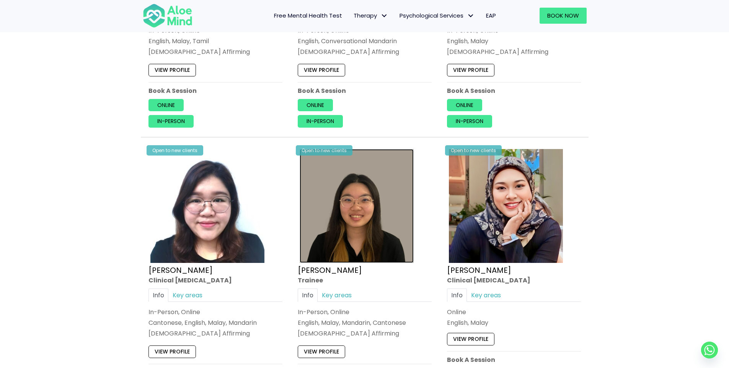
click at [353, 212] on img at bounding box center [357, 206] width 114 height 114
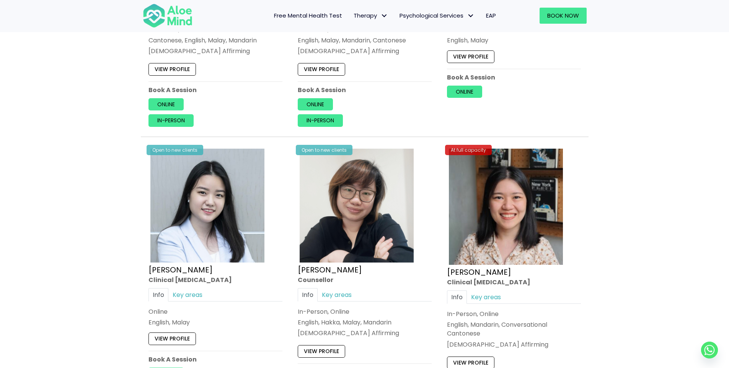
scroll to position [2295, 0]
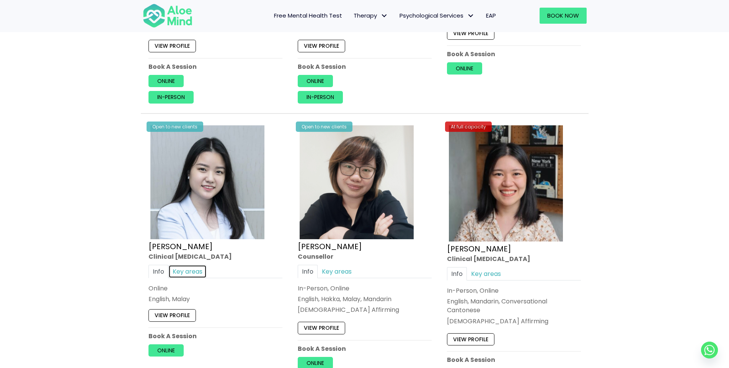
click at [183, 272] on link "Key areas" at bounding box center [187, 271] width 38 height 13
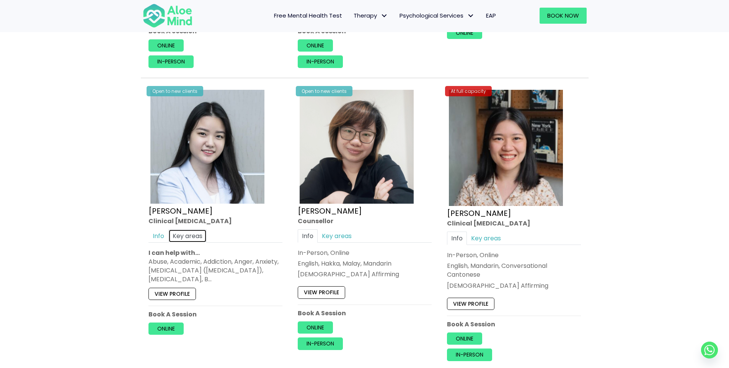
scroll to position [2334, 0]
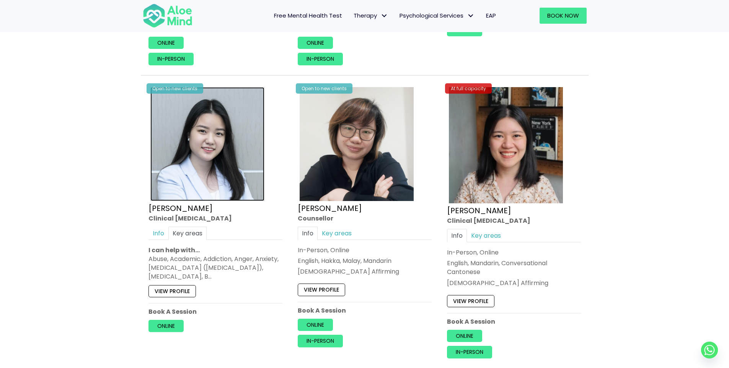
click at [195, 180] on img at bounding box center [207, 144] width 114 height 114
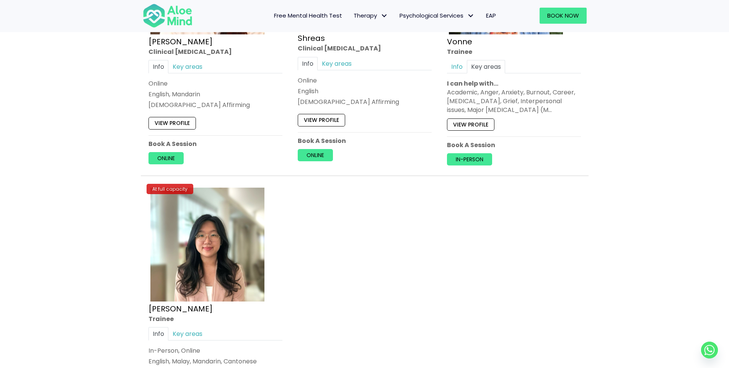
scroll to position [3213, 0]
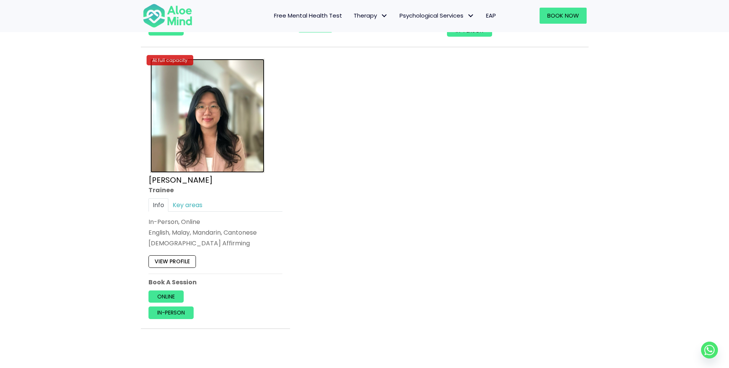
click at [231, 115] on img at bounding box center [207, 116] width 114 height 114
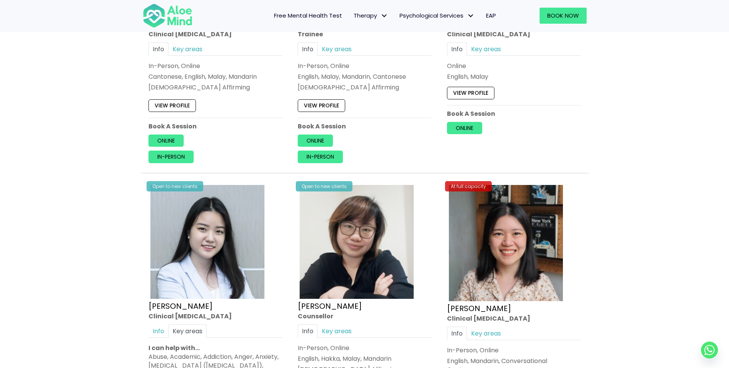
drag, startPoint x: 734, startPoint y: 62, endPoint x: 733, endPoint y: 42, distance: 20.3
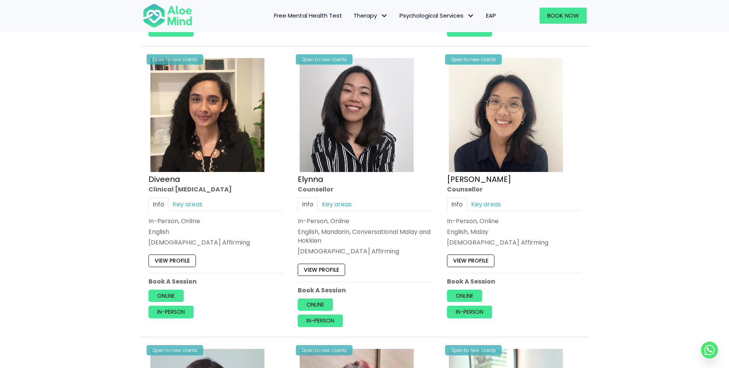
scroll to position [663, 0]
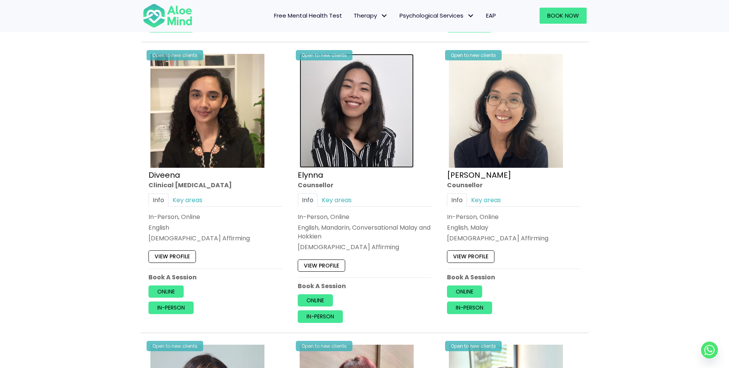
click at [377, 73] on img at bounding box center [357, 111] width 114 height 114
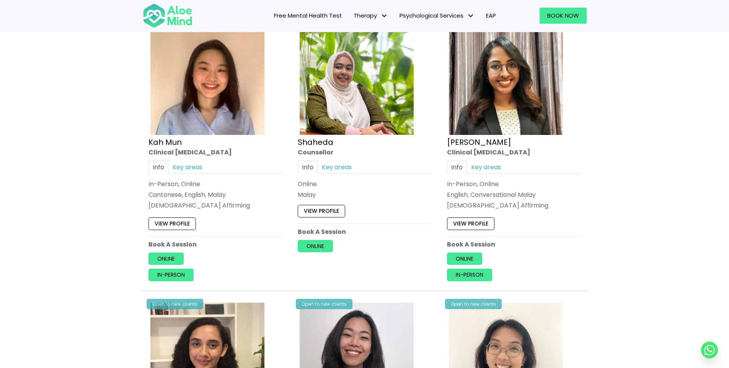
scroll to position [242, 0]
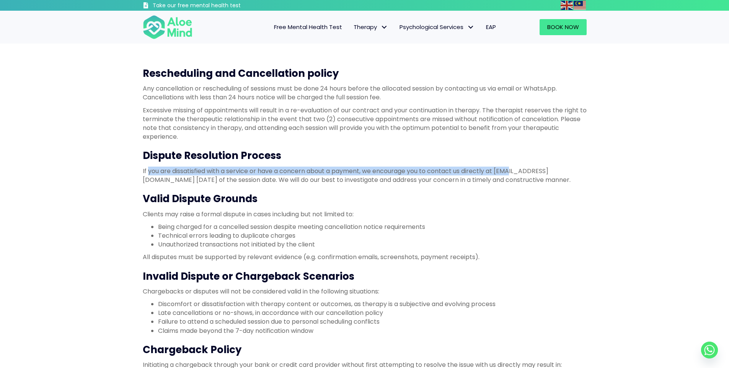
drag, startPoint x: 147, startPoint y: 164, endPoint x: 355, endPoint y: 182, distance: 208.9
click at [471, 178] on div "Rescheduling and Cancellation policy Any cancellation or rescheduling of sessio…" at bounding box center [365, 277] width 444 height 420
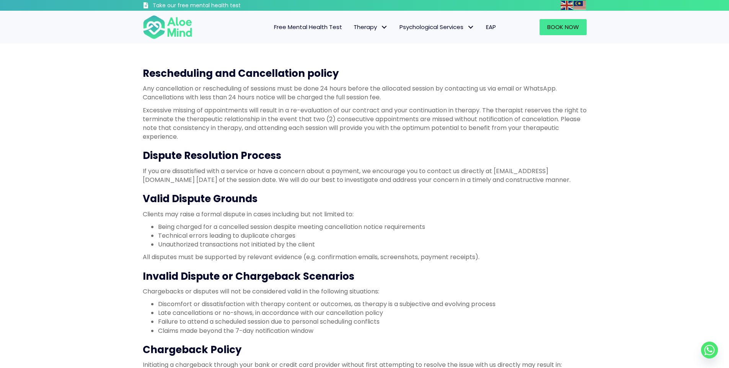
click at [279, 187] on div "Rescheduling and Cancellation policy Any cancellation or rescheduling of sessio…" at bounding box center [365, 277] width 444 height 420
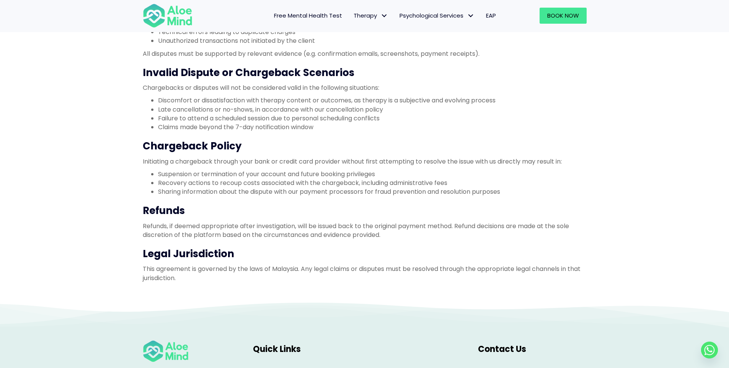
scroll to position [268, 0]
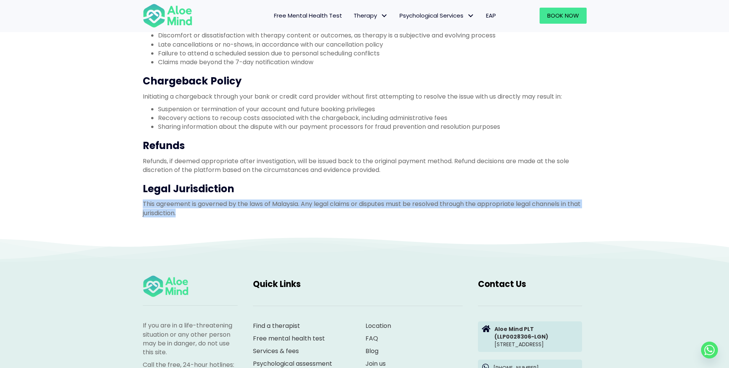
drag, startPoint x: 124, startPoint y: 204, endPoint x: 607, endPoint y: 232, distance: 483.2
click at [607, 232] on div "Rescheduling and Cancellation policy Any cancellation or rescheduling of sessio…" at bounding box center [364, 6] width 729 height 462
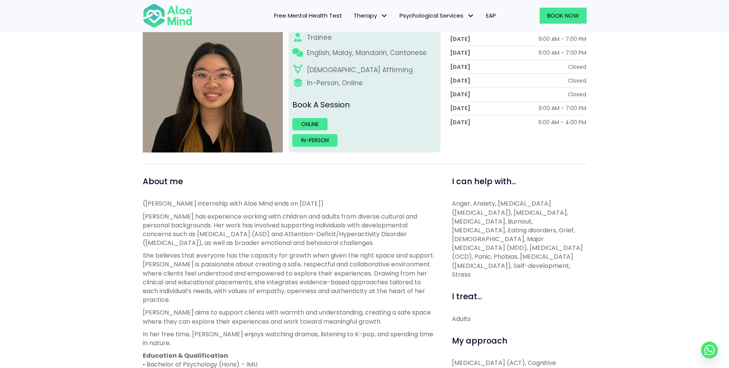
scroll to position [115, 0]
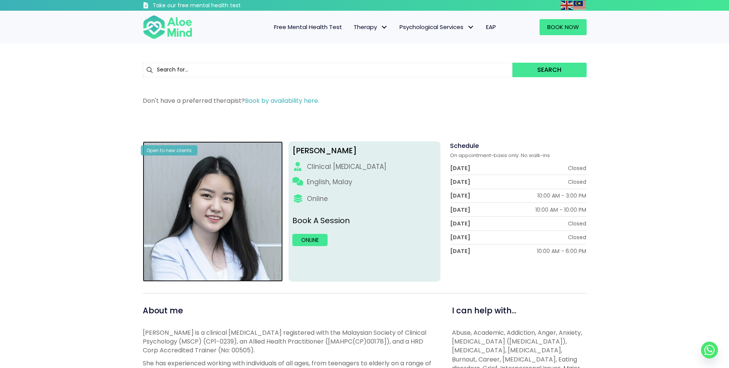
click at [213, 218] on img at bounding box center [213, 212] width 140 height 140
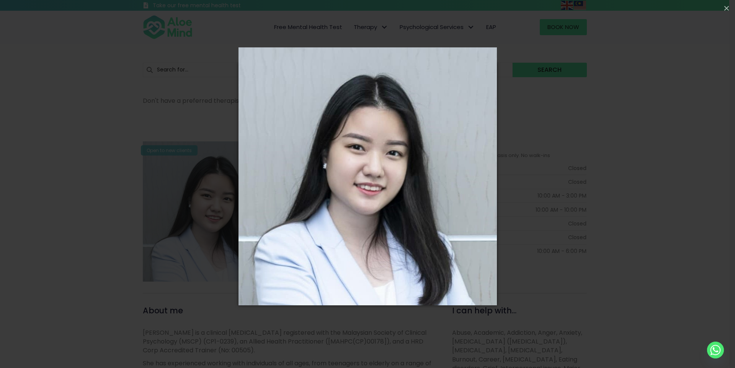
click at [116, 214] on div "Loading..." at bounding box center [367, 184] width 735 height 368
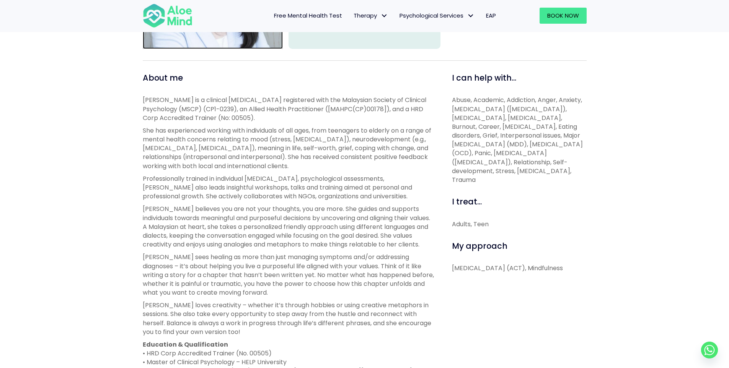
scroll to position [230, 0]
